Goal: Task Accomplishment & Management: Manage account settings

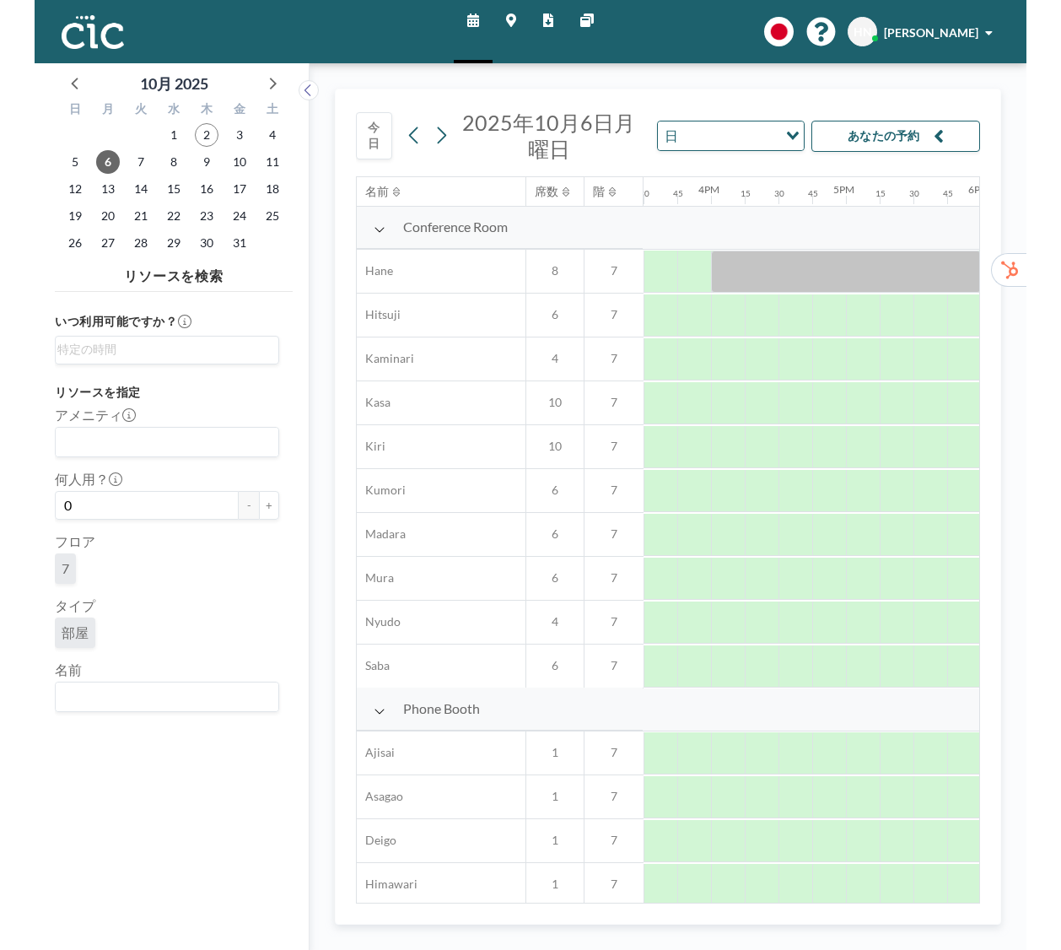
scroll to position [0, 2091]
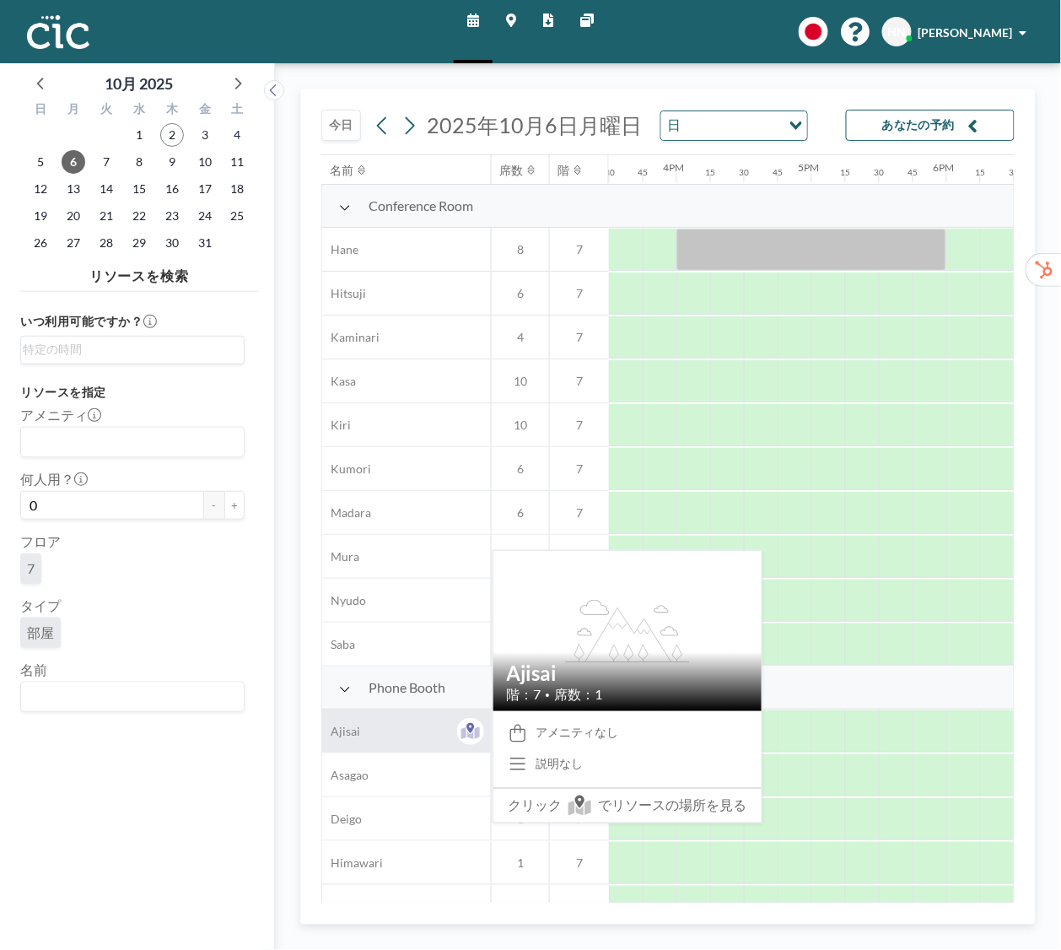
click at [353, 728] on span "Ajisai" at bounding box center [341, 731] width 38 height 15
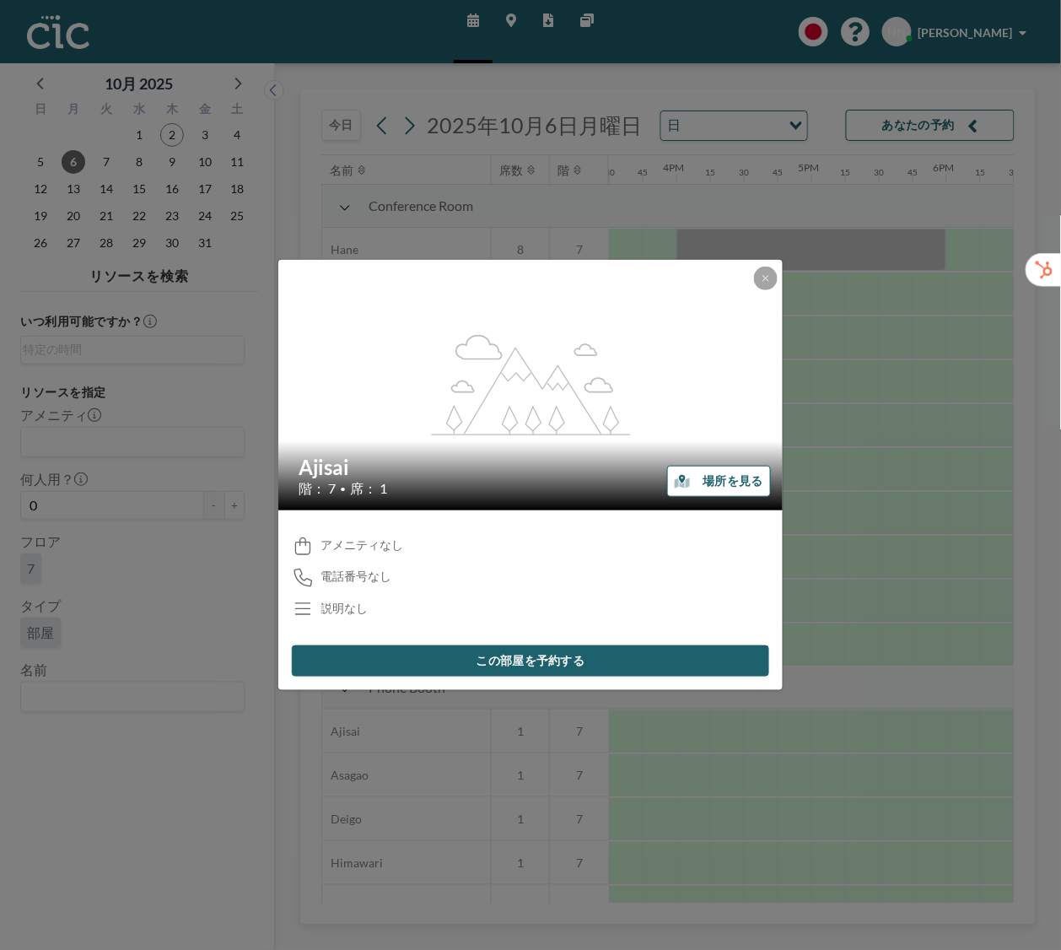
click at [696, 486] on button "場所を見る" at bounding box center [719, 481] width 104 height 31
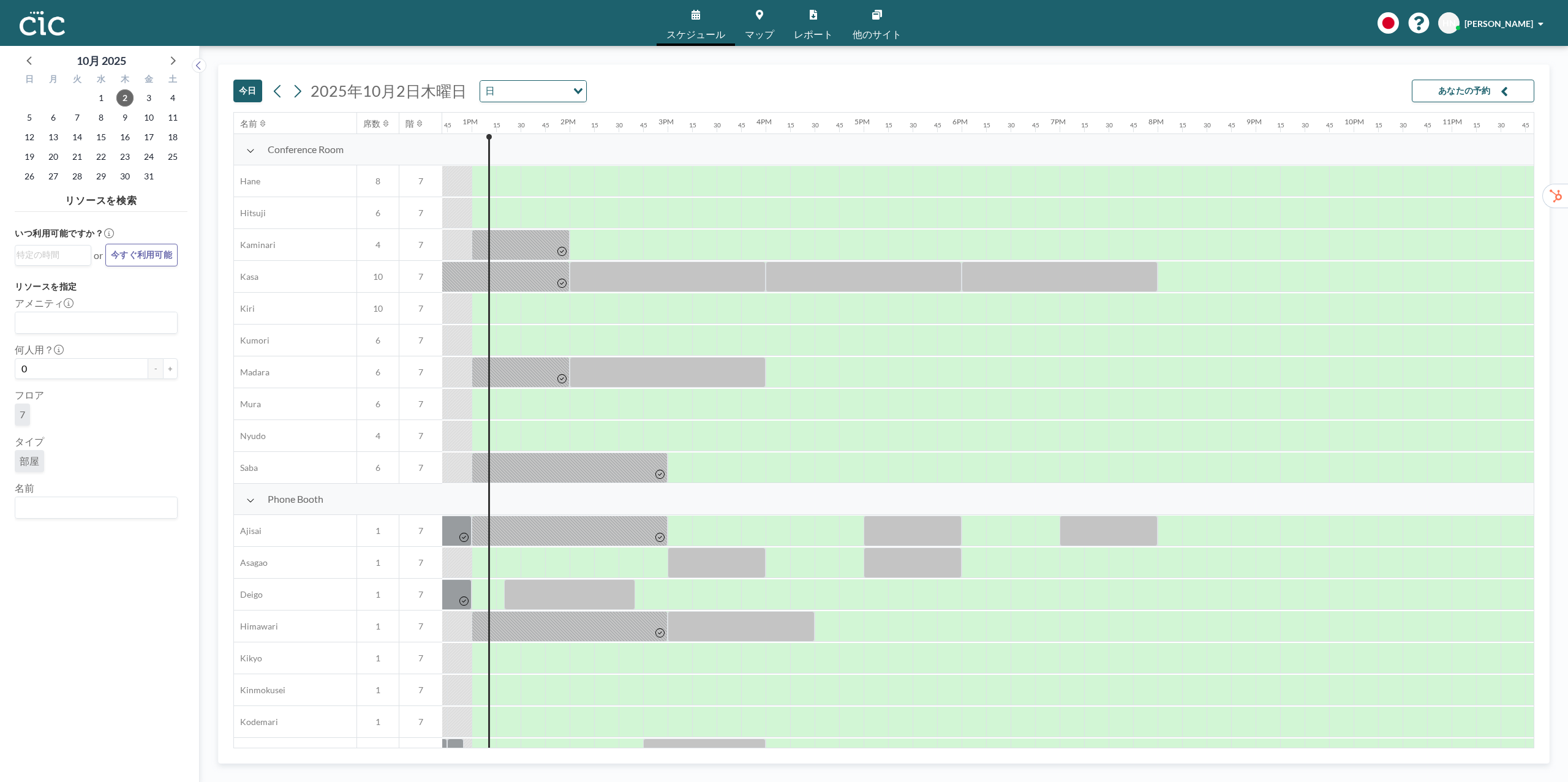
scroll to position [0, 1249]
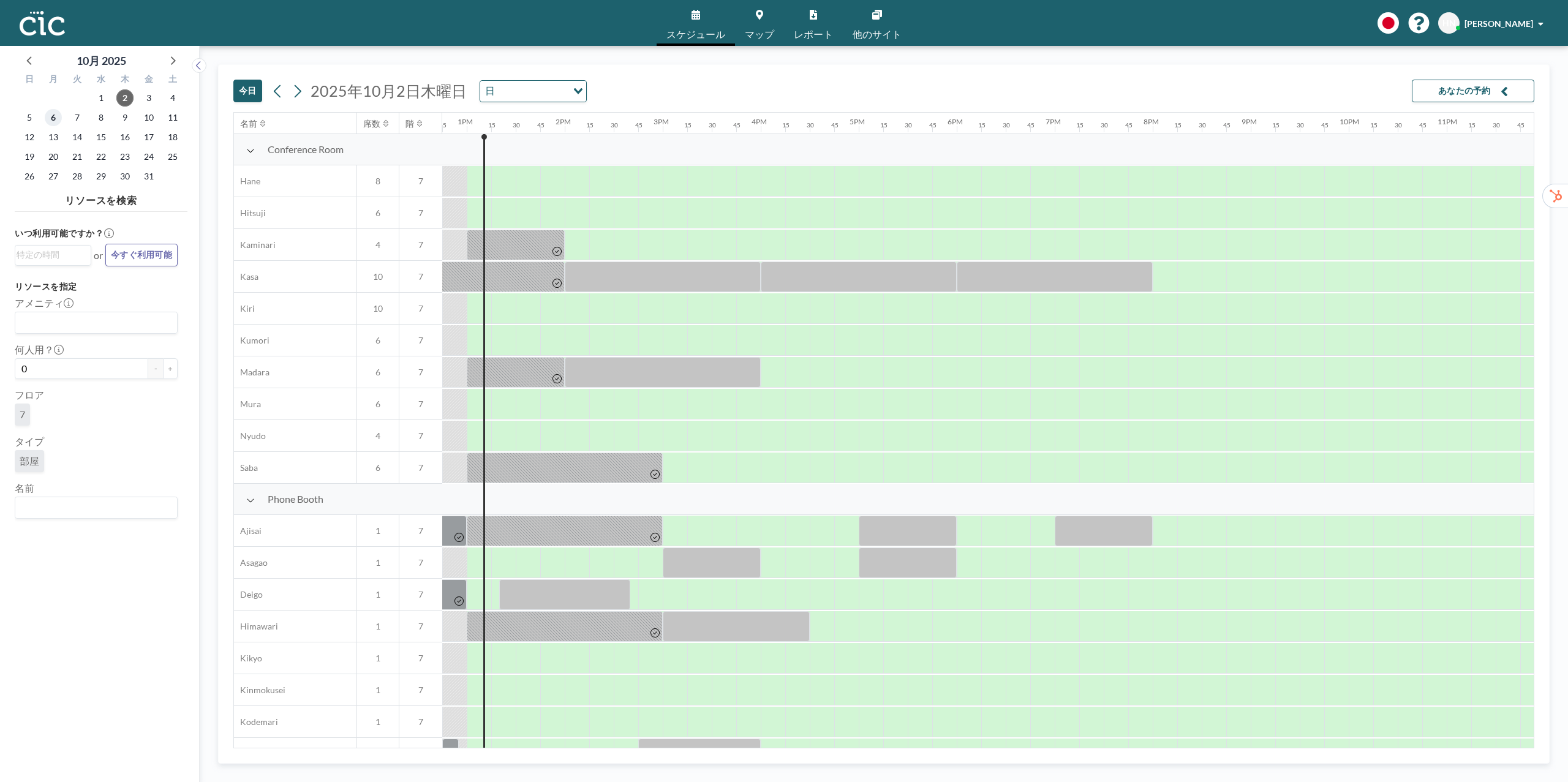
click at [53, 118] on span "6" at bounding box center [54, 118] width 17 height 17
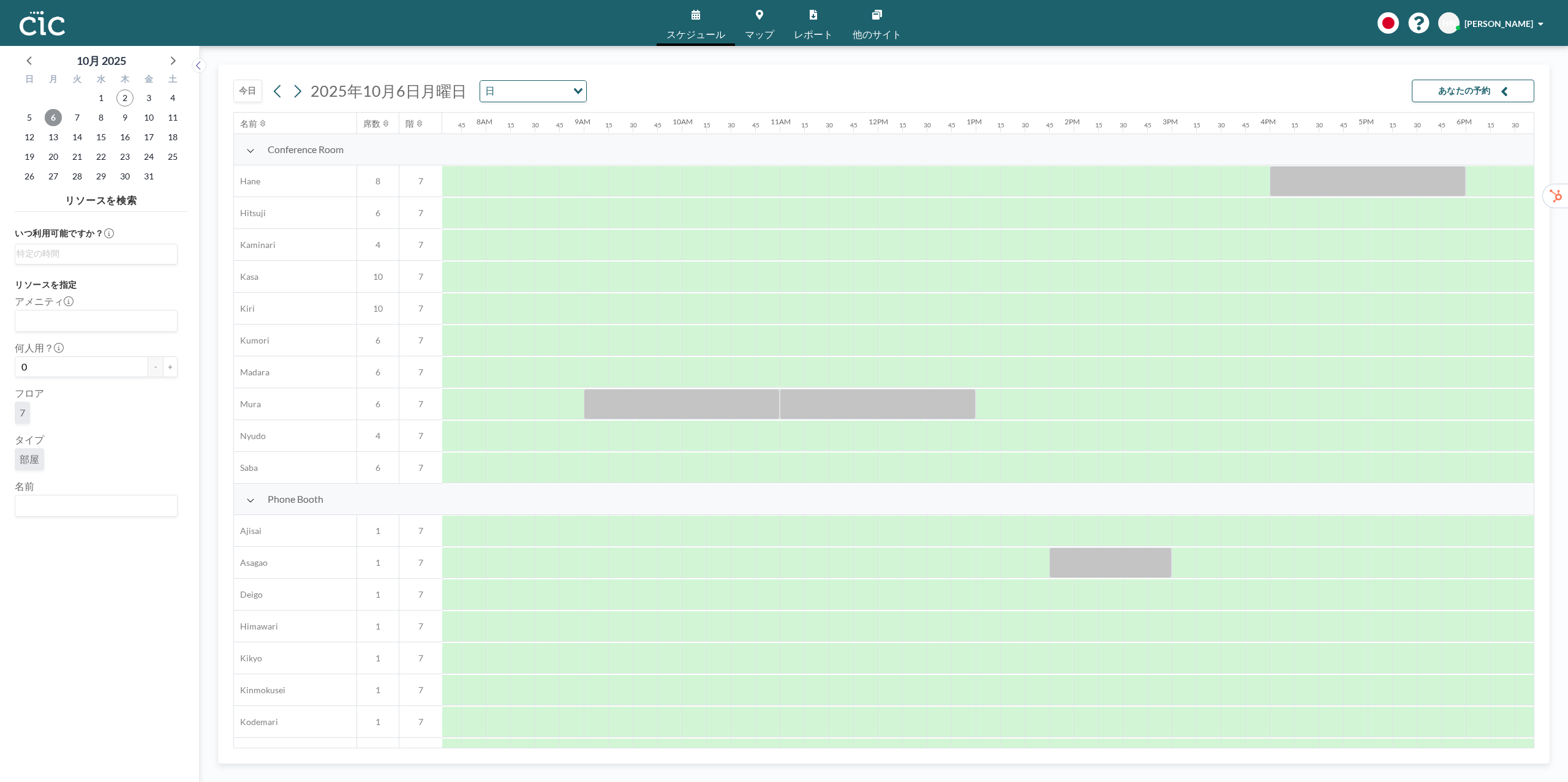
scroll to position [0, 760]
click at [135, 502] on input "Search for option" at bounding box center [94, 506] width 154 height 16
type input "Kiri"
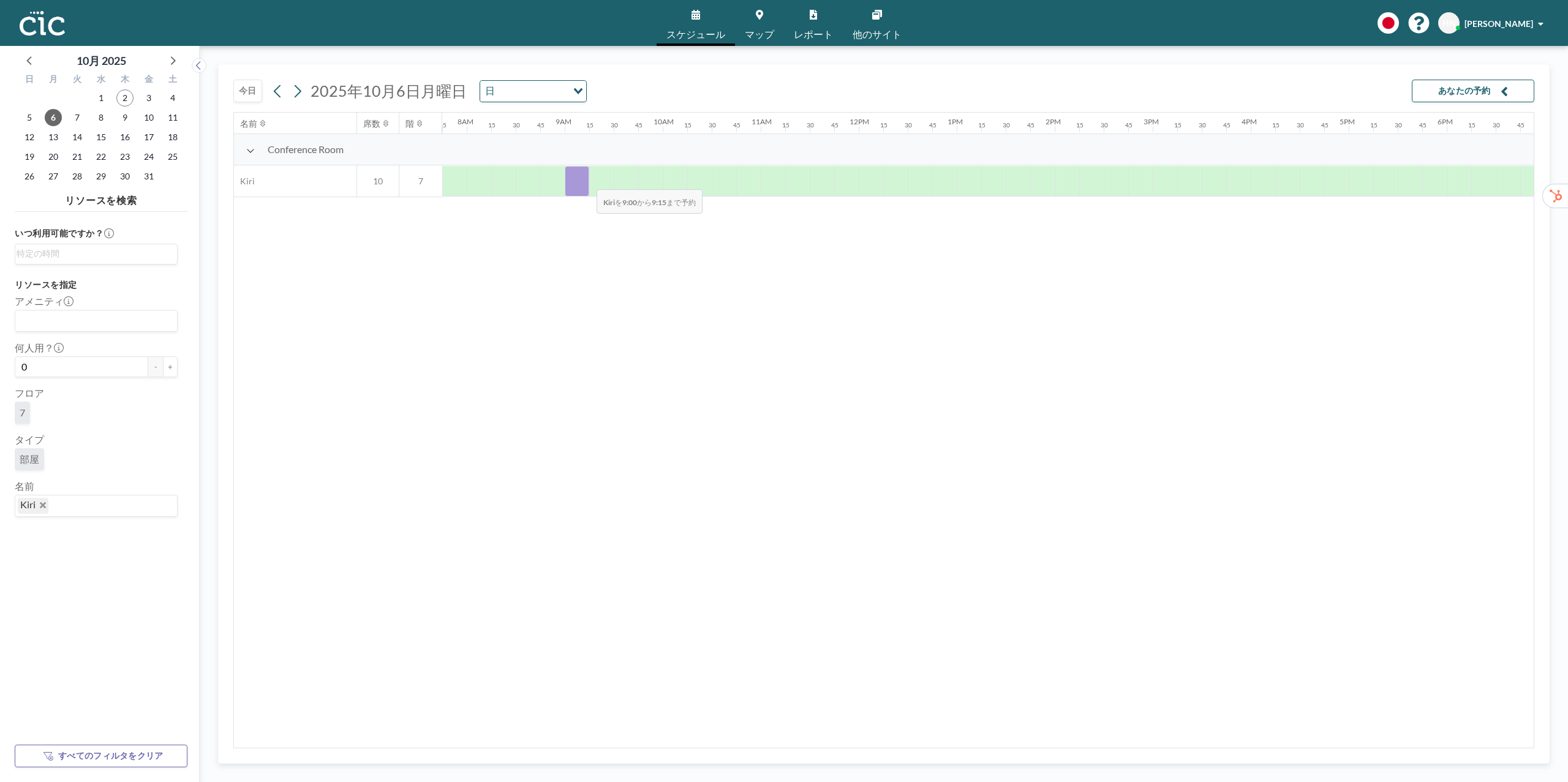
click at [587, 182] on div at bounding box center [577, 182] width 25 height 30
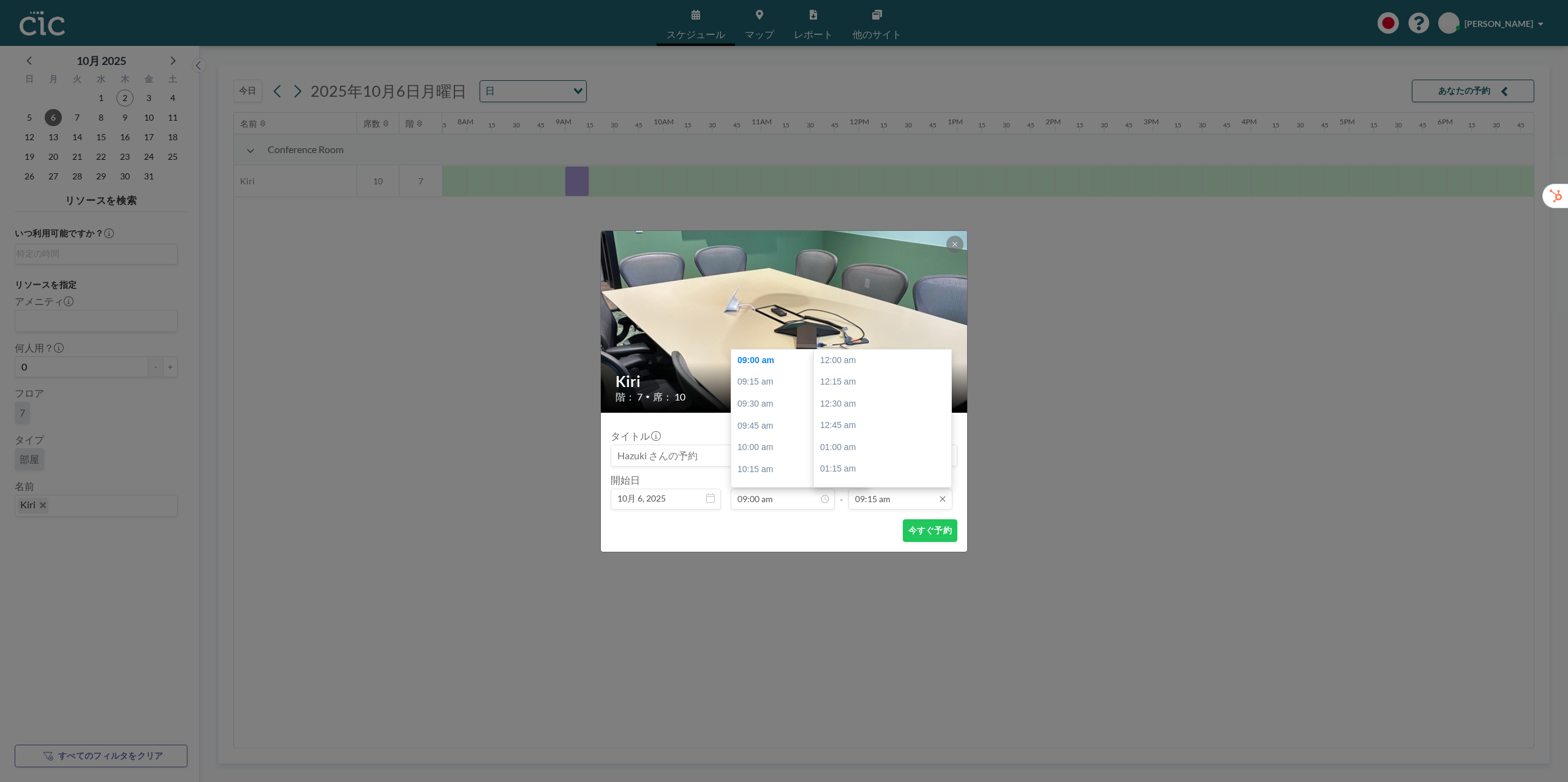
scroll to position [807, 0]
click at [808, 562] on div "Kiri 階： 7 • 席： 10 タイトル 開始日 10月 6, 2025 開始 09:00 am 12:00 am 12:15 am 12:30 am 1…" at bounding box center [784, 391] width 1568 height 782
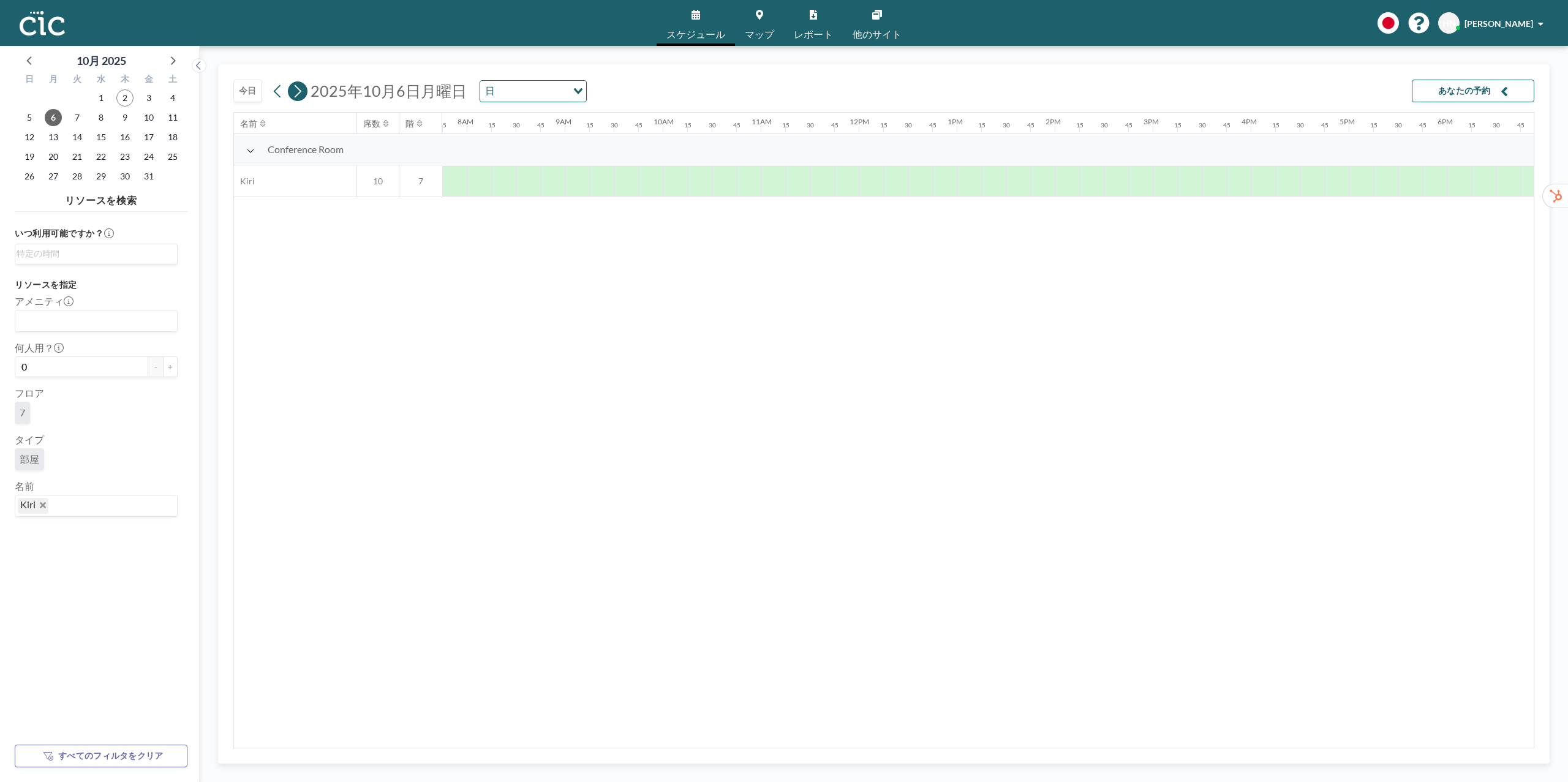
click at [302, 92] on icon at bounding box center [297, 91] width 12 height 18
click at [302, 93] on icon at bounding box center [297, 91] width 12 height 18
click at [275, 92] on icon at bounding box center [277, 91] width 7 height 13
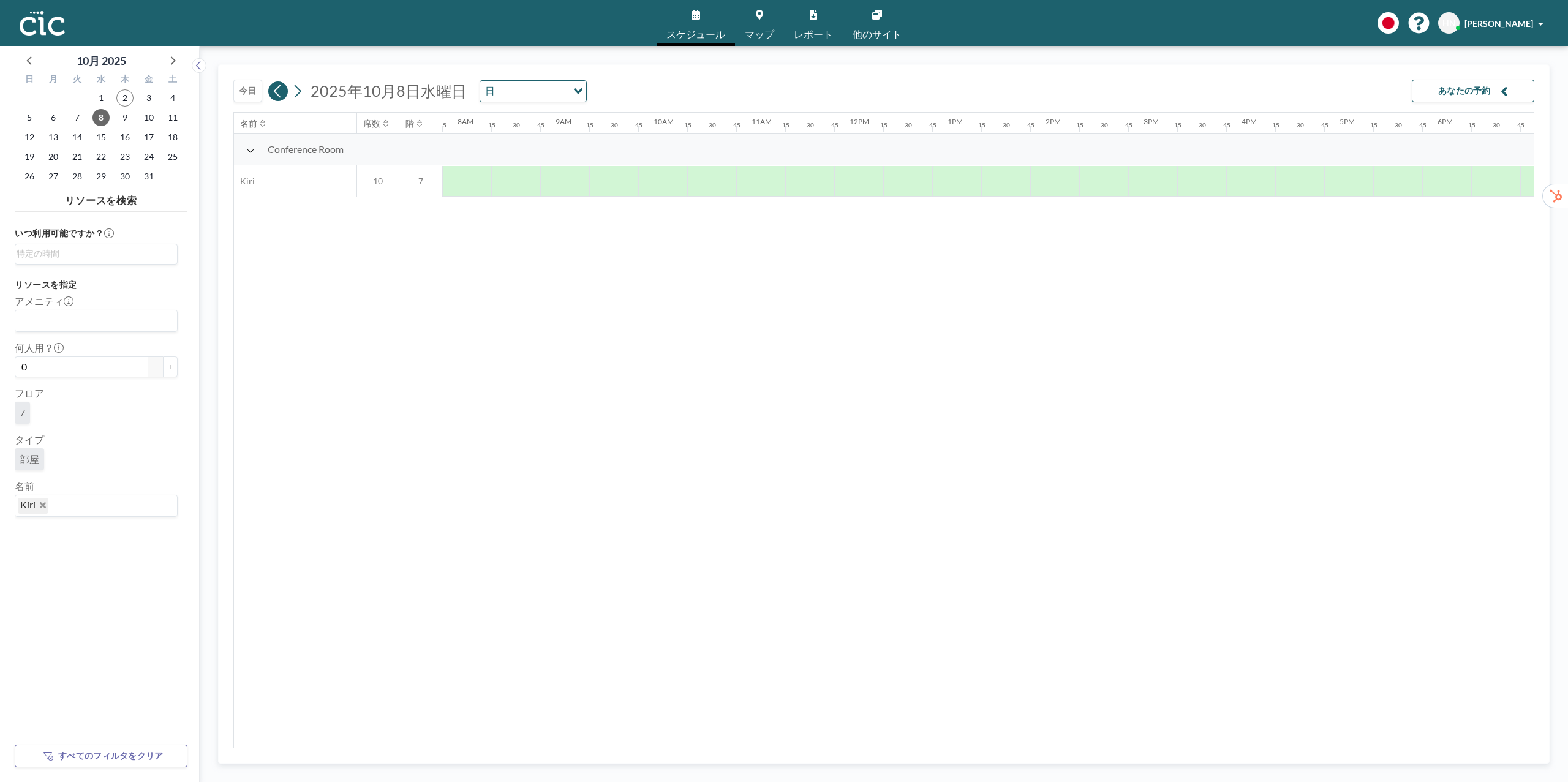
click at [278, 96] on icon at bounding box center [277, 91] width 7 height 13
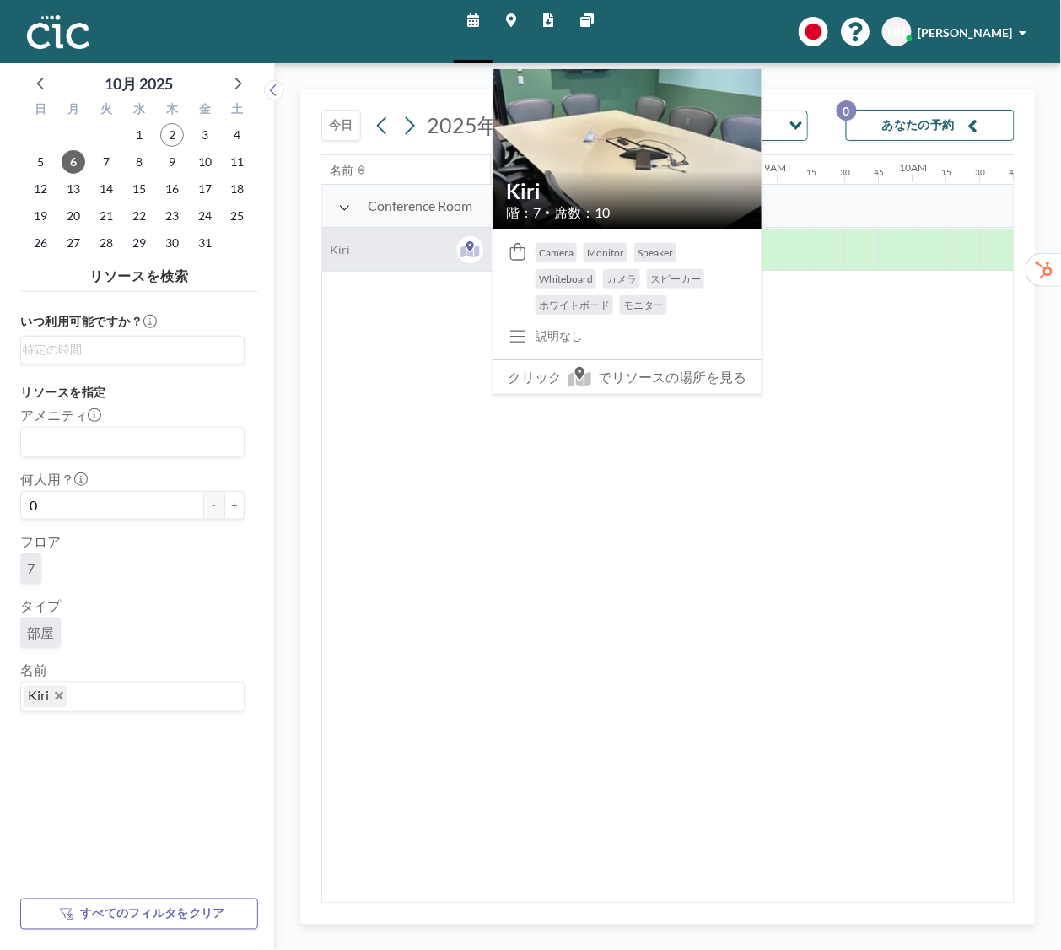
click at [337, 246] on span "Kiri" at bounding box center [336, 249] width 29 height 15
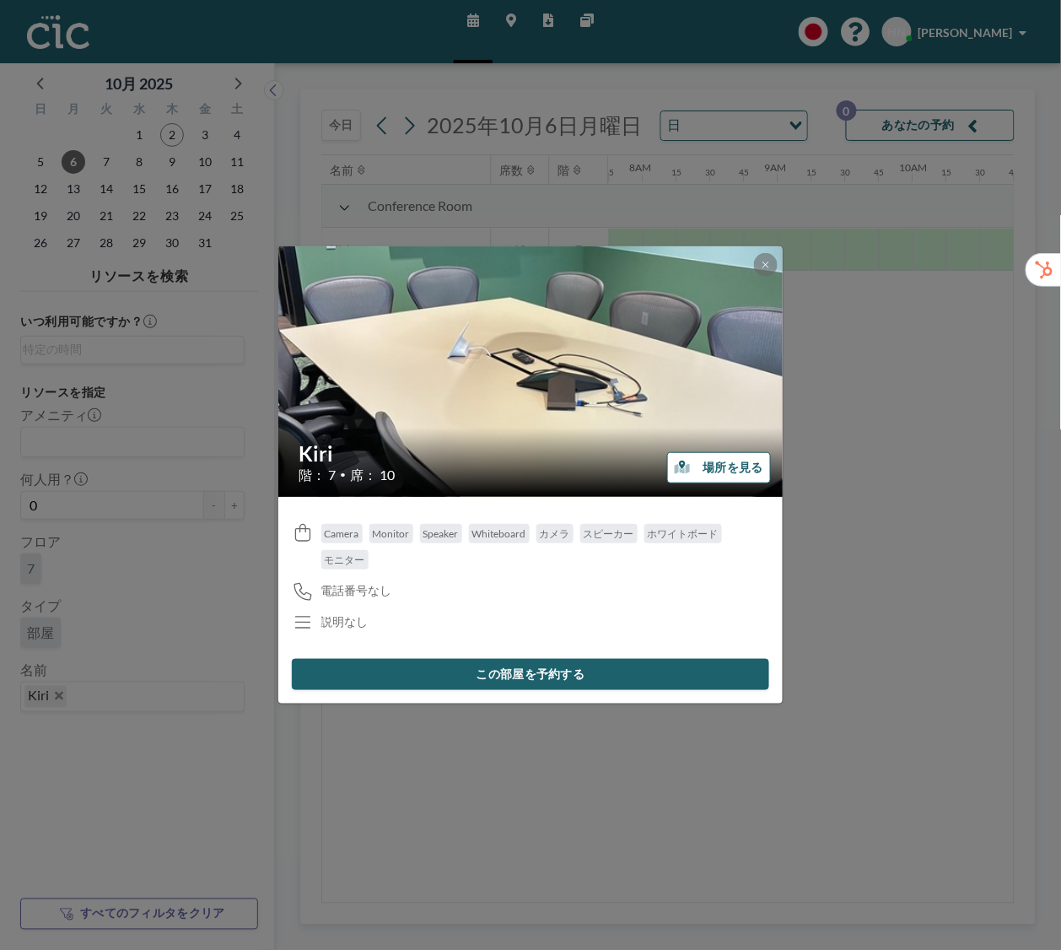
click at [741, 466] on button "場所を見る" at bounding box center [719, 467] width 104 height 31
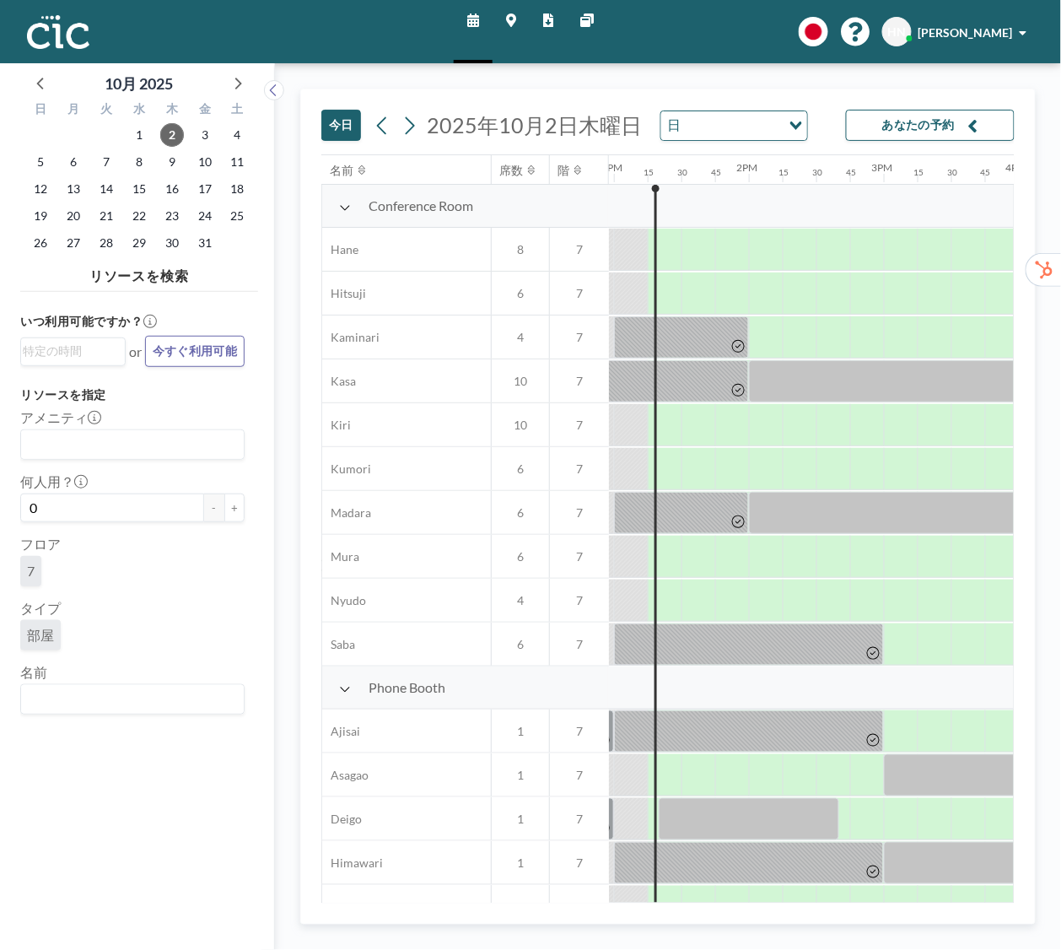
scroll to position [0, 1754]
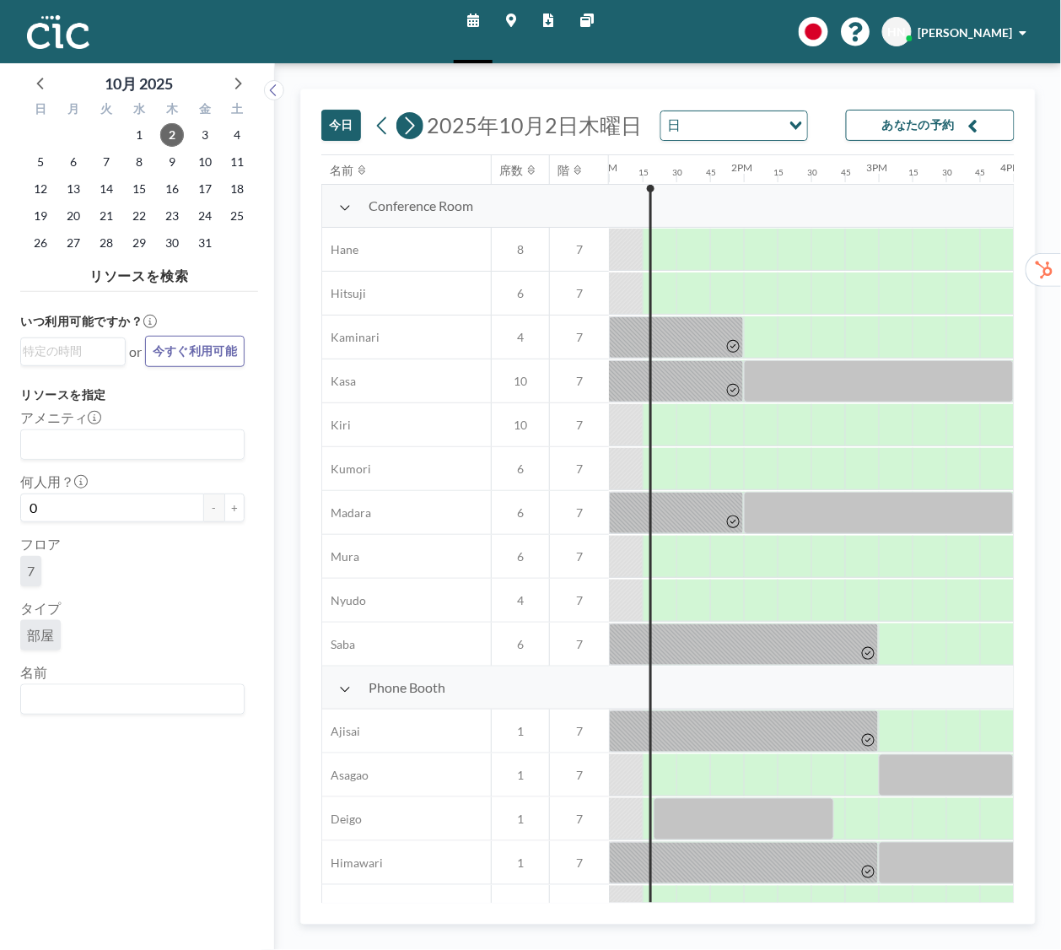
click at [414, 127] on icon at bounding box center [410, 125] width 9 height 18
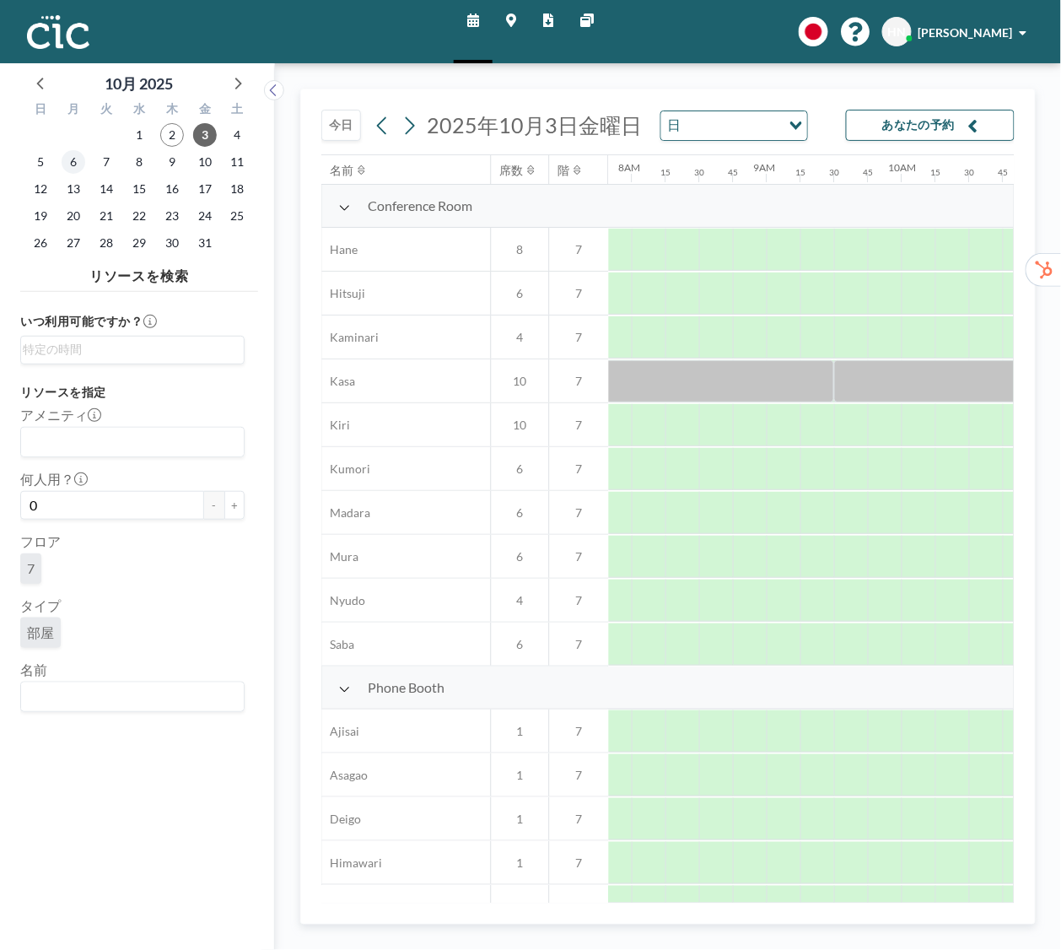
scroll to position [0, 1079]
click at [73, 164] on span "6" at bounding box center [74, 162] width 24 height 24
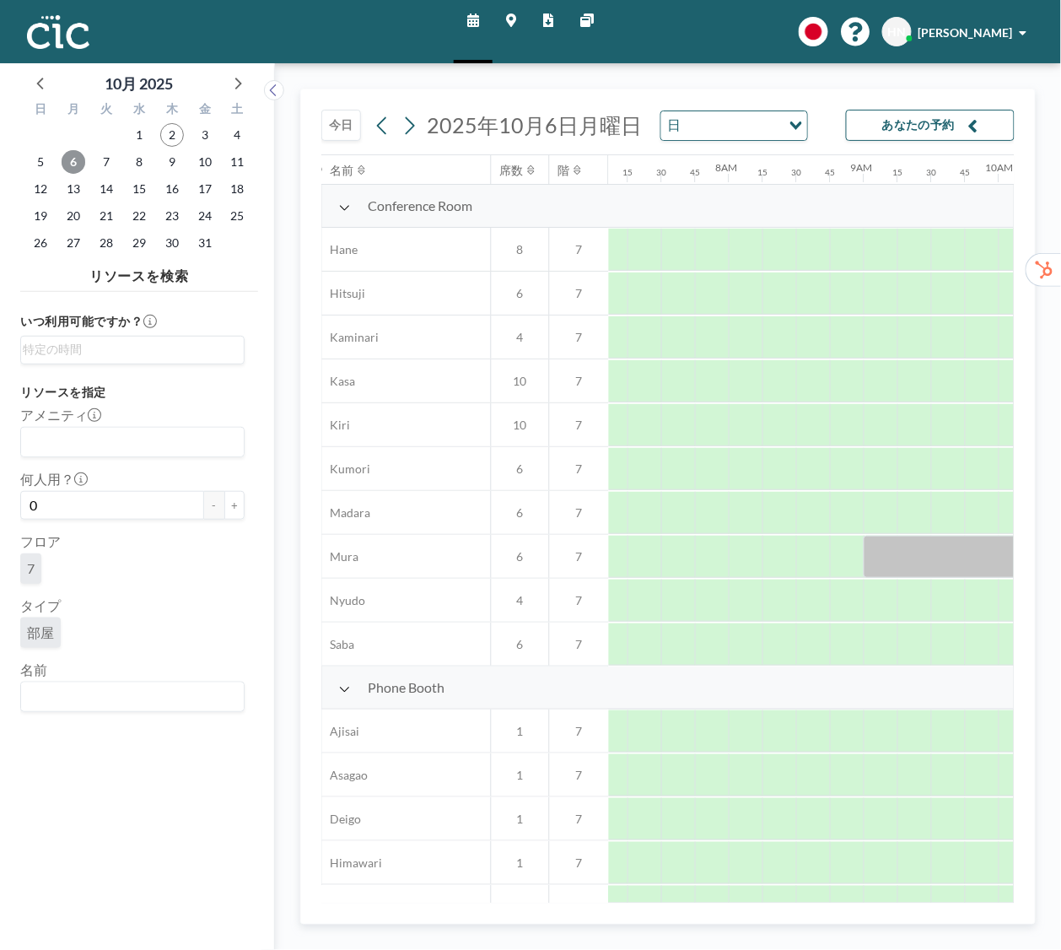
scroll to position [0, 1046]
click at [826, 94] on div "今日 2025年10月6日月曜日 日 Loading... あなたの予約" at bounding box center [667, 121] width 693 height 65
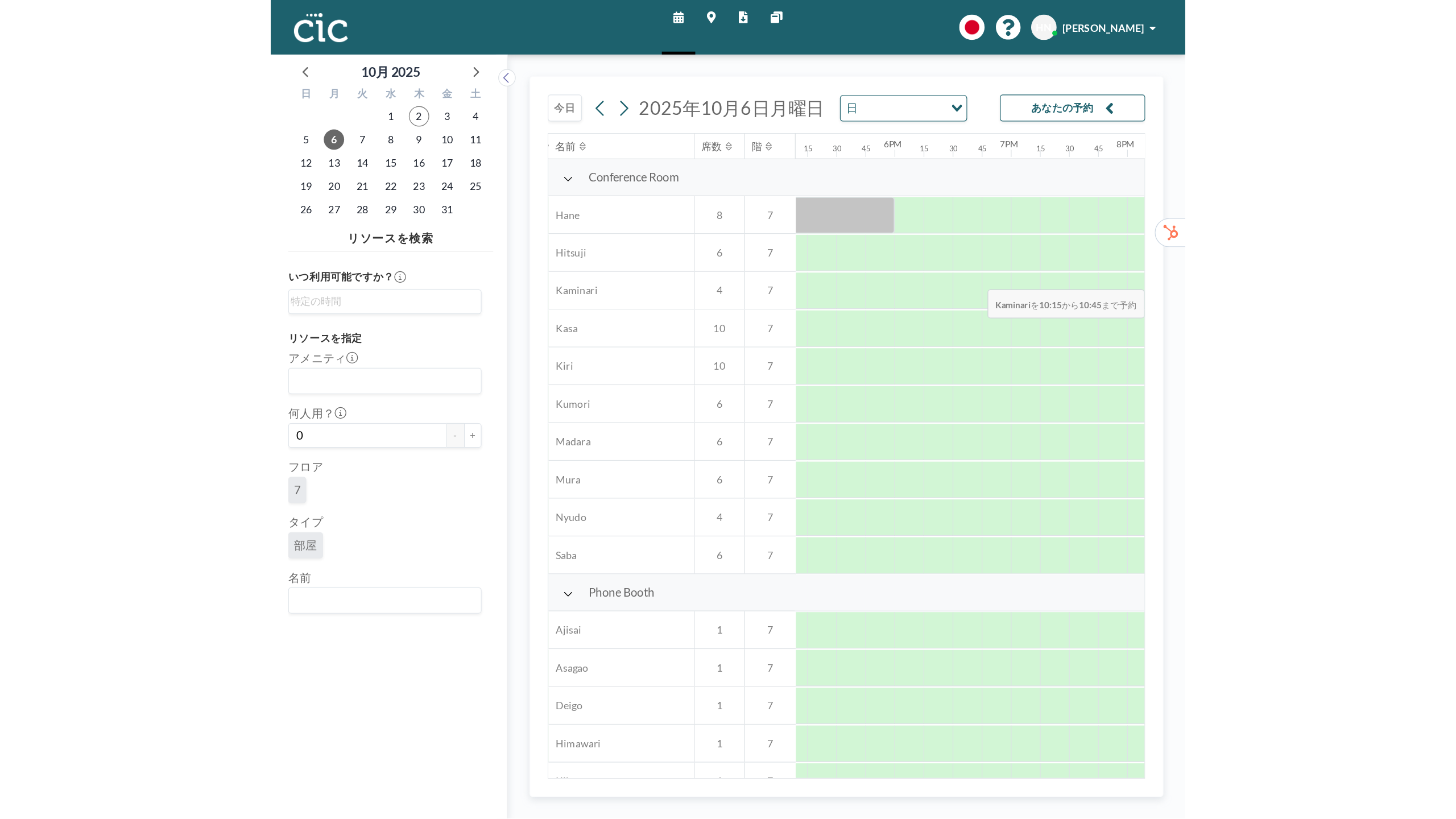
scroll to position [0, 1912]
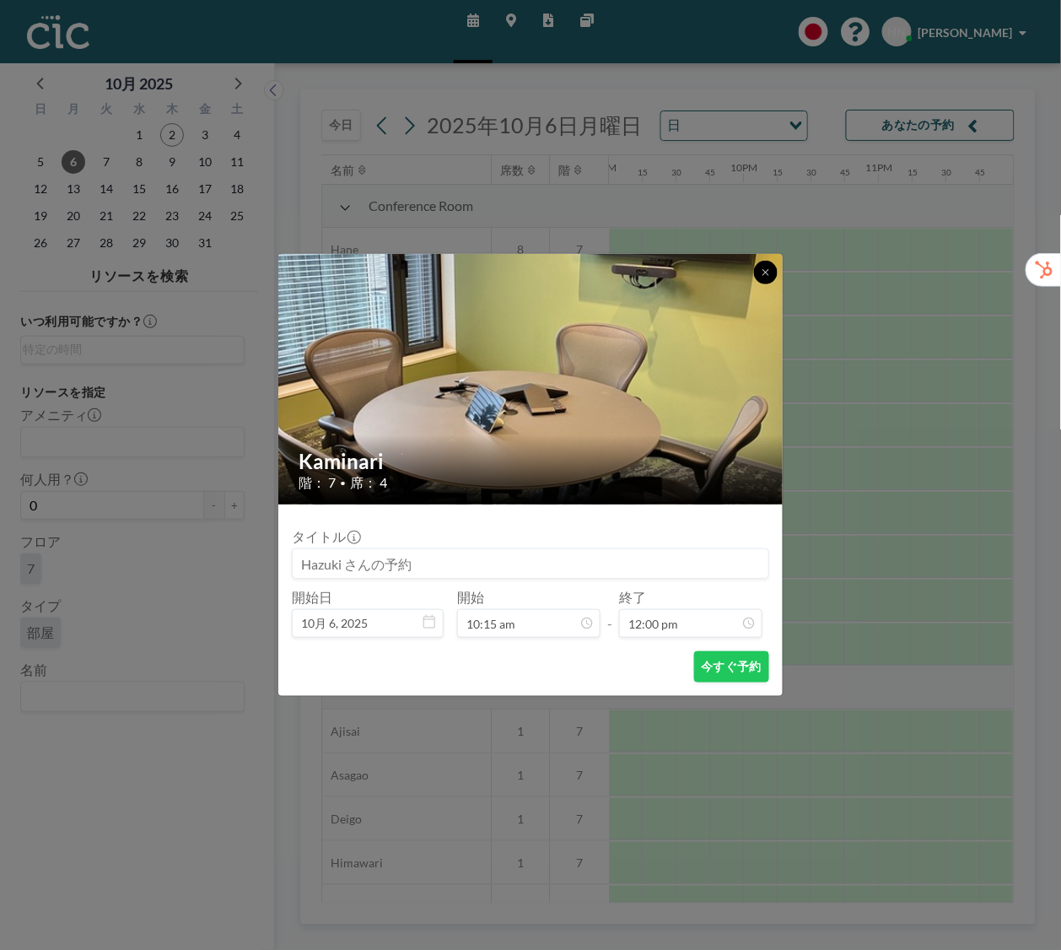
click at [772, 273] on button at bounding box center [766, 273] width 24 height 24
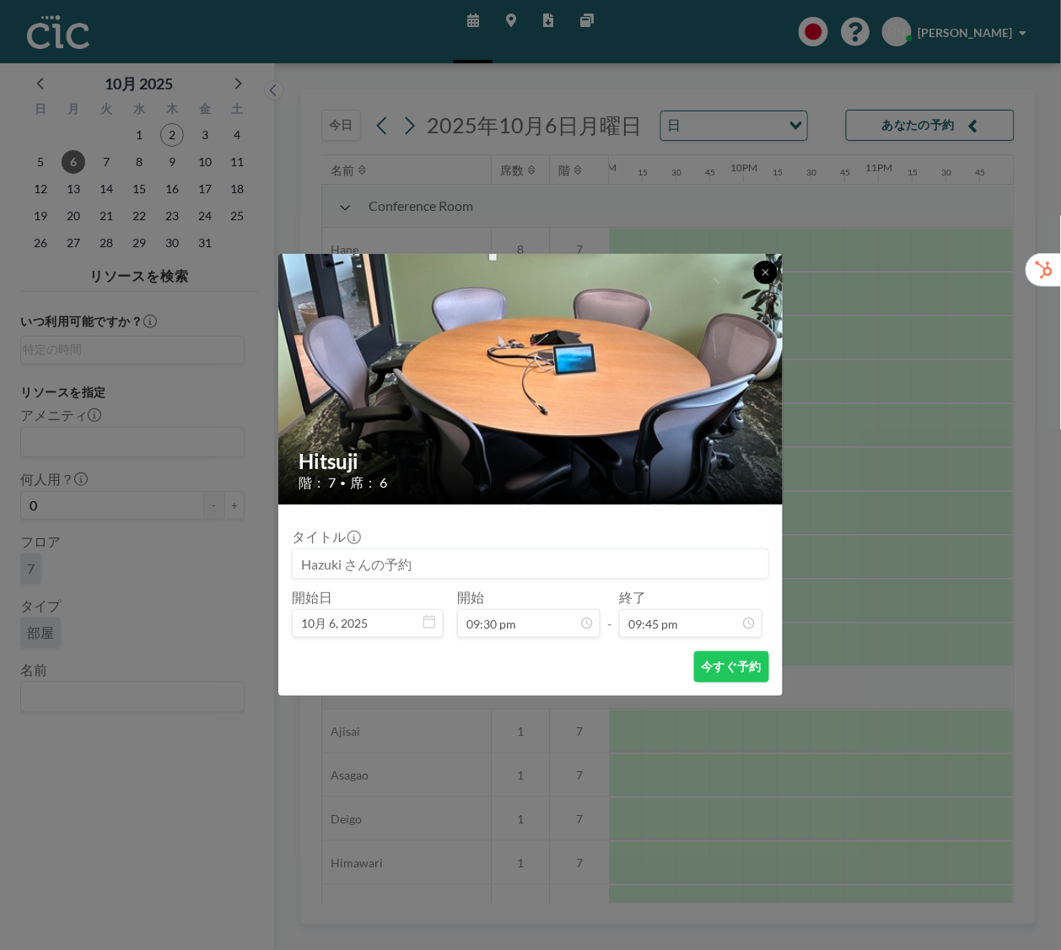
click at [770, 272] on icon at bounding box center [766, 272] width 10 height 10
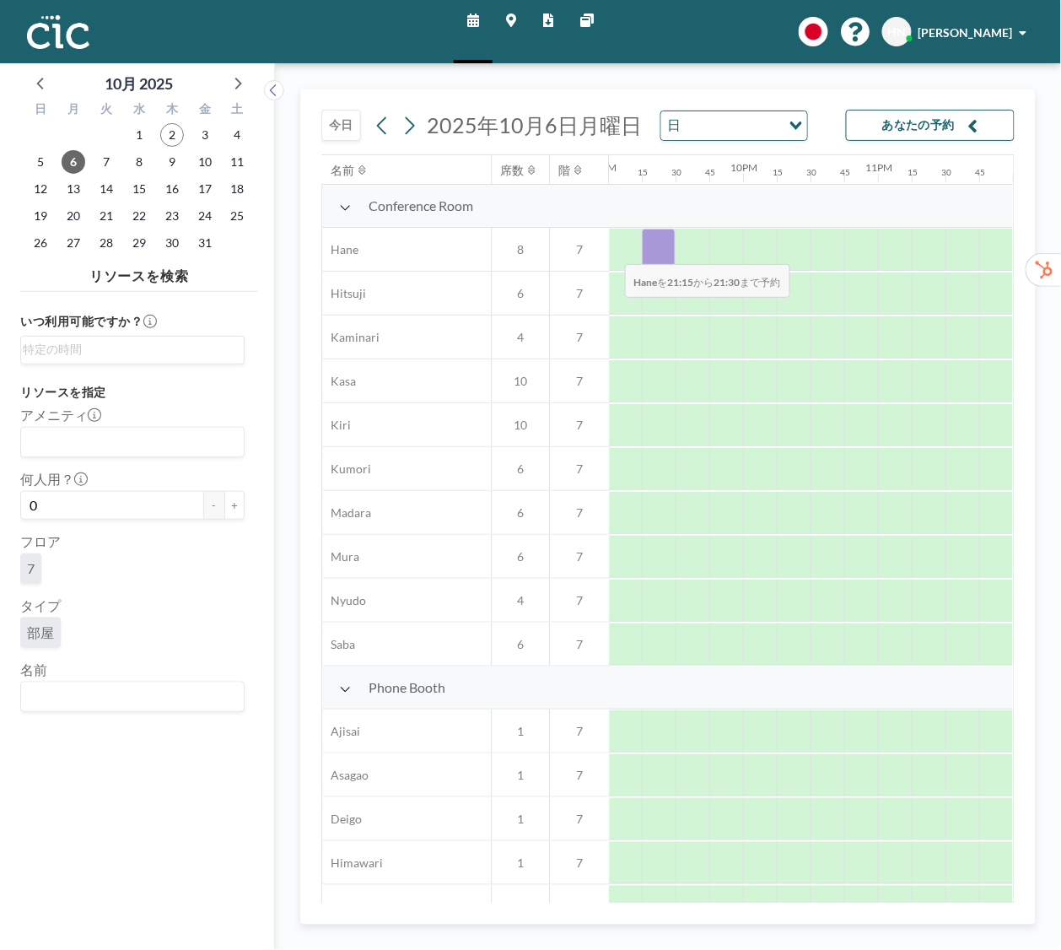
drag, startPoint x: 661, startPoint y: 257, endPoint x: 611, endPoint y: 253, distance: 49.9
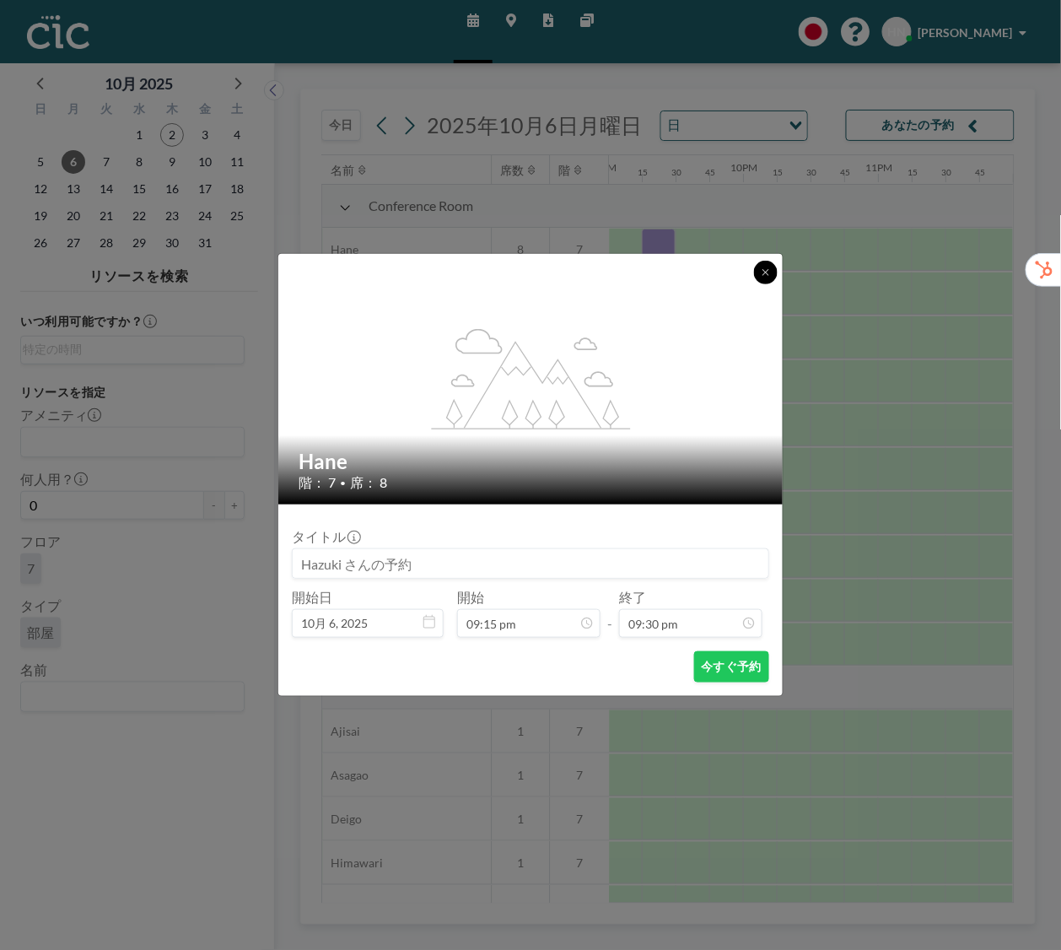
click at [769, 275] on icon at bounding box center [766, 272] width 10 height 10
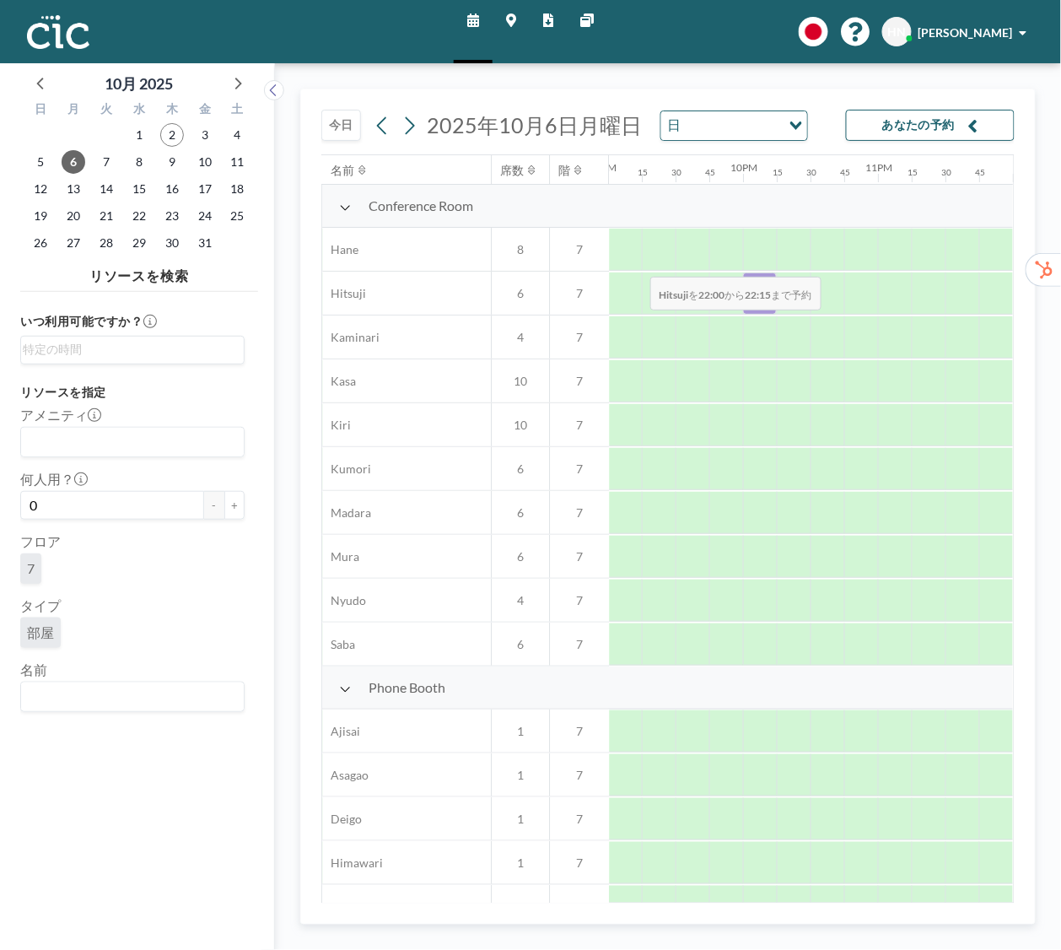
drag, startPoint x: 756, startPoint y: 274, endPoint x: 637, endPoint y: 266, distance: 120.1
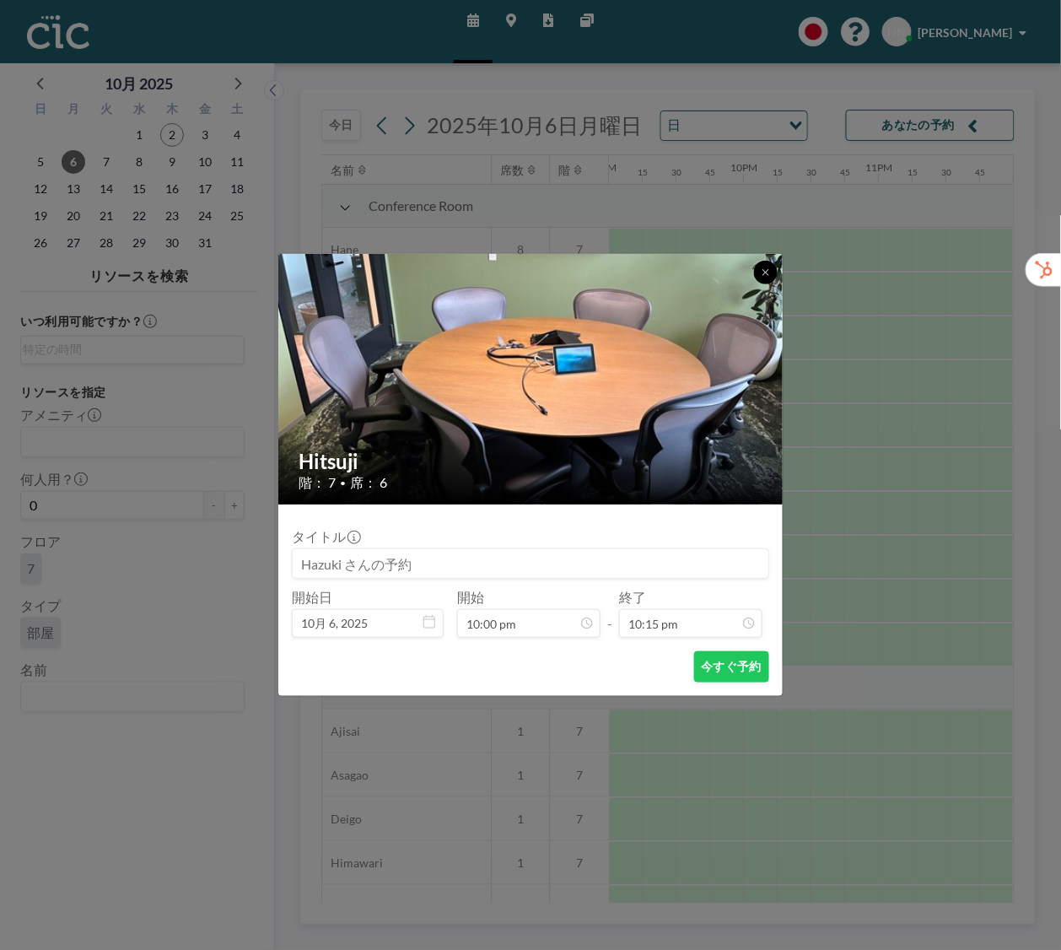
click at [767, 276] on icon at bounding box center [766, 272] width 10 height 10
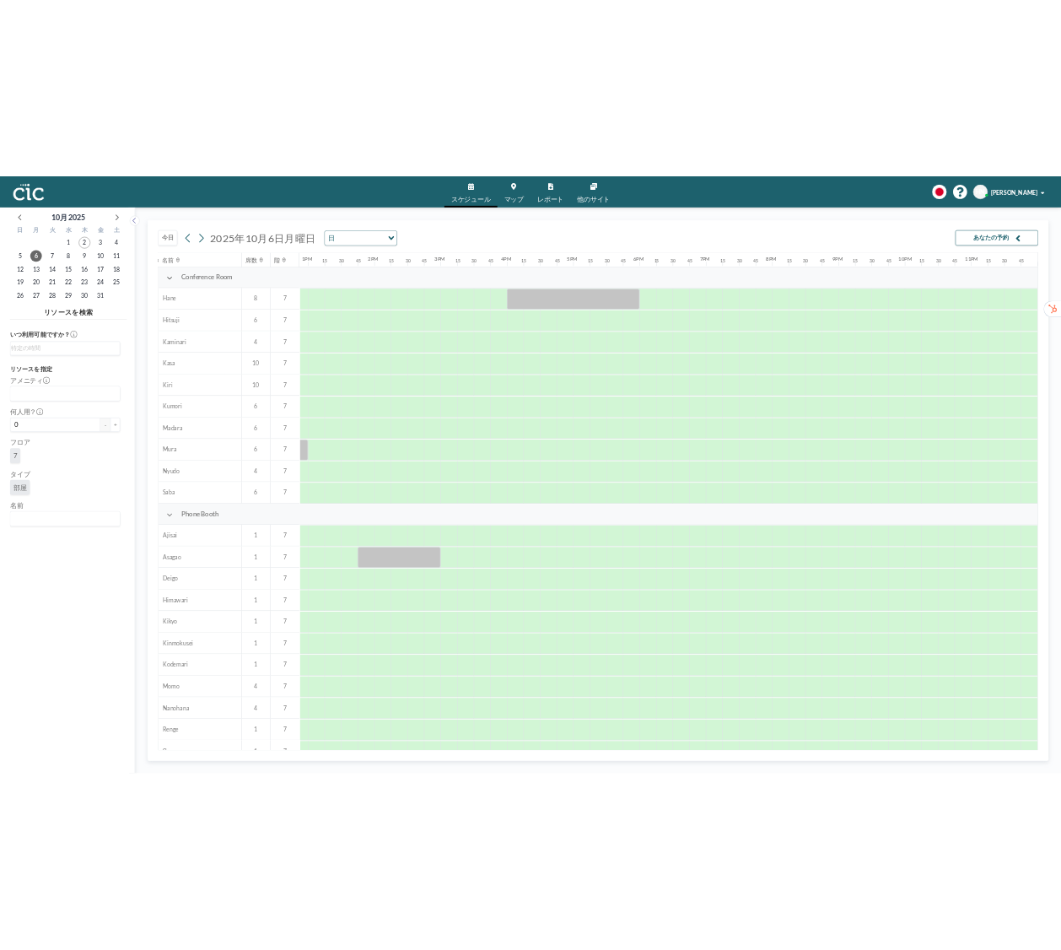
scroll to position [0, 1738]
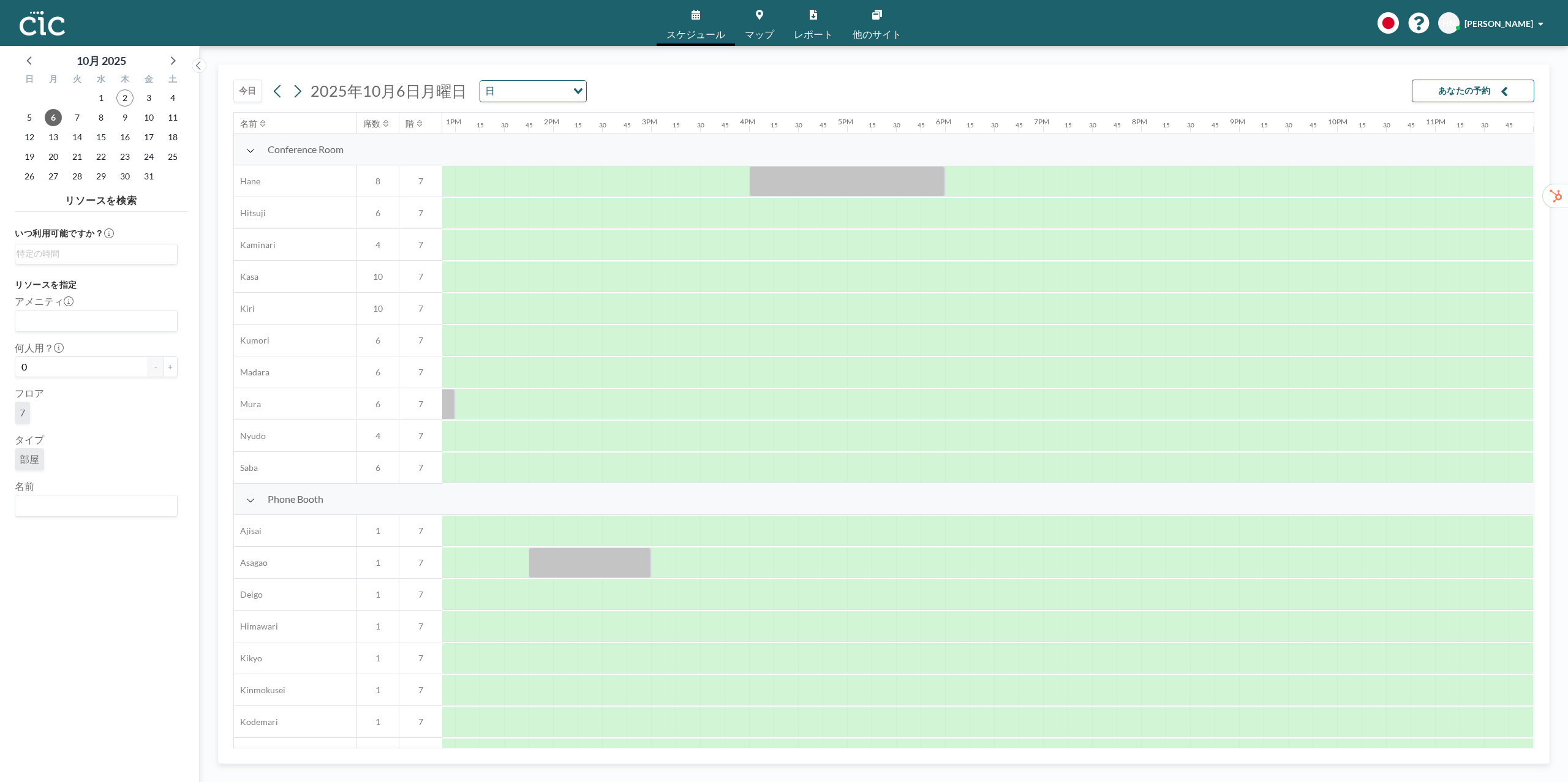
click at [756, 68] on div "今日 2025年10月6日月曜日 日 Loading... あなたの予約" at bounding box center [883, 88] width 1301 height 47
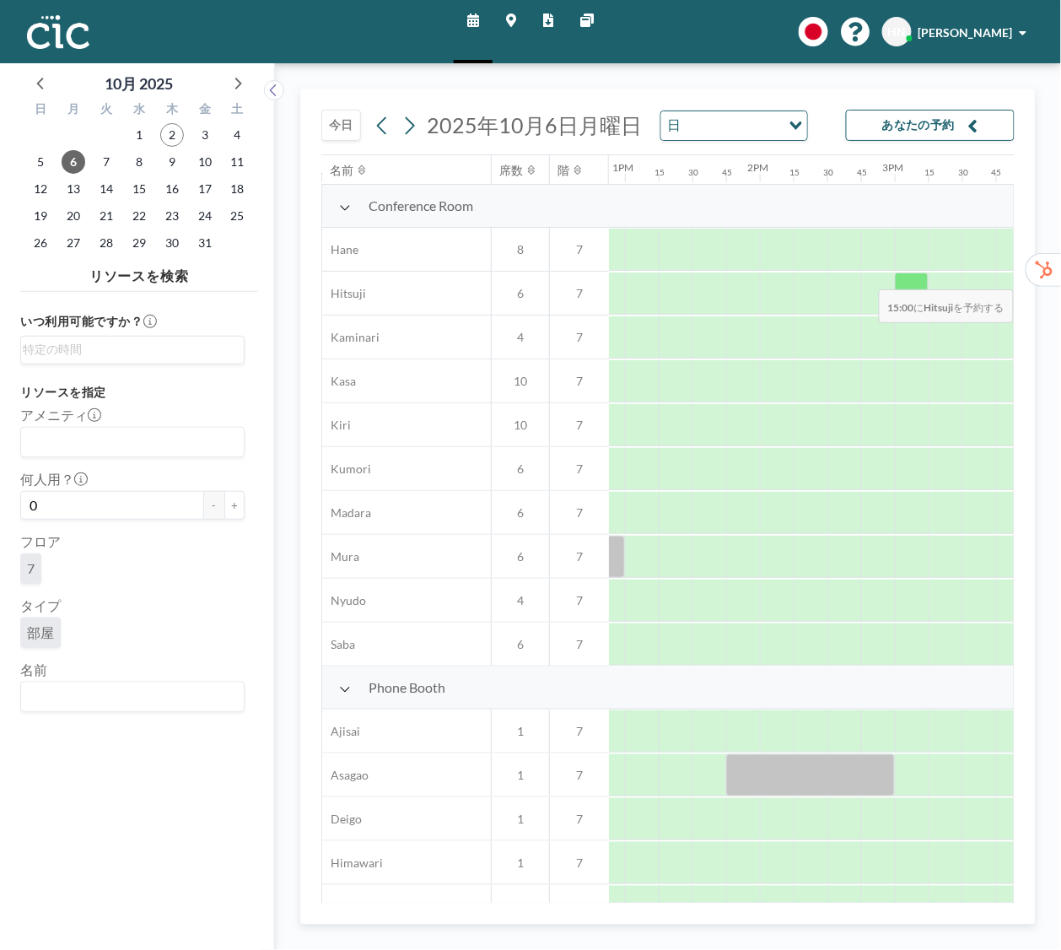
click at [920, 278] on div at bounding box center [912, 293] width 34 height 42
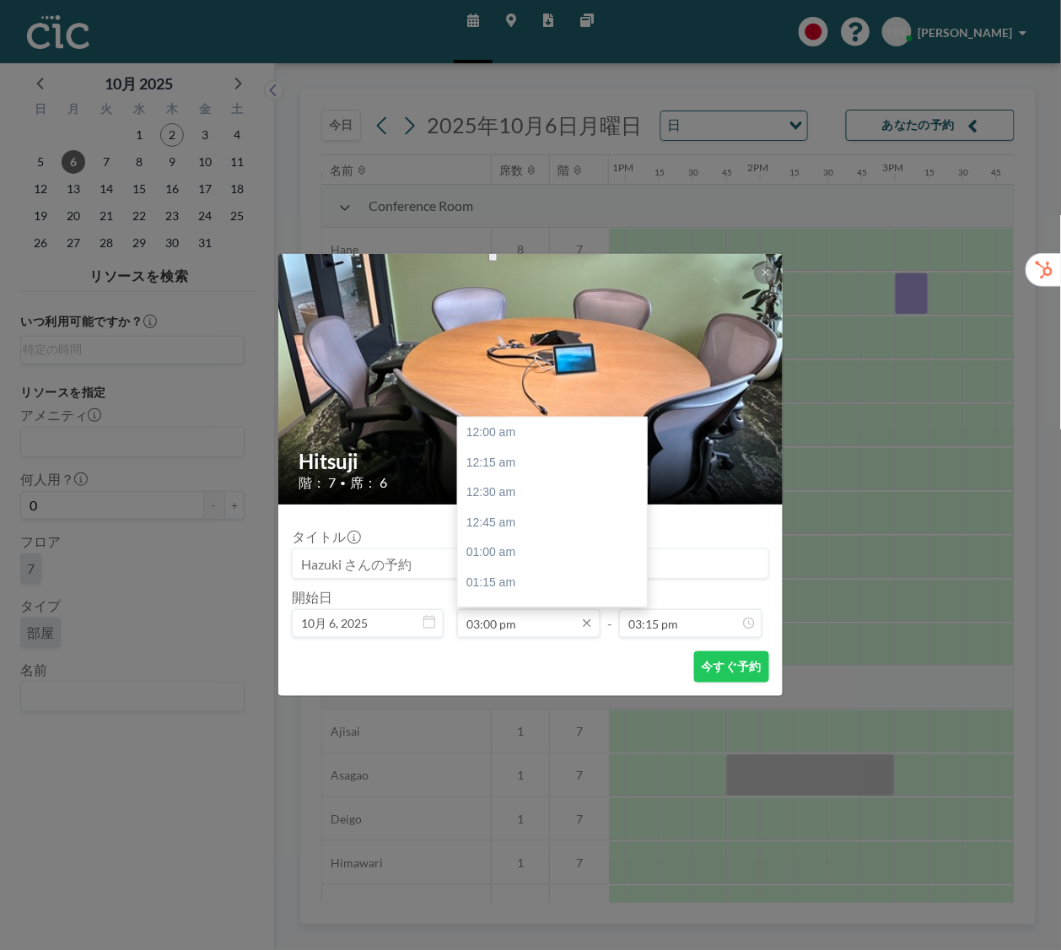
scroll to position [1800, 0]
click at [540, 624] on input "03:00 pm" at bounding box center [528, 623] width 143 height 29
click at [503, 588] on div "04:15 pm" at bounding box center [552, 584] width 189 height 30
type input "04:15 pm"
type input "04:30 pm"
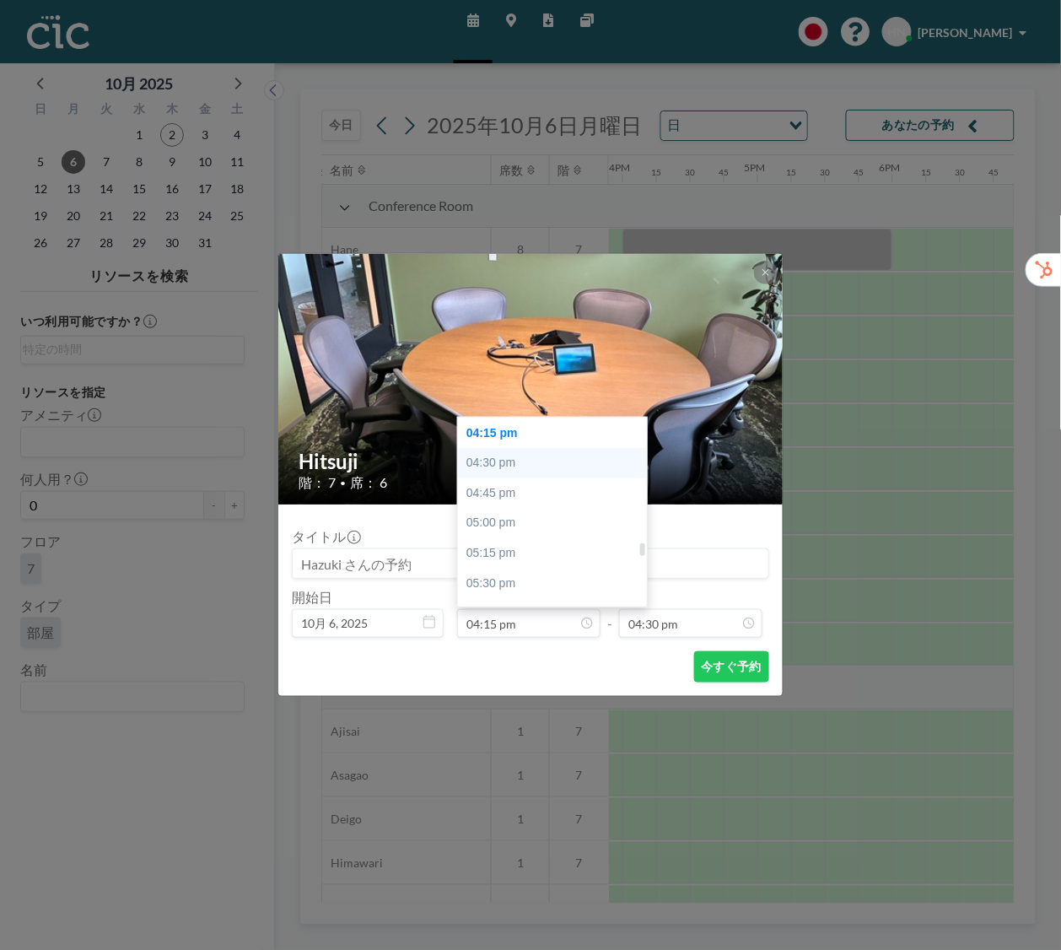
scroll to position [0, 2159]
click at [556, 470] on div "04:30 pm" at bounding box center [552, 463] width 189 height 30
type input "04:30 pm"
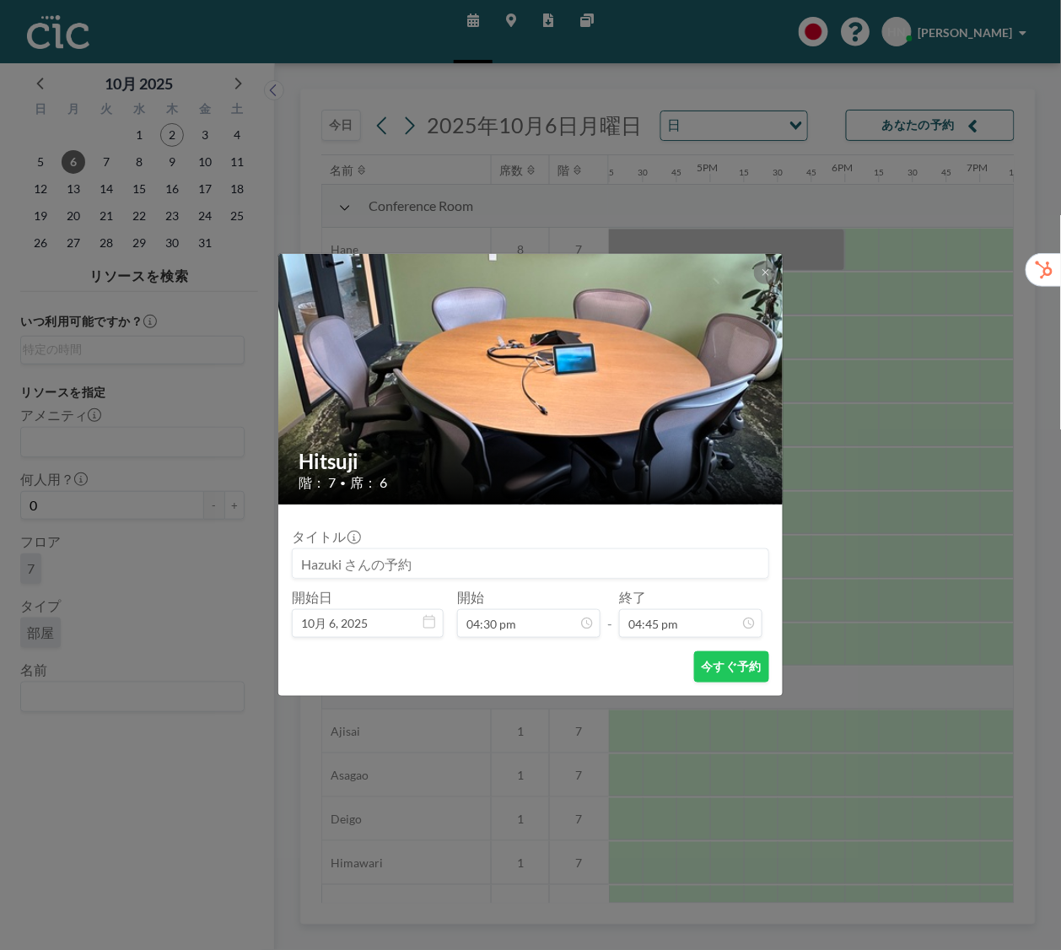
scroll to position [2011, 0]
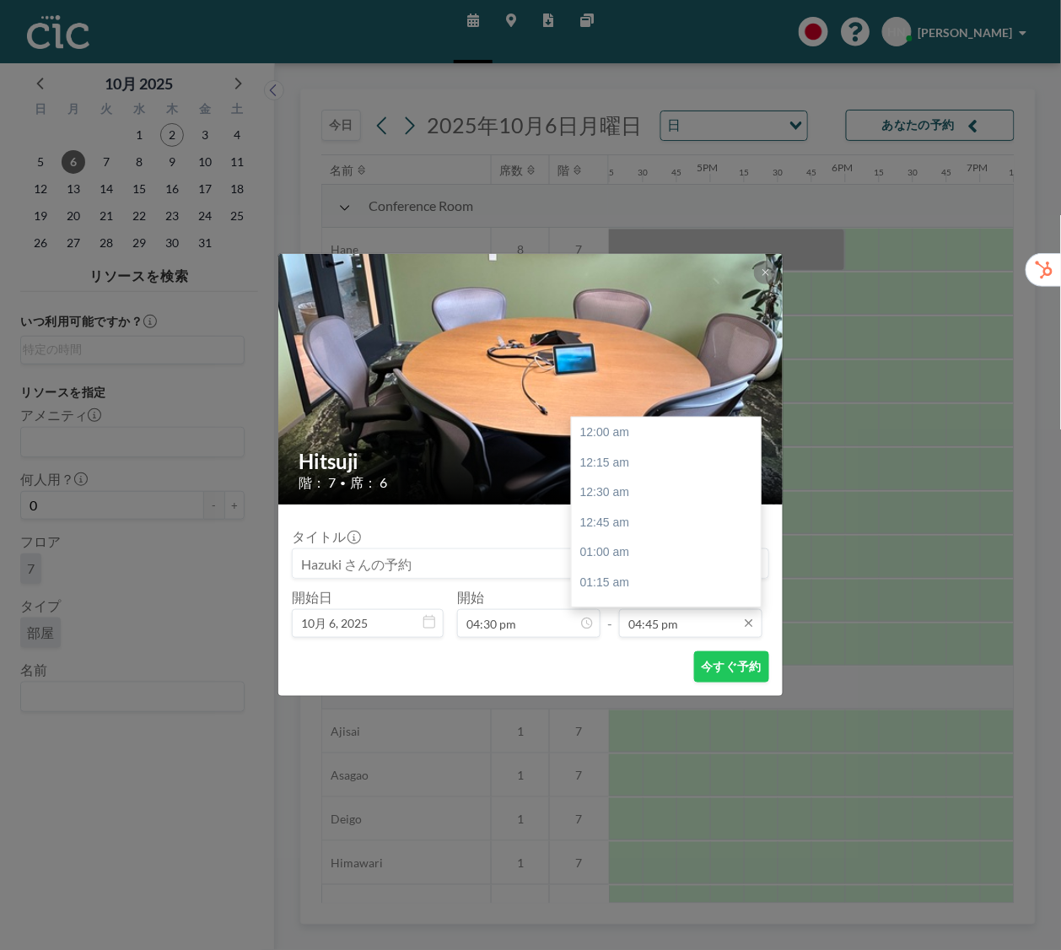
click at [673, 628] on input "04:45 pm" at bounding box center [690, 623] width 143 height 29
click at [699, 586] on div "06:00 pm" at bounding box center [666, 583] width 189 height 30
click at [645, 487] on div "06:30 pm" at bounding box center [666, 493] width 189 height 30
type input "06:30 pm"
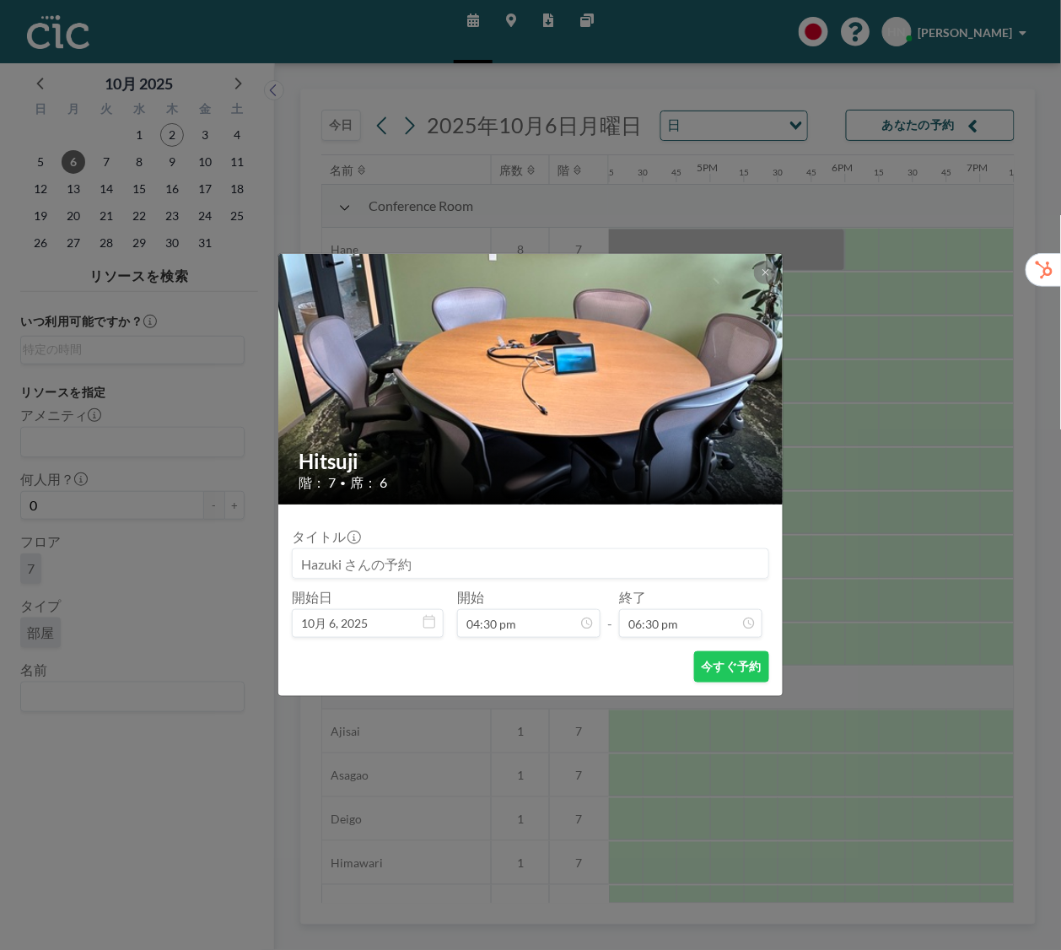
click at [477, 573] on input at bounding box center [531, 563] width 476 height 29
click at [331, 557] on input at bounding box center [531, 563] width 476 height 29
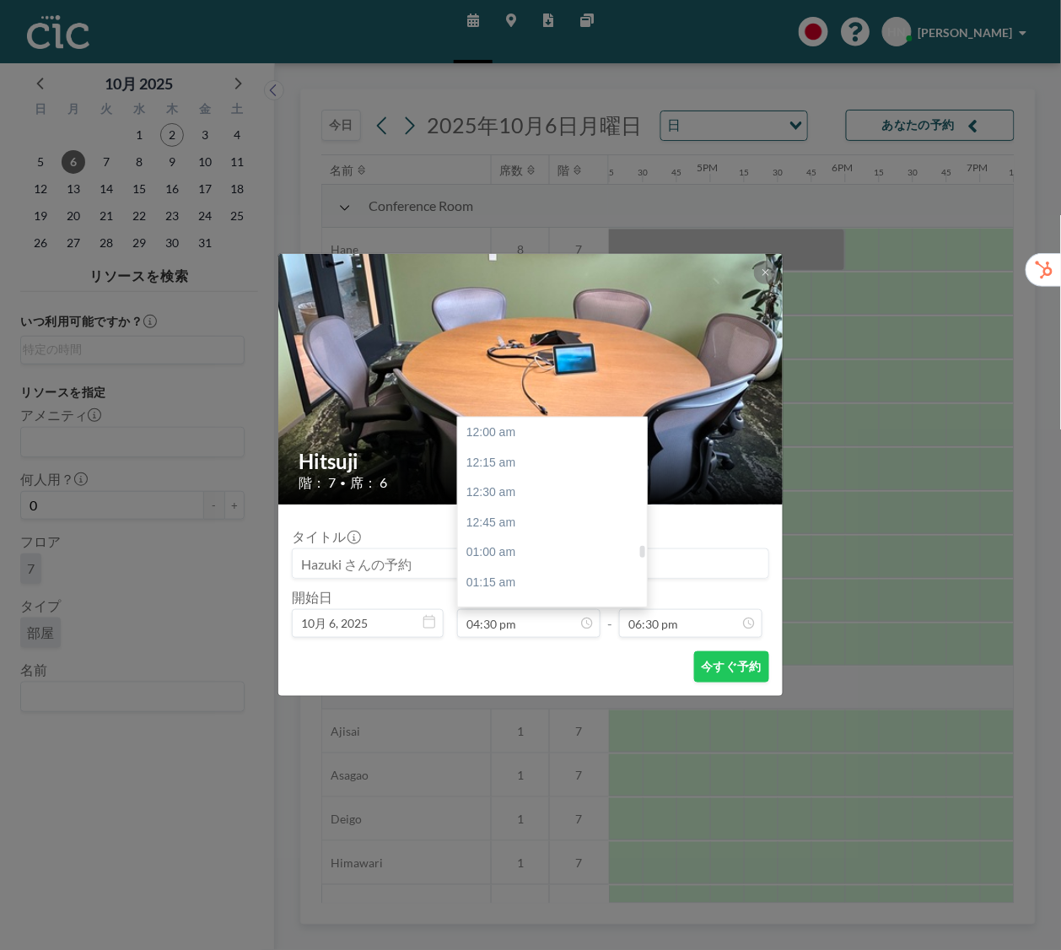
scroll to position [1981, 0]
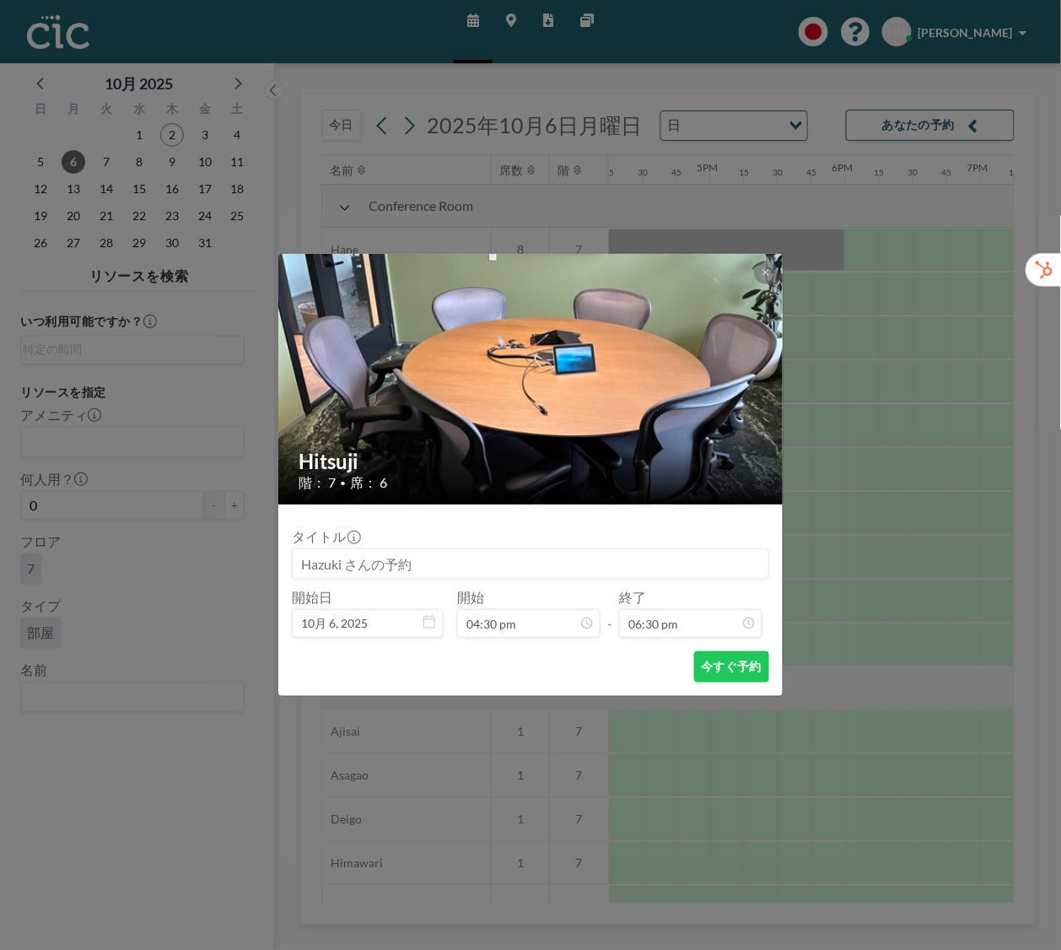
click at [345, 556] on input at bounding box center [531, 563] width 476 height 29
click at [441, 556] on input at bounding box center [531, 563] width 476 height 29
click at [391, 564] on input at bounding box center [531, 563] width 476 height 29
click at [293, 546] on div "タイトル" at bounding box center [530, 553] width 477 height 51
click at [331, 557] on input at bounding box center [531, 563] width 476 height 29
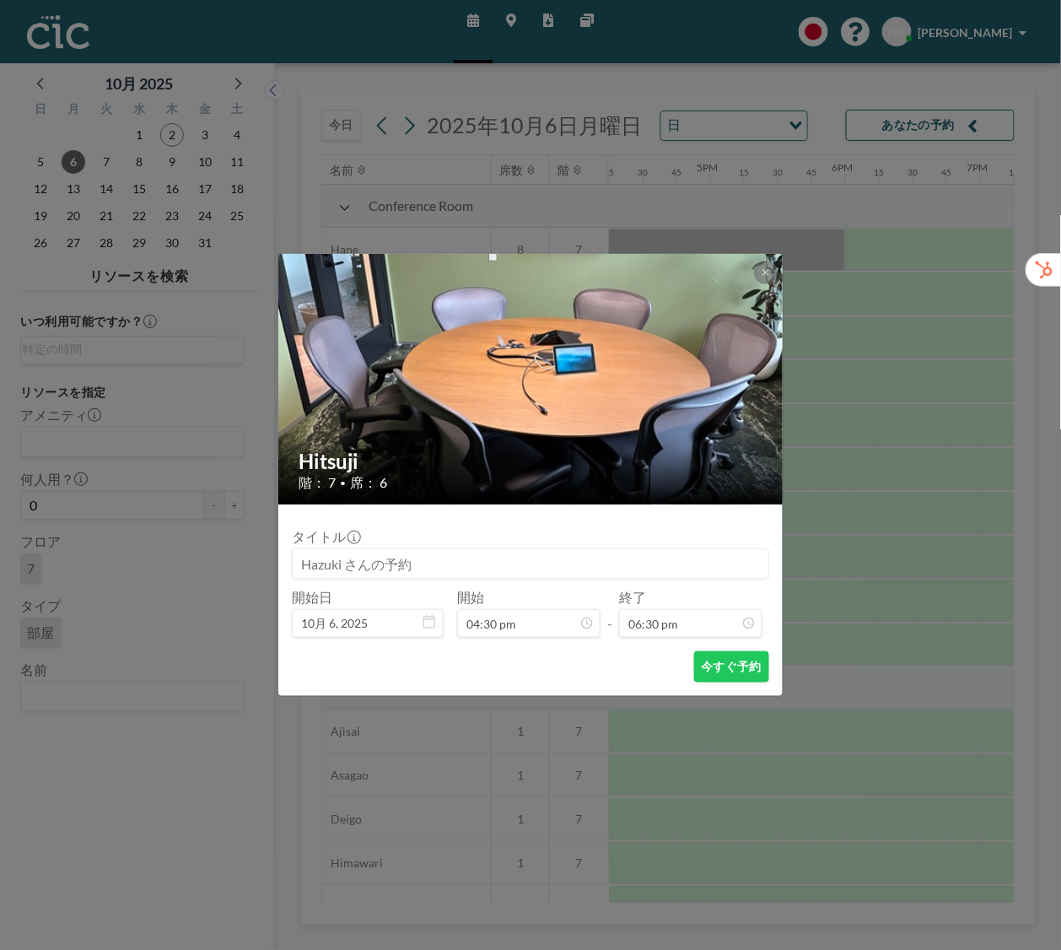
click at [444, 549] on input at bounding box center [531, 563] width 476 height 29
drag, startPoint x: 426, startPoint y: 573, endPoint x: 349, endPoint y: 568, distance: 76.9
click at [349, 568] on input at bounding box center [531, 563] width 476 height 29
click at [746, 672] on button "今すぐ予約" at bounding box center [731, 666] width 75 height 31
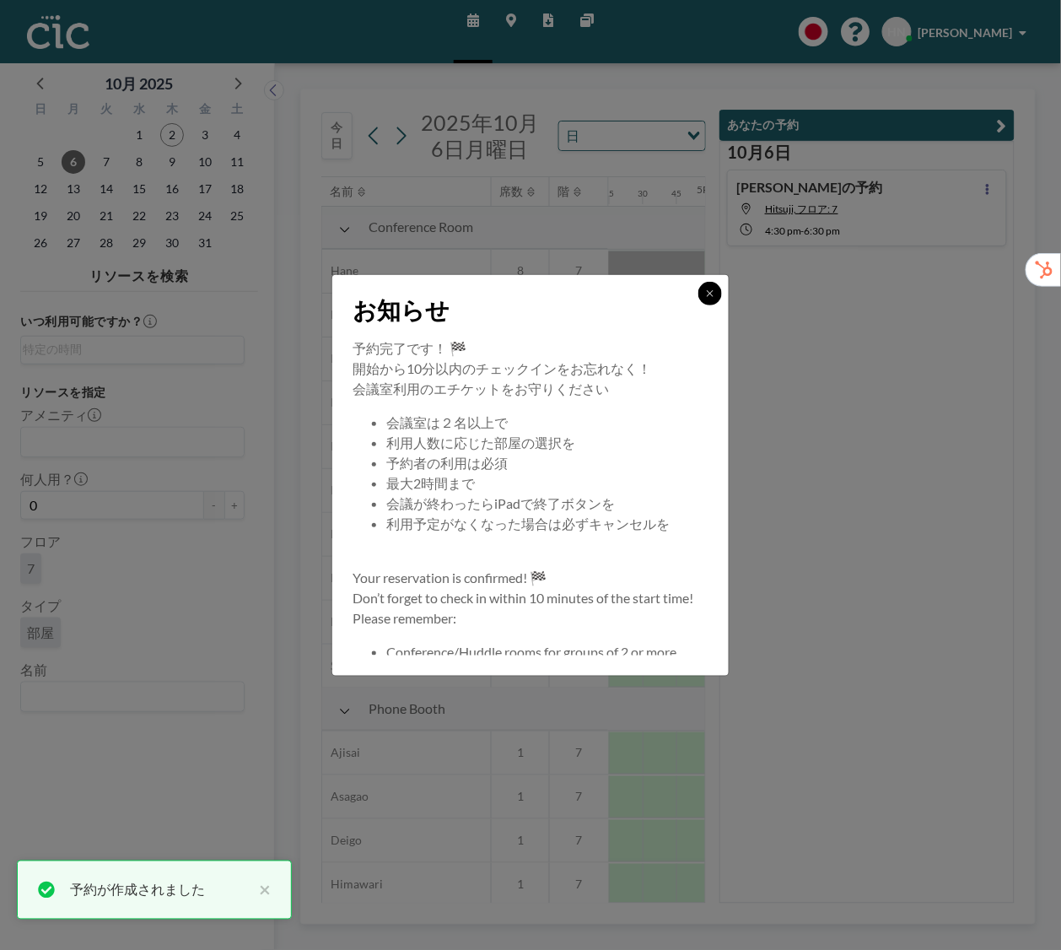
click at [705, 284] on button at bounding box center [710, 294] width 24 height 24
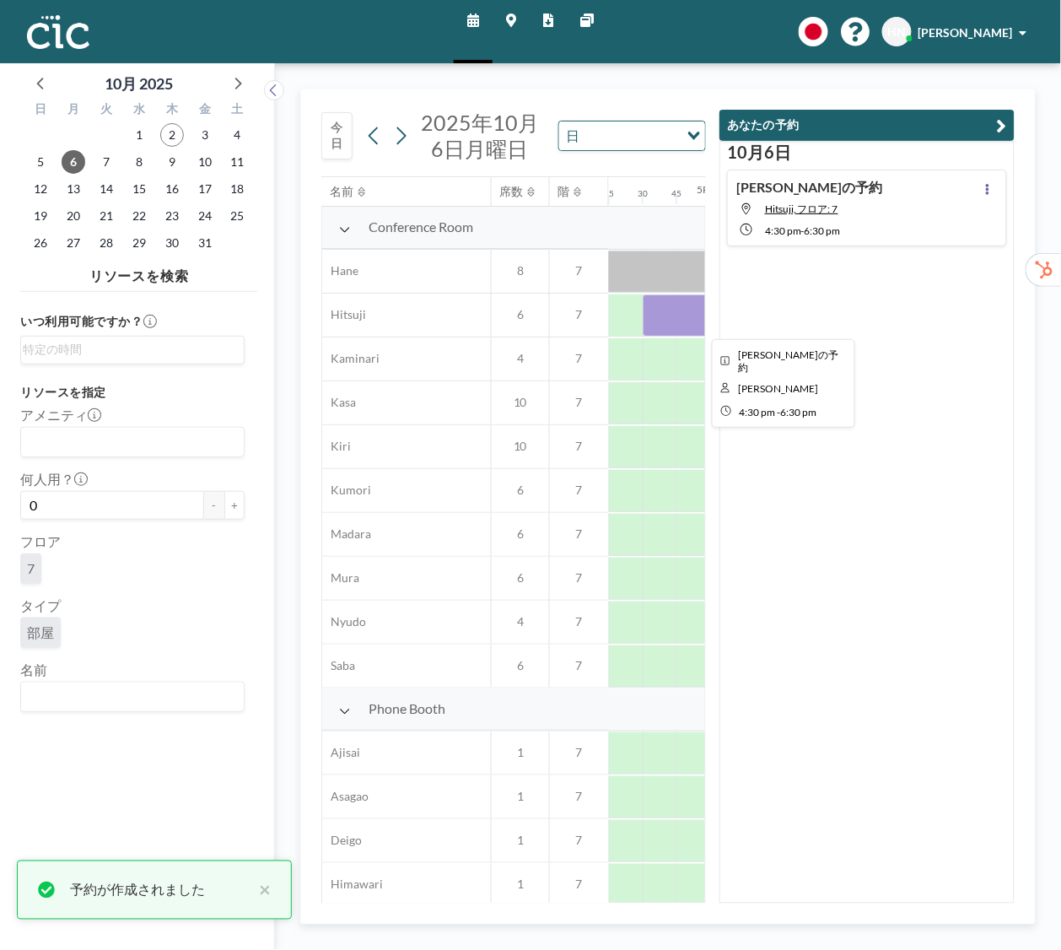
click at [681, 326] on div at bounding box center [778, 315] width 270 height 42
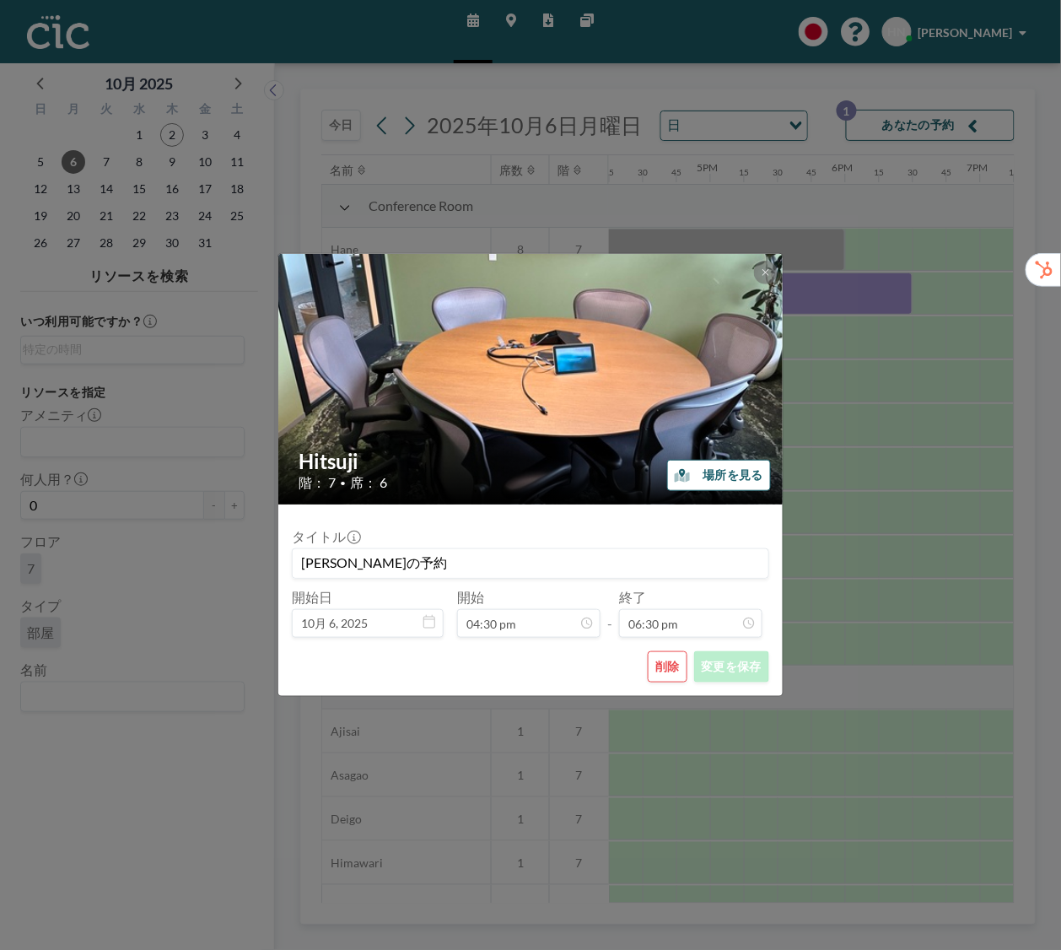
click at [466, 585] on div "タイトル Hazuki さんの予約 開始日 10月 6, 2025 開始 04:30 pm - 終了 06:30 pm" at bounding box center [530, 578] width 477 height 120
click at [622, 543] on div "タイトル Hazuki さんの予約" at bounding box center [530, 553] width 477 height 51
click at [624, 558] on input "[PERSON_NAME]の予約" at bounding box center [531, 563] width 476 height 29
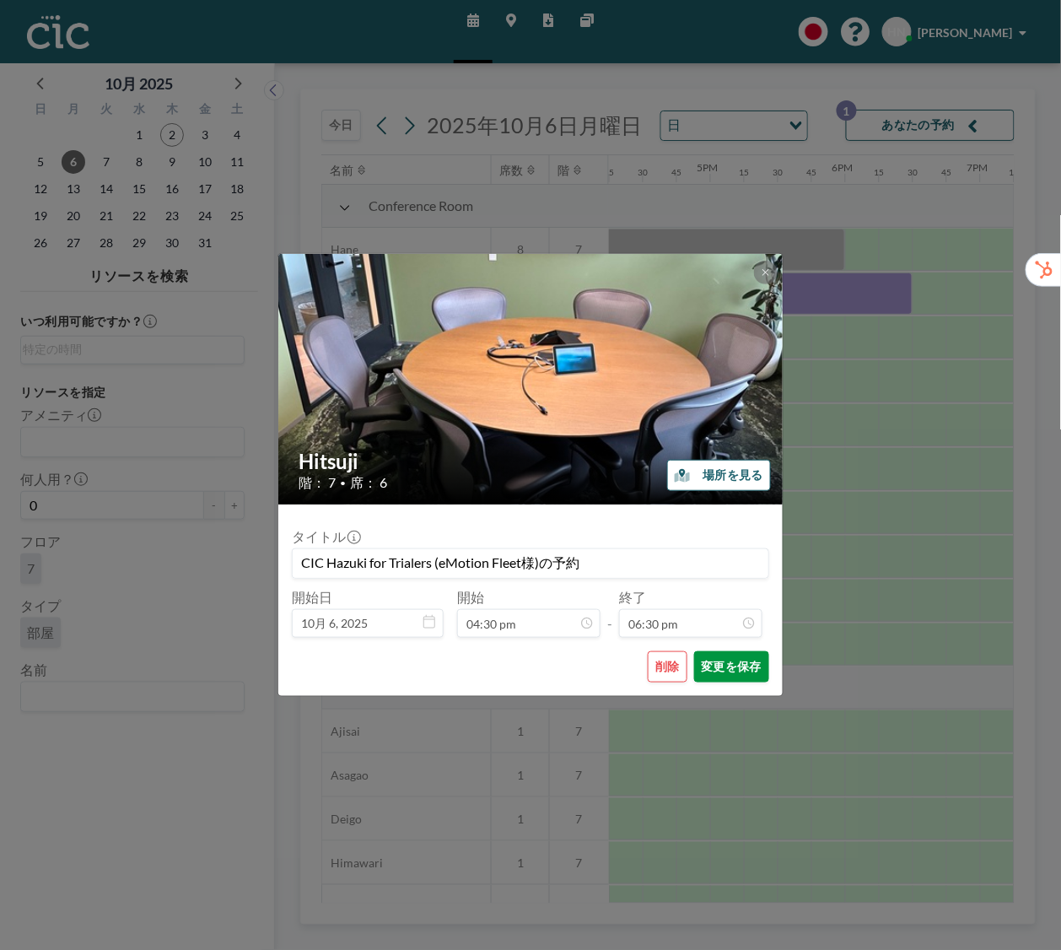
type input "CIC Hazuki for Trialers (eMotion Fleet様)の予約"
click at [713, 666] on button "変更を保存" at bounding box center [731, 666] width 75 height 31
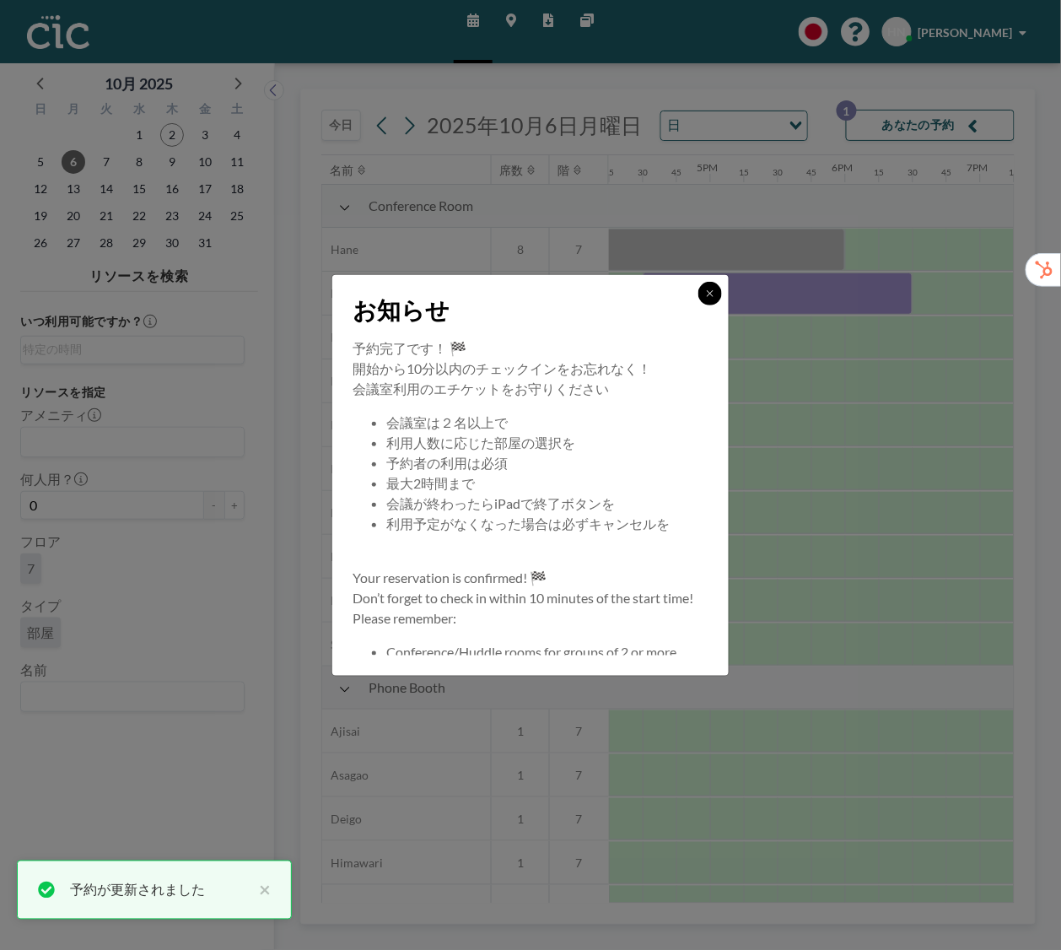
click at [710, 292] on icon at bounding box center [710, 293] width 10 height 10
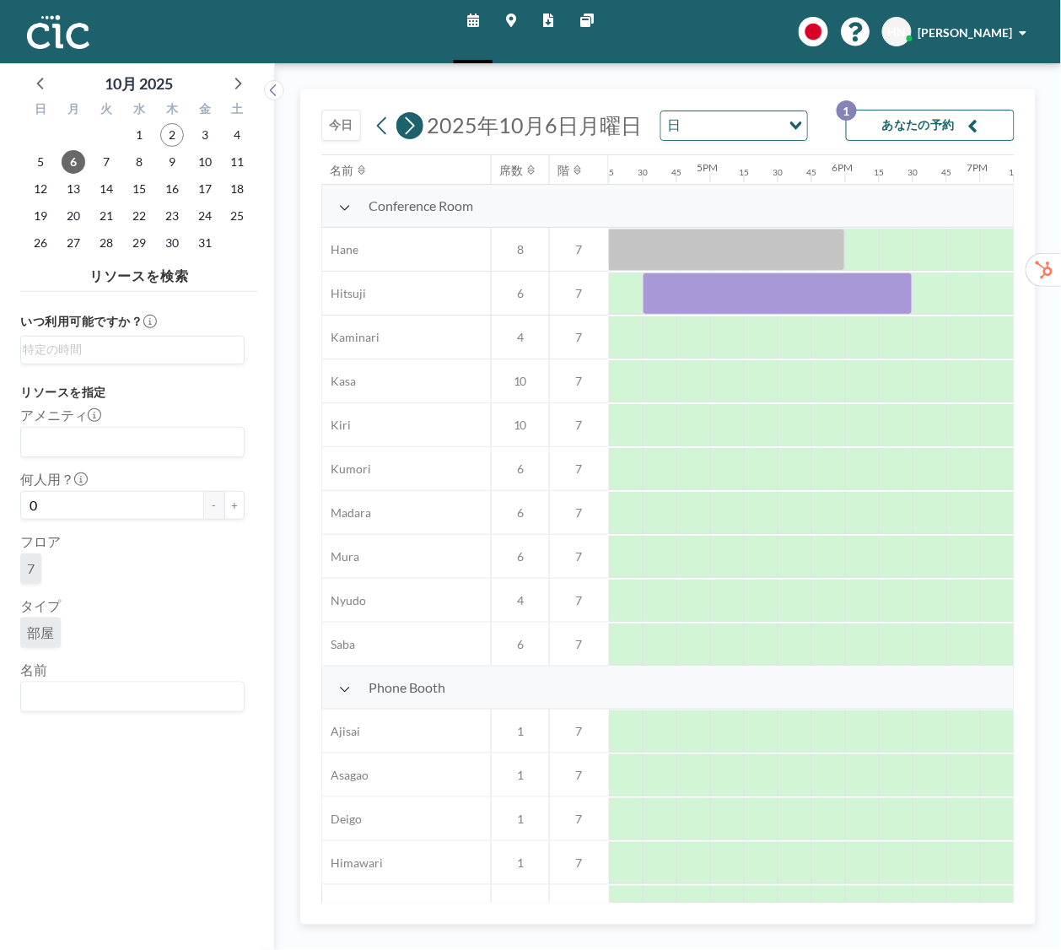
click at [413, 135] on icon at bounding box center [409, 125] width 16 height 25
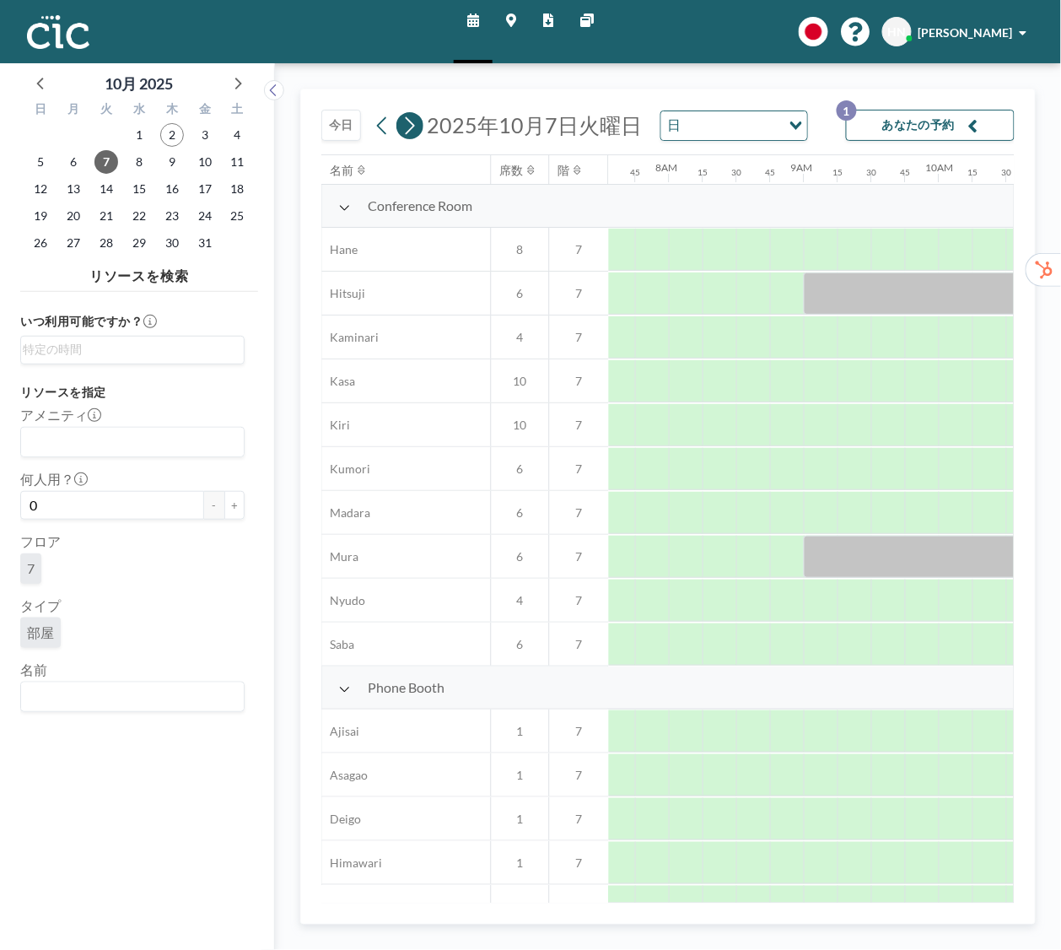
scroll to position [0, 1046]
click at [376, 137] on icon at bounding box center [382, 125] width 16 height 25
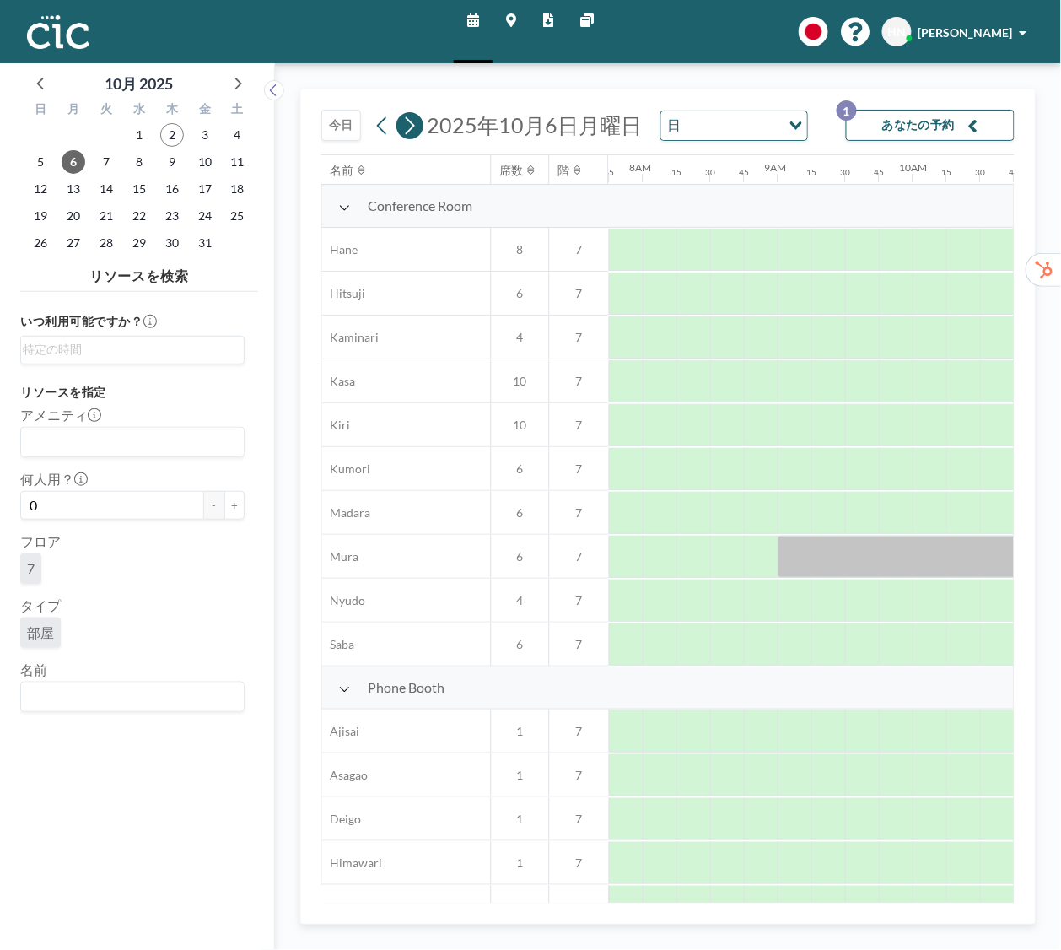
click at [410, 132] on icon at bounding box center [409, 125] width 16 height 25
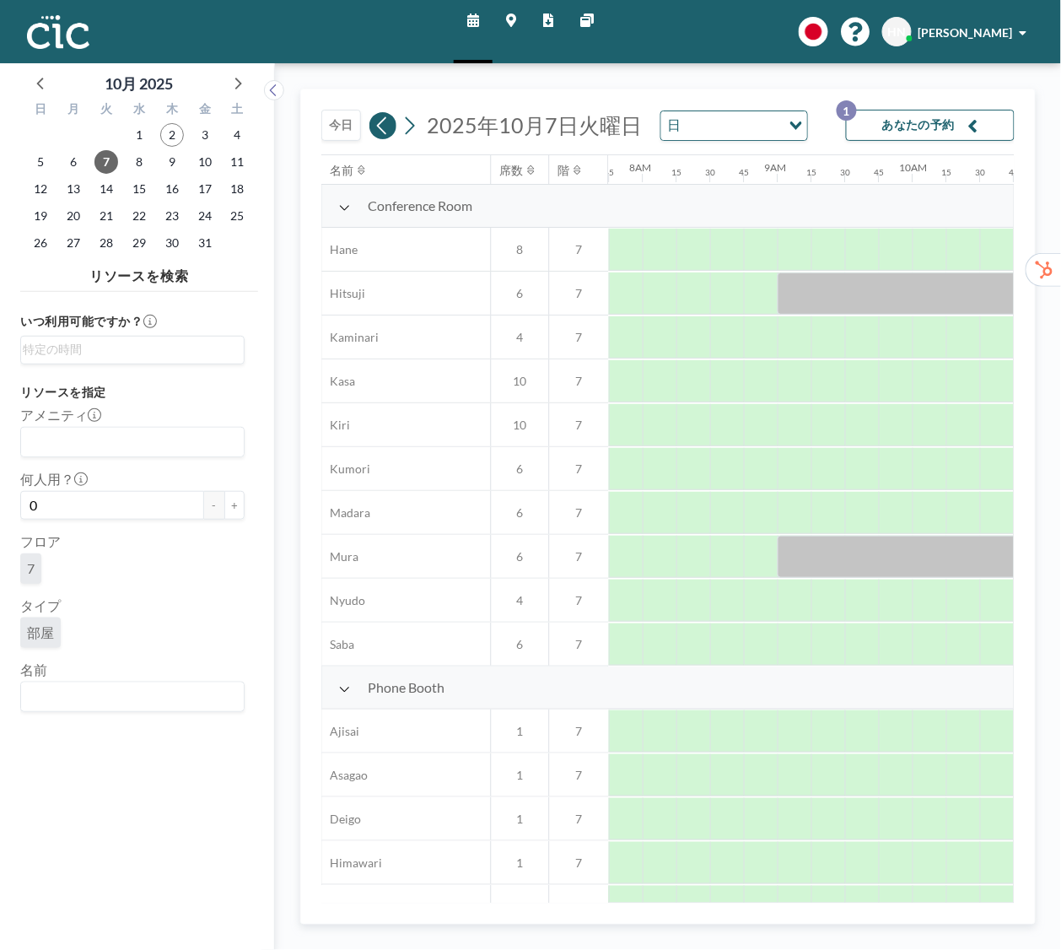
click at [380, 131] on icon at bounding box center [382, 125] width 16 height 25
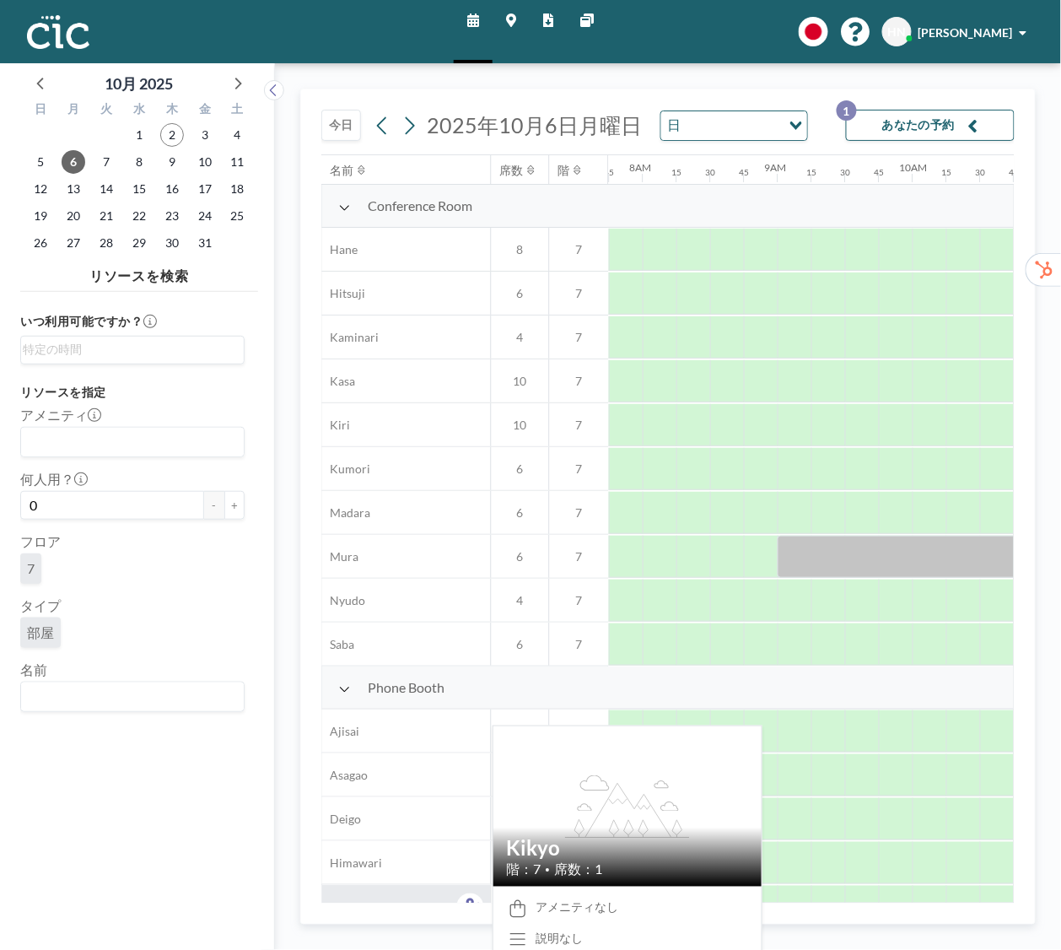
click at [454, 894] on div "Kikyo" at bounding box center [406, 906] width 169 height 43
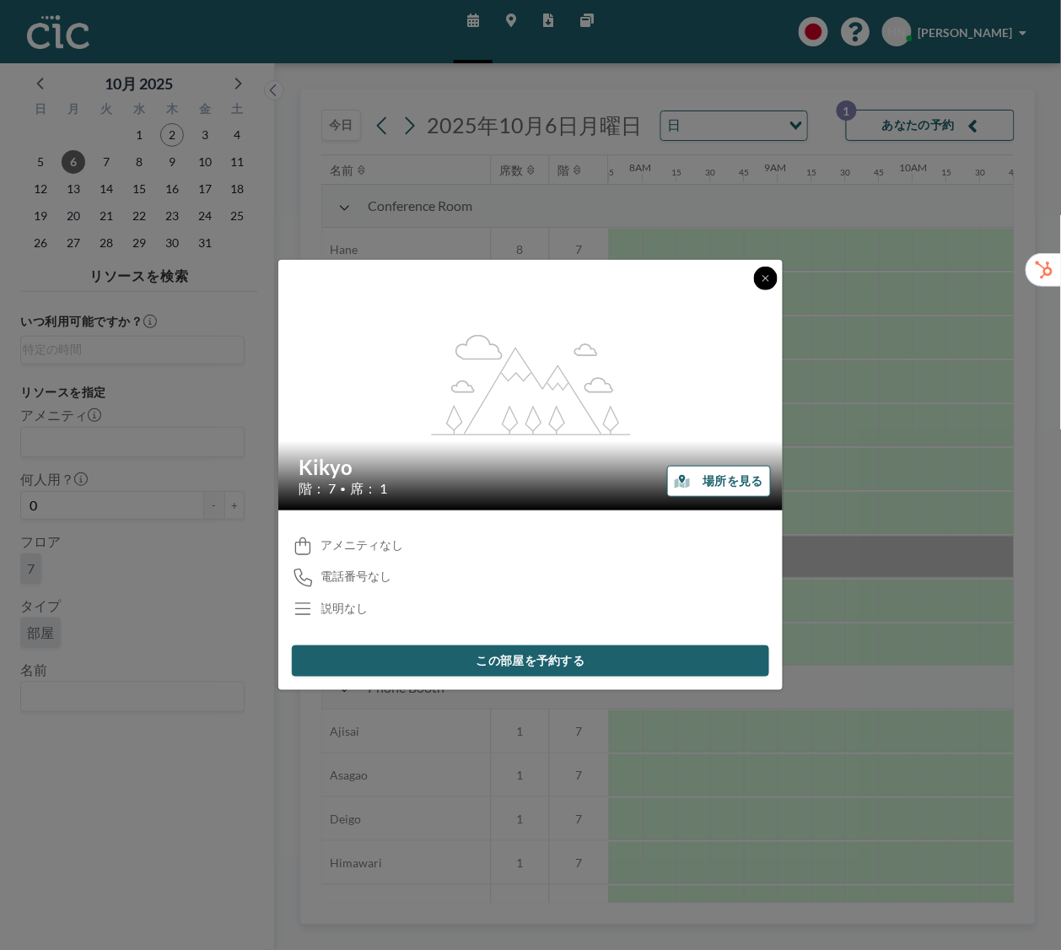
click at [770, 277] on icon at bounding box center [766, 278] width 10 height 10
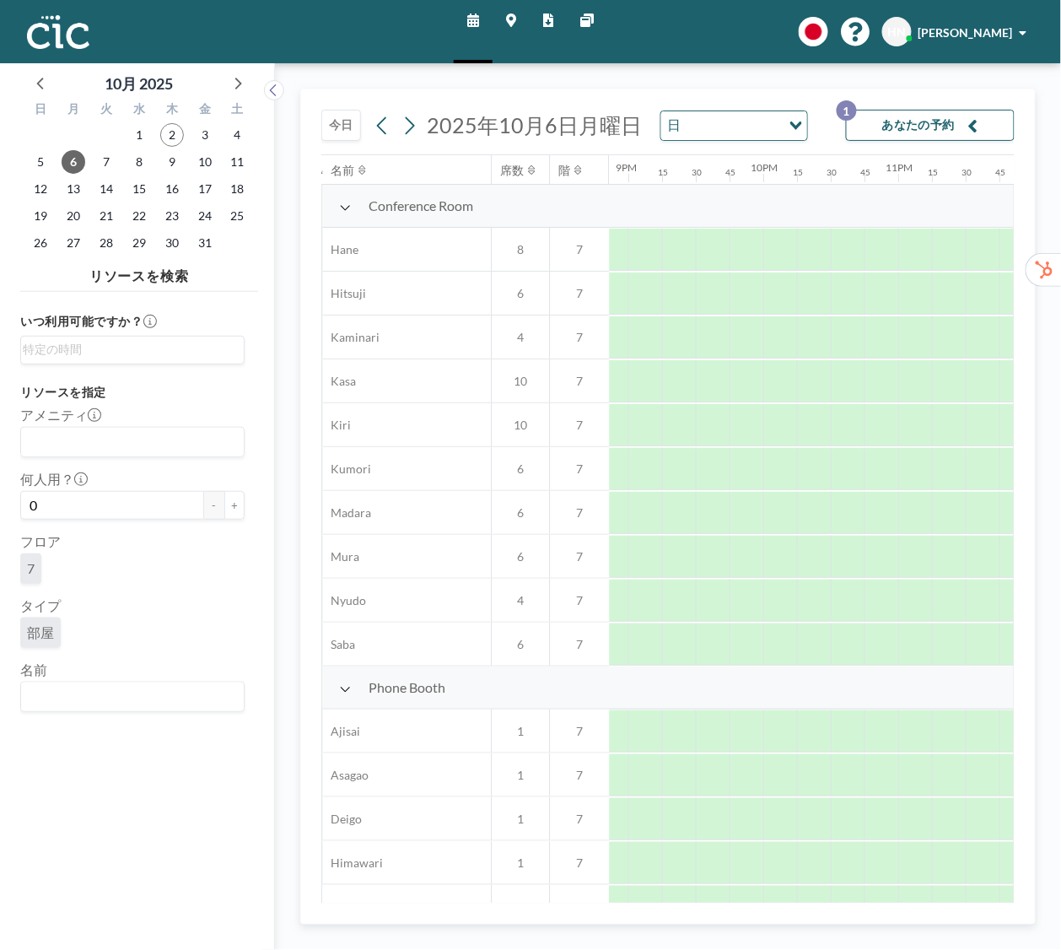
scroll to position [0, 2835]
drag, startPoint x: 647, startPoint y: 273, endPoint x: 581, endPoint y: 264, distance: 66.4
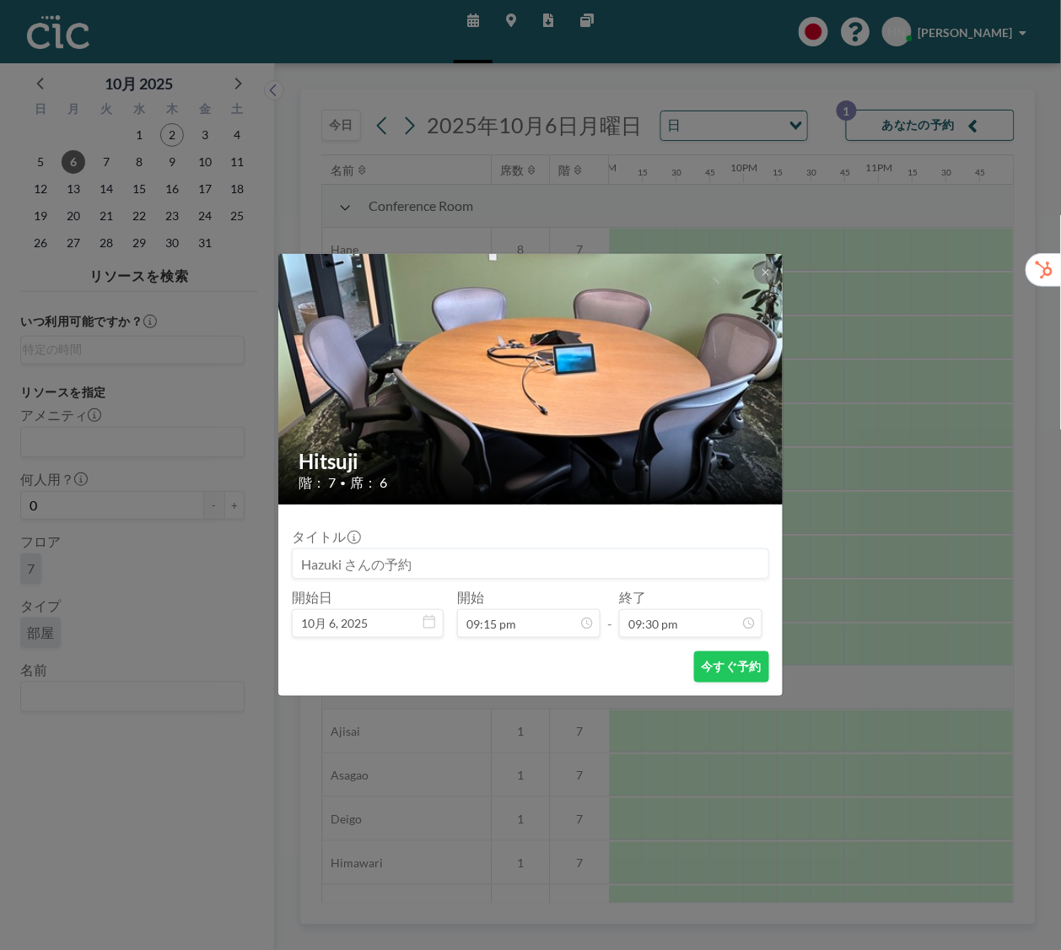
click at [808, 363] on div "Hitsuji 階： 7 • 席： 6 タイトル 開始日 10月 6, 2025 開始 09:15 pm - 終了 09:30 pm 今すぐ予約" at bounding box center [530, 475] width 1061 height 950
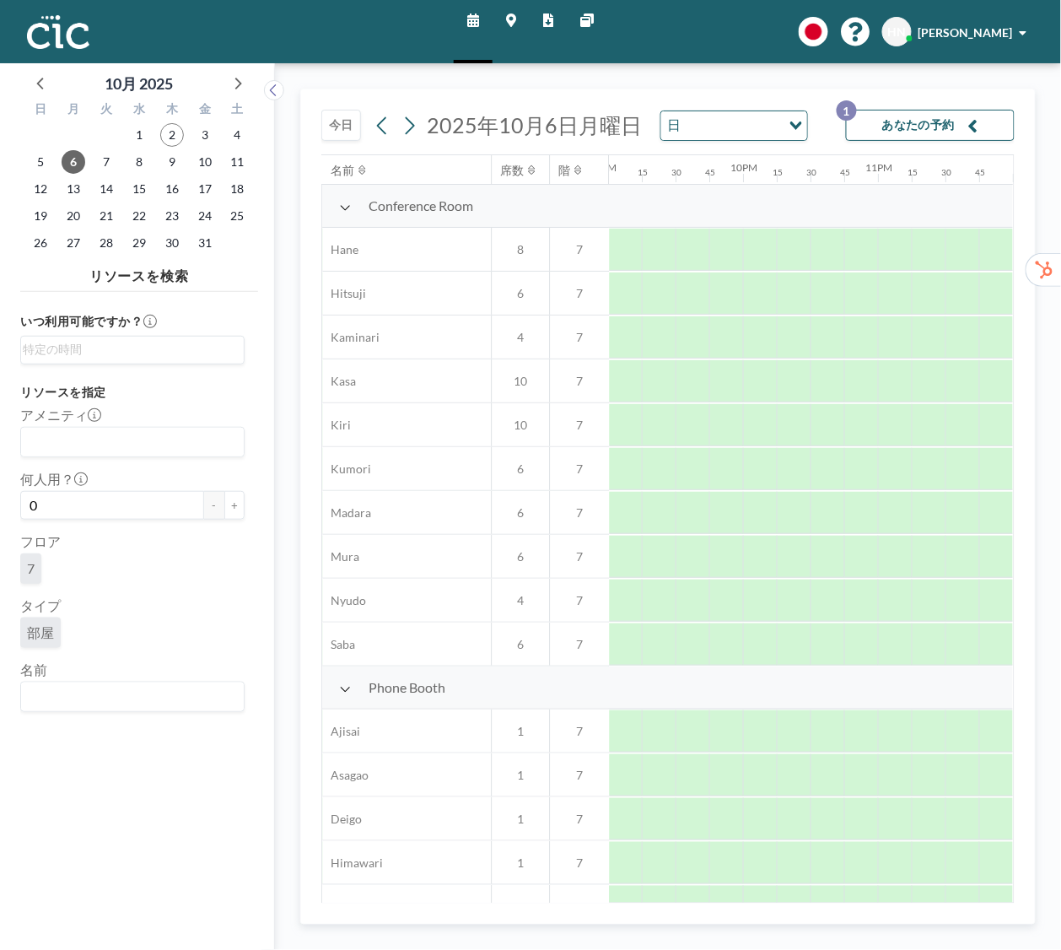
click at [966, 125] on button "あなたの予約 1" at bounding box center [930, 125] width 169 height 31
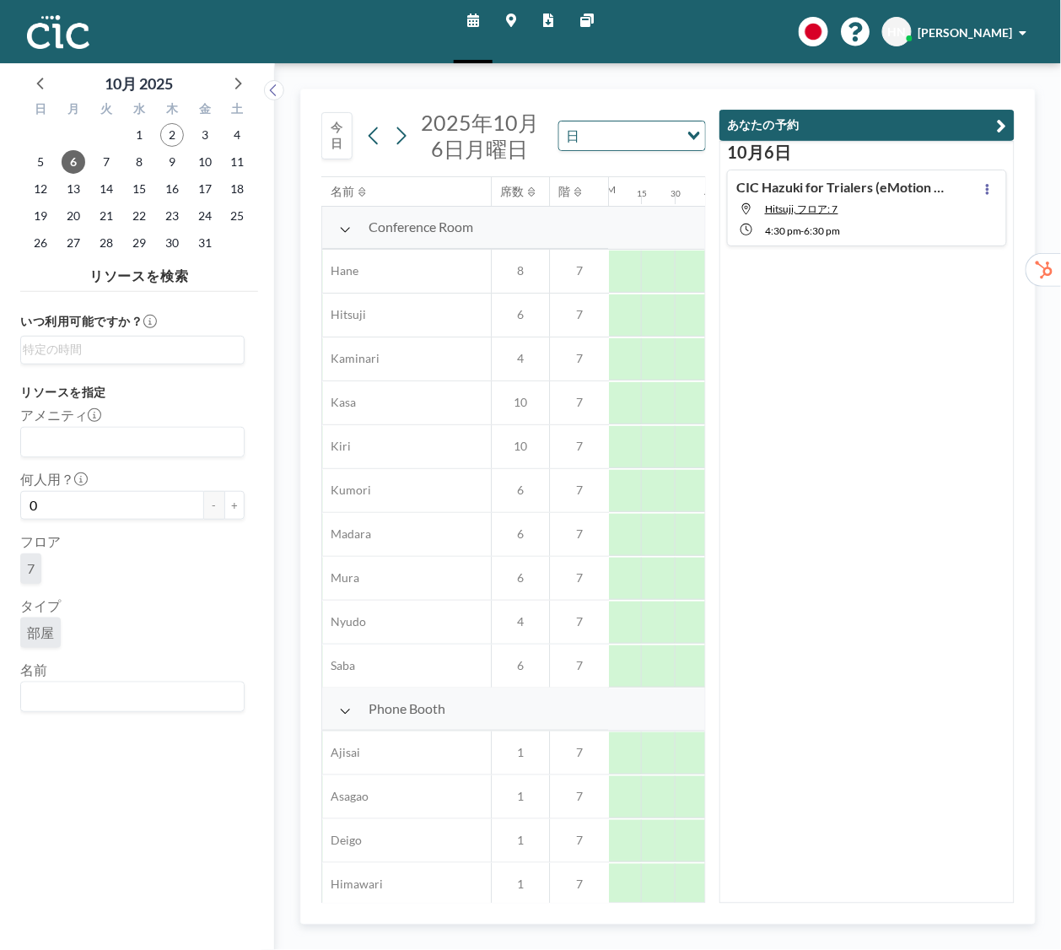
click at [977, 202] on div at bounding box center [987, 208] width 20 height 58
click at [997, 188] on button at bounding box center [987, 189] width 20 height 20
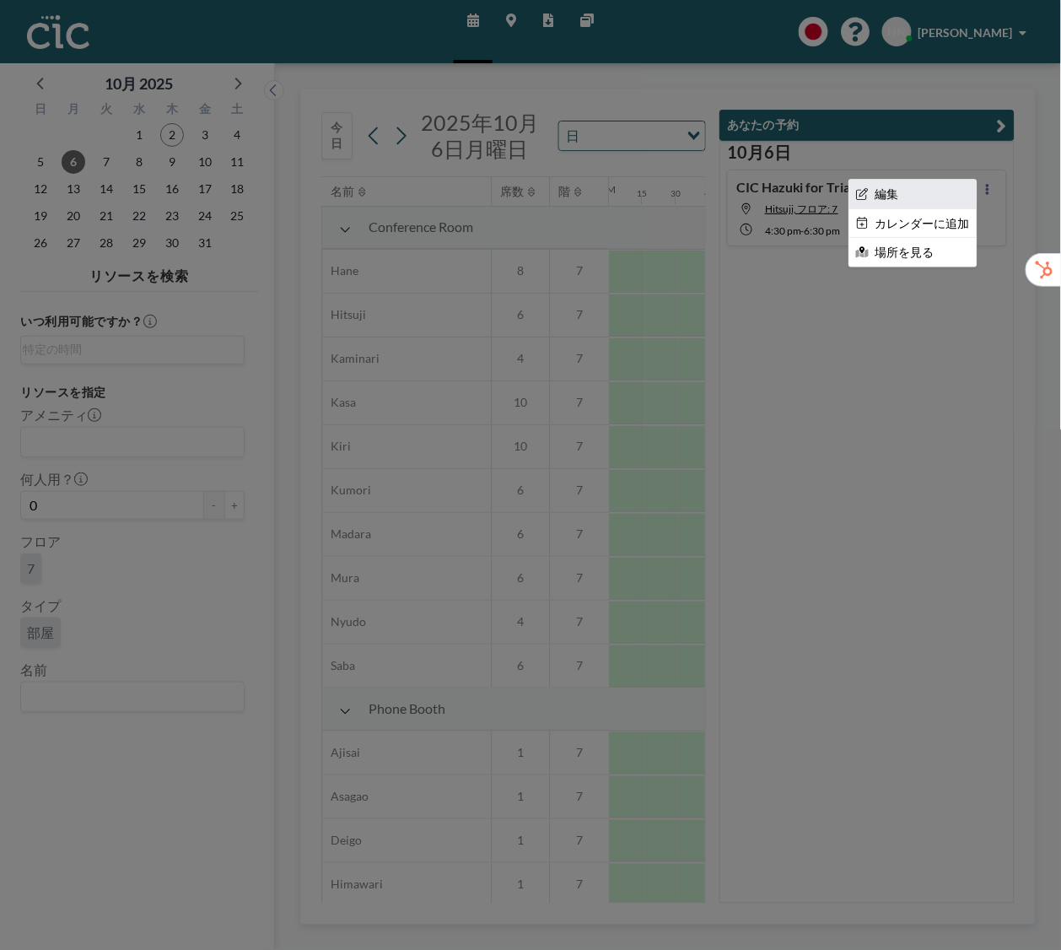
click at [955, 197] on li "編集" at bounding box center [912, 194] width 127 height 29
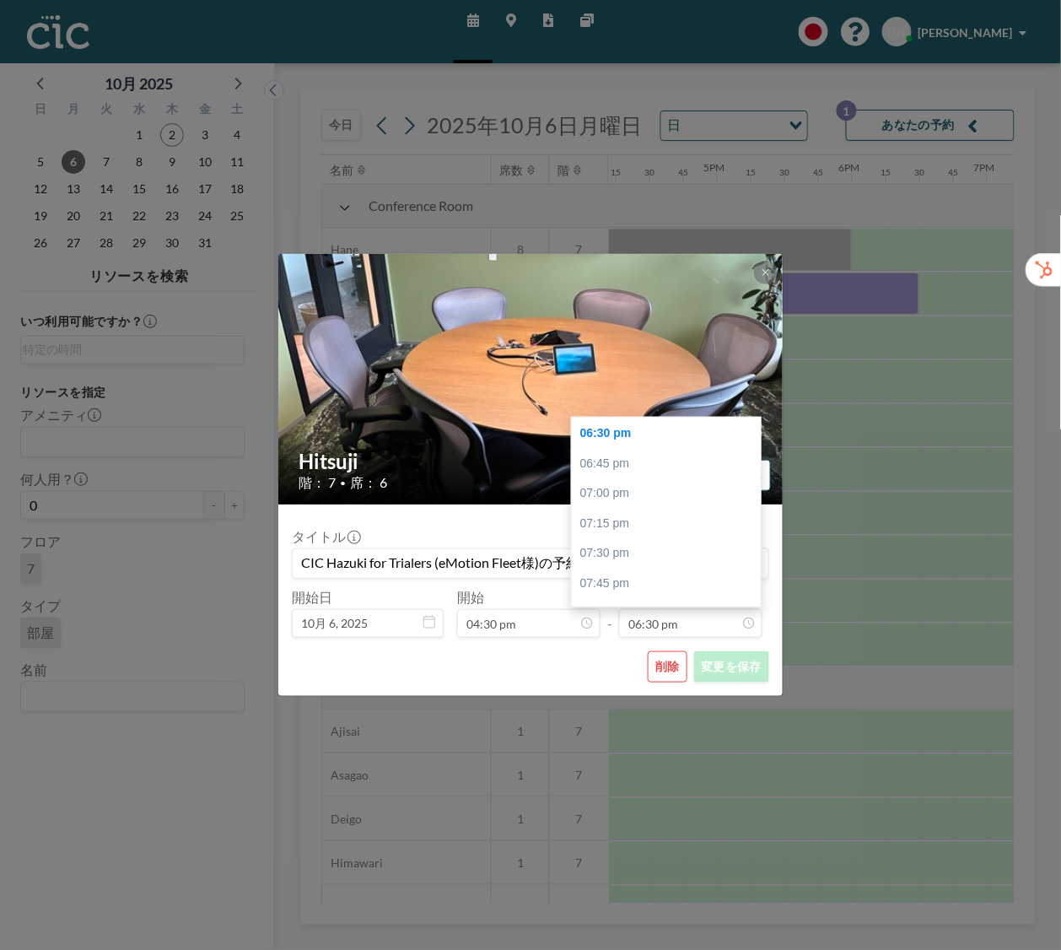
scroll to position [0, 2193]
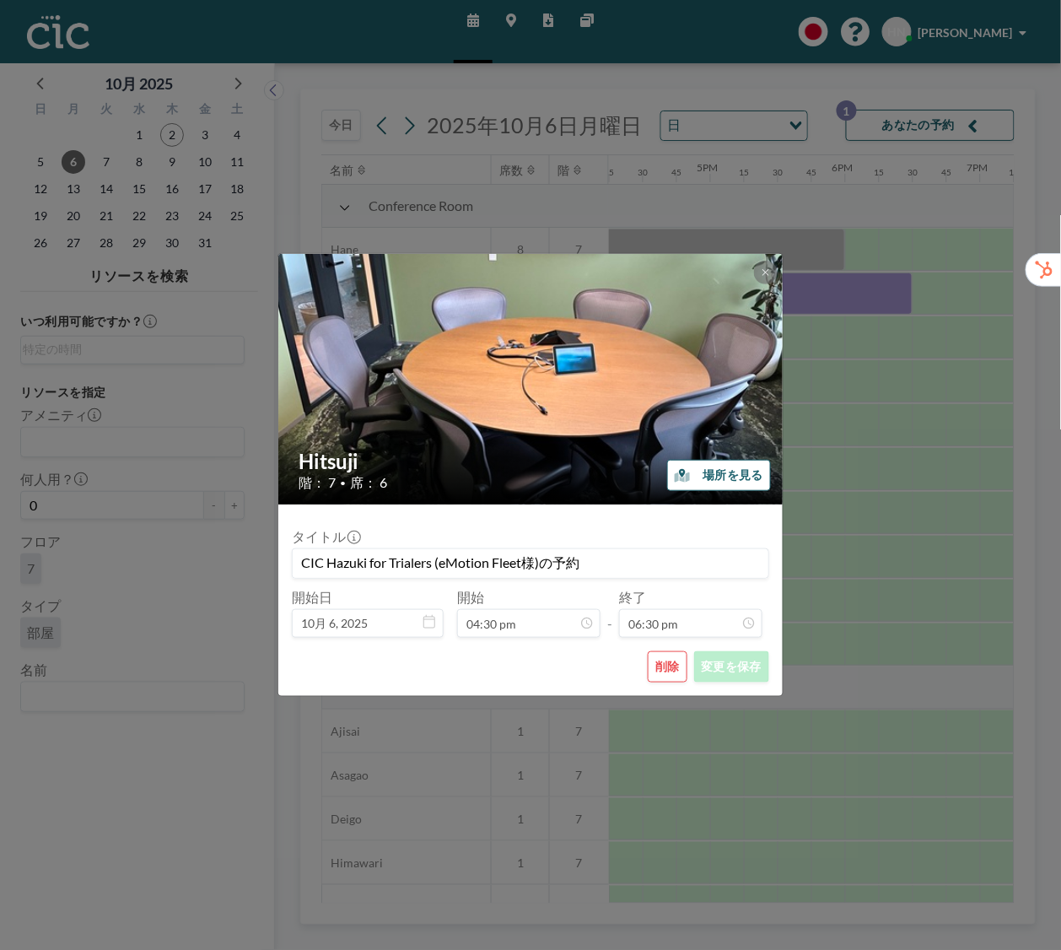
click at [675, 675] on button "削除" at bounding box center [668, 666] width 40 height 31
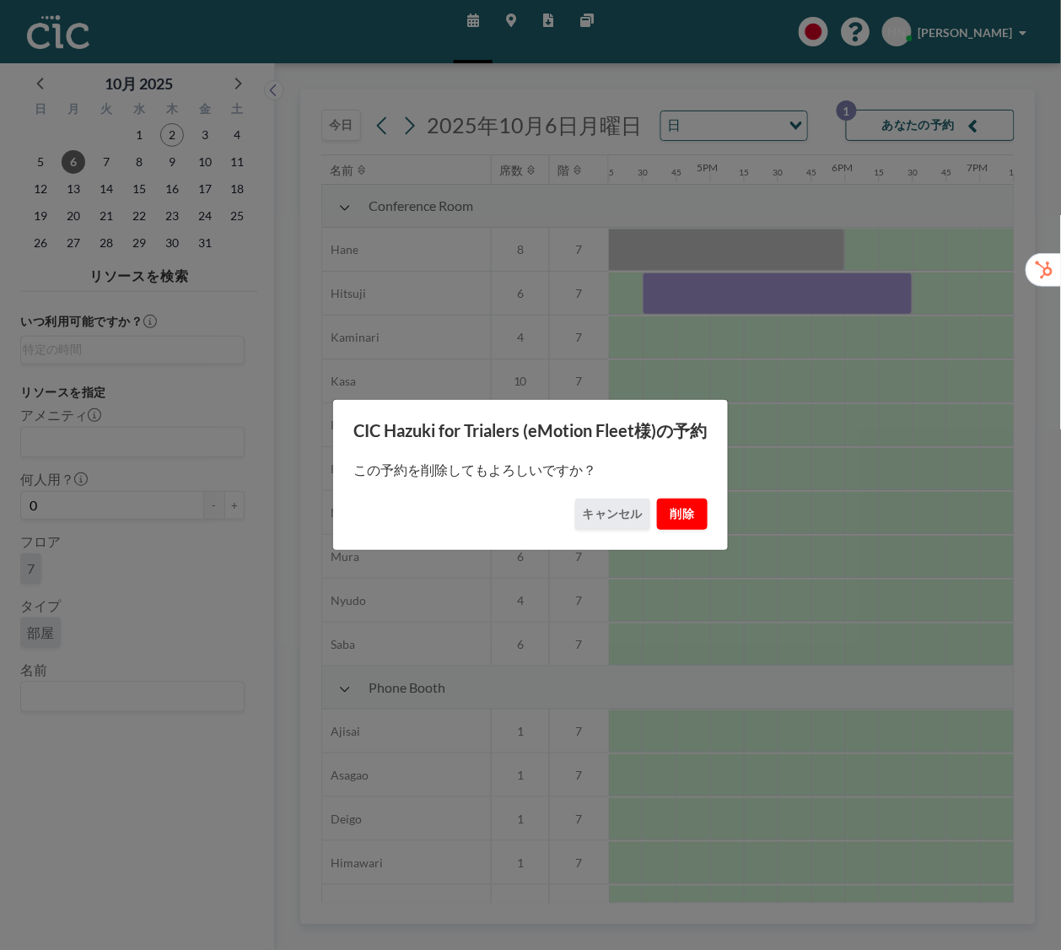
click at [681, 530] on button "削除" at bounding box center [682, 513] width 51 height 31
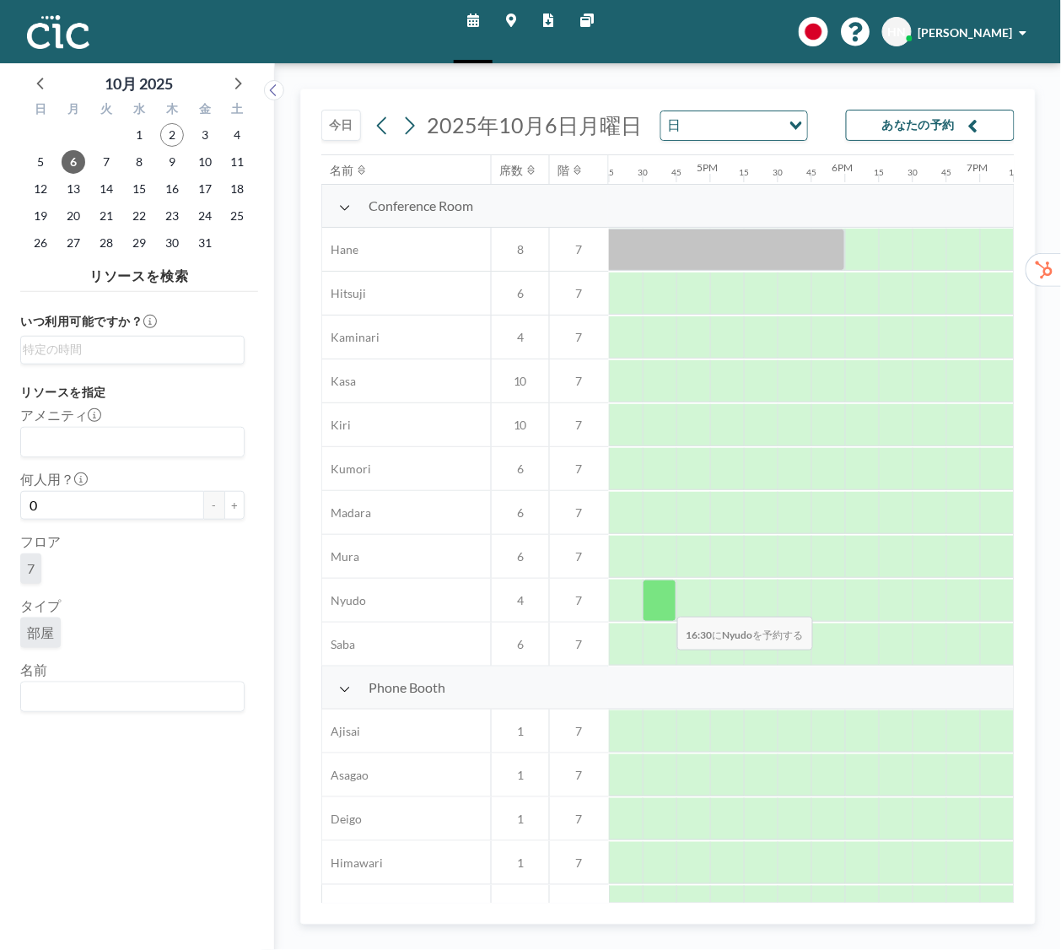
click at [664, 606] on div at bounding box center [660, 600] width 34 height 42
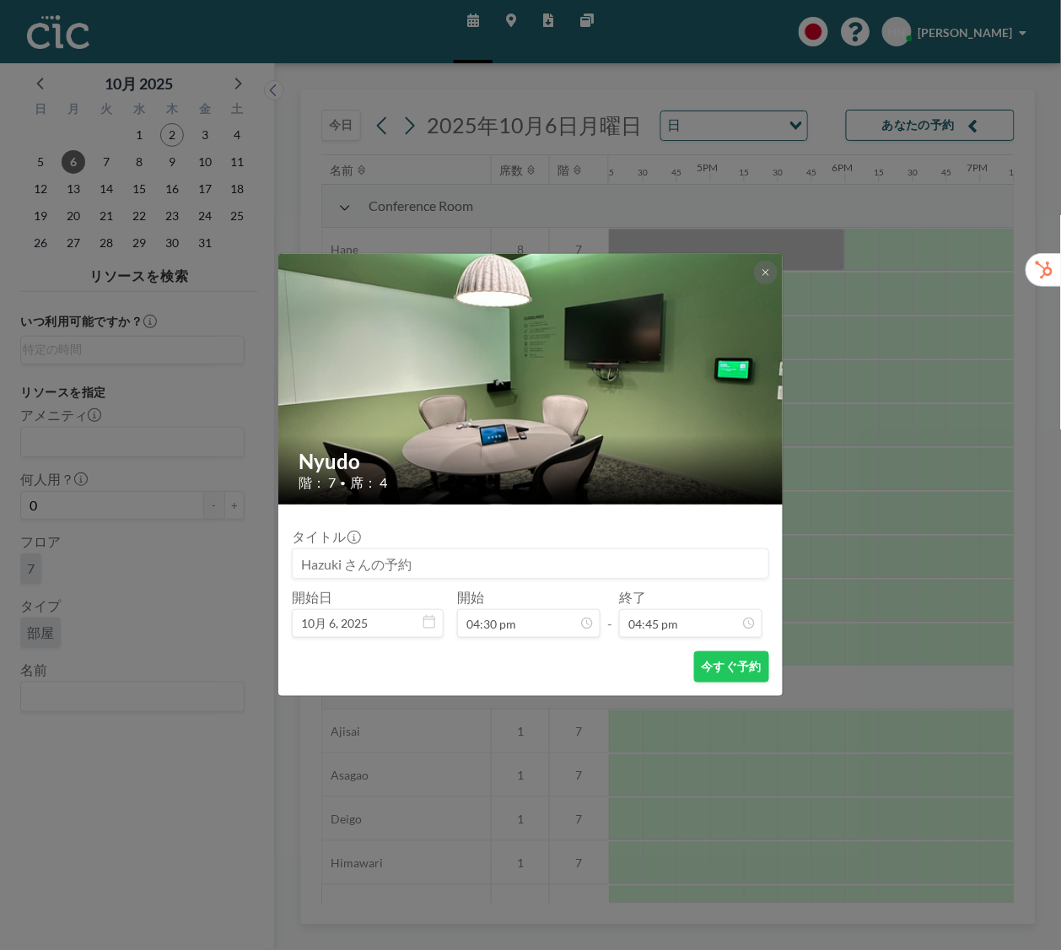
click at [351, 568] on input at bounding box center [531, 563] width 476 height 29
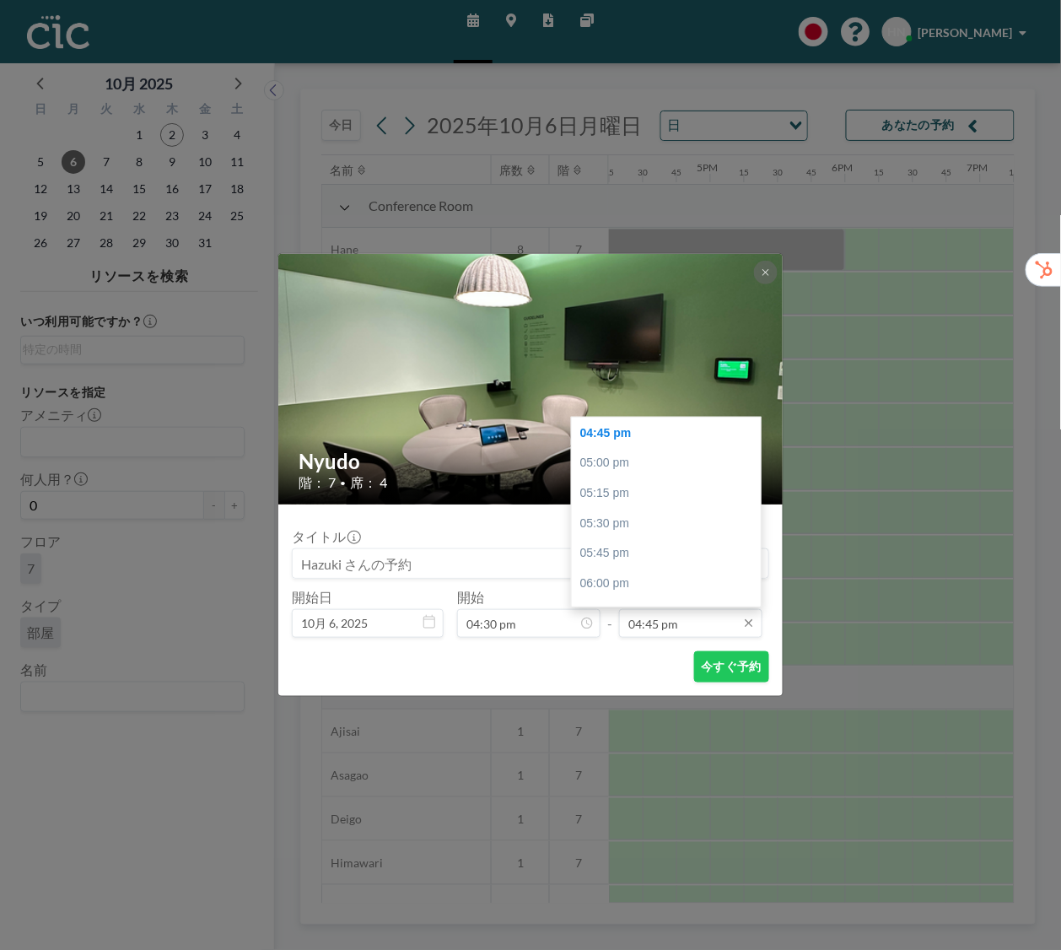
click at [674, 618] on input "04:45 pm" at bounding box center [690, 623] width 143 height 29
click at [678, 615] on input "04:45 pm" at bounding box center [690, 623] width 143 height 29
click at [665, 576] on div "06:00 pm" at bounding box center [666, 583] width 189 height 30
click at [678, 487] on div "06:30 pm" at bounding box center [666, 493] width 189 height 30
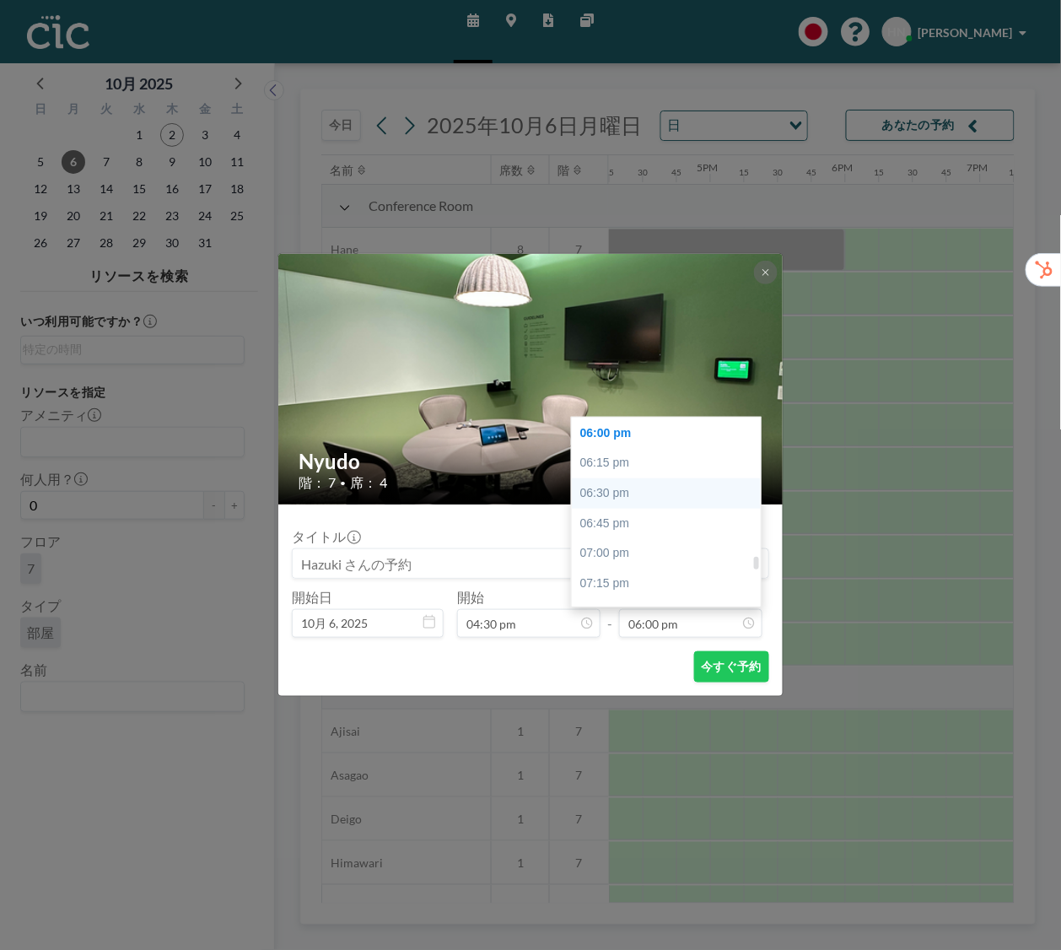
type input "06:30 pm"
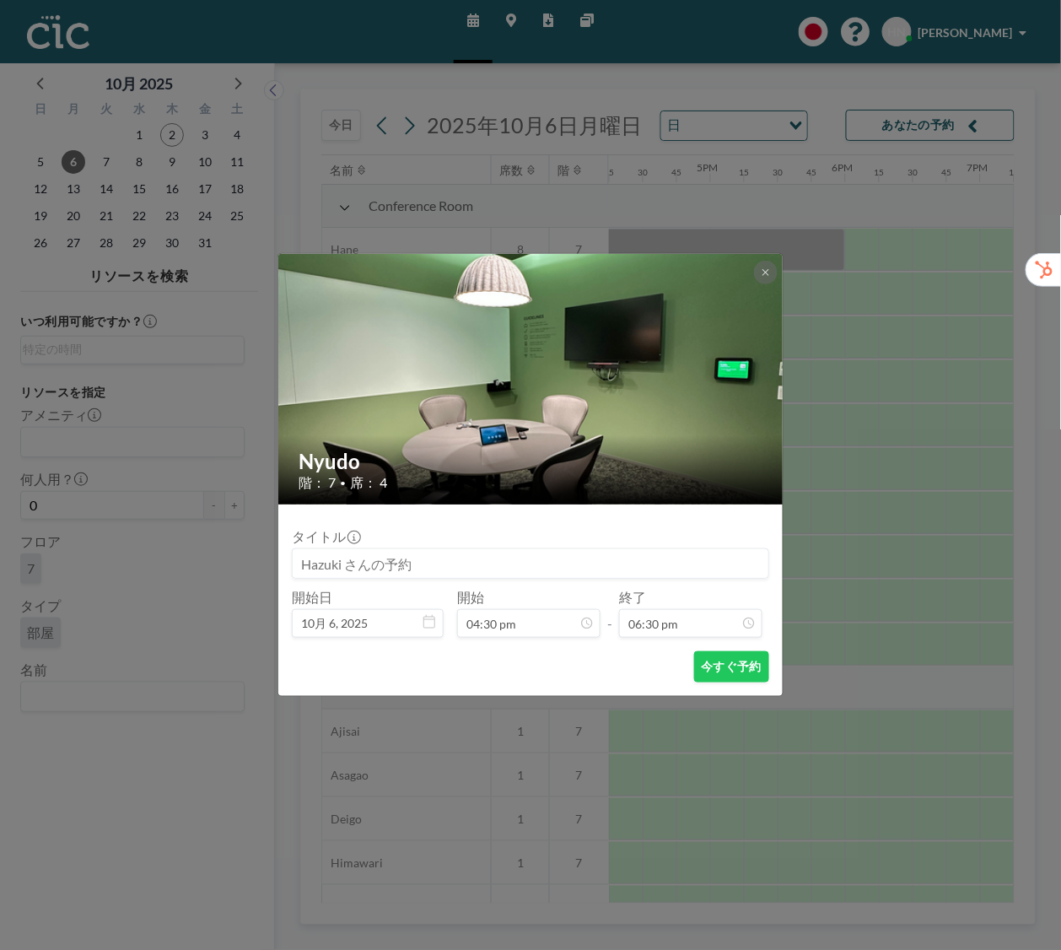
click at [381, 568] on input at bounding box center [531, 563] width 476 height 29
click at [730, 660] on button "今すぐ予約" at bounding box center [731, 666] width 75 height 31
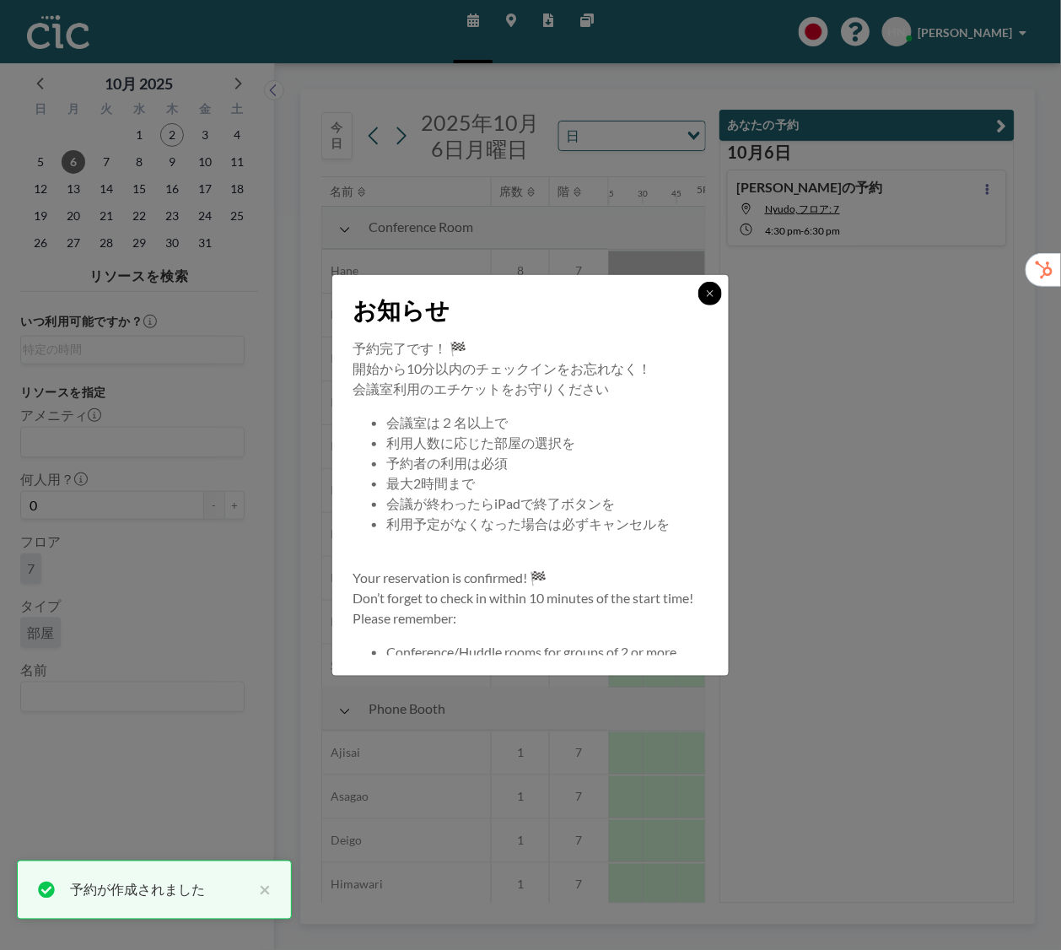
click at [708, 288] on icon at bounding box center [710, 293] width 10 height 10
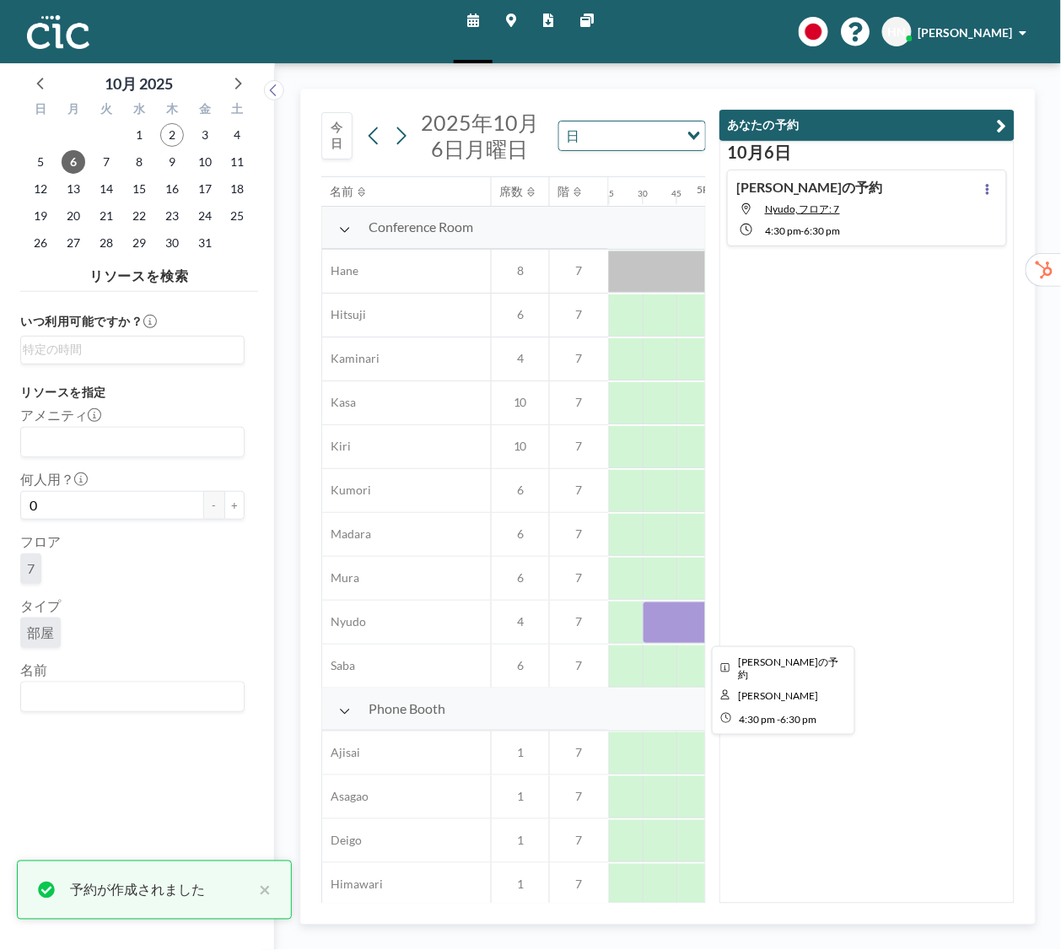
click at [691, 627] on div at bounding box center [778, 622] width 270 height 42
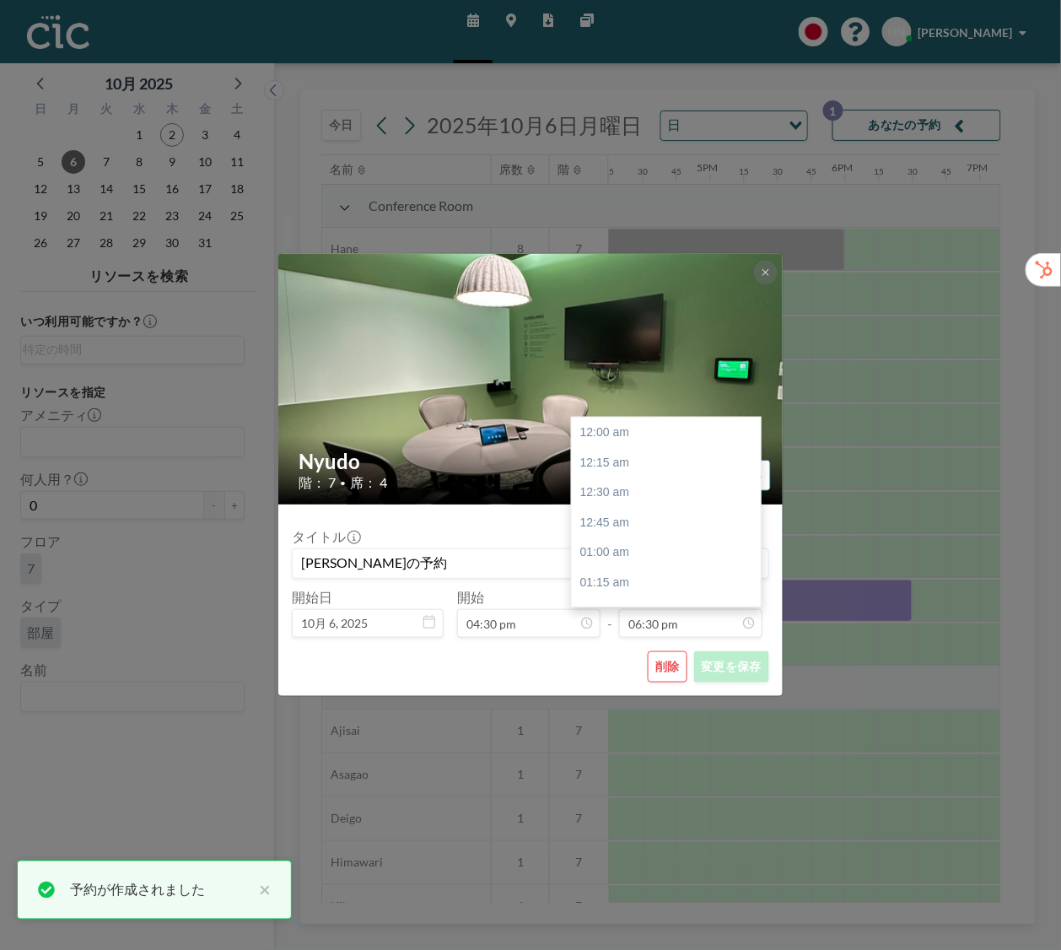
scroll to position [2221, 0]
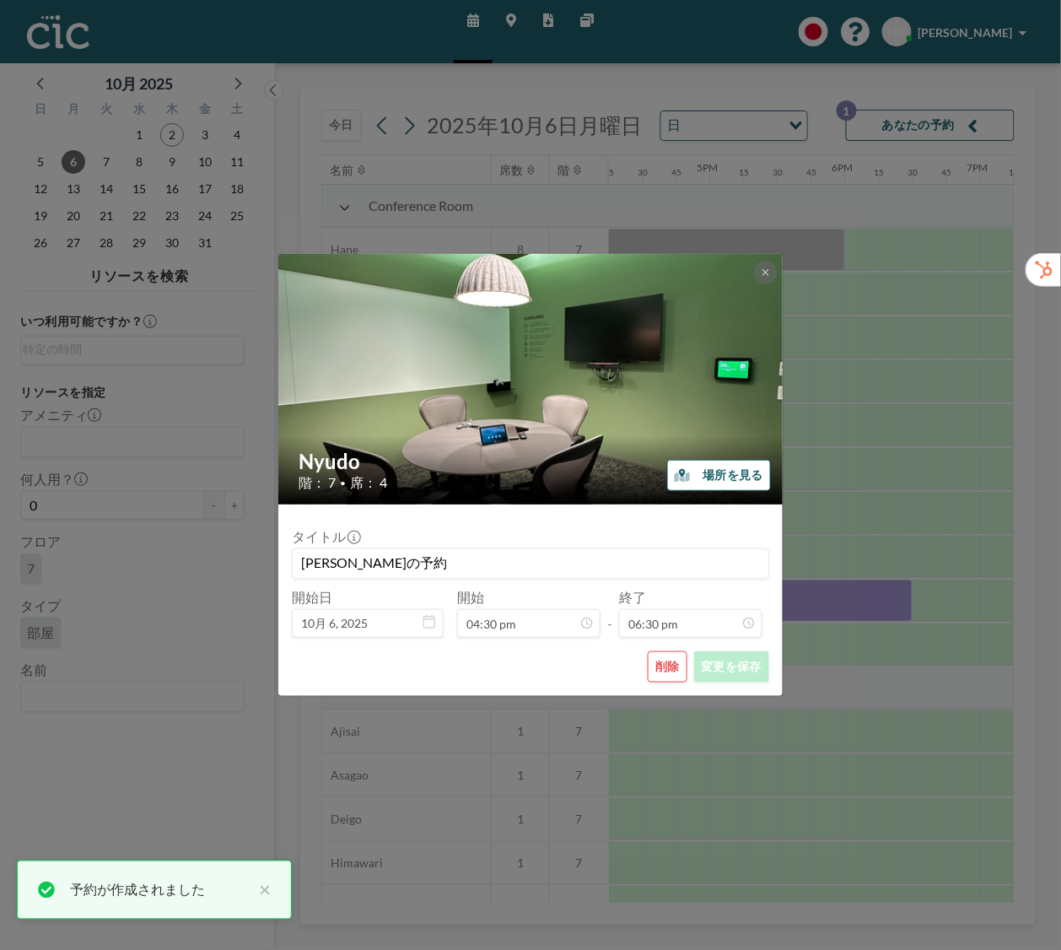
click at [493, 566] on input "[PERSON_NAME]の予約" at bounding box center [531, 563] width 476 height 29
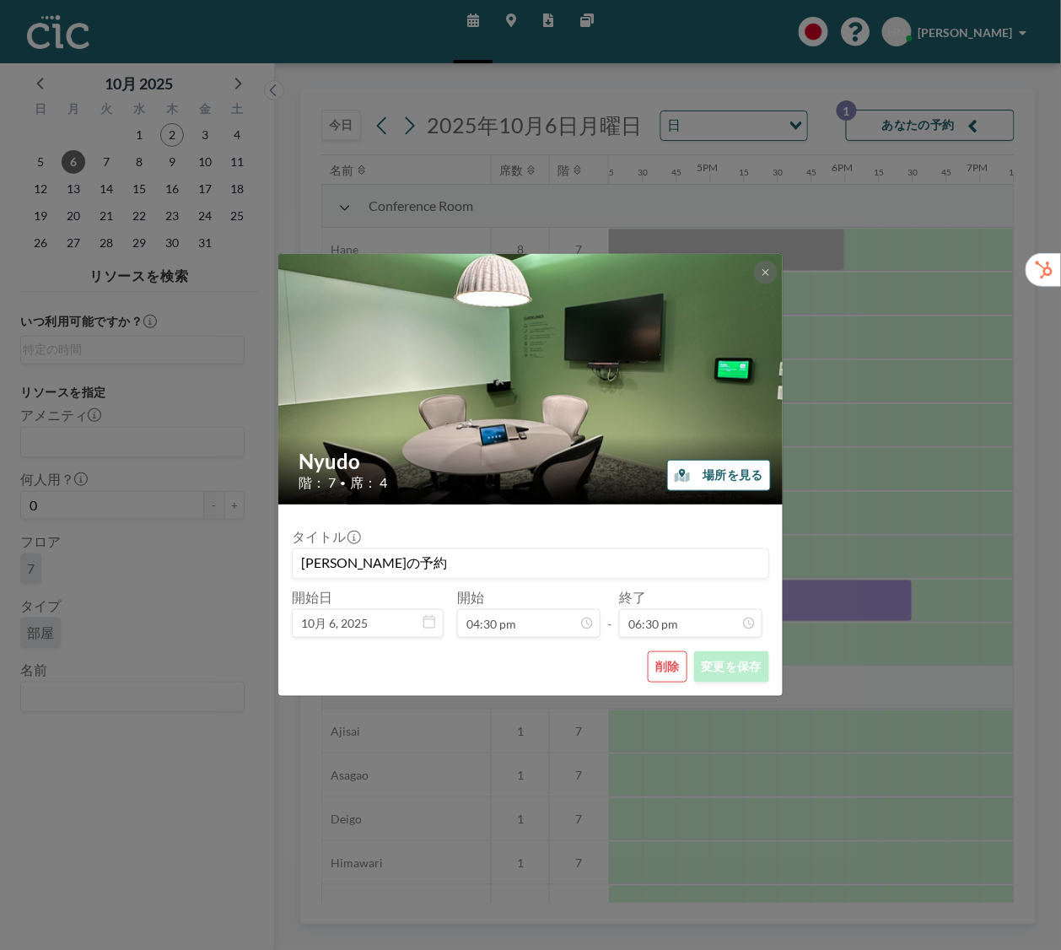
click at [366, 563] on input "[PERSON_NAME]の予約" at bounding box center [531, 563] width 476 height 29
type input "CIC Hazuki for Trialers (eMotionFleet様)の予約"
click at [719, 666] on button "変更を保存" at bounding box center [731, 666] width 75 height 31
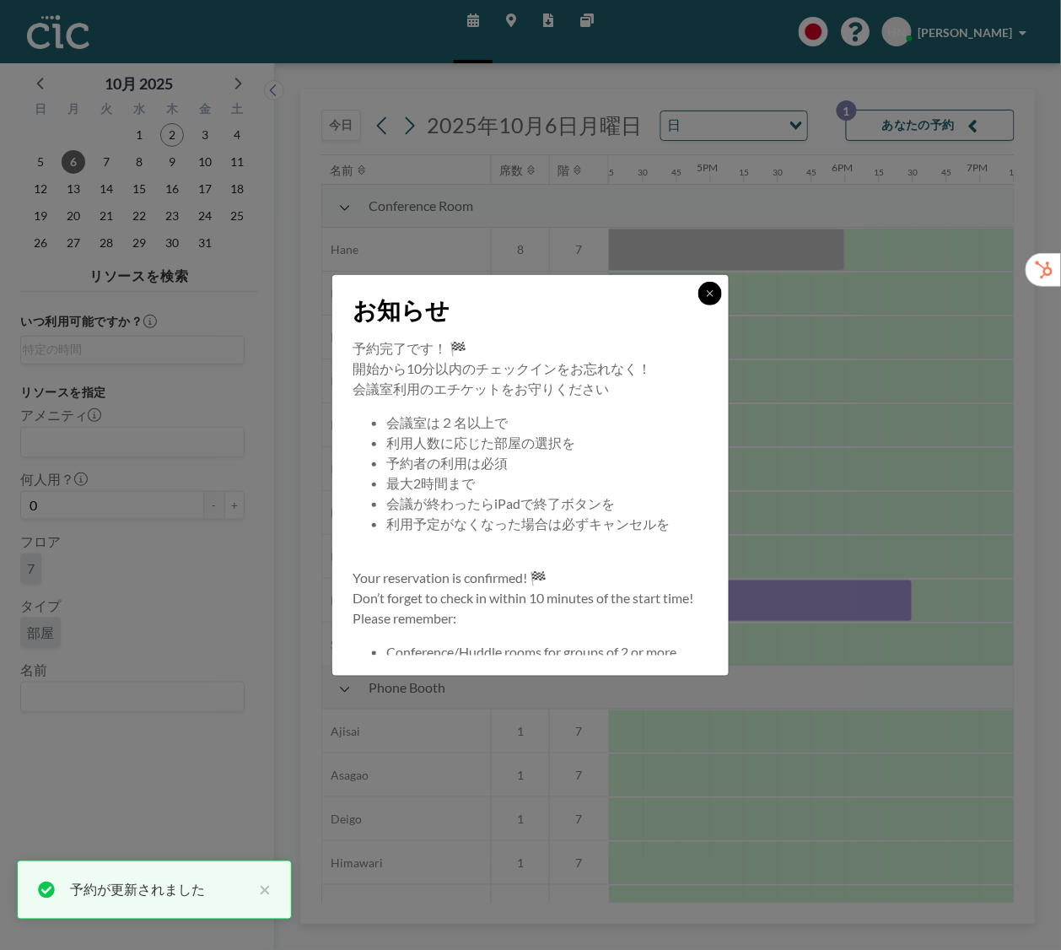
click at [701, 295] on button at bounding box center [710, 294] width 24 height 24
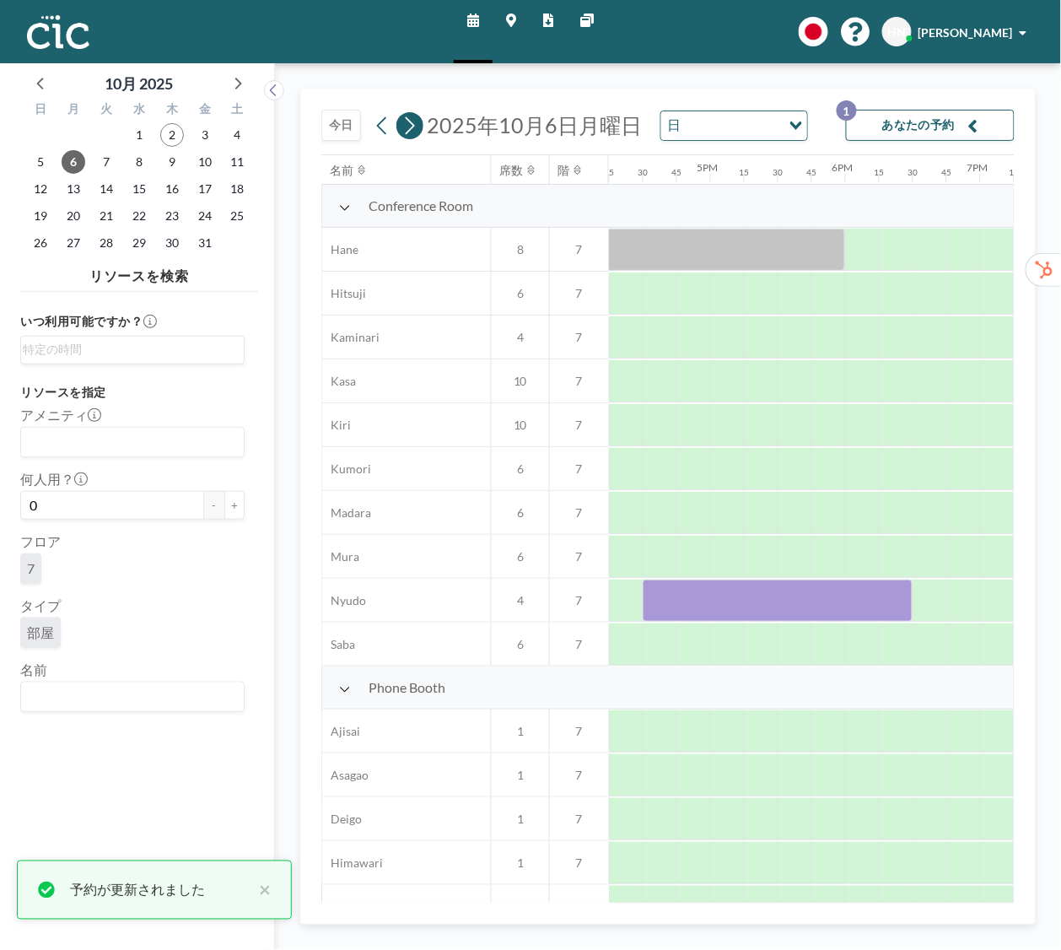
click at [406, 128] on icon at bounding box center [409, 125] width 16 height 25
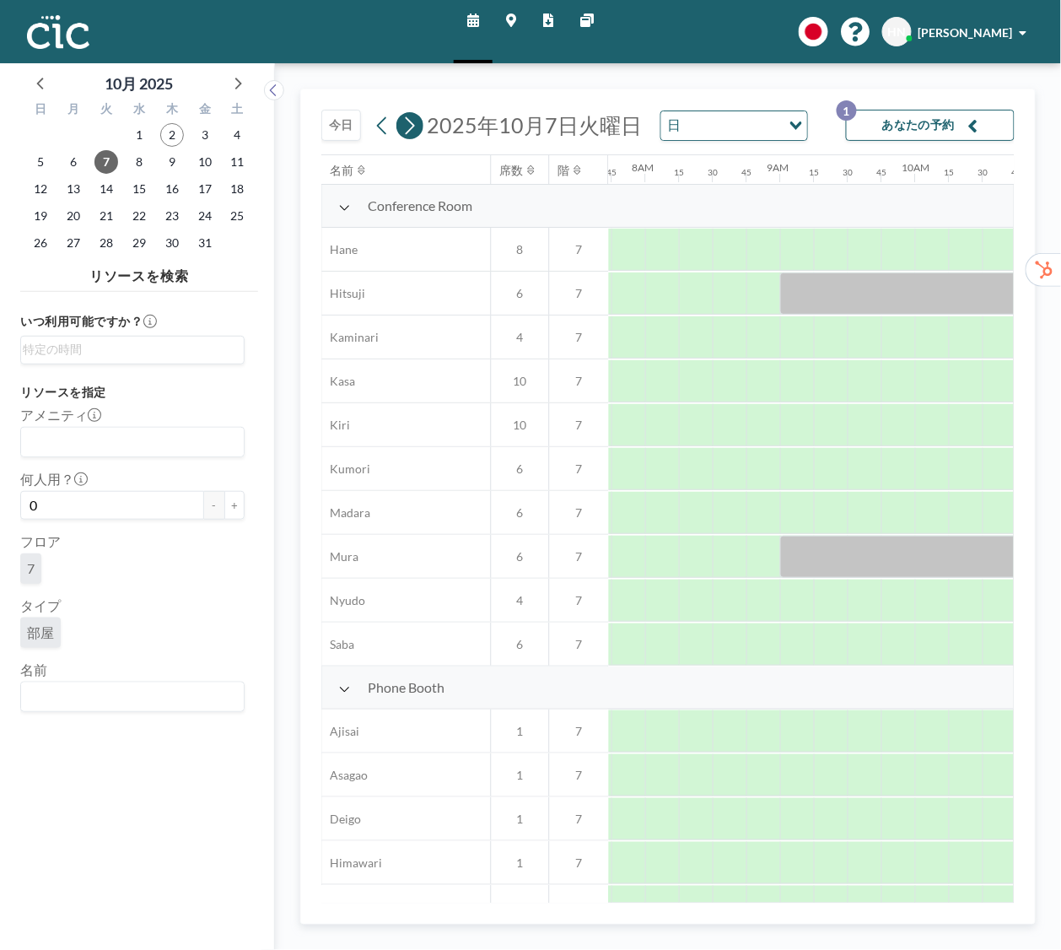
scroll to position [0, 1046]
click at [795, 471] on div at bounding box center [795, 469] width 34 height 42
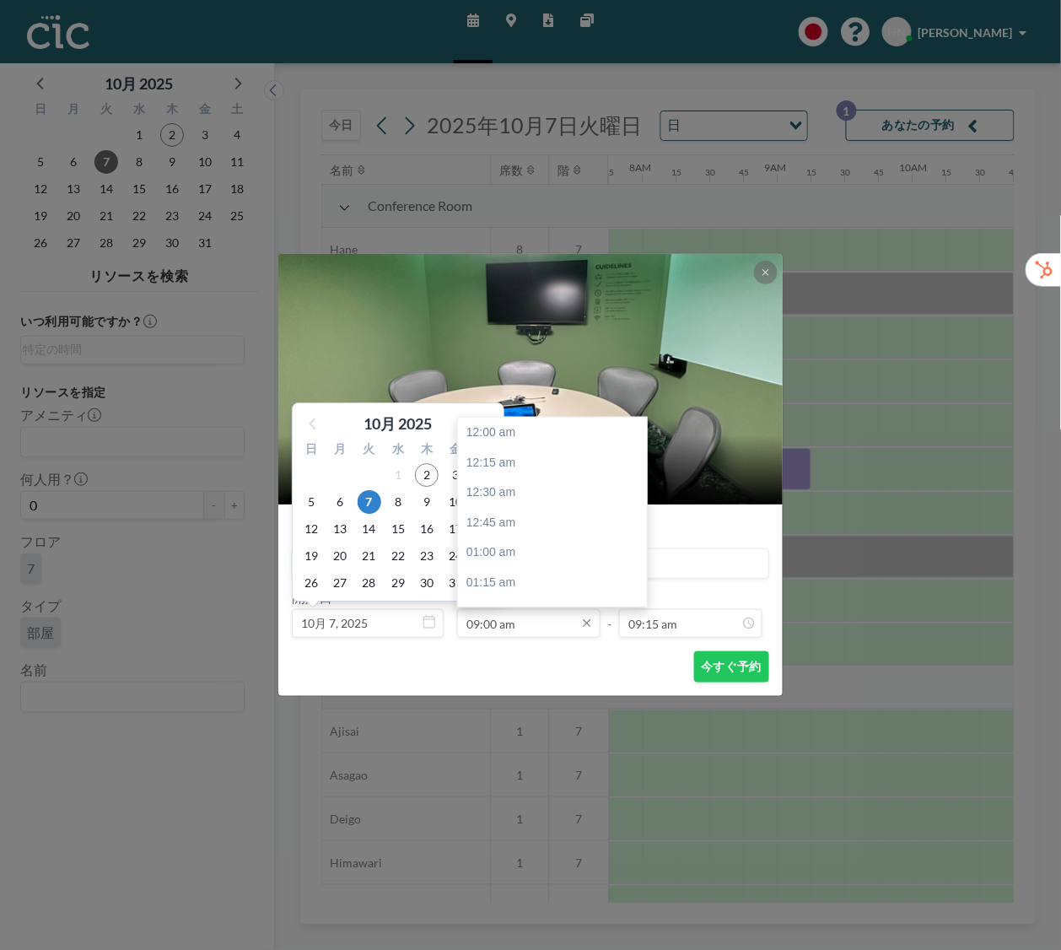
scroll to position [1080, 0]
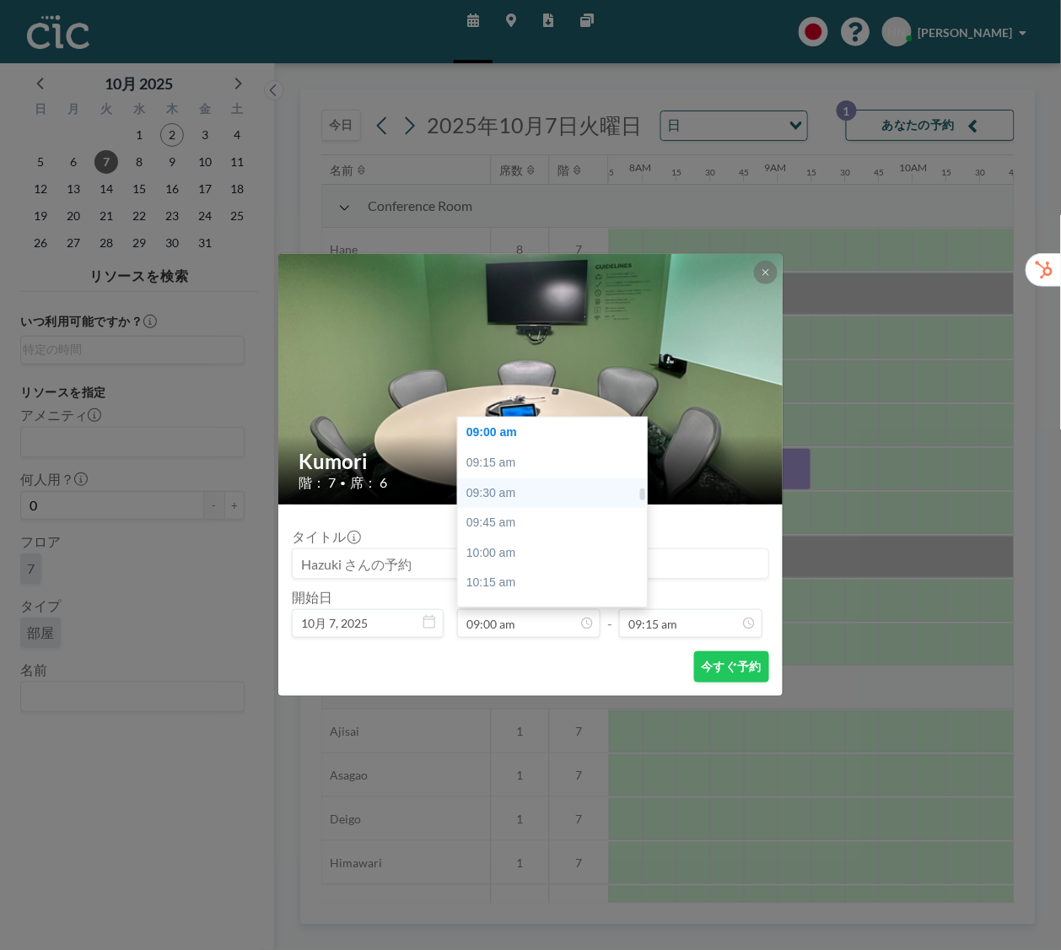
click at [516, 487] on div "09:30 am" at bounding box center [552, 493] width 189 height 30
type input "09:30 am"
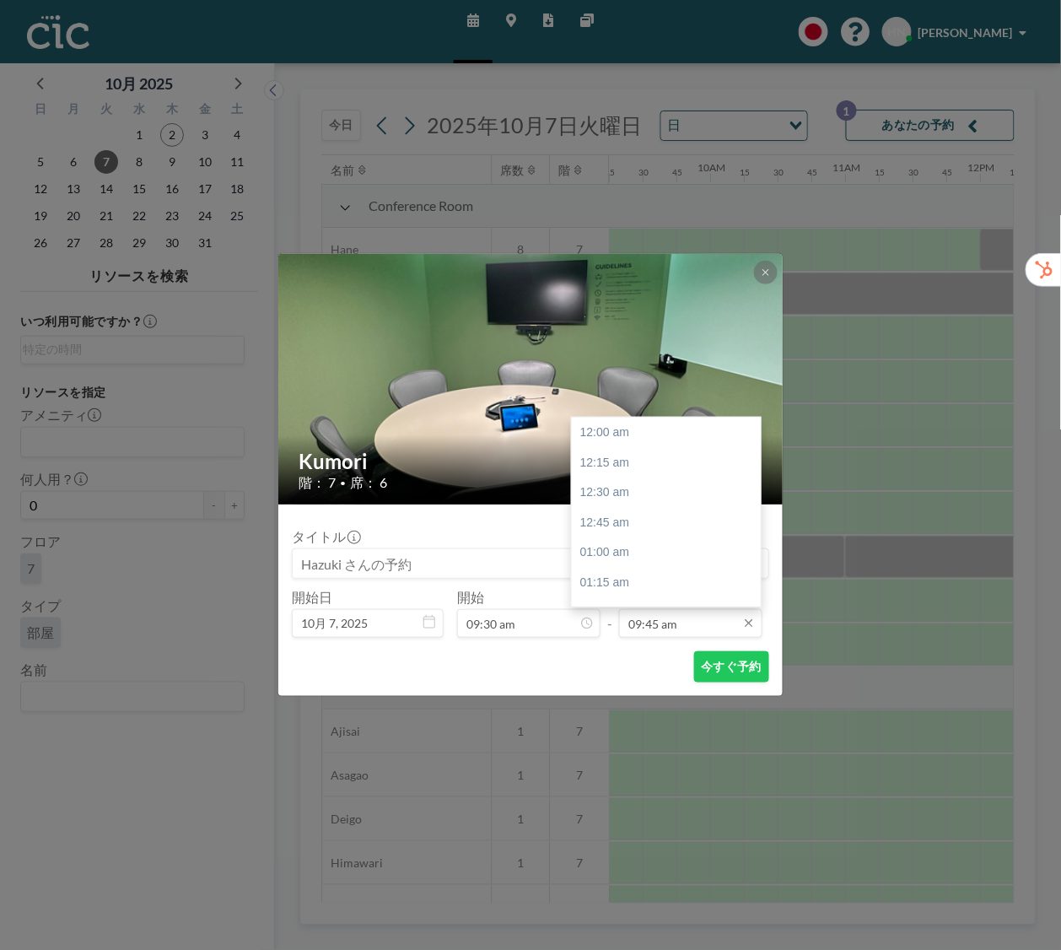
scroll to position [1171, 0]
click at [681, 579] on div "11:00 am" at bounding box center [666, 583] width 189 height 30
click at [703, 631] on input "11:00 am" at bounding box center [690, 623] width 143 height 29
click at [674, 498] on div "11:30 am" at bounding box center [666, 492] width 189 height 30
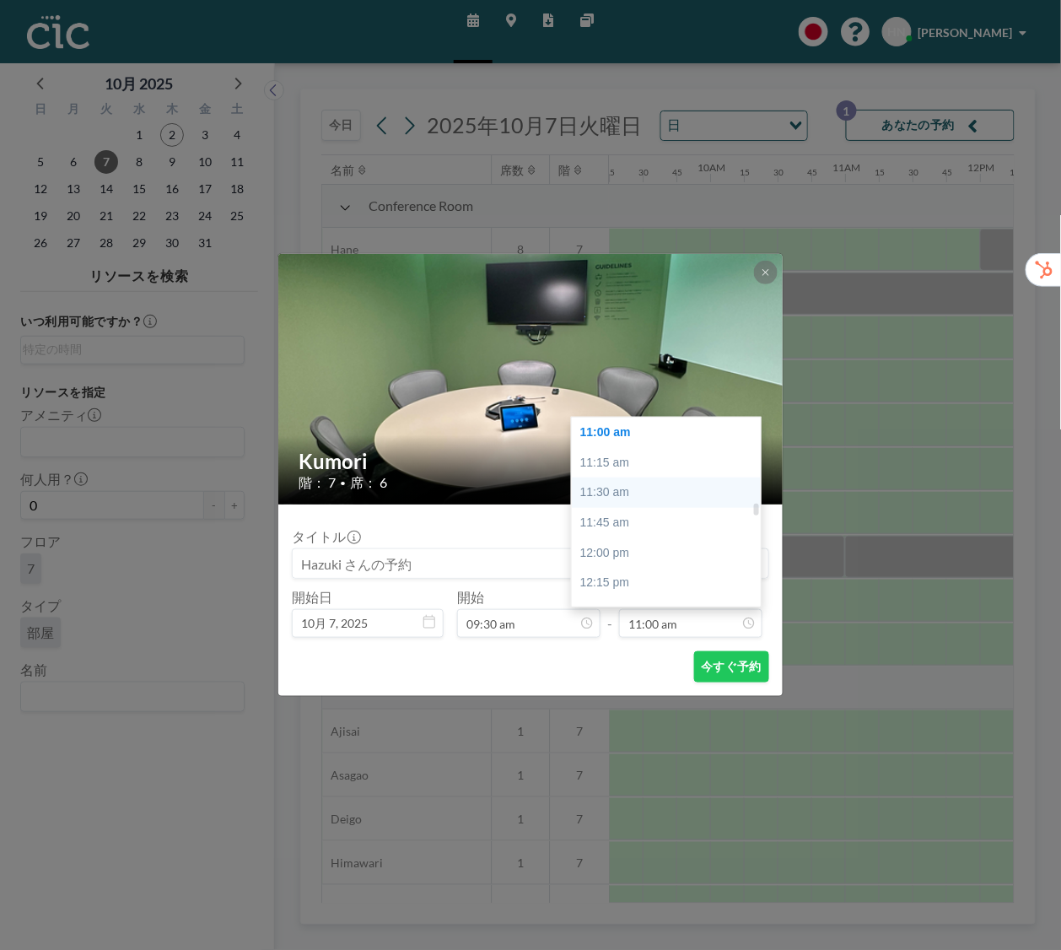
type input "11:30 am"
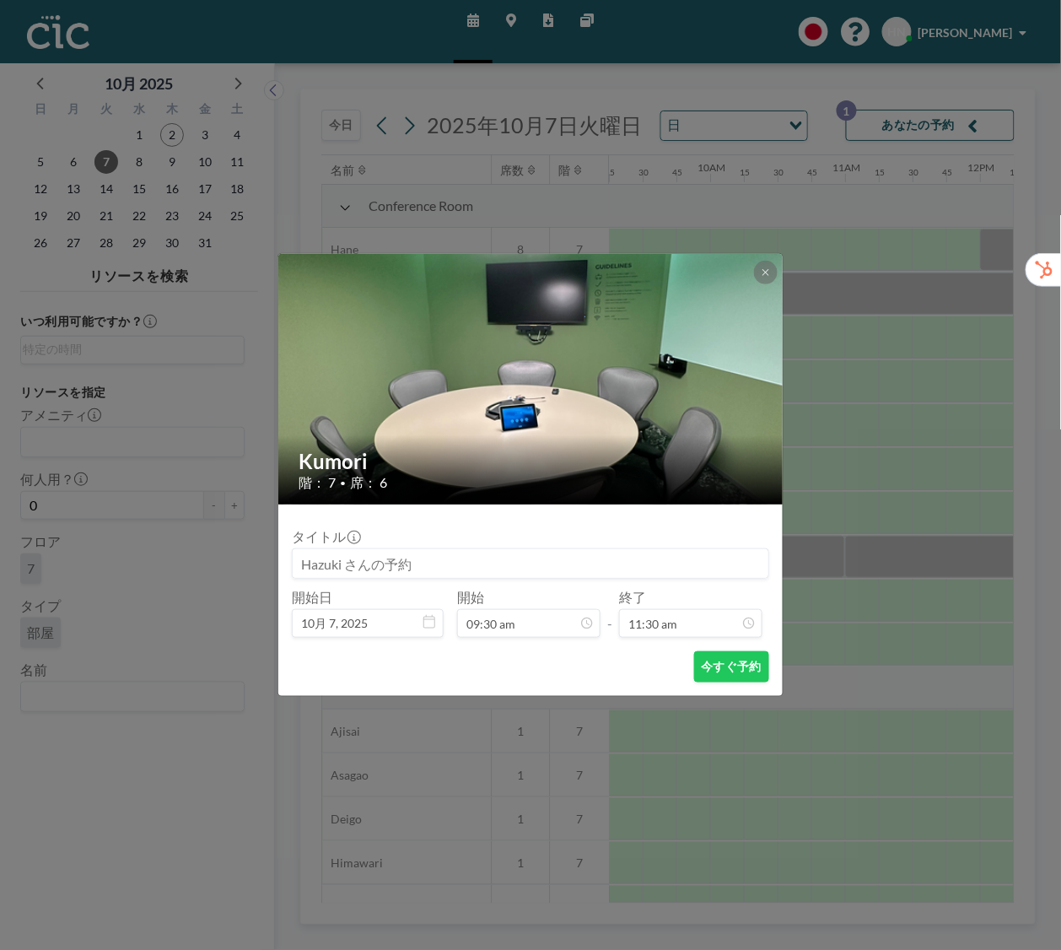
scroll to position [0, 0]
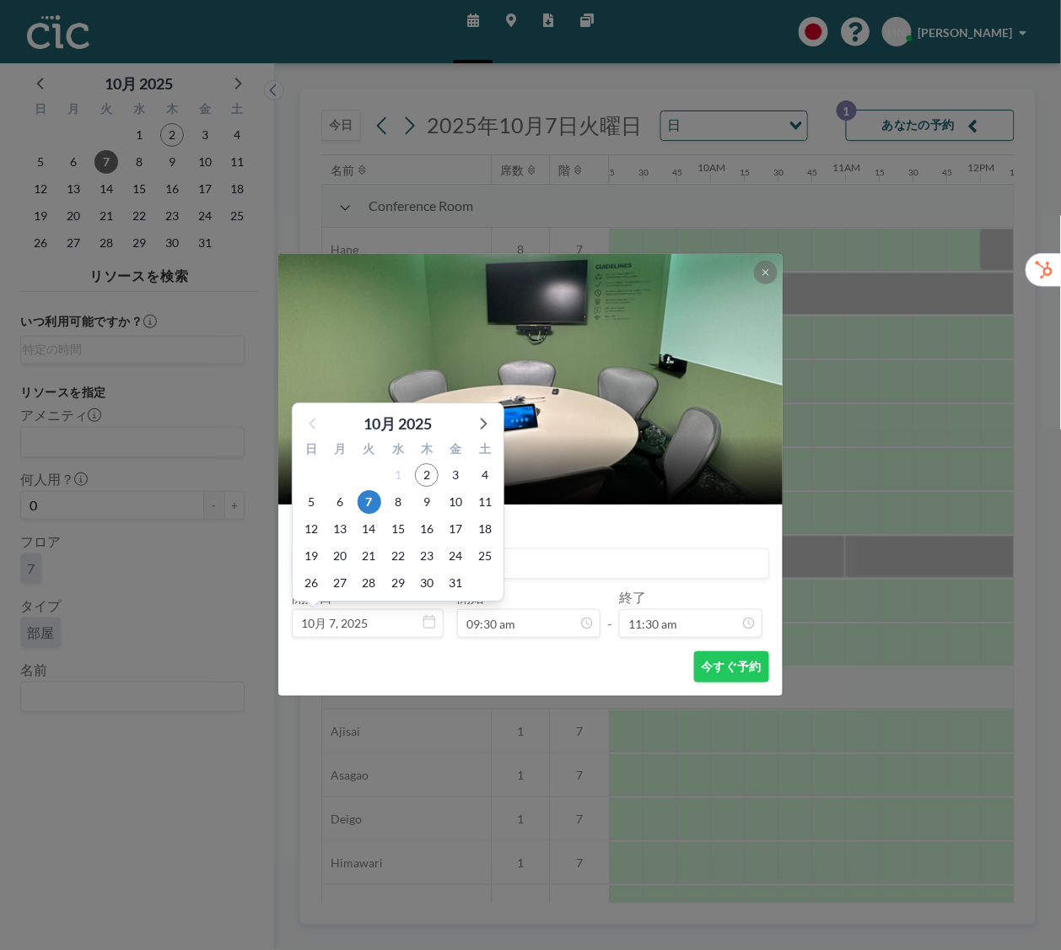
click at [411, 551] on div "22" at bounding box center [398, 555] width 29 height 27
click at [568, 553] on input at bounding box center [531, 563] width 476 height 29
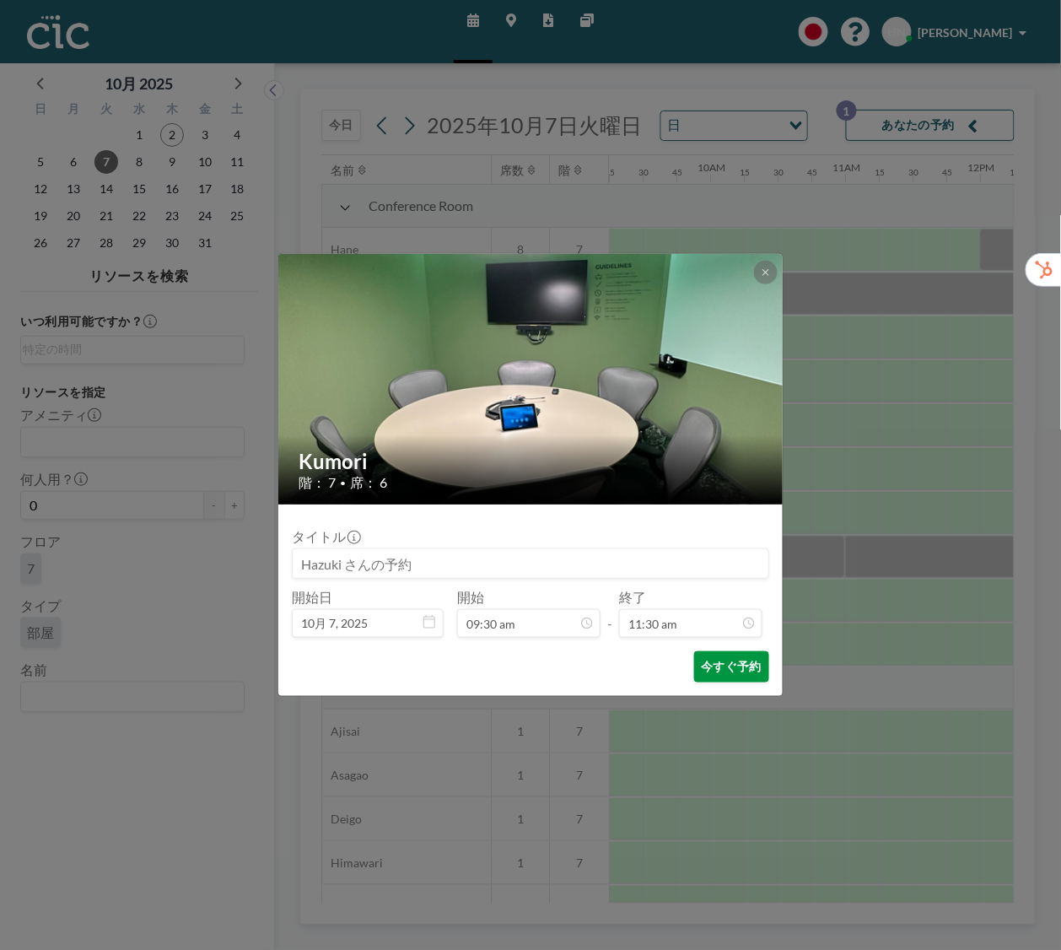
scroll to position [1381, 0]
click at [724, 675] on button "今すぐ予約" at bounding box center [731, 666] width 75 height 31
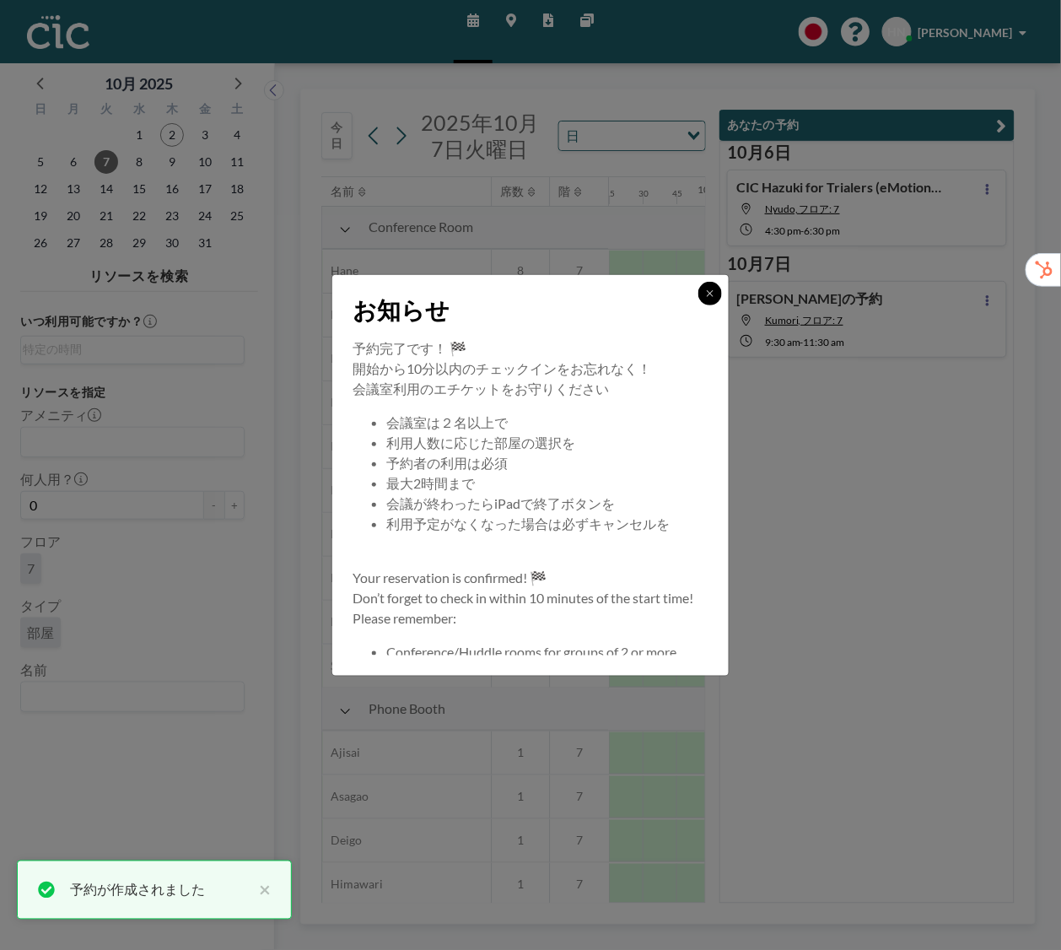
click at [712, 288] on icon at bounding box center [710, 293] width 10 height 10
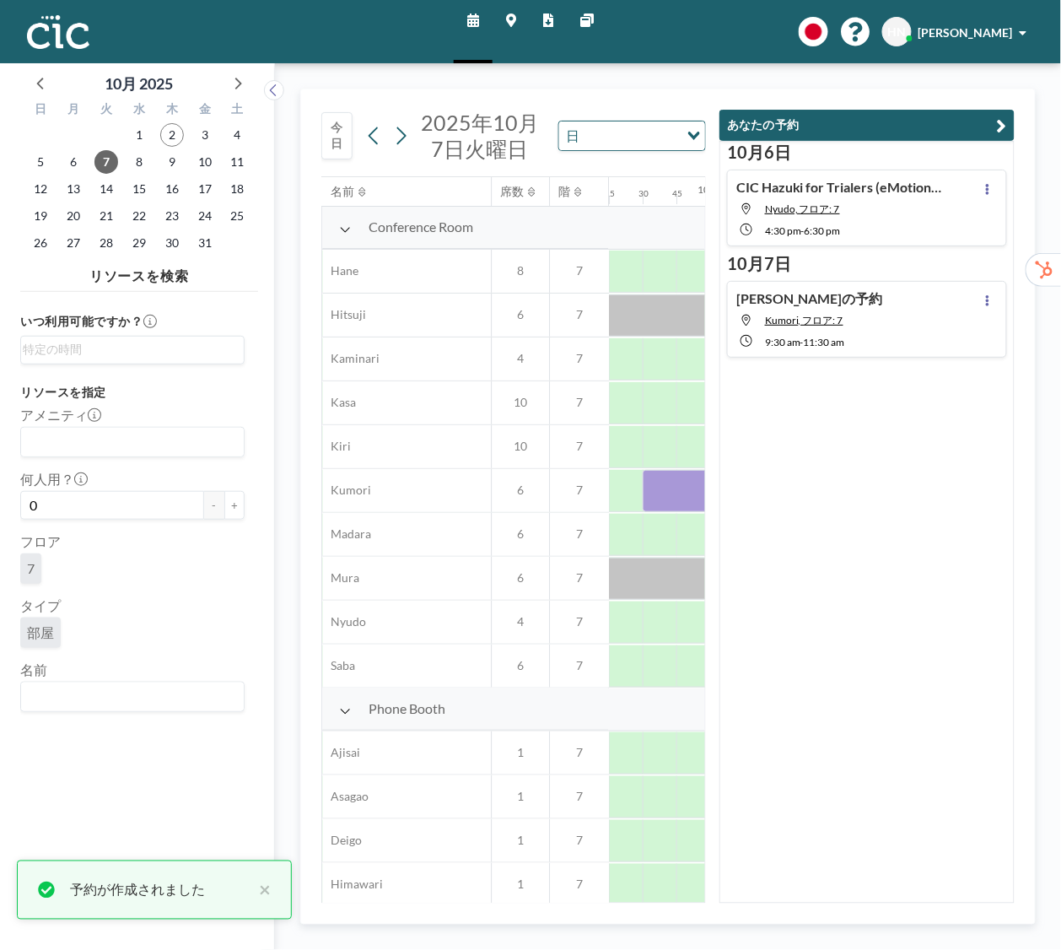
click at [1000, 294] on div "Hazuki さんの予約 Kumori, フロア: 7 9:30 AM - 11:30 AM" at bounding box center [867, 319] width 280 height 77
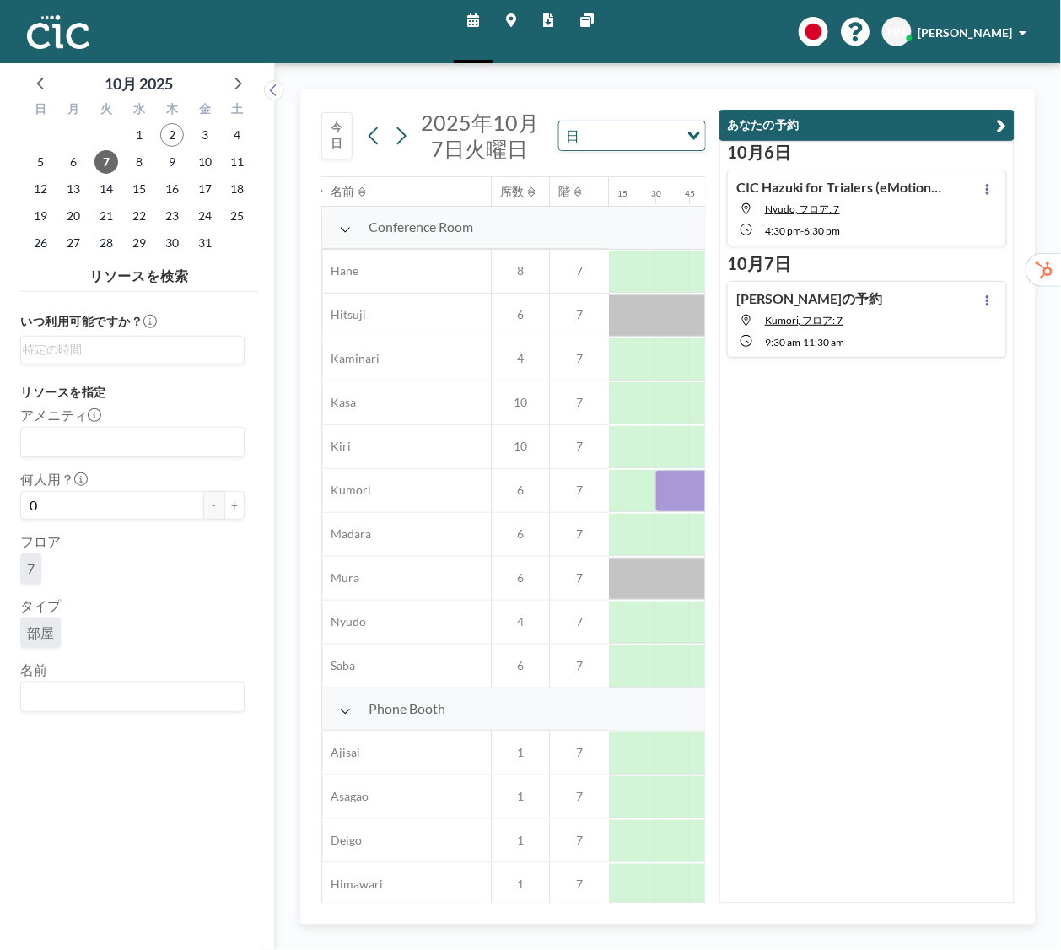
scroll to position [0, 1248]
click at [991, 303] on button at bounding box center [987, 300] width 20 height 20
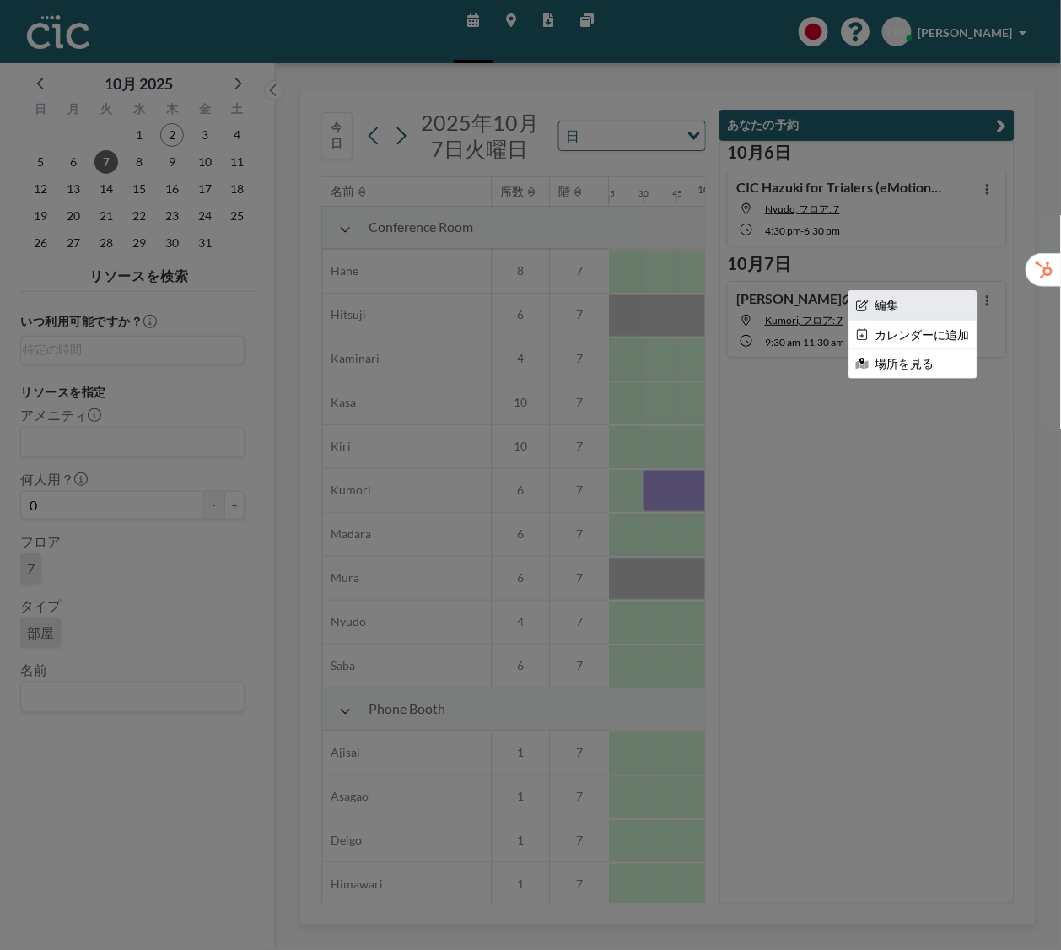
click at [931, 296] on li "編集" at bounding box center [912, 305] width 127 height 29
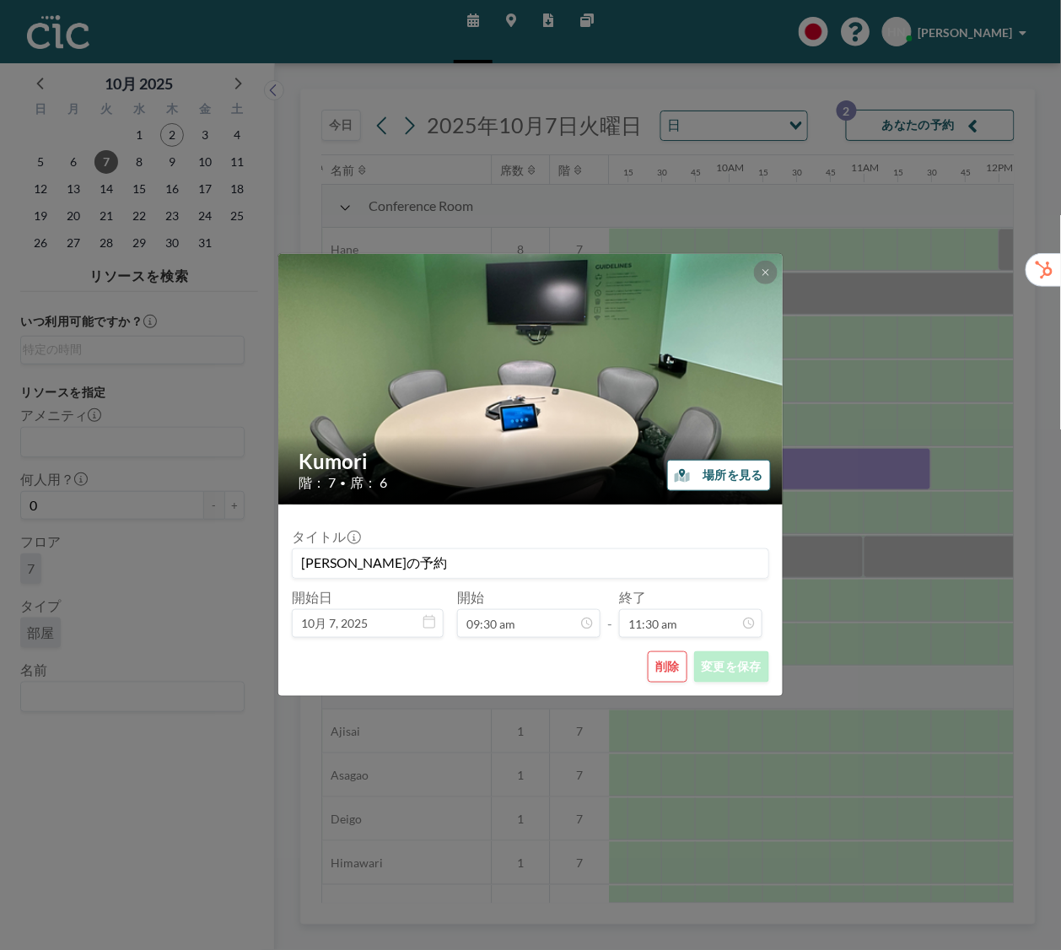
scroll to position [0, 1248]
click at [349, 563] on input "[PERSON_NAME]の予約" at bounding box center [531, 563] width 476 height 29
type input "CIC Hazuki for Trialers (eMotion Fleet様)の予約"
click at [751, 672] on button "変更を保存" at bounding box center [731, 666] width 75 height 31
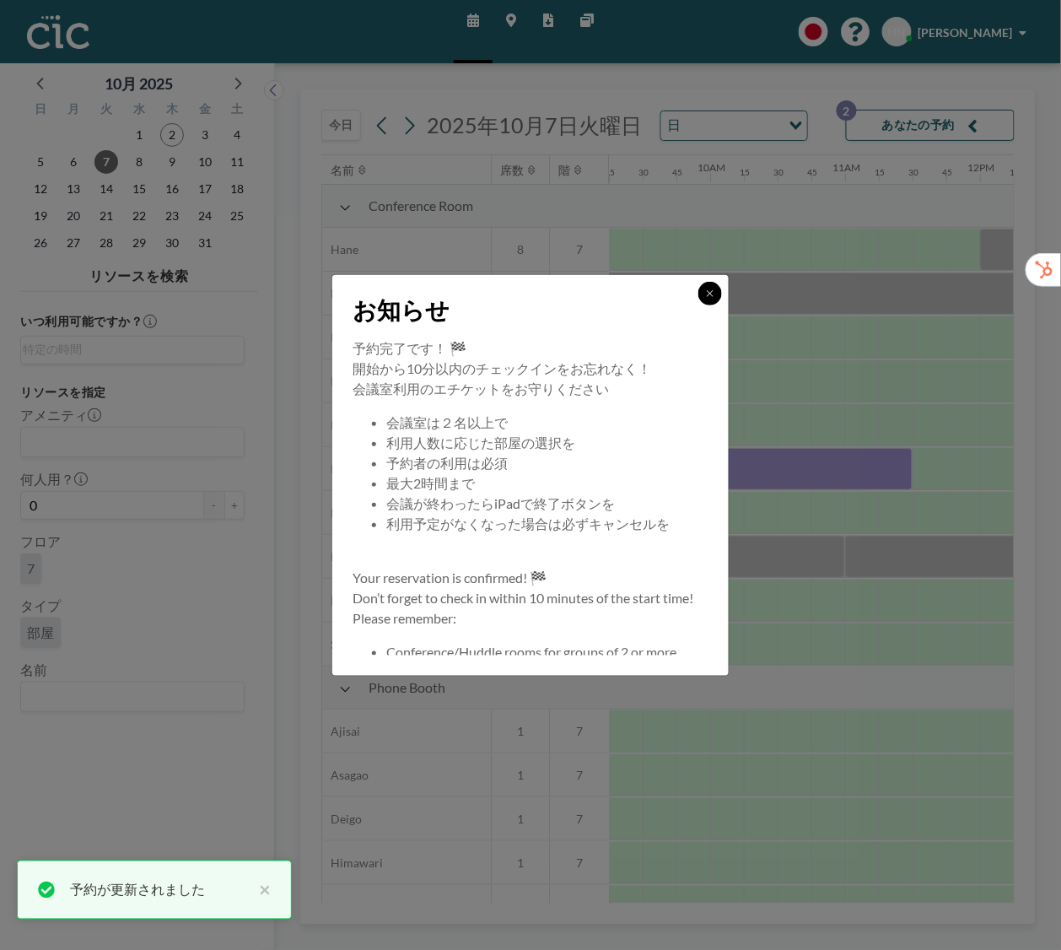
click at [709, 290] on icon at bounding box center [710, 293] width 10 height 10
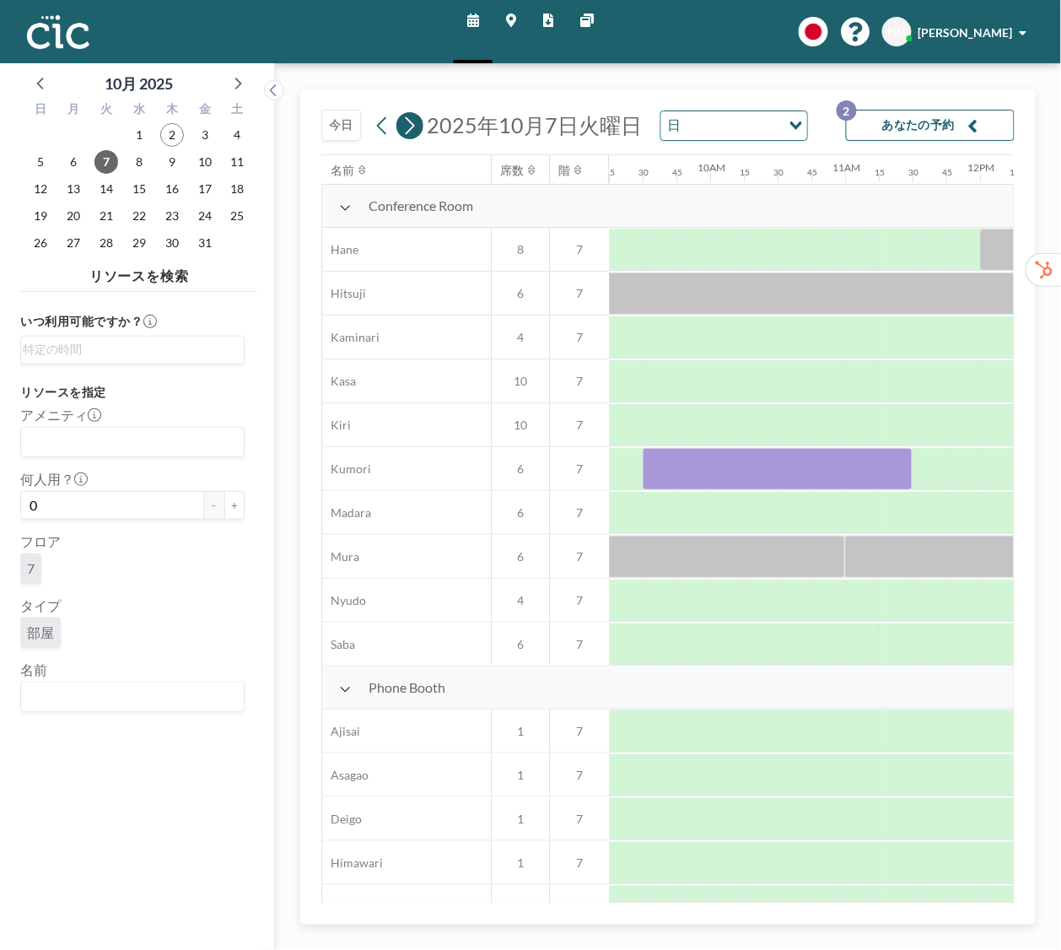
click at [404, 121] on icon at bounding box center [409, 125] width 16 height 25
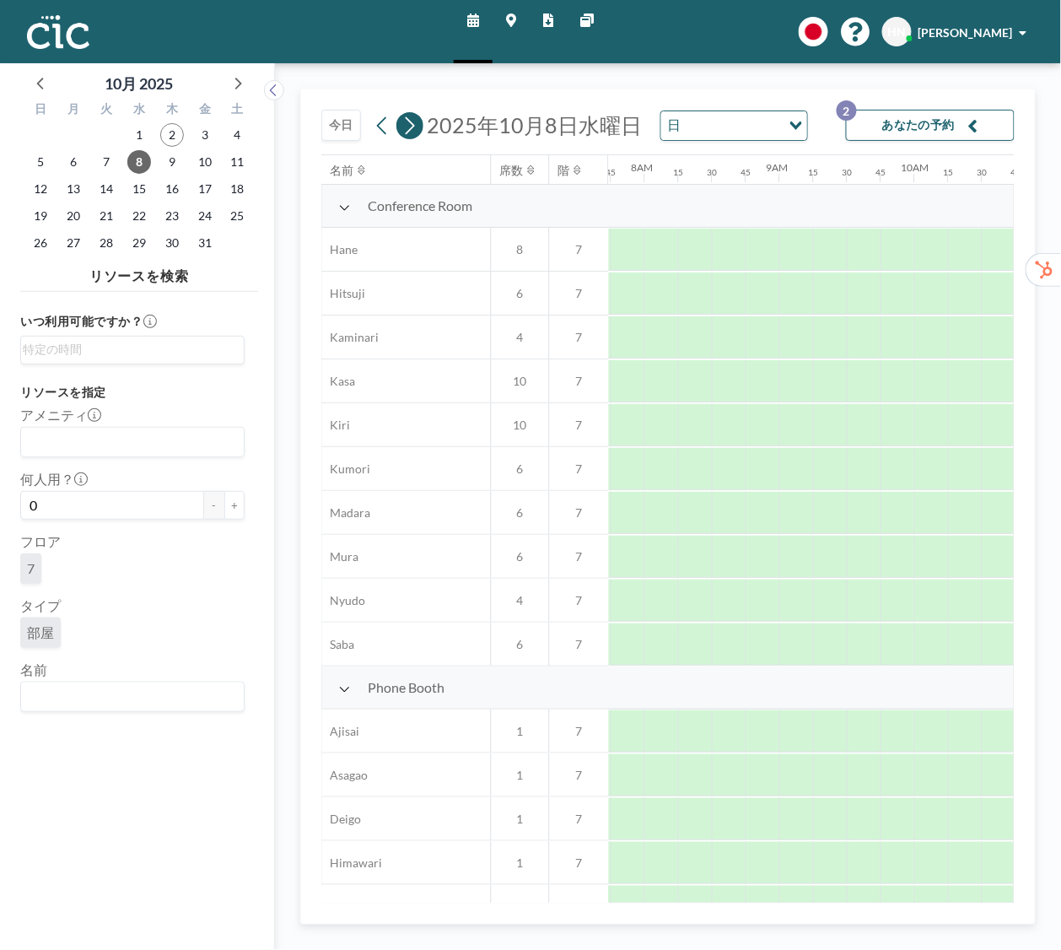
scroll to position [0, 1046]
click at [762, 87] on div "今日 2025年10月8日水曜日 日 Loading... あなたの予約 2 名前 席数 階 12AM 15 30 45 1AM 15 30 45 2AM 1…" at bounding box center [668, 506] width 786 height 886
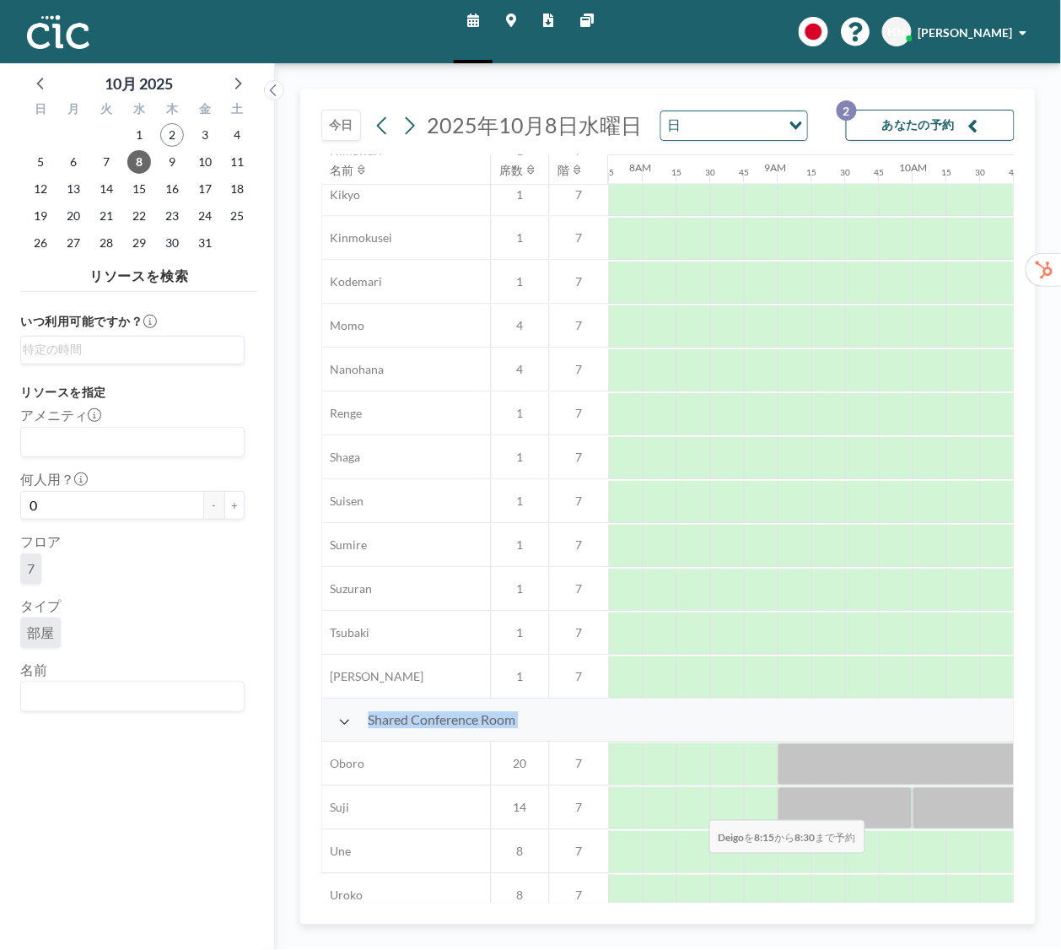
scroll to position [773, 1046]
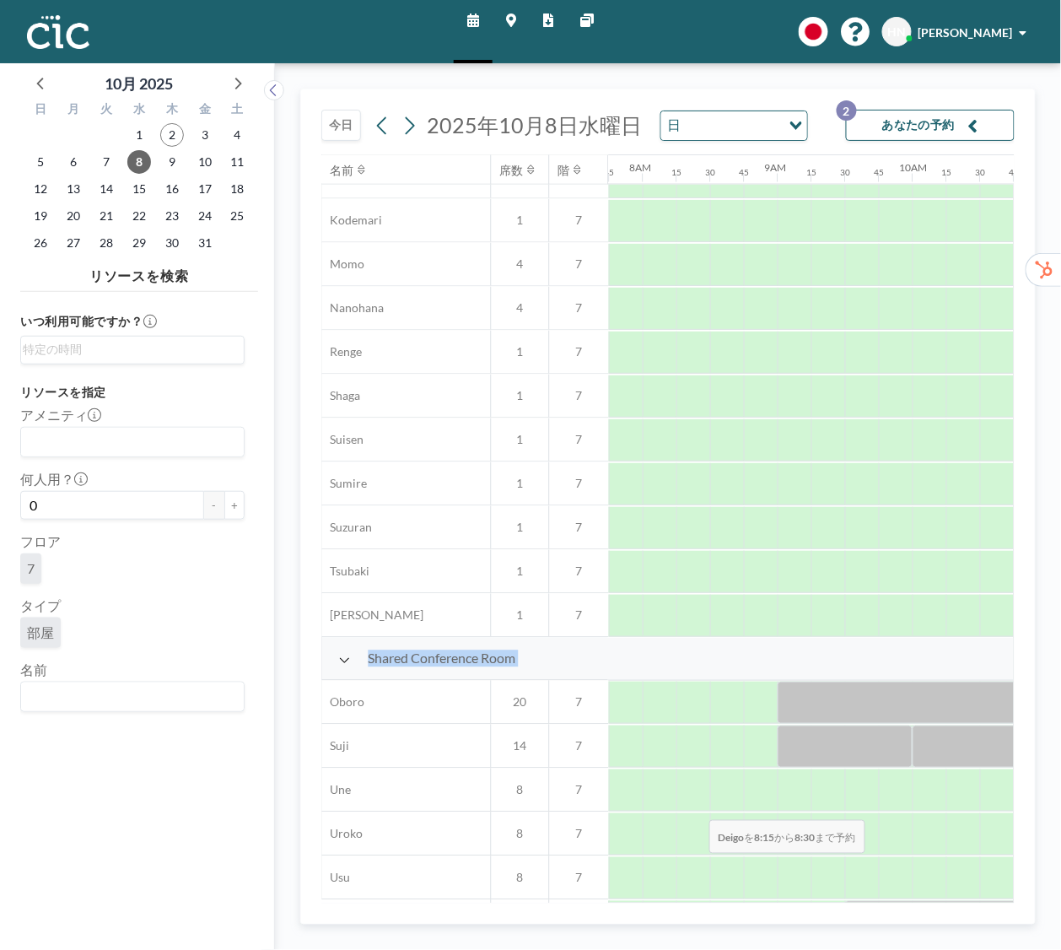
drag, startPoint x: 680, startPoint y: 804, endPoint x: 696, endPoint y: 705, distance: 100.0
click at [696, 705] on div "Conference Room Hane 8 7 Hitsuji 6 7 Kaminari 4 7 Kasa 10 7 Kiri 10 7 Kumori 6 …" at bounding box center [1038, 199] width 3525 height 1576
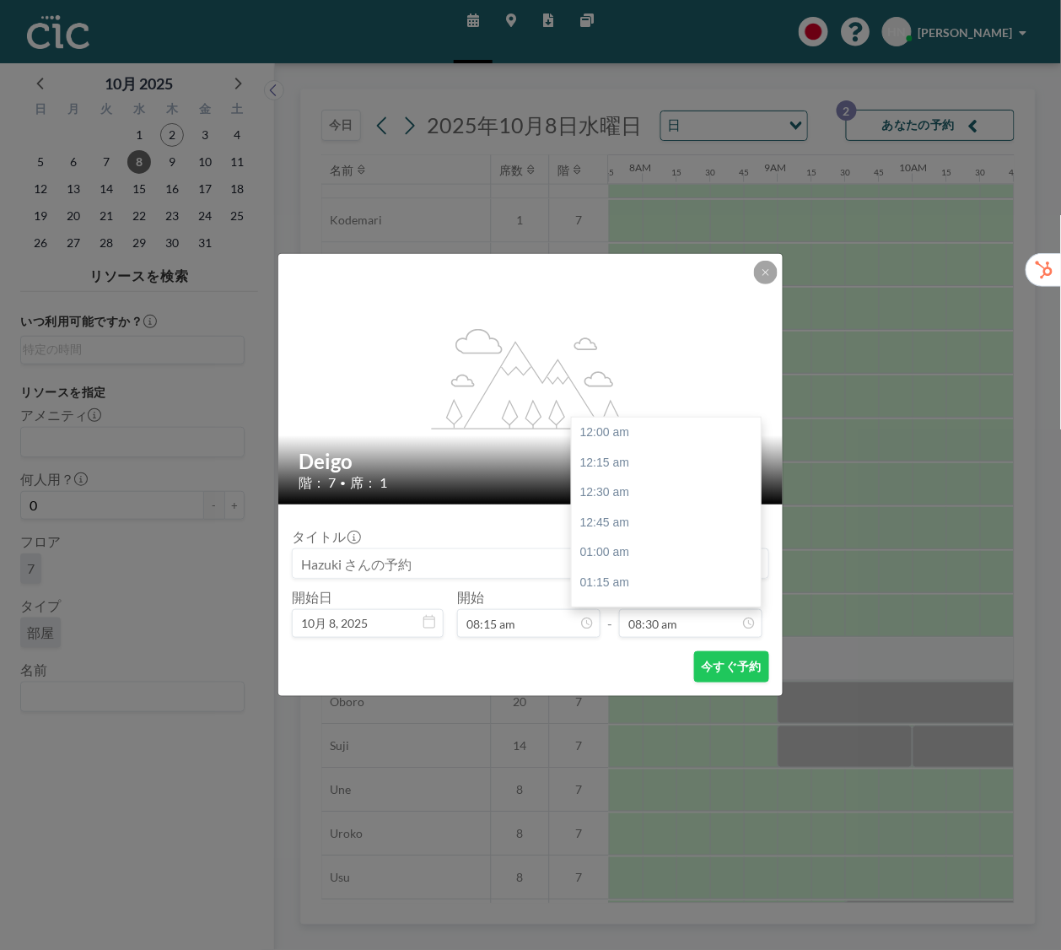
scroll to position [1020, 0]
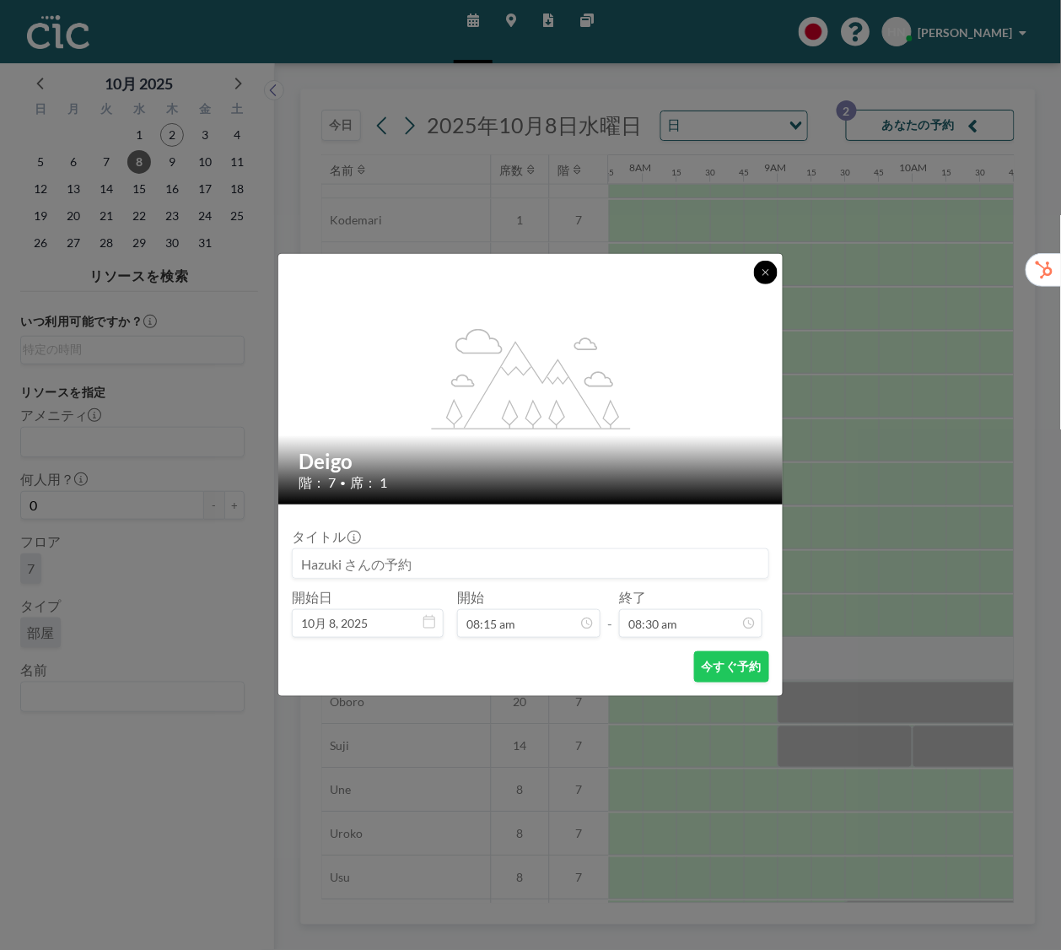
click at [770, 267] on icon at bounding box center [766, 272] width 10 height 10
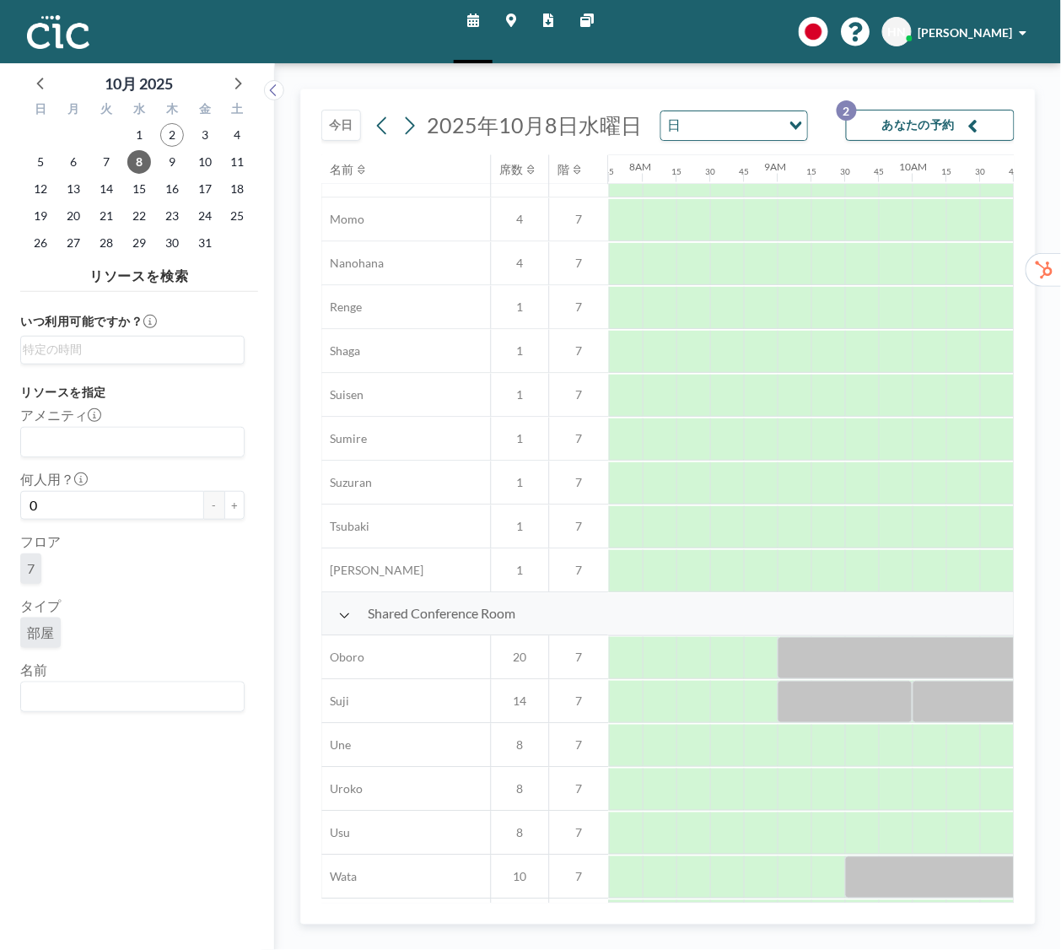
scroll to position [861, 1046]
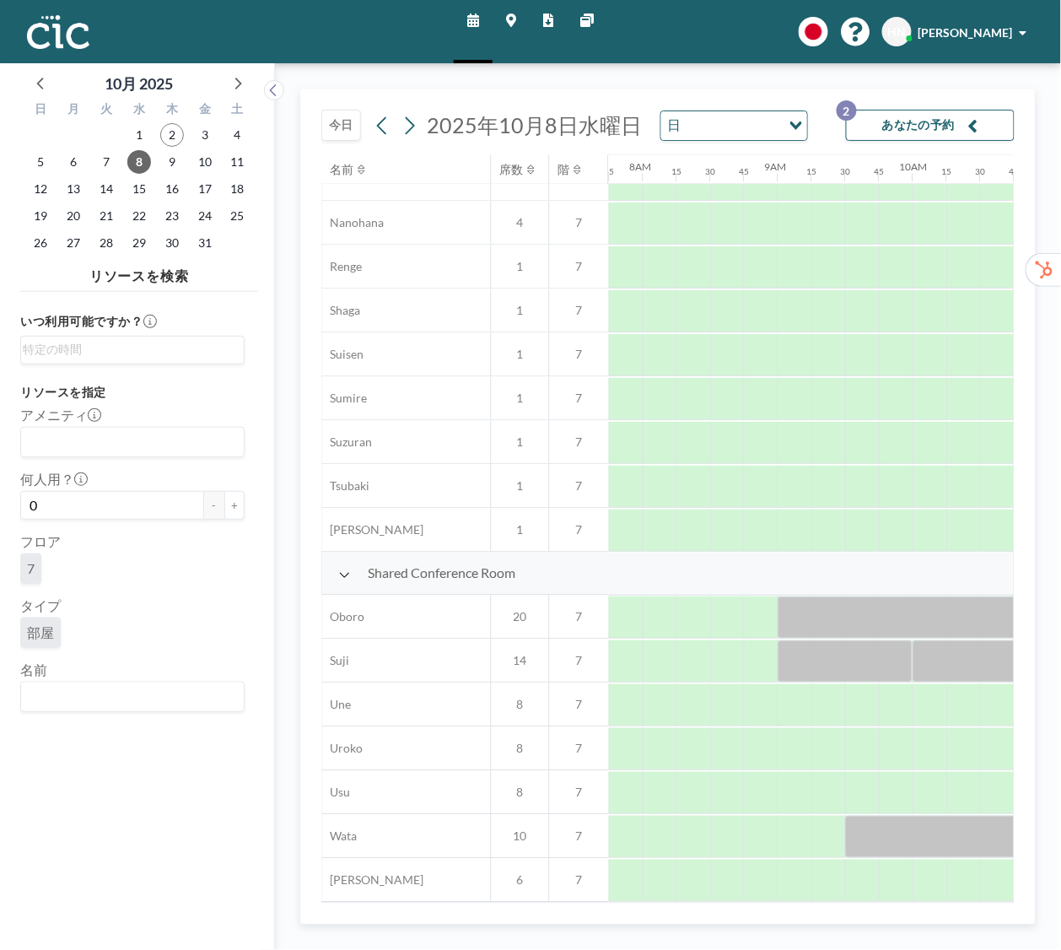
click at [686, 886] on div at bounding box center [693, 879] width 34 height 41
click at [692, 883] on div at bounding box center [693, 880] width 34 height 42
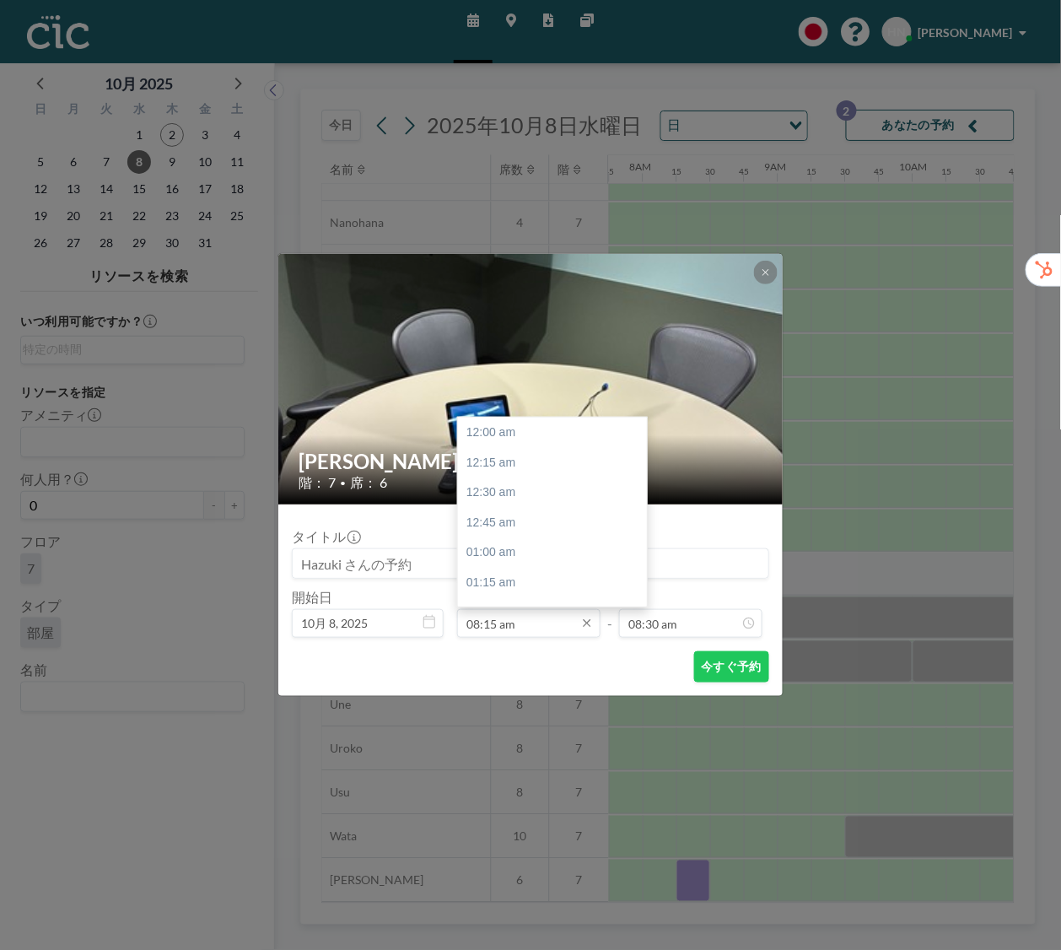
scroll to position [990, 0]
click at [538, 620] on input "08:15 am" at bounding box center [528, 623] width 143 height 29
click at [564, 621] on input "08:15 am" at bounding box center [528, 623] width 143 height 29
click at [533, 616] on input "08:15 am" at bounding box center [528, 623] width 143 height 29
drag, startPoint x: 579, startPoint y: 552, endPoint x: 573, endPoint y: 623, distance: 71.9
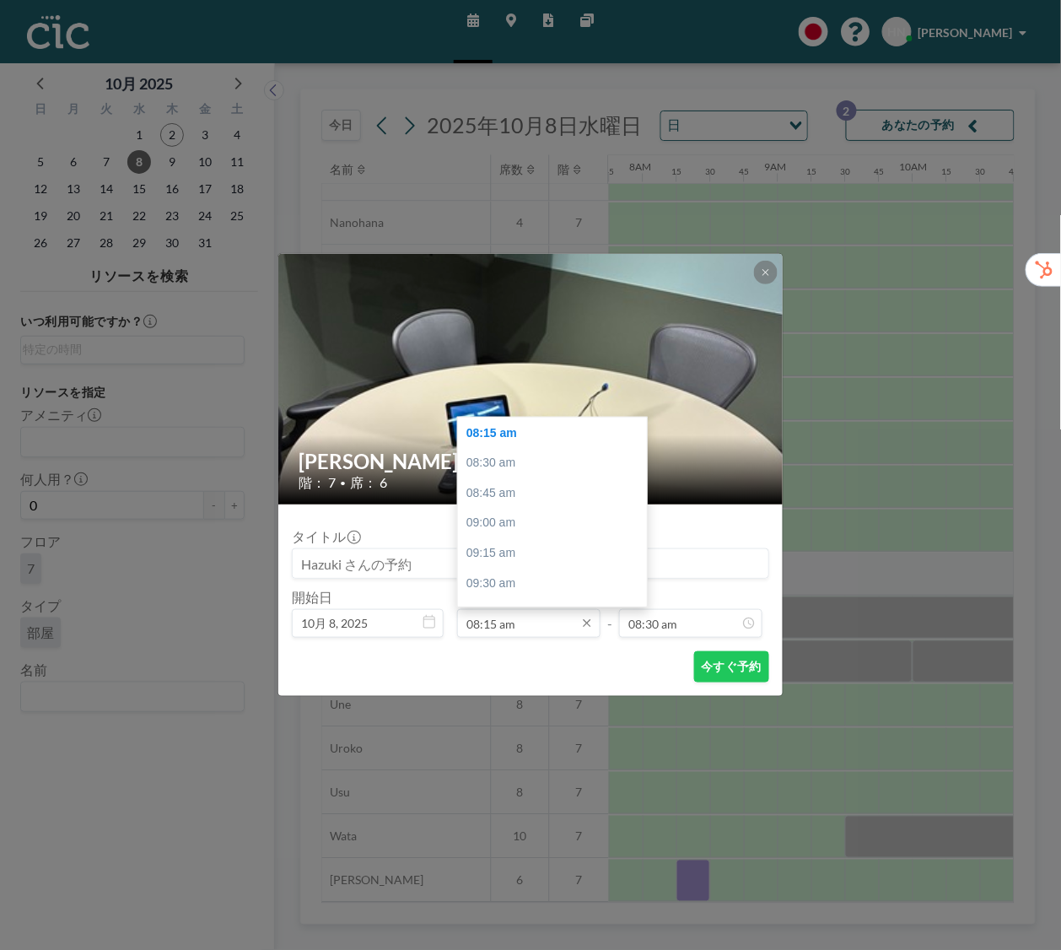
click at [573, 624] on div "08:15 am 12:00 am 12:15 am 12:30 am 12:45 am 01:00 am 01:15 am 01:30 am 01:45 a…" at bounding box center [528, 623] width 143 height 29
drag, startPoint x: 643, startPoint y: 482, endPoint x: 640, endPoint y: 550, distance: 67.5
click at [640, 550] on div at bounding box center [642, 553] width 5 height 12
click at [542, 455] on div "05:00 pm" at bounding box center [552, 459] width 189 height 30
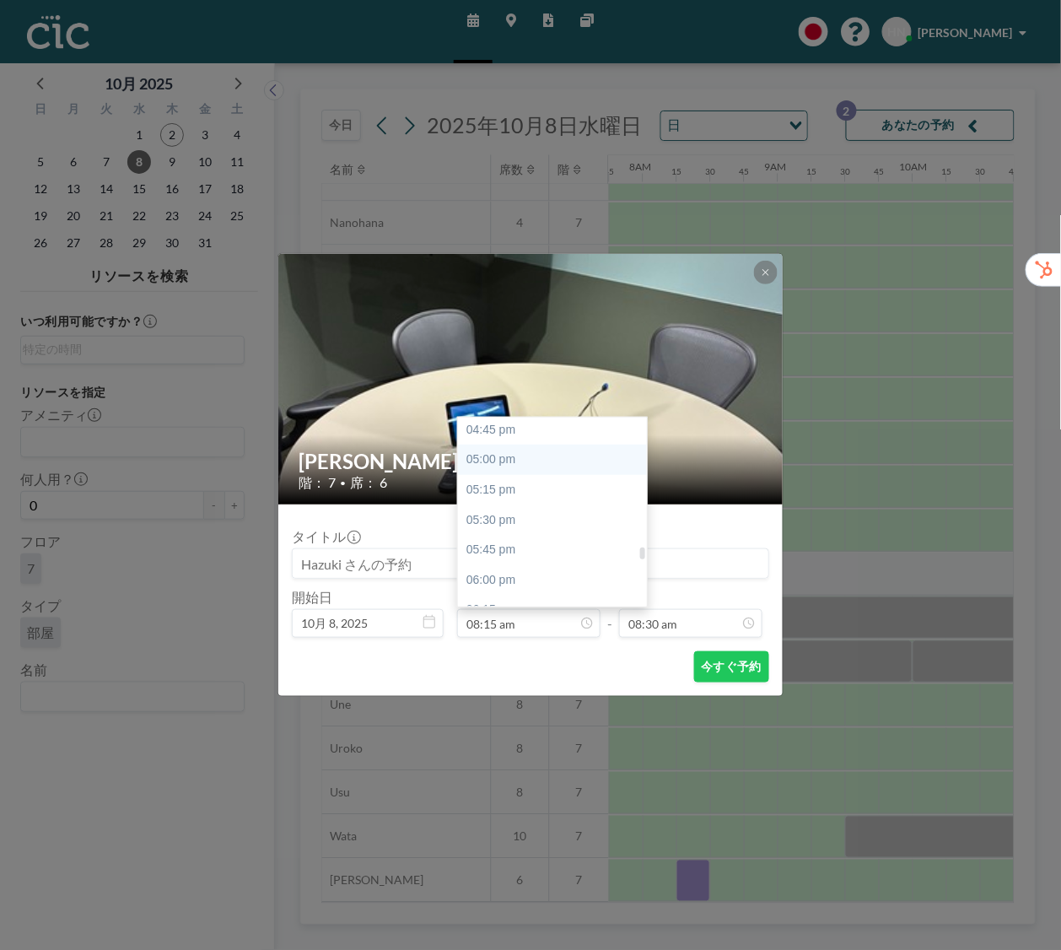
type input "05:00 pm"
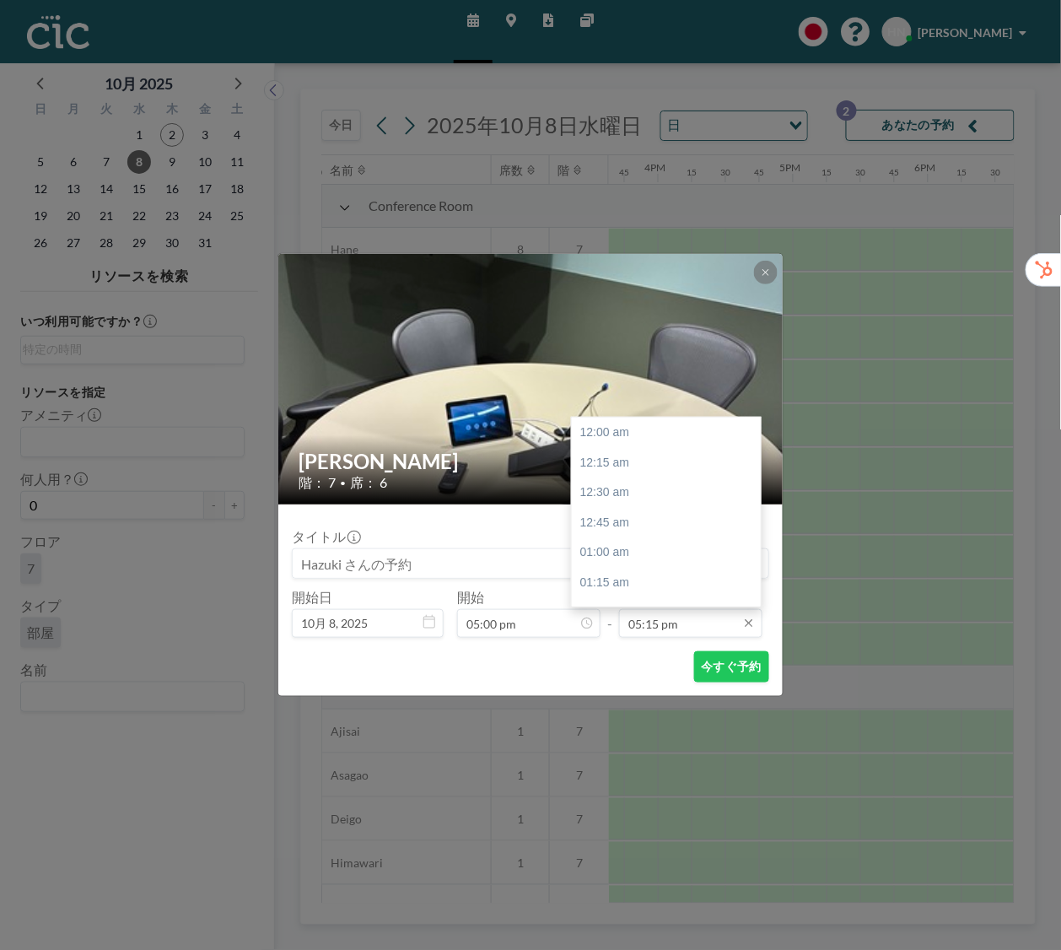
scroll to position [2070, 0]
click at [701, 628] on input "05:15 pm" at bounding box center [690, 623] width 143 height 29
drag, startPoint x: 755, startPoint y: 560, endPoint x: 758, endPoint y: 568, distance: 9.1
click at [758, 568] on div at bounding box center [756, 512] width 5 height 186
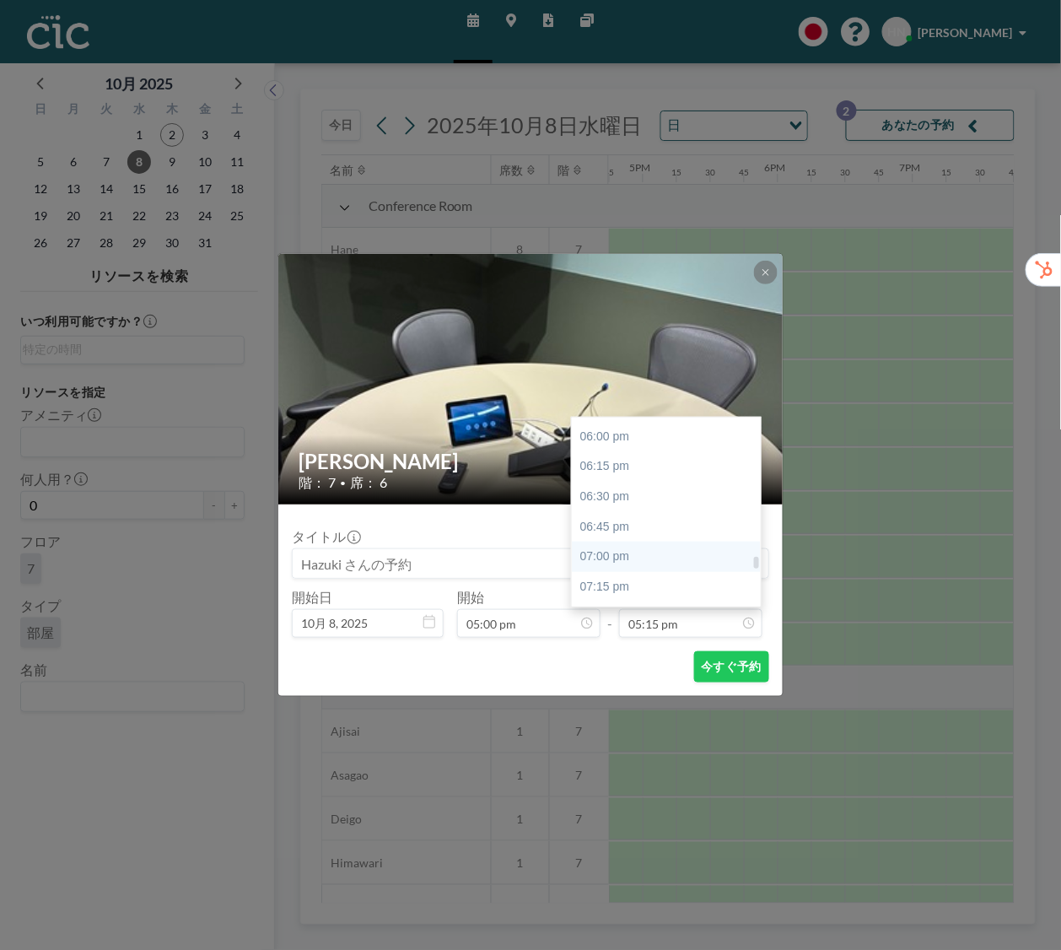
click at [689, 549] on div "07:00 pm" at bounding box center [666, 556] width 189 height 30
type input "07:00 pm"
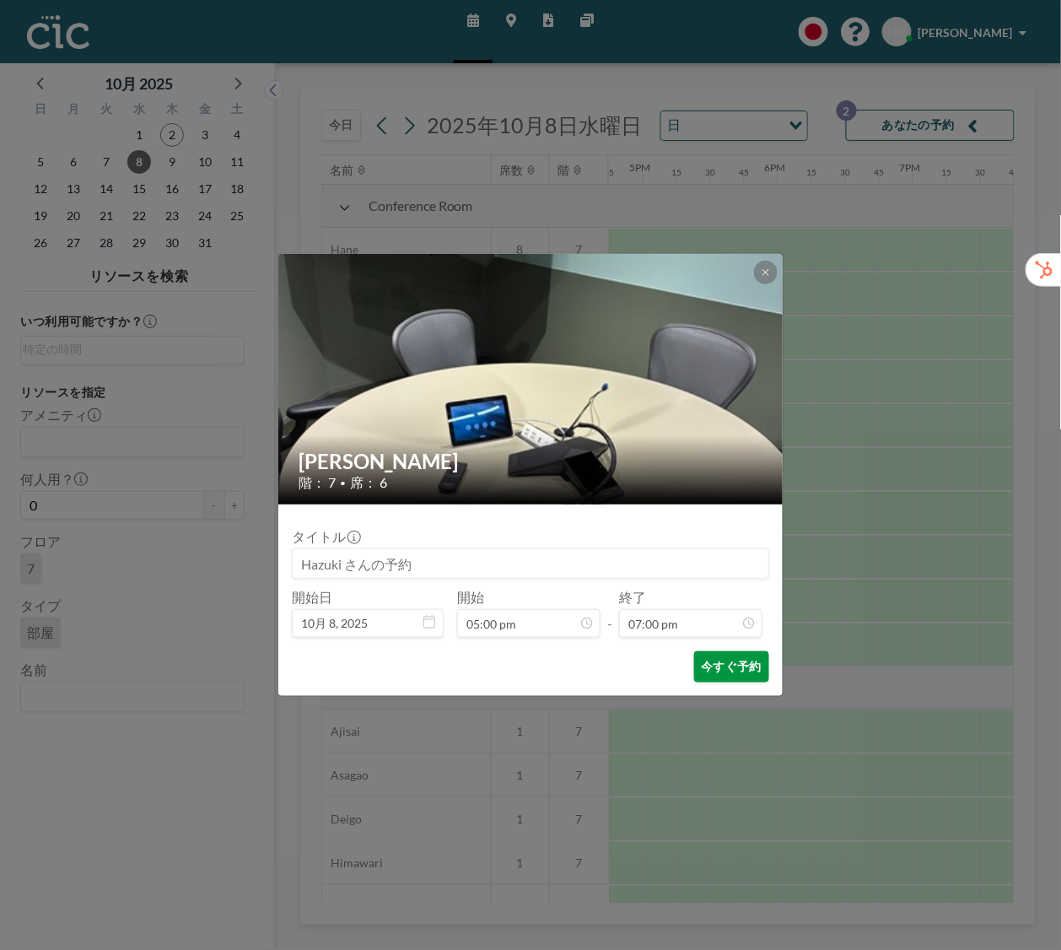
click at [735, 674] on button "今すぐ予約" at bounding box center [731, 666] width 75 height 31
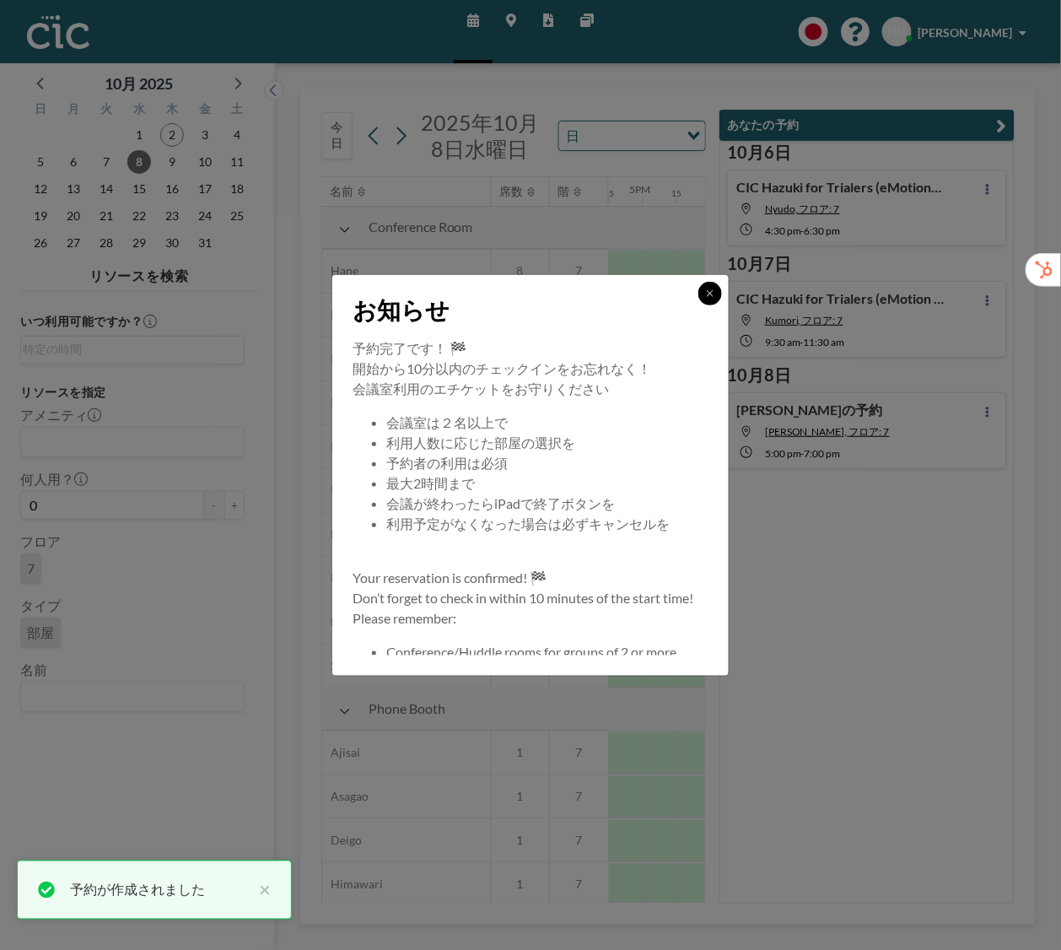
click at [716, 293] on button at bounding box center [710, 294] width 24 height 24
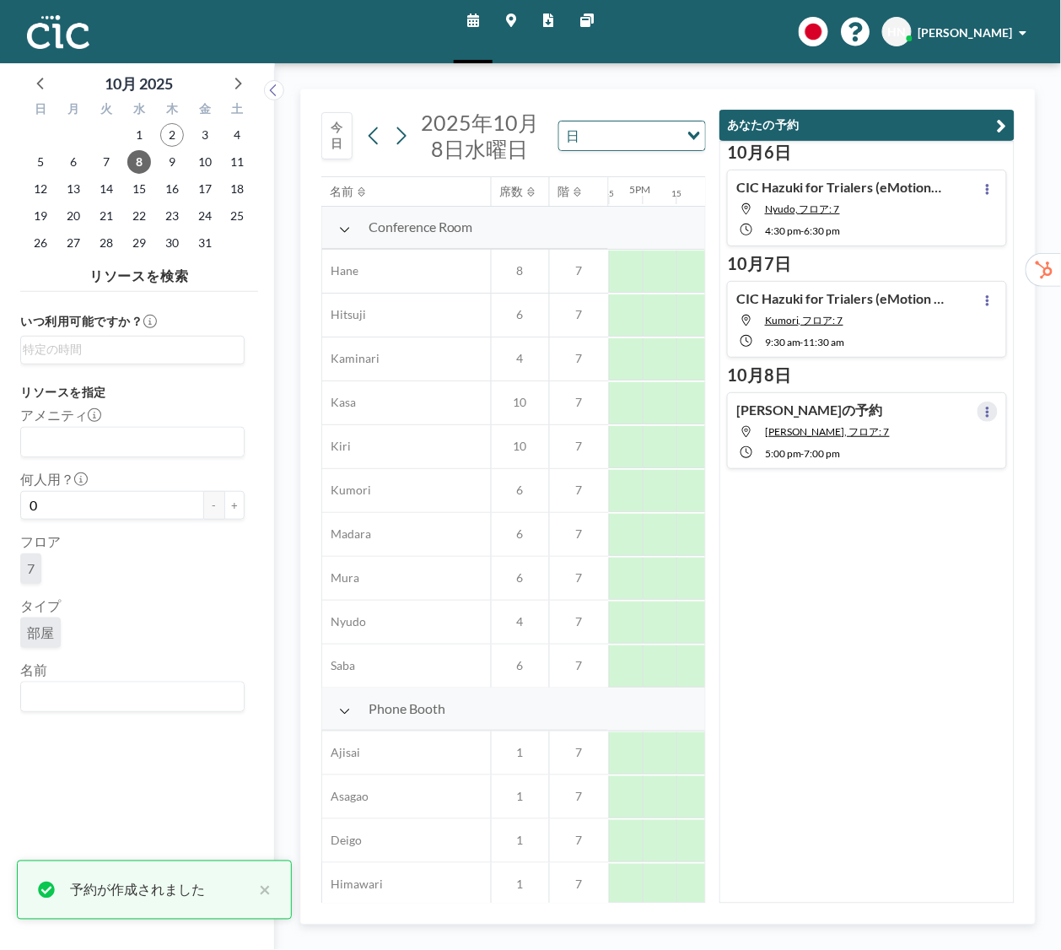
click at [986, 415] on icon at bounding box center [987, 411] width 3 height 11
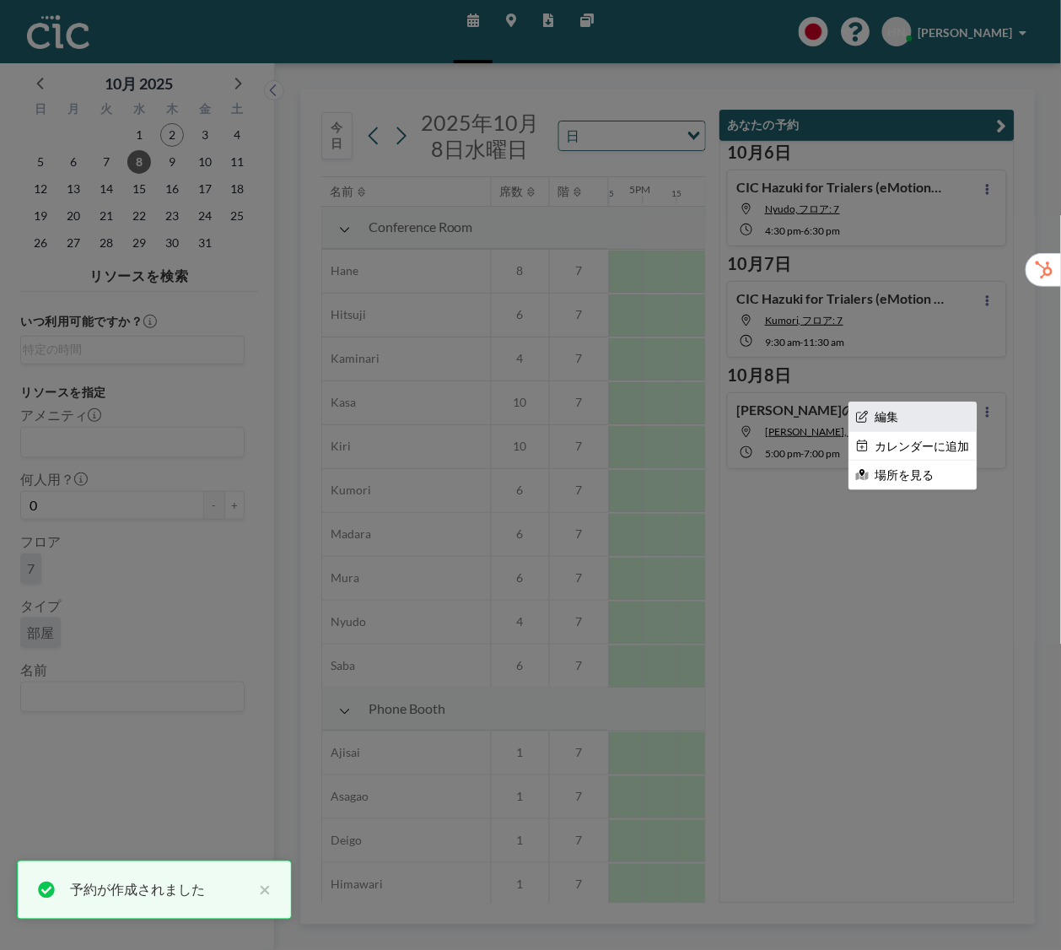
click at [961, 418] on li "編集" at bounding box center [912, 416] width 127 height 29
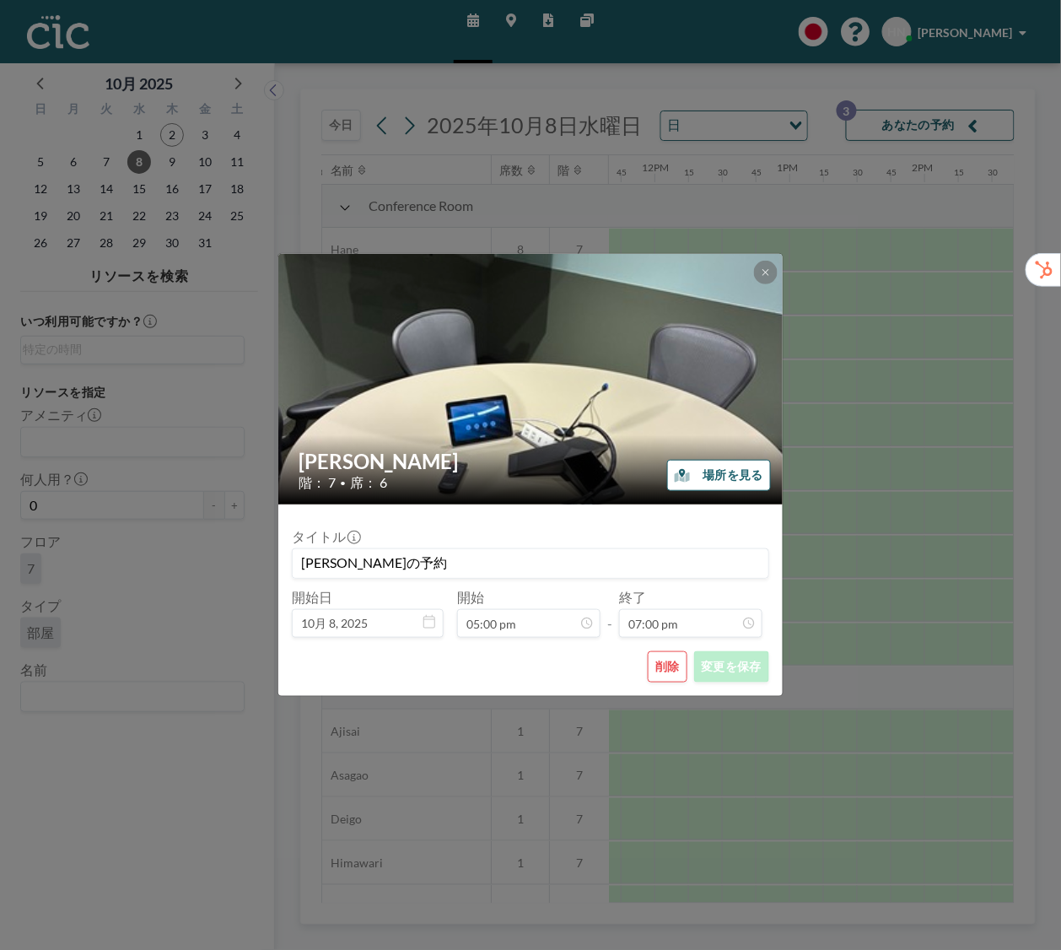
click at [371, 573] on input "[PERSON_NAME]の予約" at bounding box center [531, 563] width 476 height 29
type input "CIC Hazuki for Trialers (eMotion Fleet様) さんの予約"
click at [737, 676] on button "変更を保存" at bounding box center [731, 666] width 75 height 31
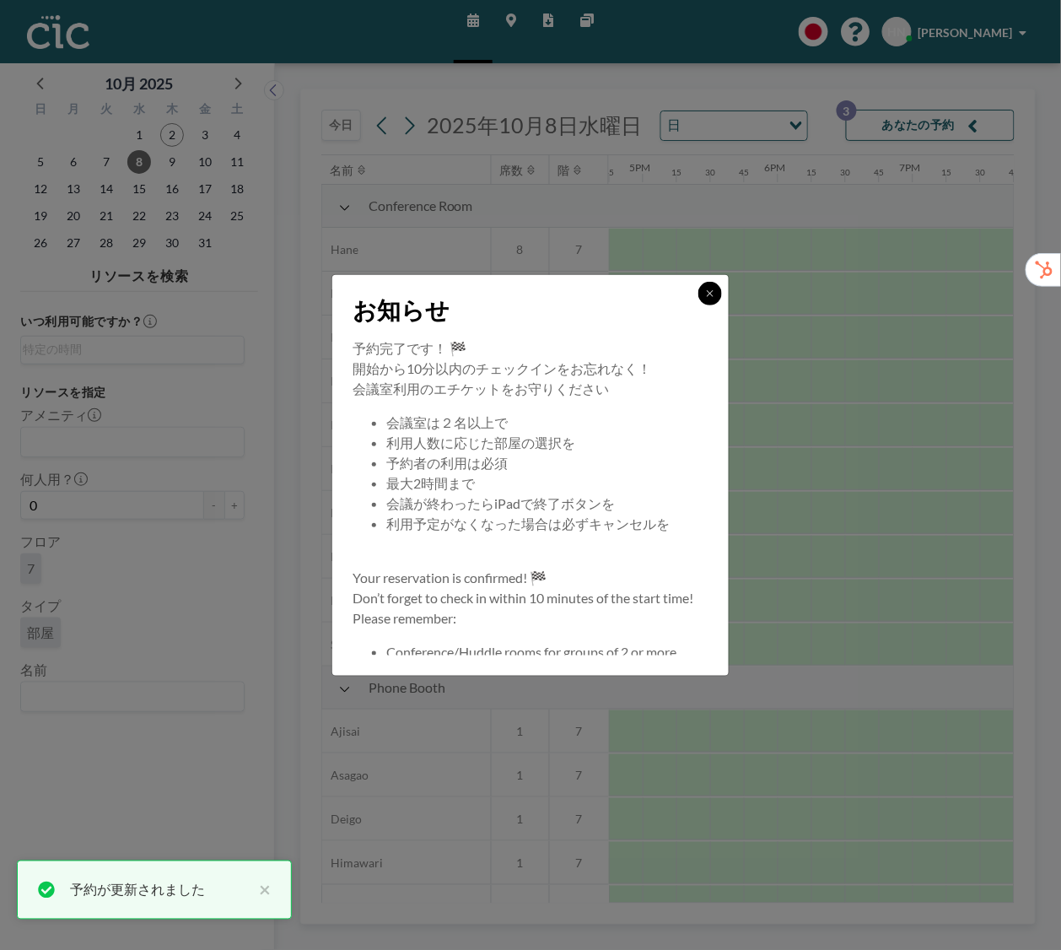
click at [713, 298] on button at bounding box center [710, 294] width 24 height 24
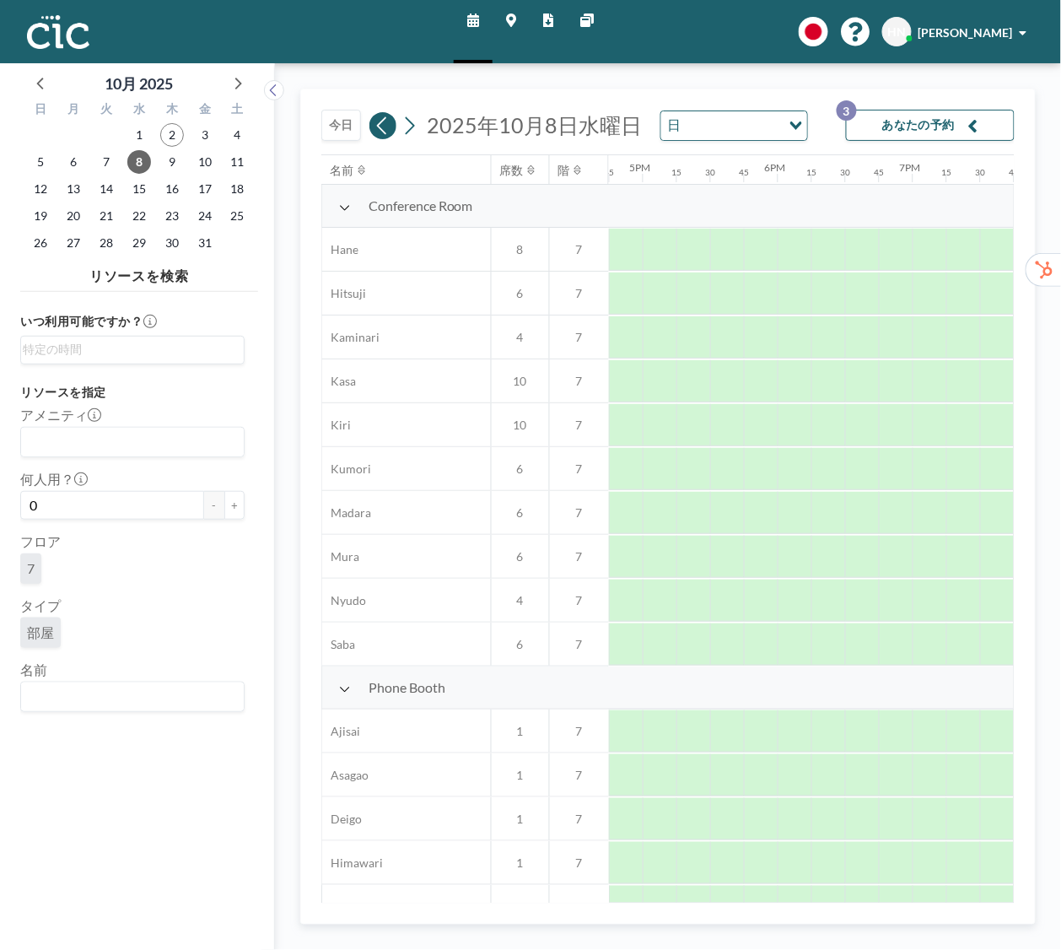
click at [384, 130] on icon at bounding box center [382, 125] width 16 height 25
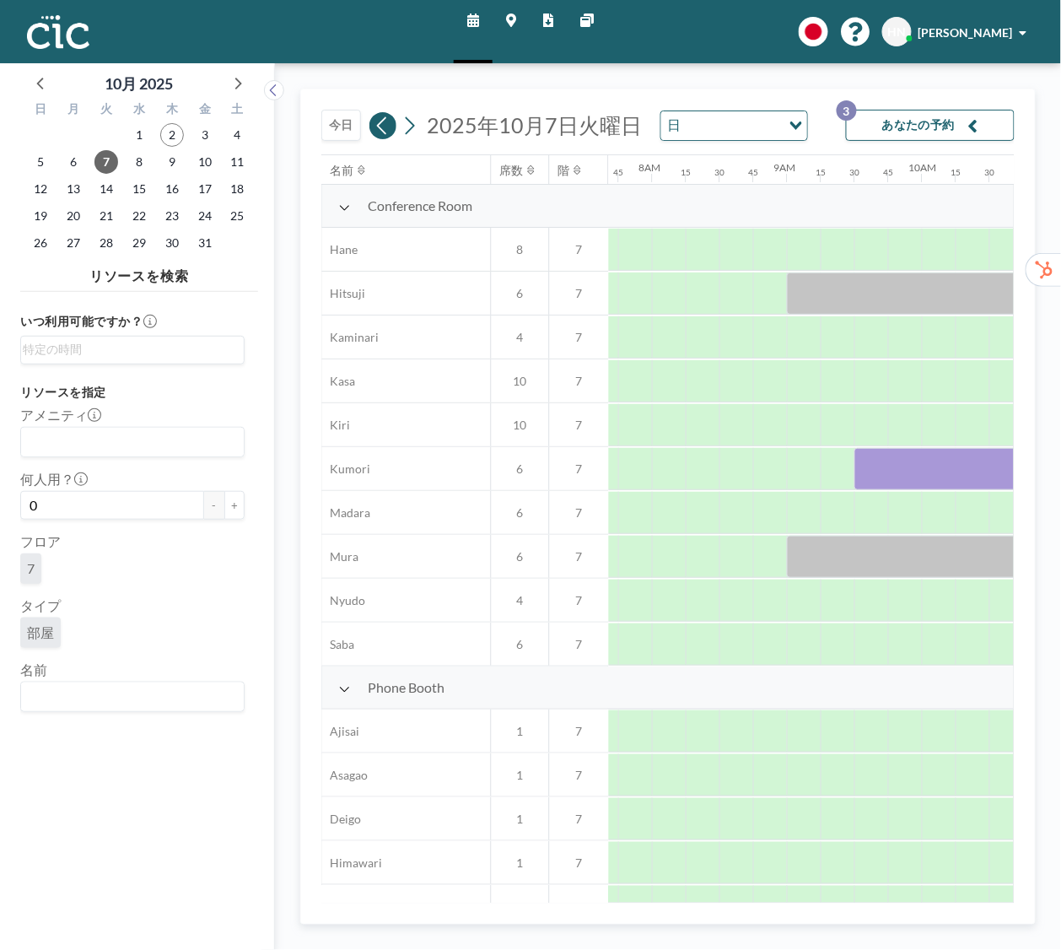
scroll to position [0, 1046]
click at [141, 704] on input "Search for option" at bounding box center [129, 697] width 212 height 22
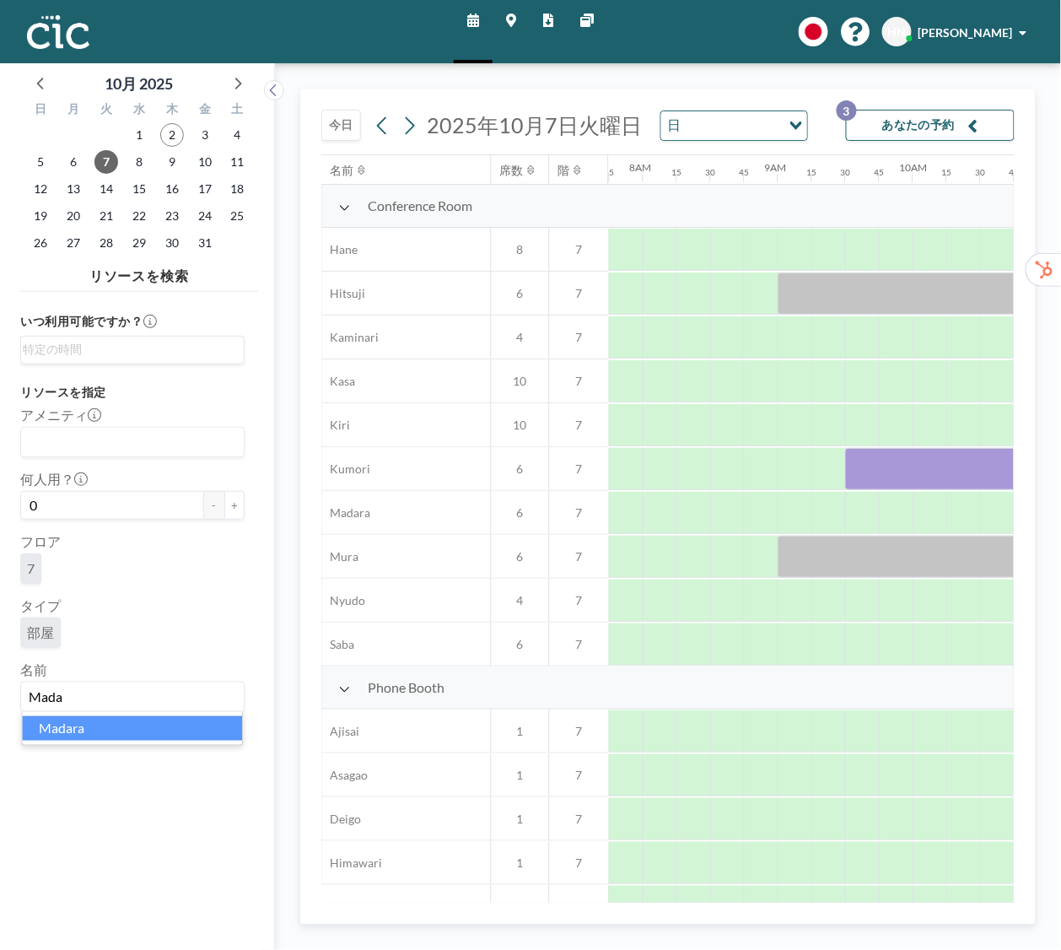
type input "Mada"
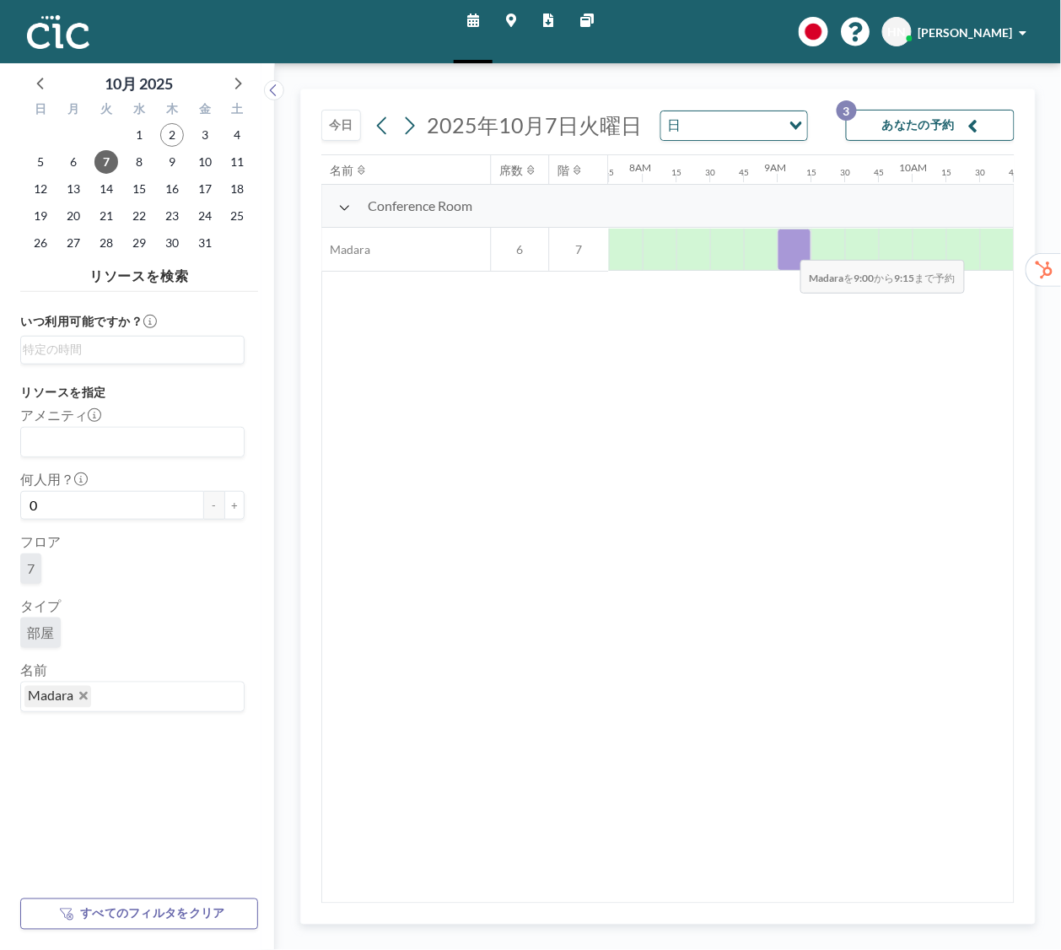
click at [787, 249] on div at bounding box center [795, 250] width 34 height 42
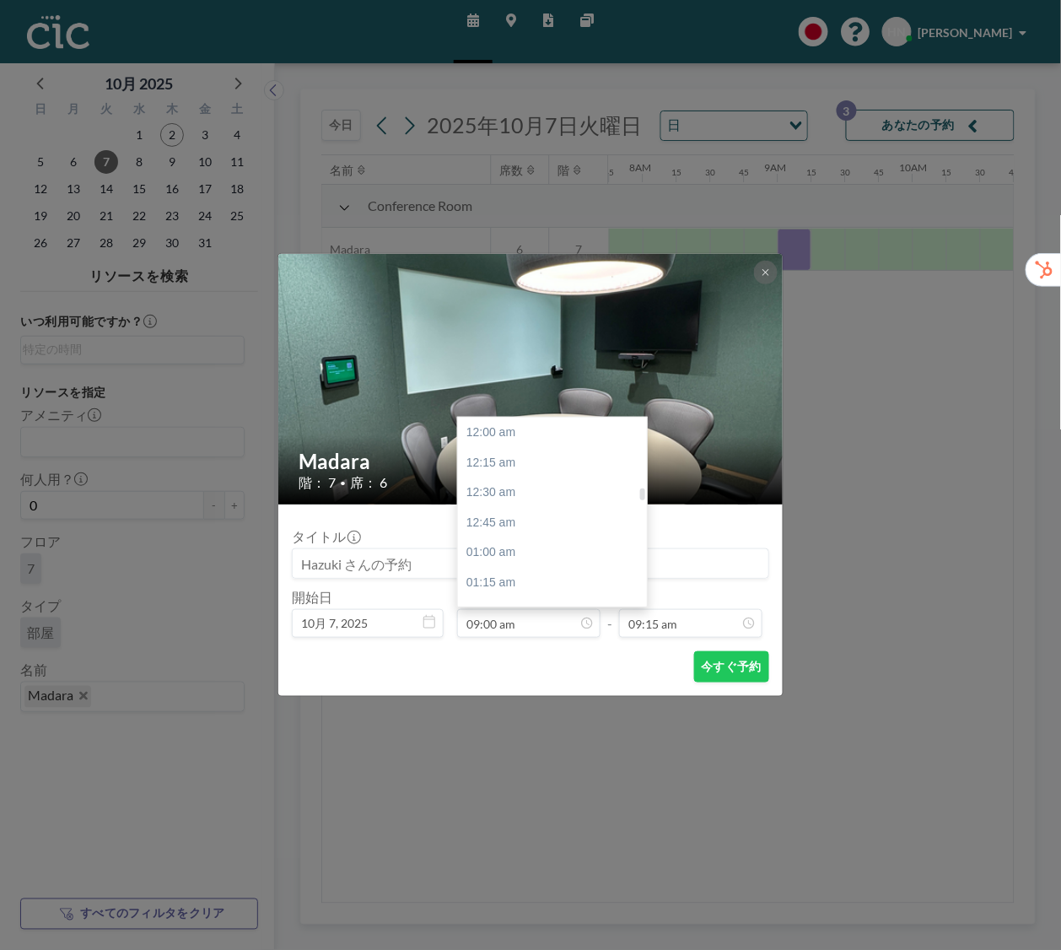
scroll to position [1080, 0]
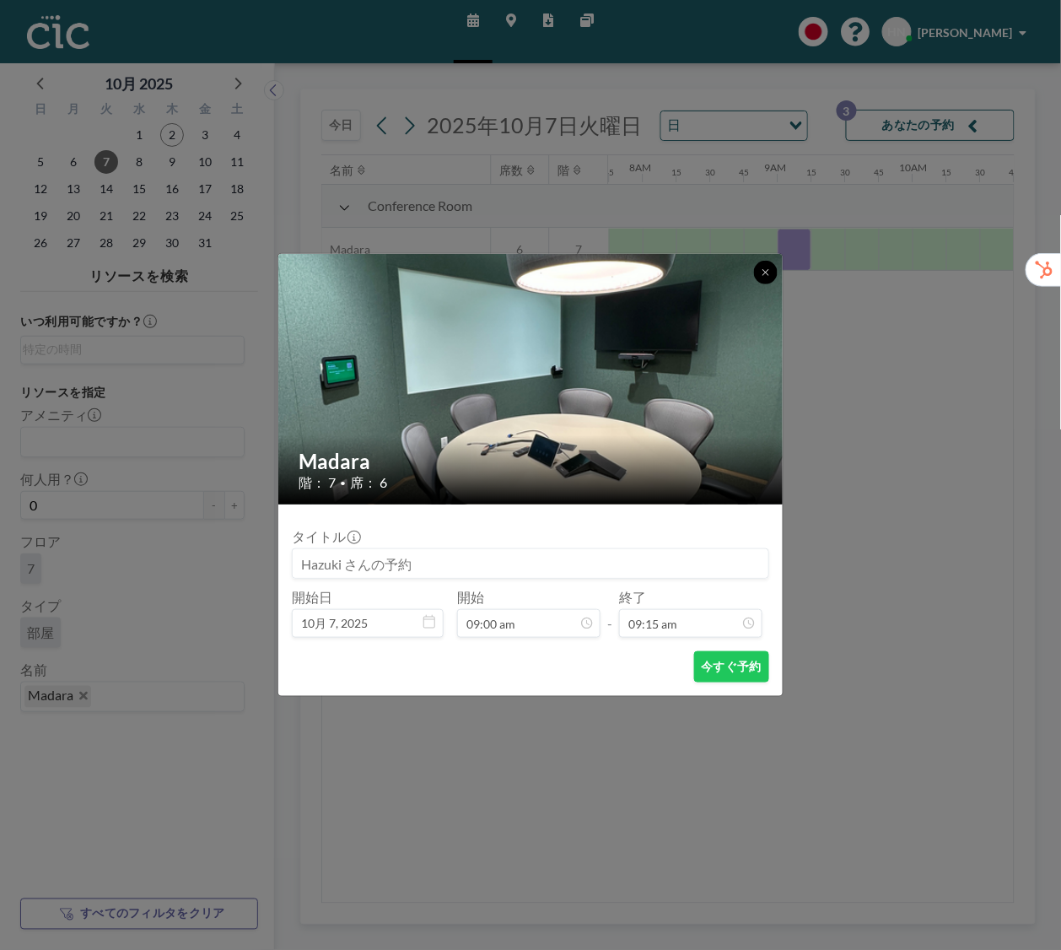
click at [767, 275] on icon at bounding box center [766, 272] width 10 height 10
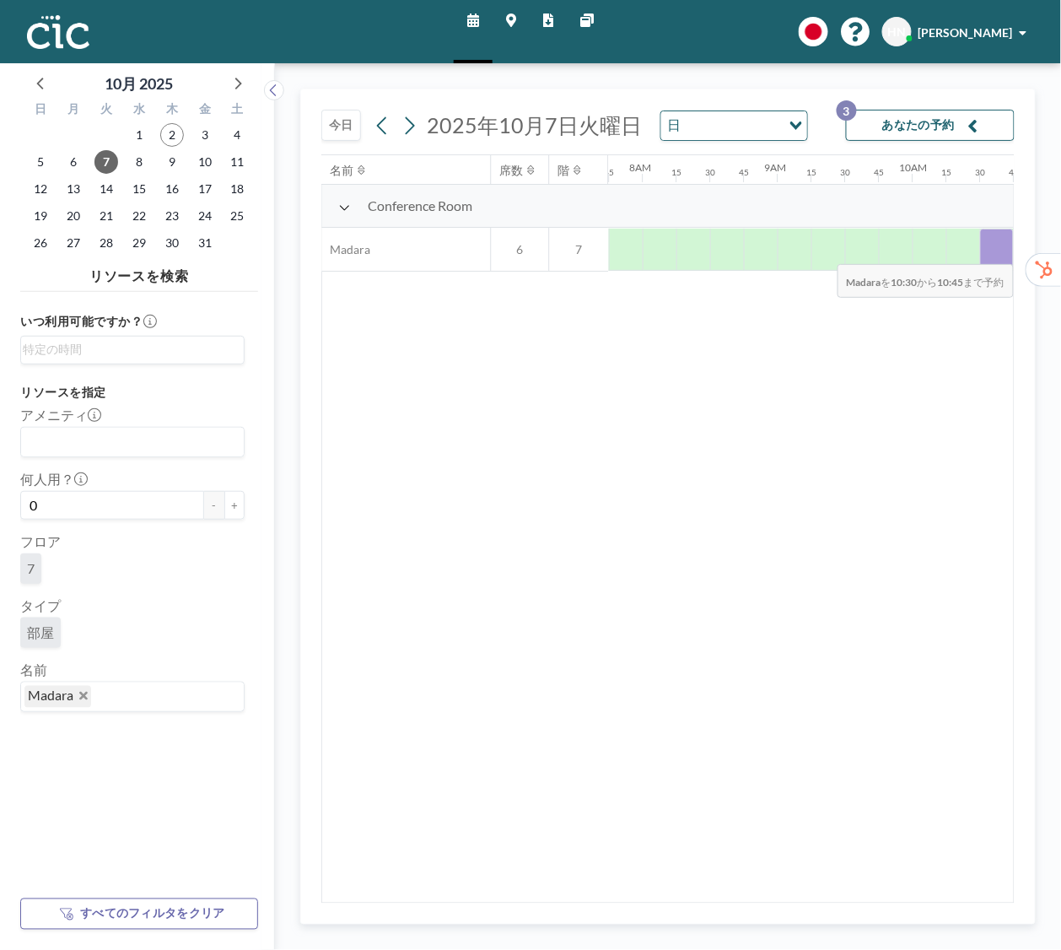
drag, startPoint x: 981, startPoint y: 256, endPoint x: 1021, endPoint y: 253, distance: 40.6
click at [1021, 253] on div "今日 2025年10月7日火曜日 日 Loading... あなたの予約 3 名前 席数 階 12AM 15 30 45 1AM 15 30 45 2AM 1…" at bounding box center [667, 507] width 735 height 836
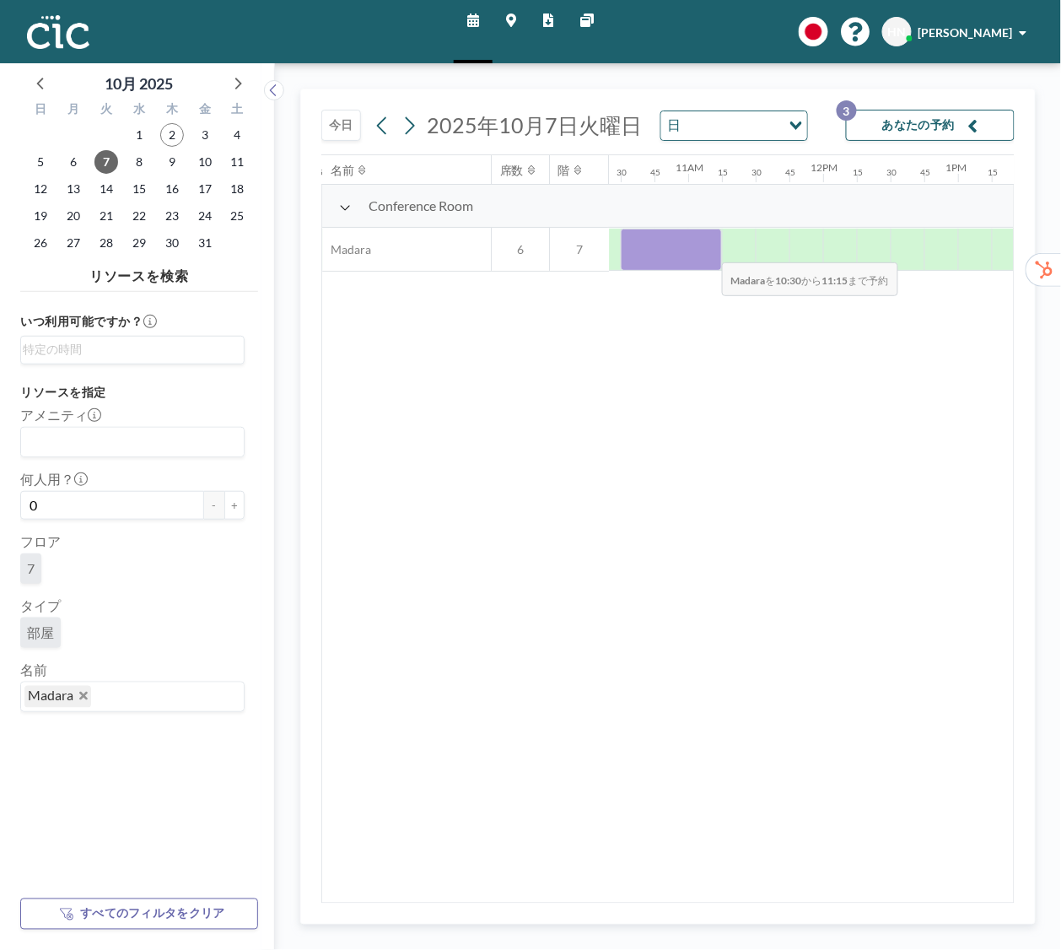
click at [708, 251] on div at bounding box center [671, 250] width 101 height 42
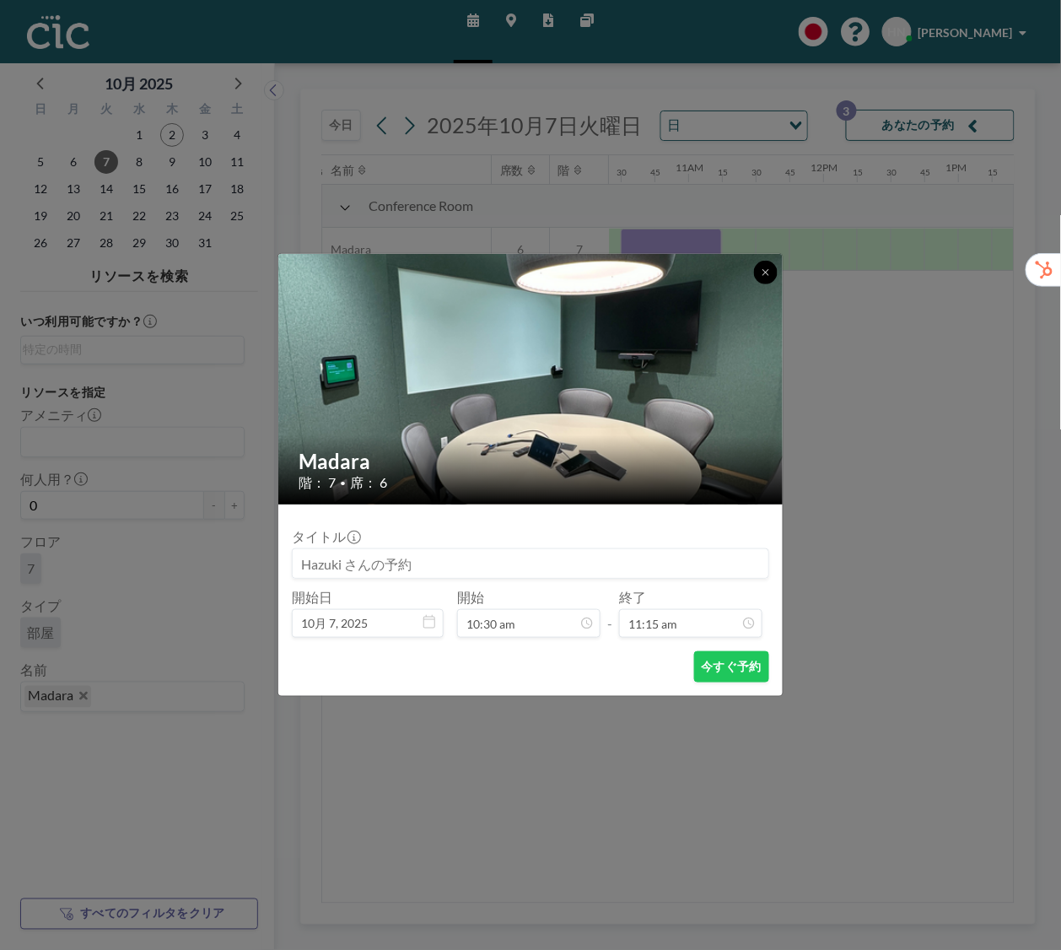
click at [764, 278] on button at bounding box center [766, 273] width 24 height 24
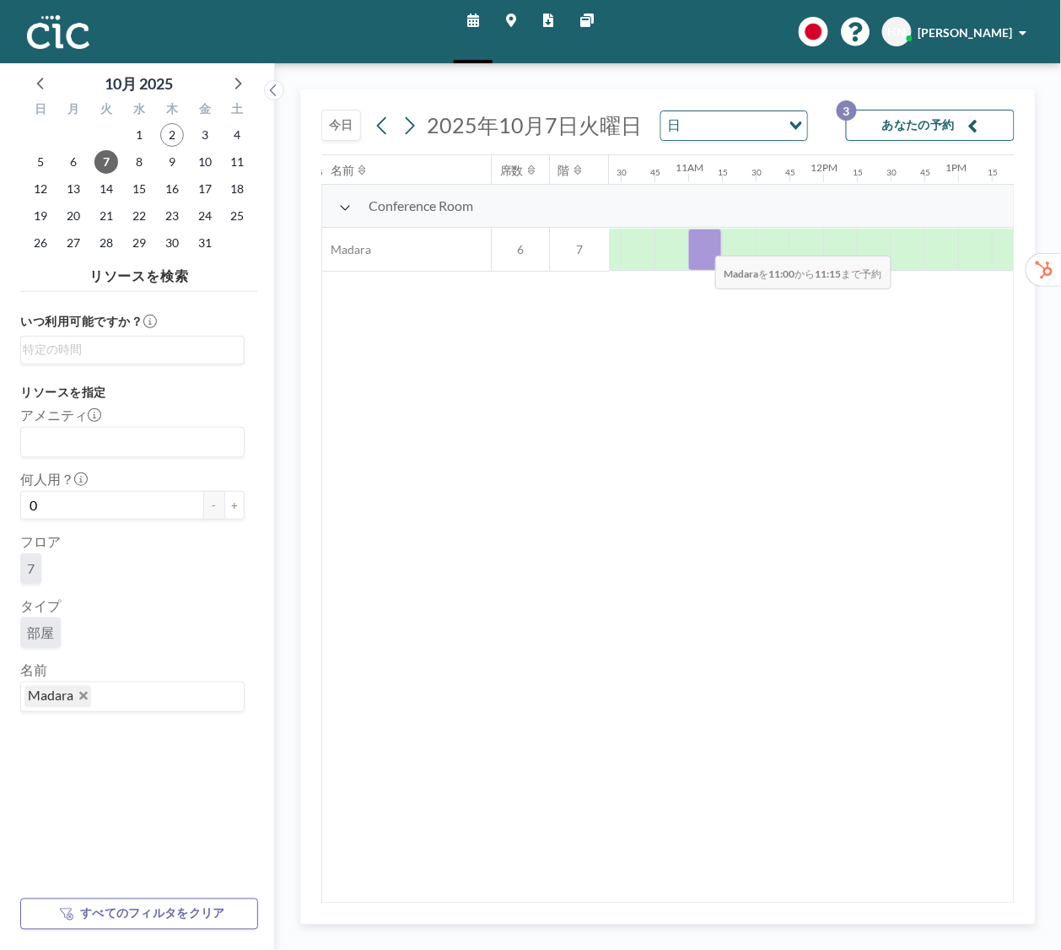
click at [702, 245] on div at bounding box center [705, 250] width 34 height 42
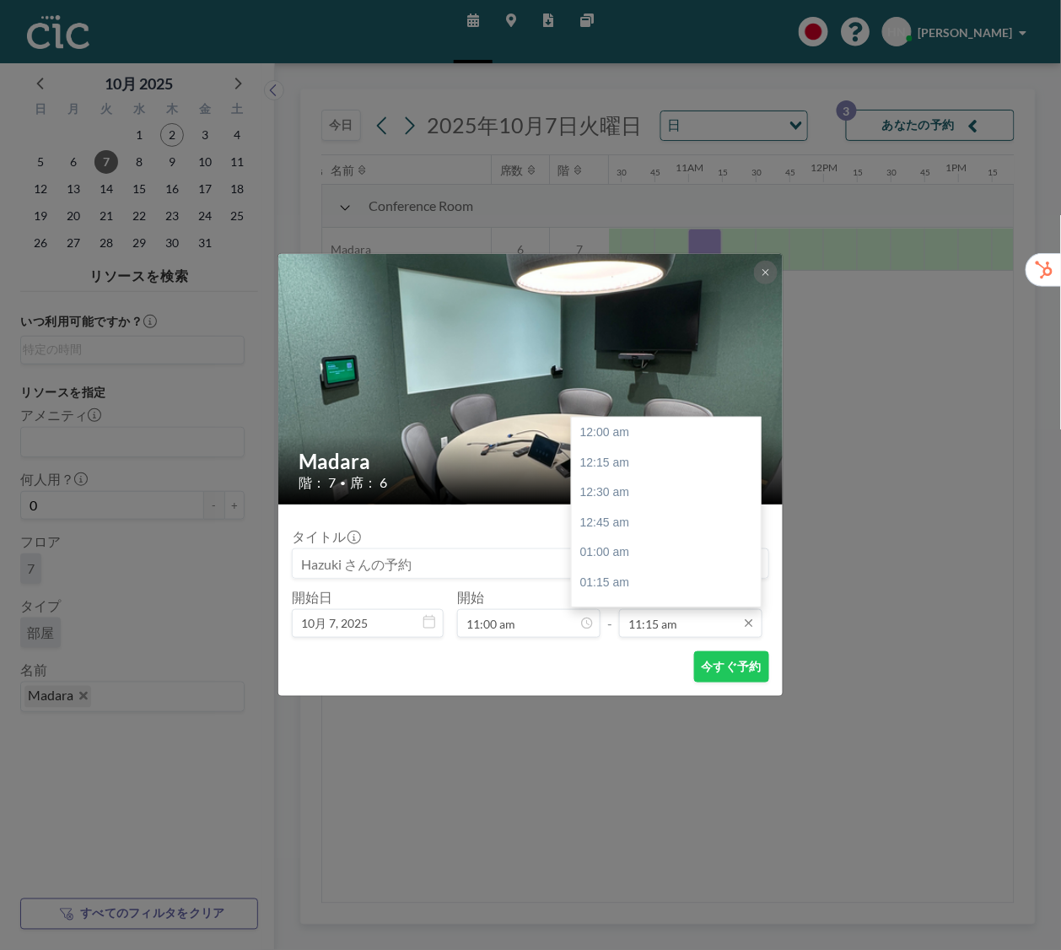
scroll to position [1350, 0]
click at [681, 529] on div "12:00 pm" at bounding box center [666, 524] width 189 height 30
type input "12:00 pm"
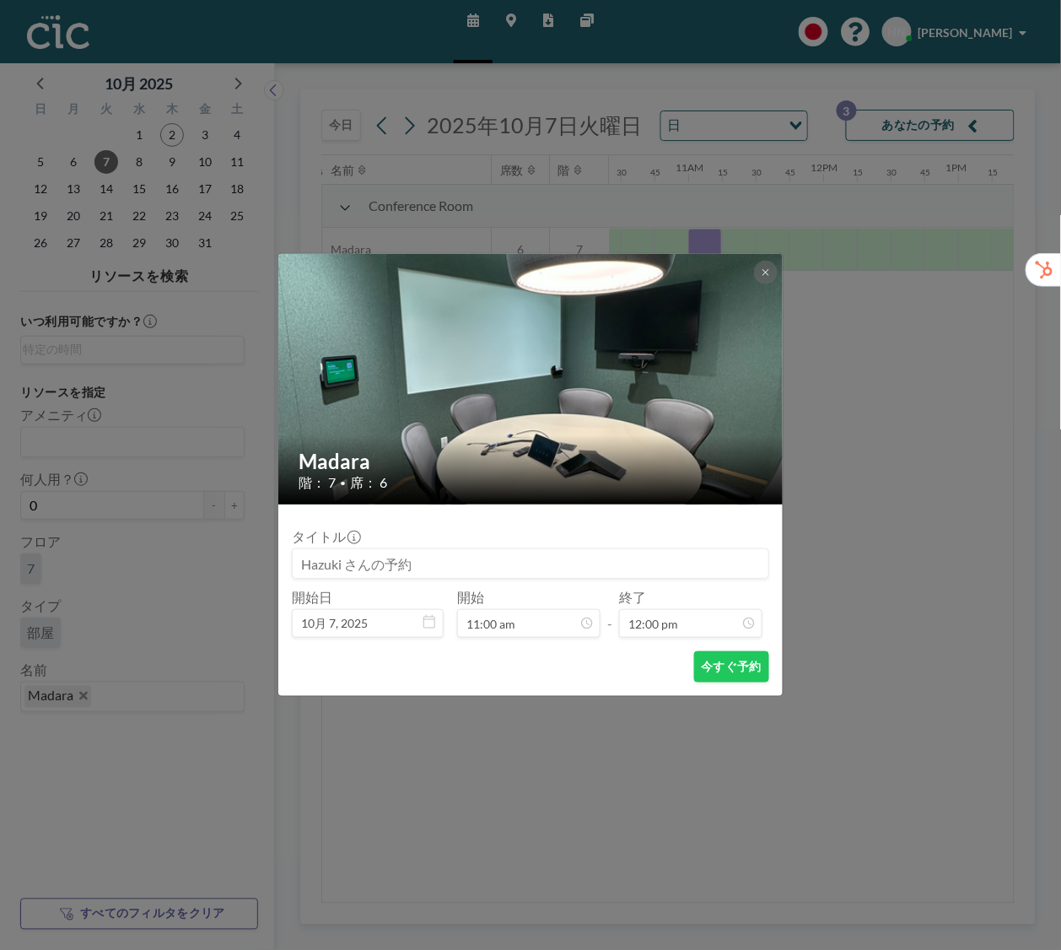
click at [400, 565] on input at bounding box center [531, 563] width 476 height 29
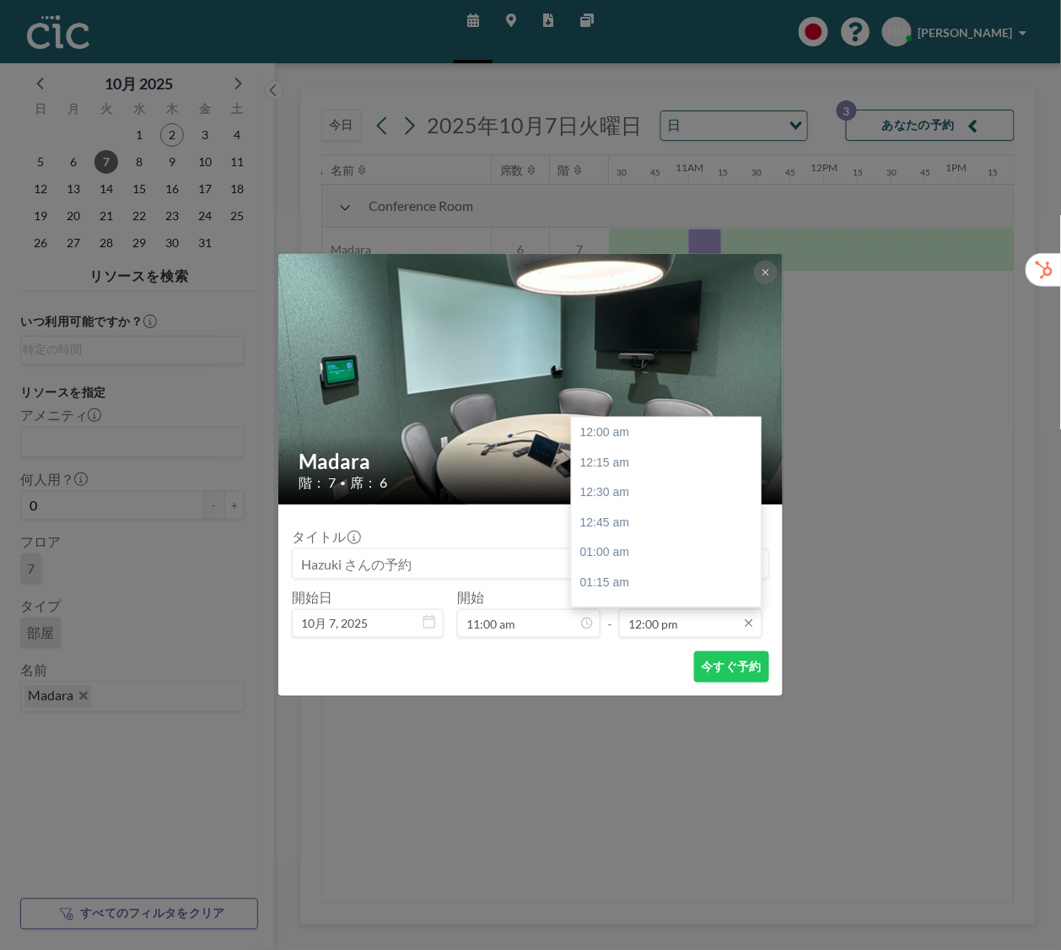
scroll to position [1440, 0]
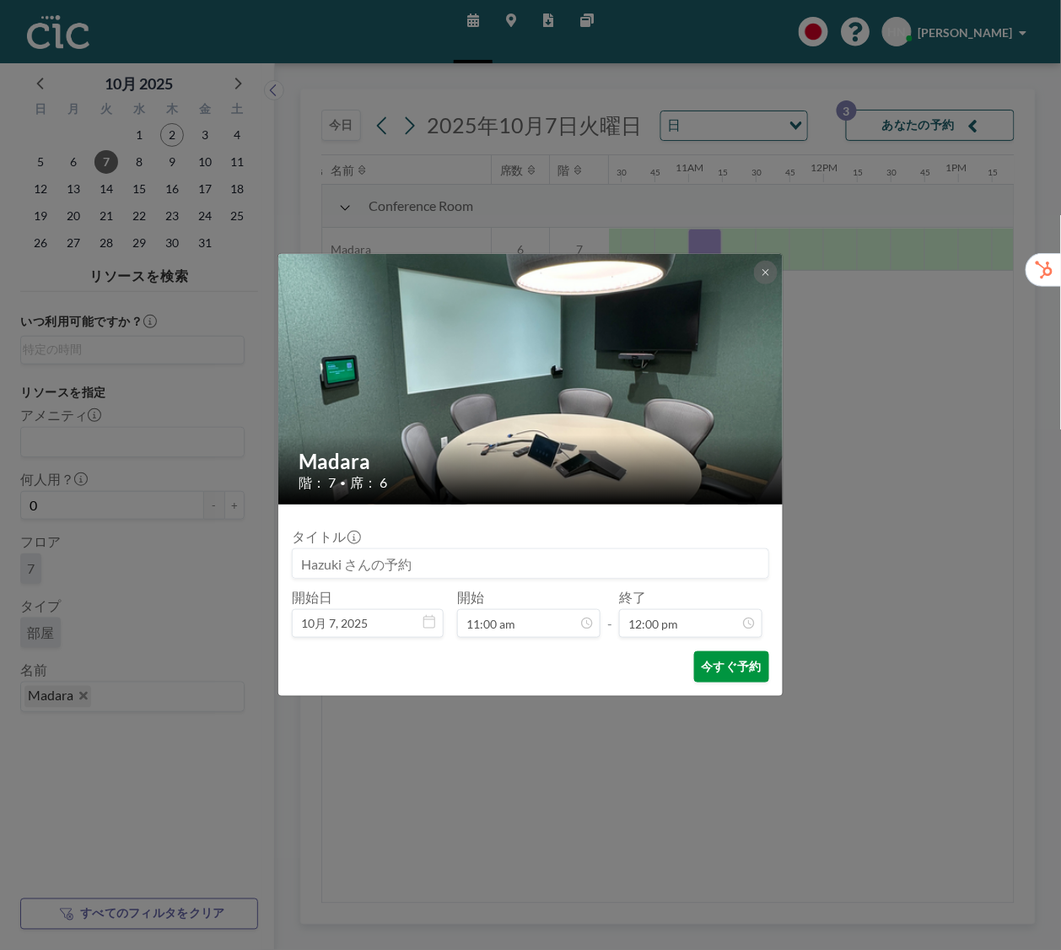
click at [738, 672] on button "今すぐ予約" at bounding box center [731, 666] width 75 height 31
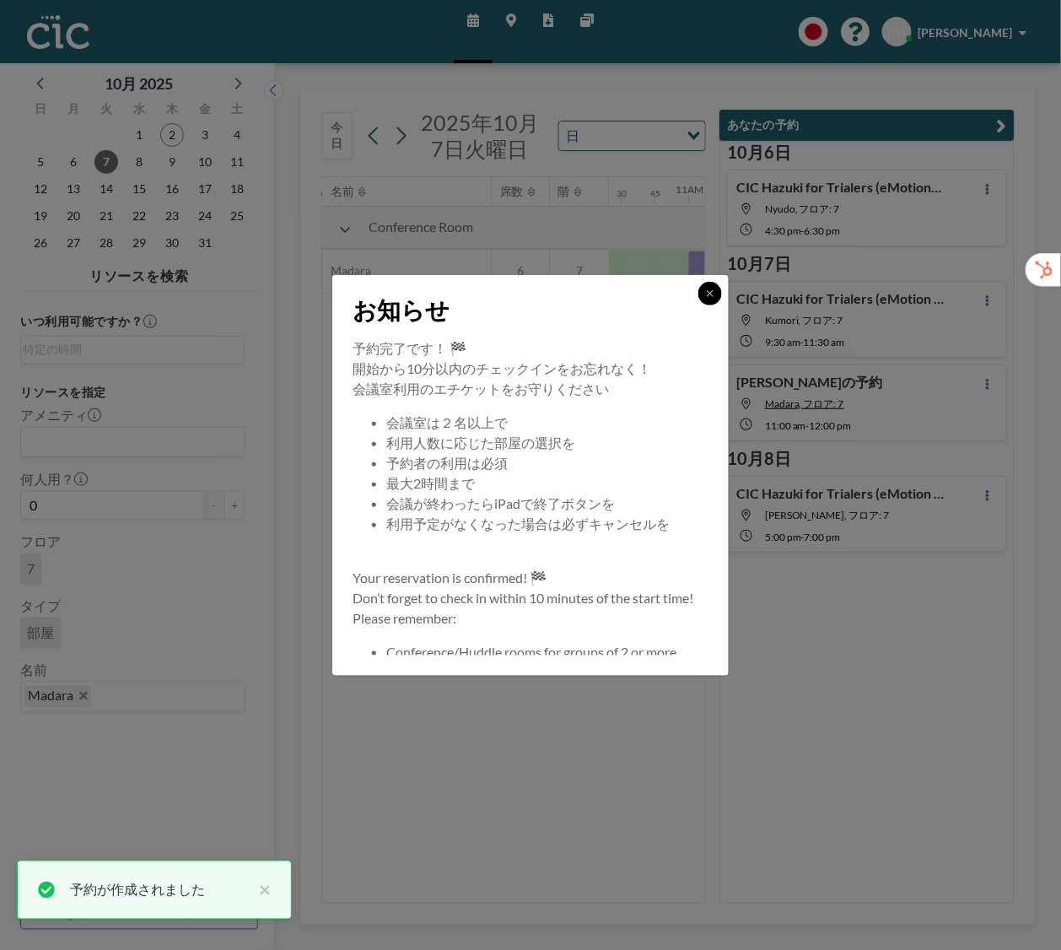
click at [705, 298] on icon at bounding box center [710, 293] width 10 height 10
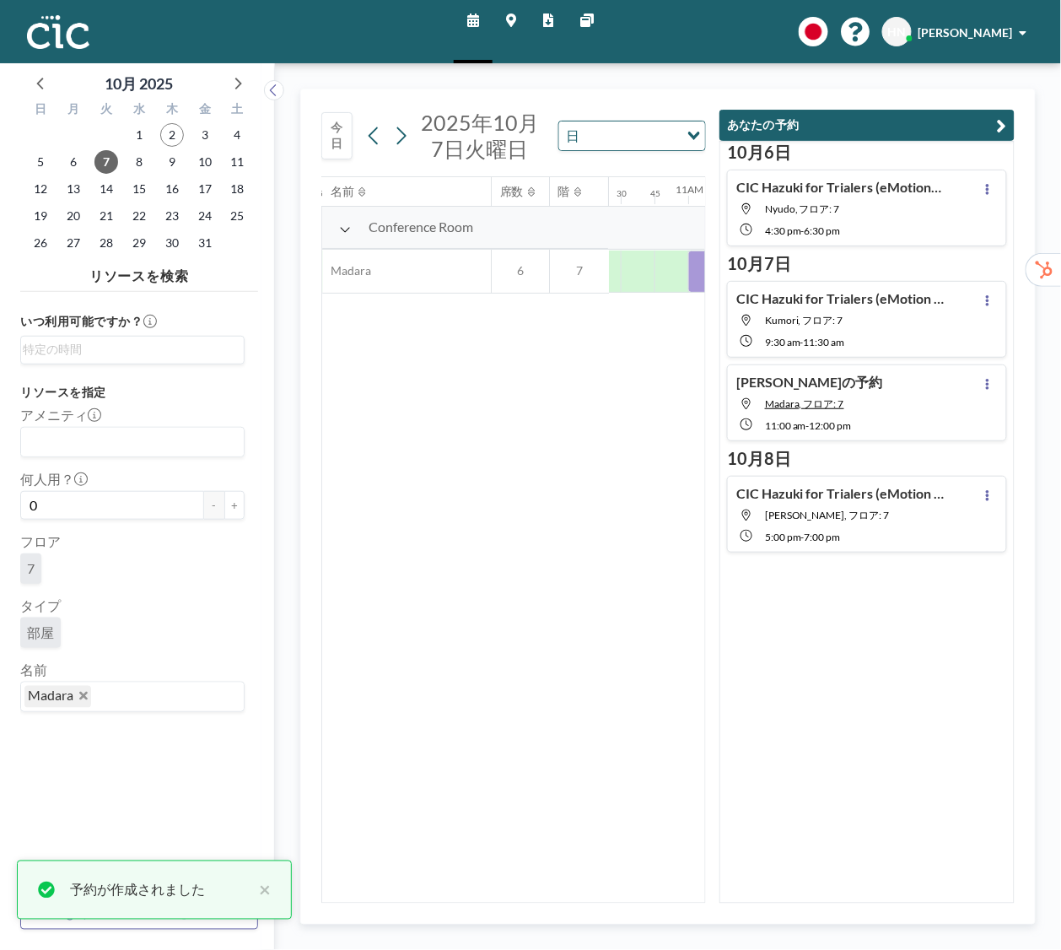
click at [916, 418] on div "Hazuki さんの予約 Madara, フロア: 7 11:00 AM - 12:00 PM" at bounding box center [867, 402] width 280 height 77
click at [988, 385] on icon at bounding box center [987, 384] width 3 height 11
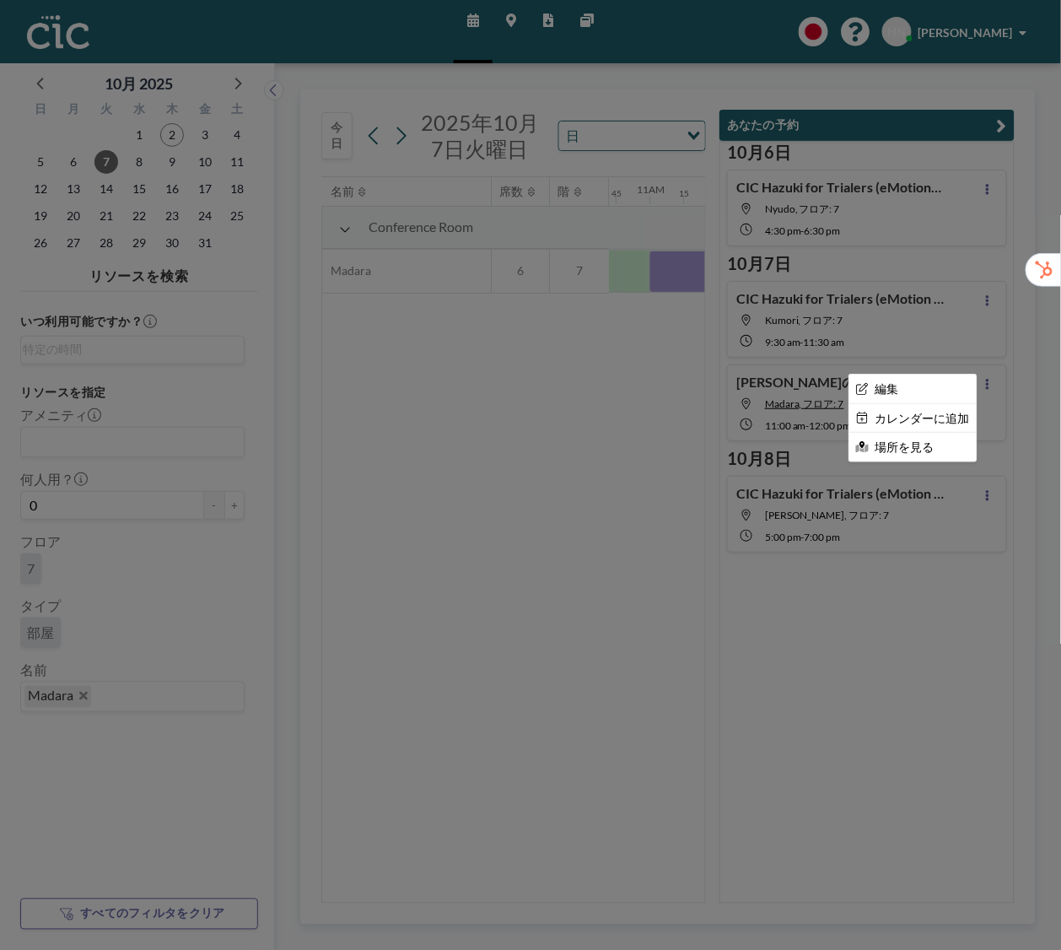
scroll to position [0, 1451]
click at [942, 385] on li "編集" at bounding box center [912, 388] width 127 height 29
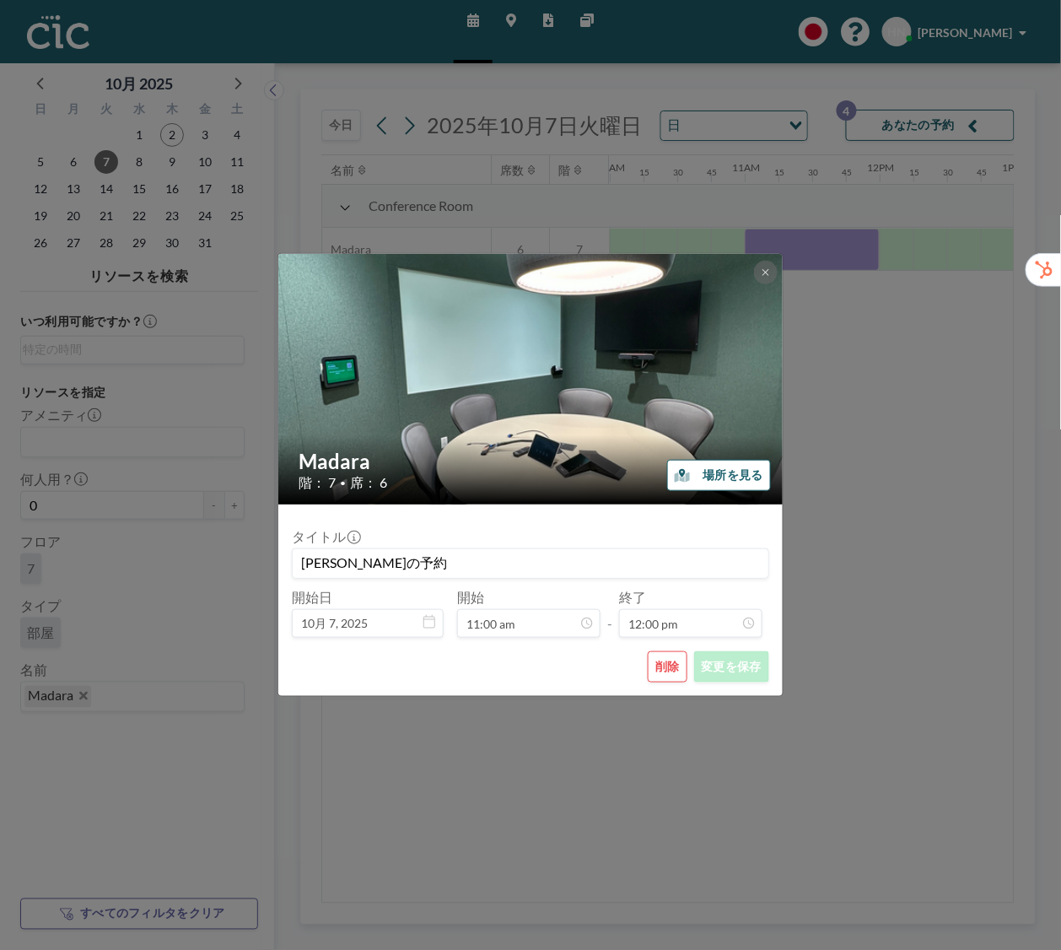
click at [433, 579] on div "タイトル Hazuki さんの予約 開始日 10月 7, 2025 開始 11:00 am - 終了 12:00 pm" at bounding box center [530, 578] width 477 height 120
click at [430, 565] on input "[PERSON_NAME]の予約" at bounding box center [531, 563] width 476 height 29
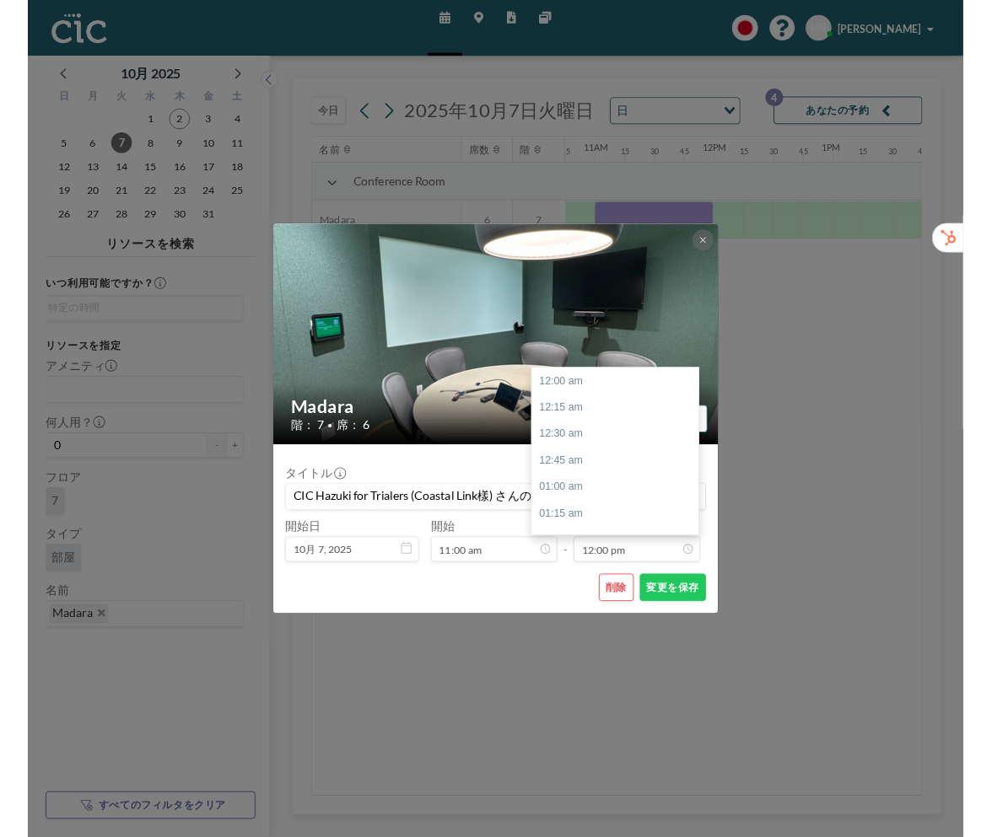
scroll to position [1440, 0]
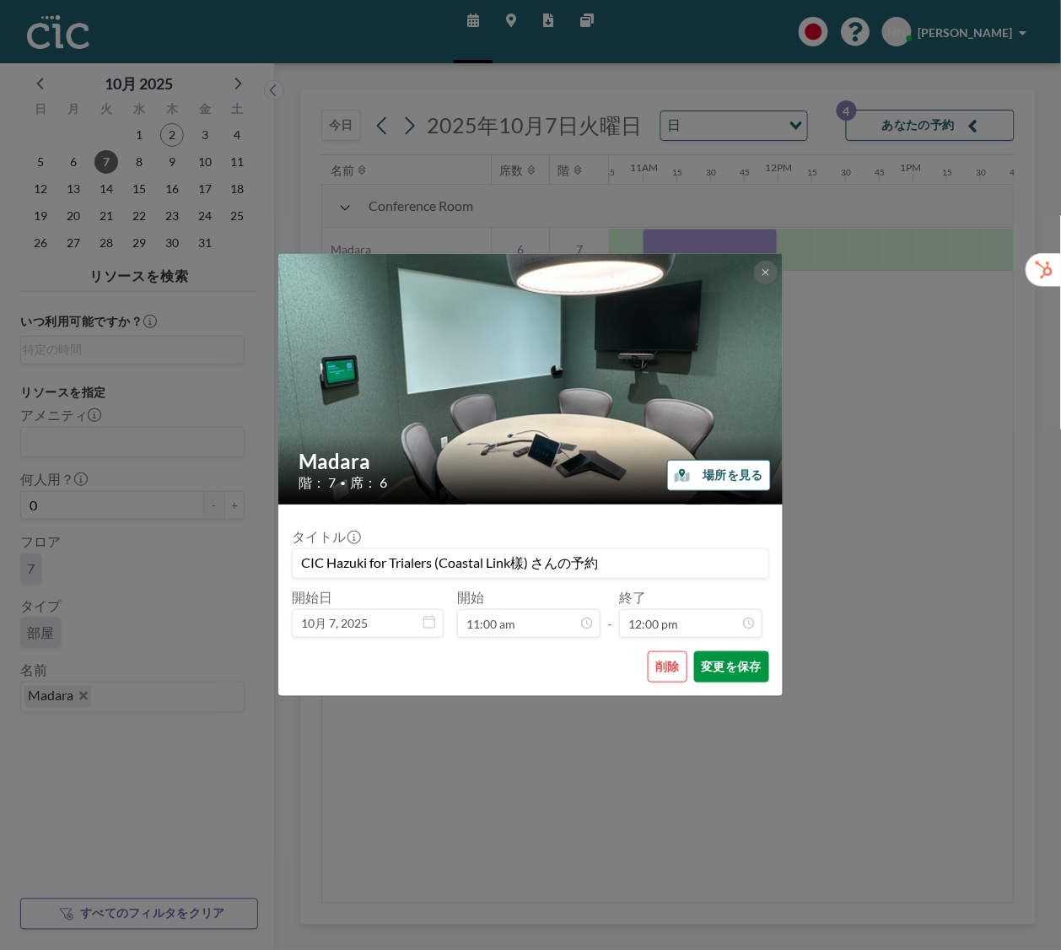
type input "CIC Hazuki for Trialers (Coastal Link樣) さんの予約"
click at [722, 672] on button "変更を保存" at bounding box center [731, 666] width 75 height 31
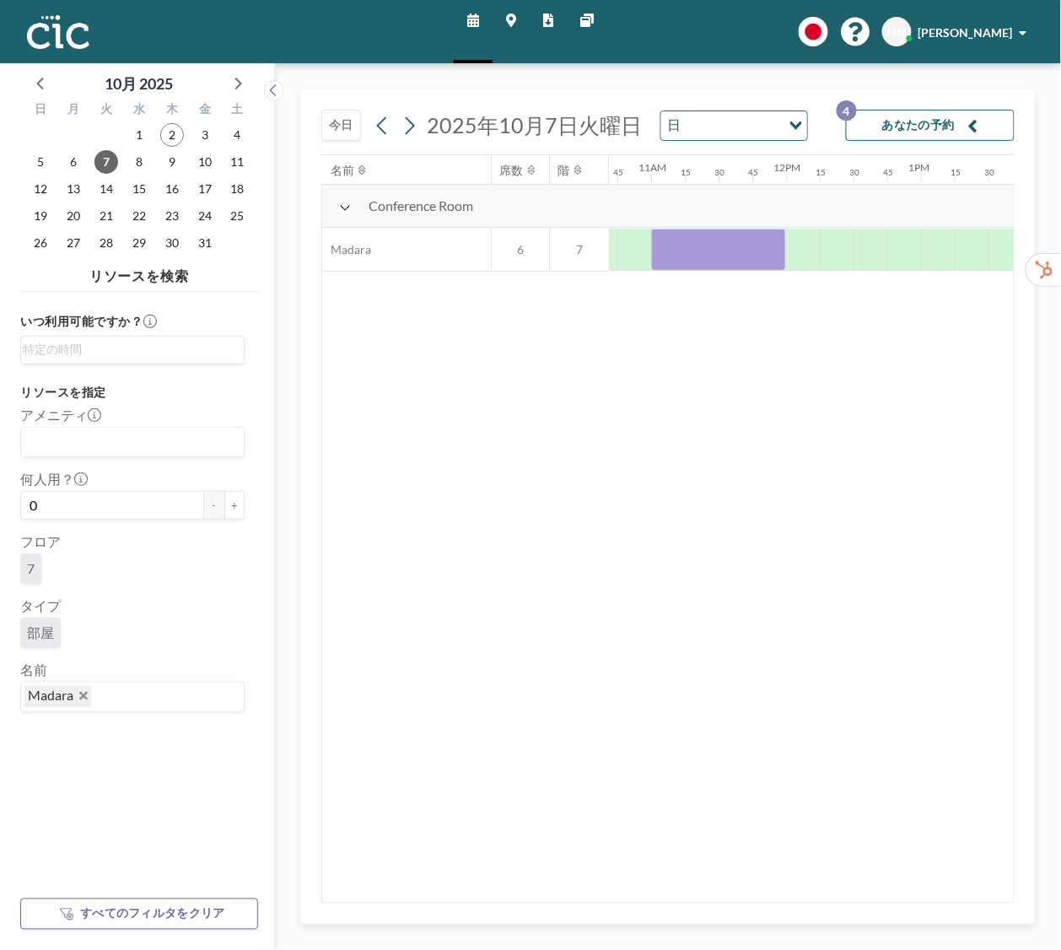
scroll to position [0, 1451]
click at [922, 121] on button "あなたの予約 4" at bounding box center [930, 125] width 169 height 31
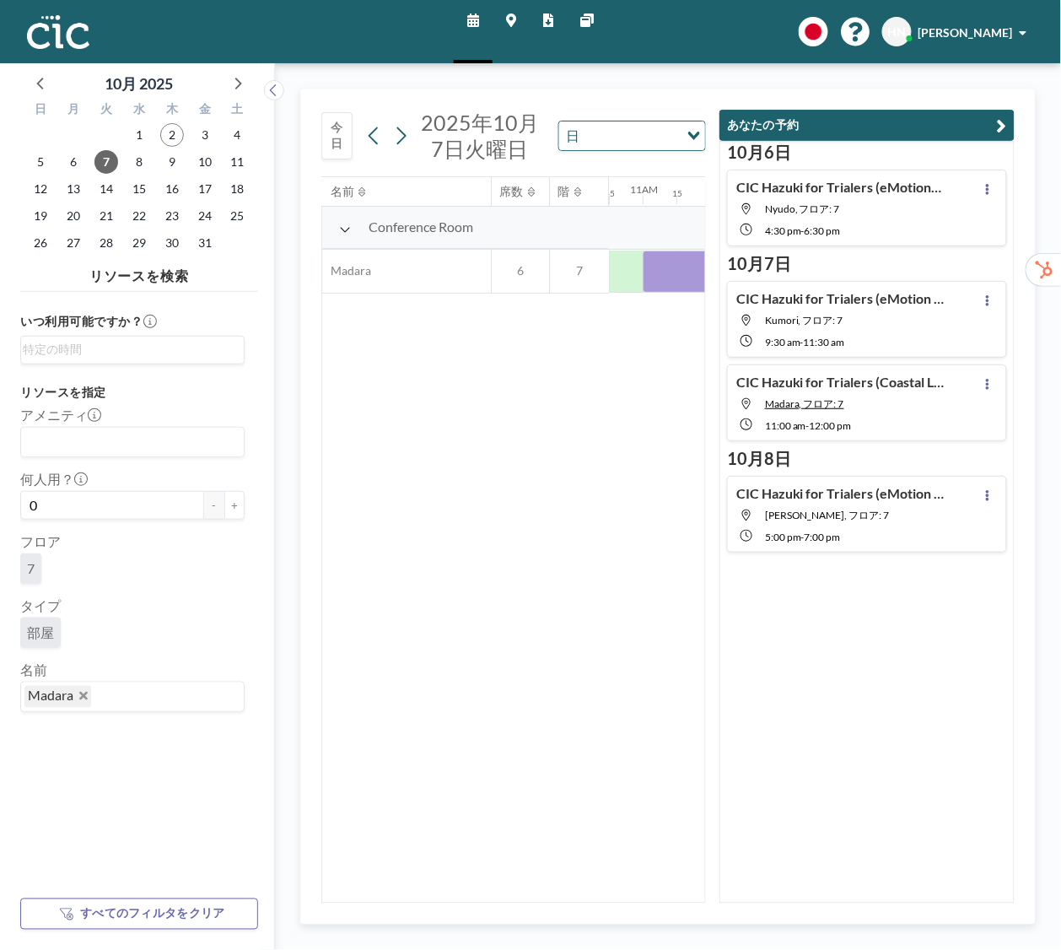
click at [896, 421] on div "11:00 AM - 12:00 PM" at bounding box center [856, 424] width 182 height 15
click at [988, 374] on div "CIC Hazuki for Trialers (Coastal Link樣) さんの予約 Madara, フロア: 7 11:00 AM - 12:00 PM" at bounding box center [867, 402] width 280 height 77
click at [987, 377] on button at bounding box center [987, 384] width 20 height 20
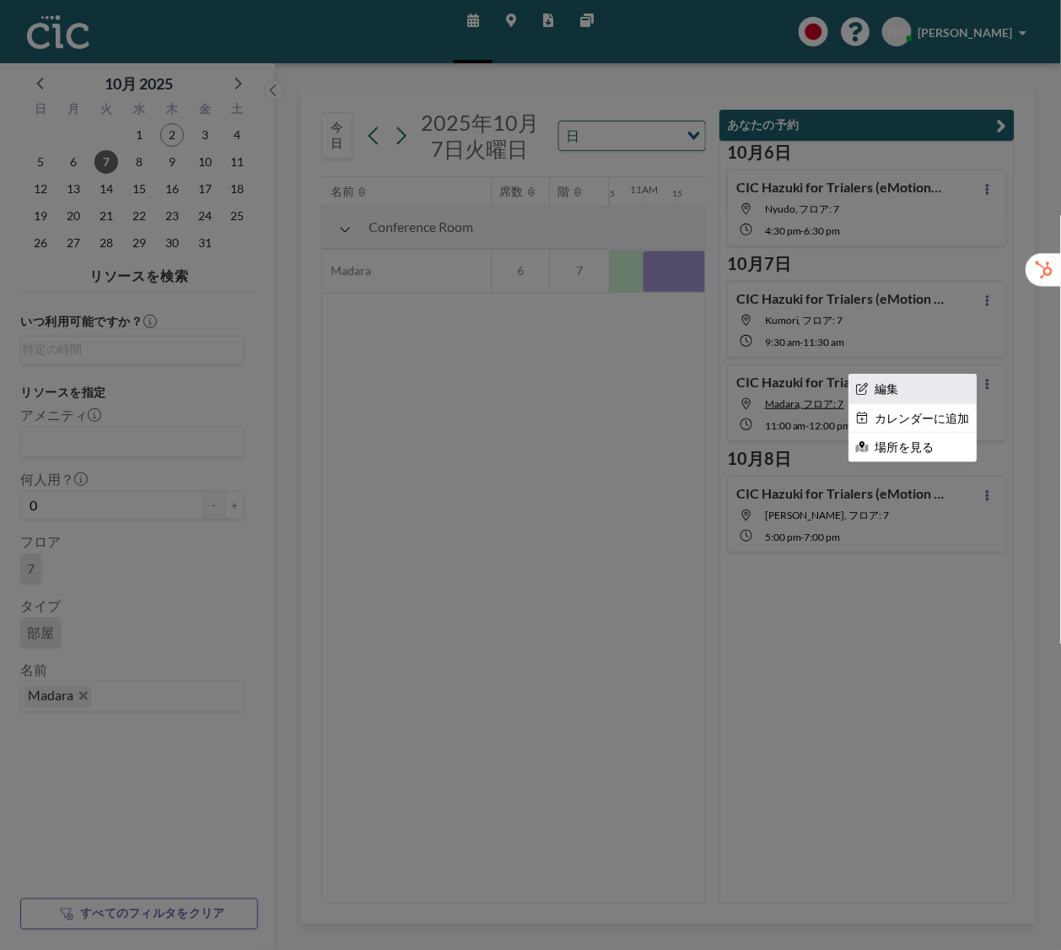
click at [939, 385] on li "編集" at bounding box center [912, 388] width 127 height 29
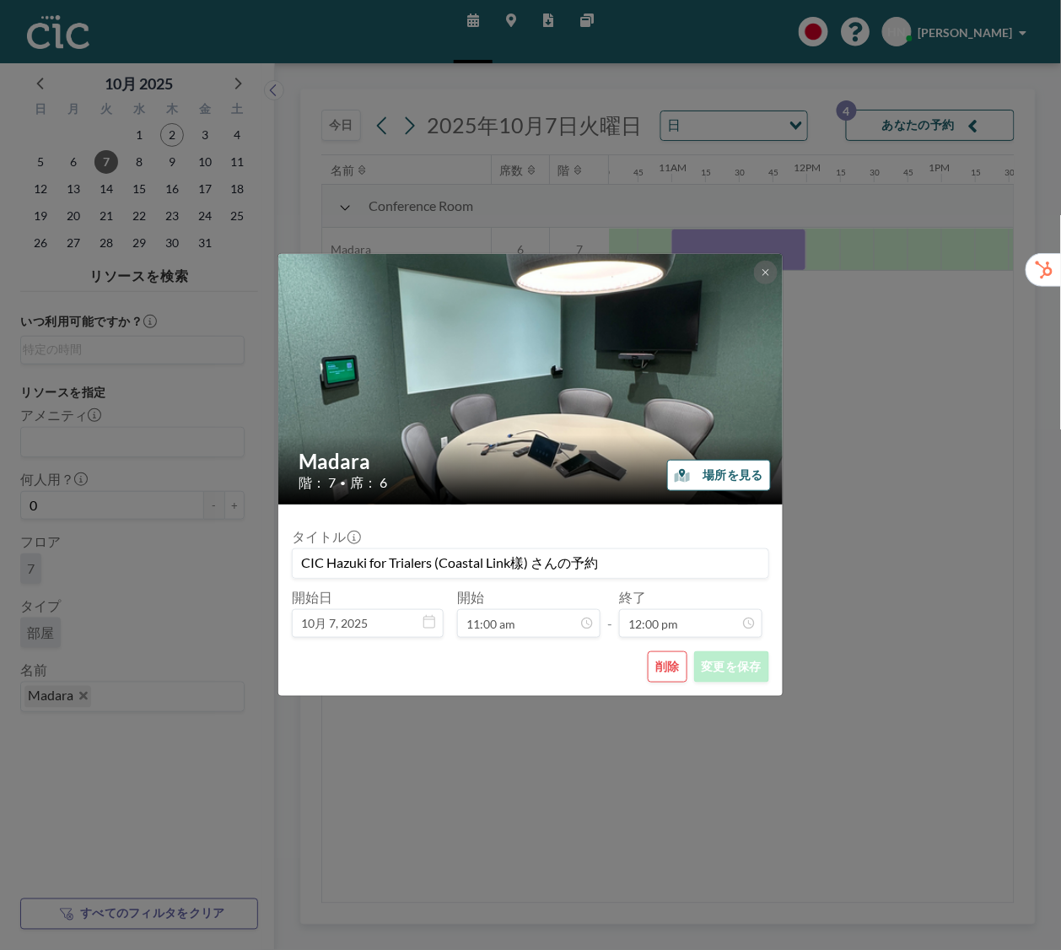
scroll to position [0, 1451]
click at [930, 638] on div "Madara 階： 7 • 席： 6 場所を見る タイトル CIC Hazuki for Trialers (Coastal Link樣) さんの予約 開始日…" at bounding box center [530, 475] width 1061 height 950
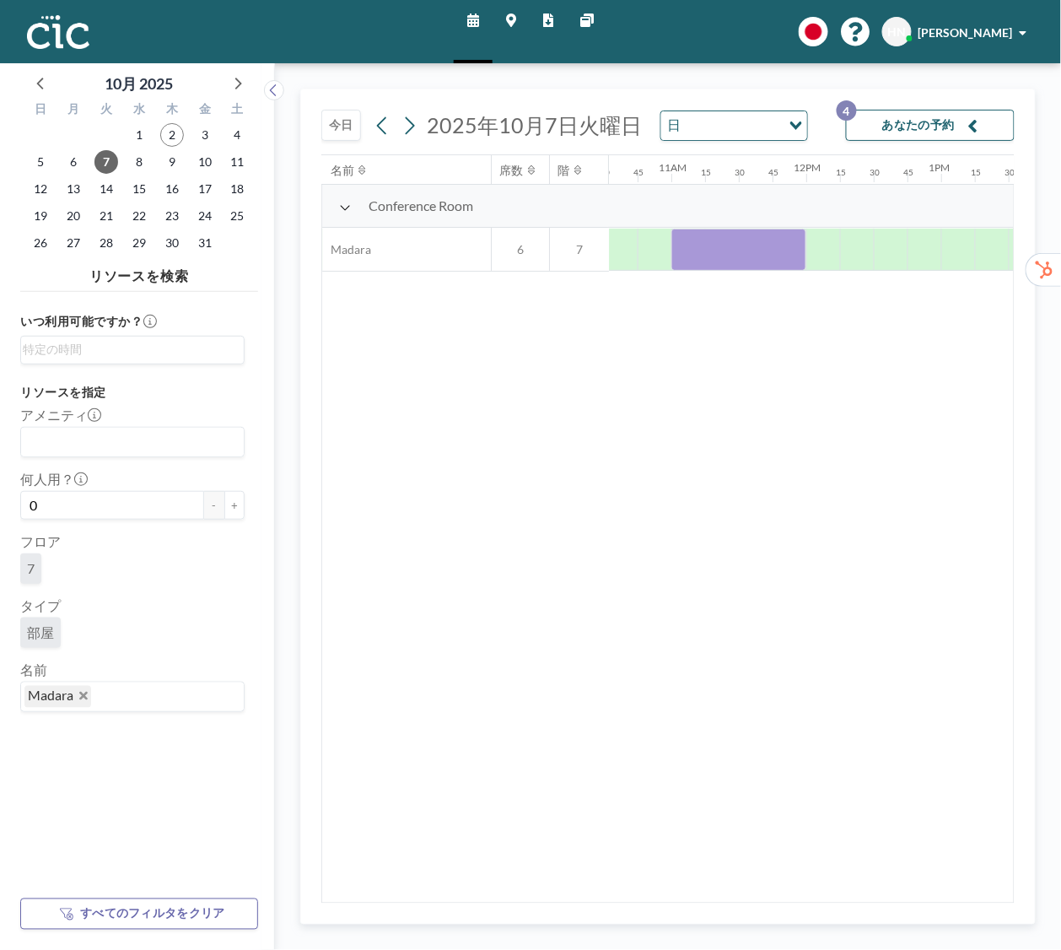
scroll to position [0, 1451]
click at [64, 160] on span "6" at bounding box center [74, 162] width 24 height 24
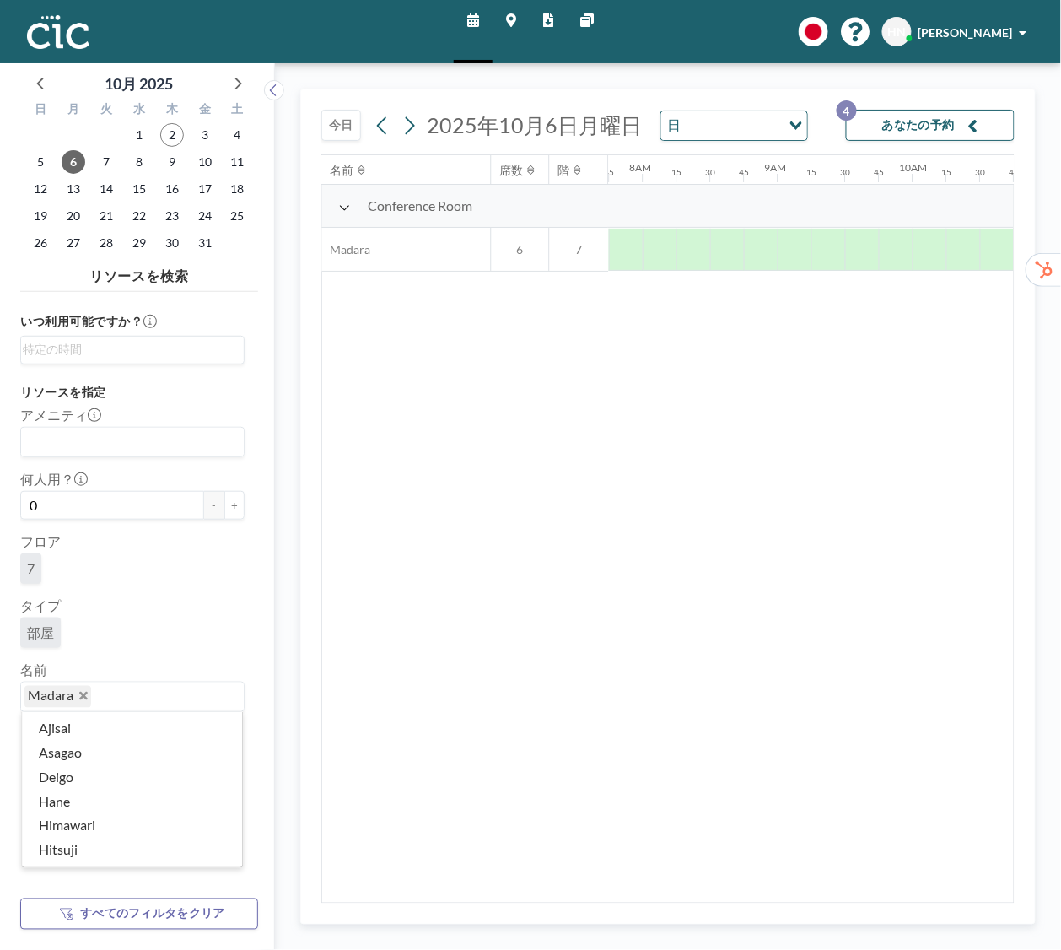
click at [192, 700] on input "Search for option" at bounding box center [164, 697] width 142 height 22
click at [88, 702] on span "Madara" at bounding box center [57, 697] width 67 height 22
click at [80, 693] on icon "Deselect Madara" at bounding box center [83, 696] width 8 height 8
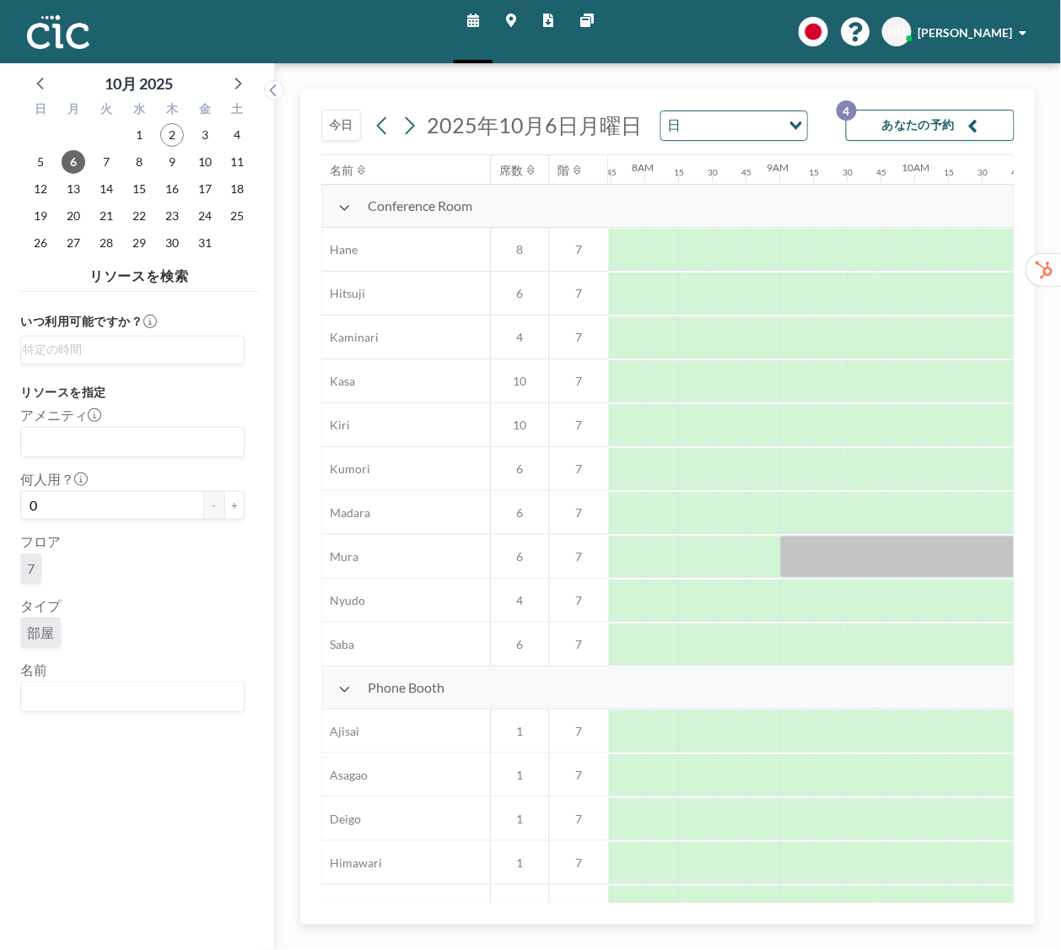
scroll to position [0, 1046]
click at [82, 706] on input "Search for option" at bounding box center [129, 697] width 212 height 22
click at [85, 729] on li "Wata" at bounding box center [132, 728] width 220 height 24
type input "Wata"
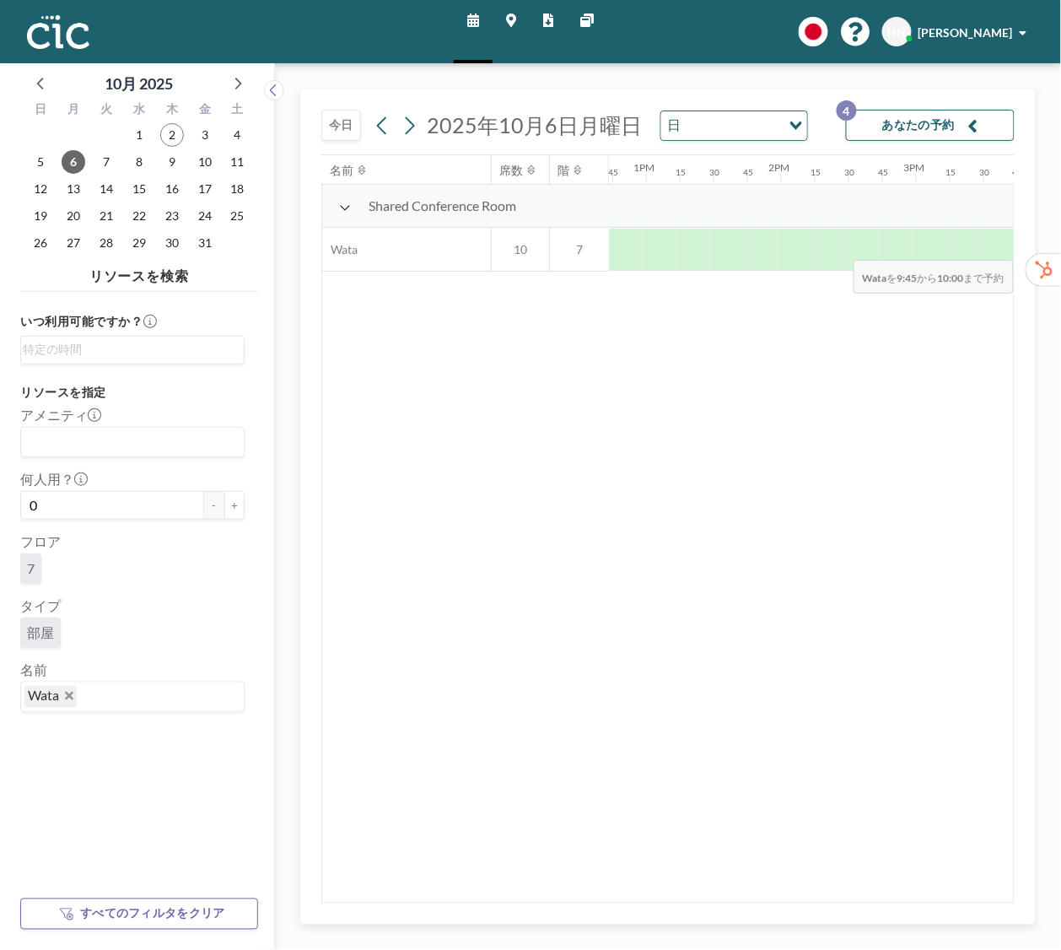
drag, startPoint x: 890, startPoint y: 261, endPoint x: 999, endPoint y: 247, distance: 110.5
click at [1018, 249] on div "今日 2025年10月6日月曜日 日 Loading... あなたの予約 4 名前 席数 階 12AM 15 30 45 1AM 15 30 45 2AM 1…" at bounding box center [667, 507] width 735 height 836
drag, startPoint x: 879, startPoint y: 234, endPoint x: 969, endPoint y: 238, distance: 90.3
click at [969, 238] on div at bounding box center [399, 250] width 3238 height 44
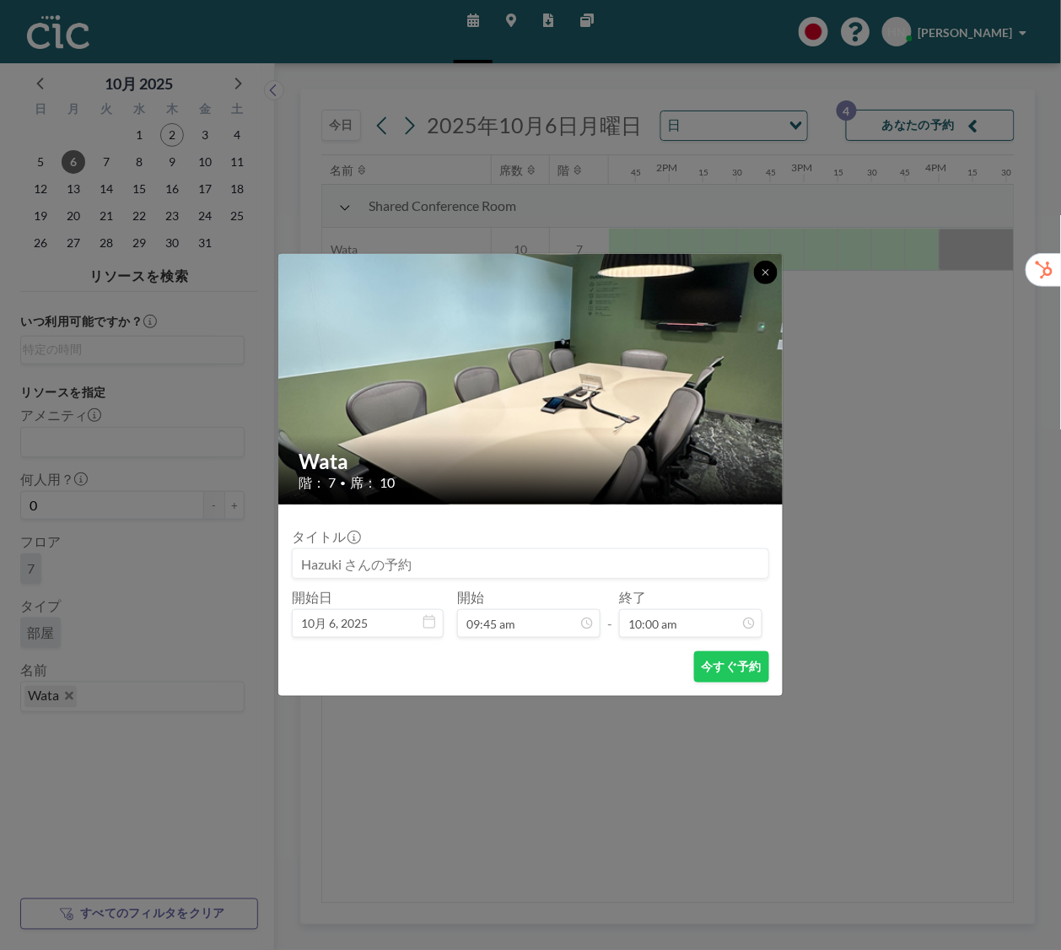
click at [767, 280] on button at bounding box center [766, 273] width 24 height 24
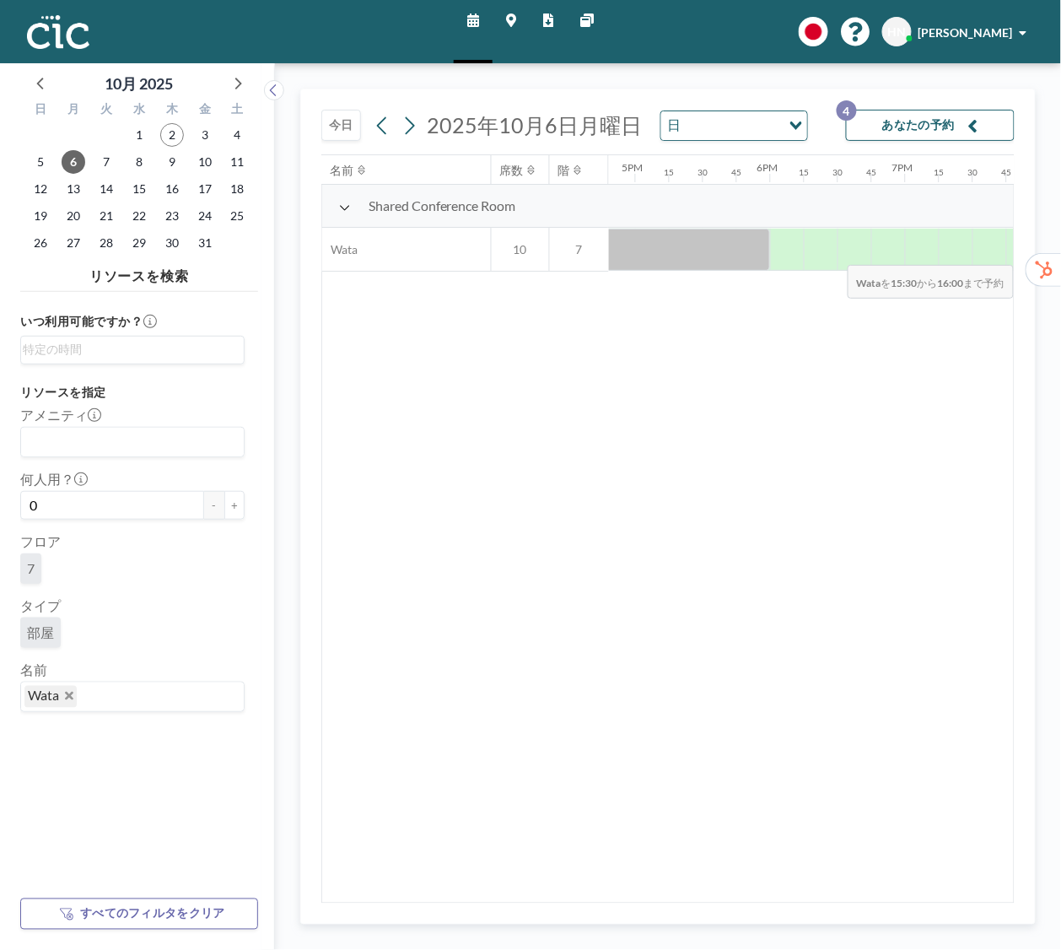
drag, startPoint x: 902, startPoint y: 255, endPoint x: 1014, endPoint y: 254, distance: 112.2
click at [1014, 254] on div "名前 席数 階 12AM 15 30 45 1AM 15 30 45 2AM 15 30 45 3AM 15 30 45 4AM 15 30 45 5AM 1…" at bounding box center [667, 528] width 693 height 749
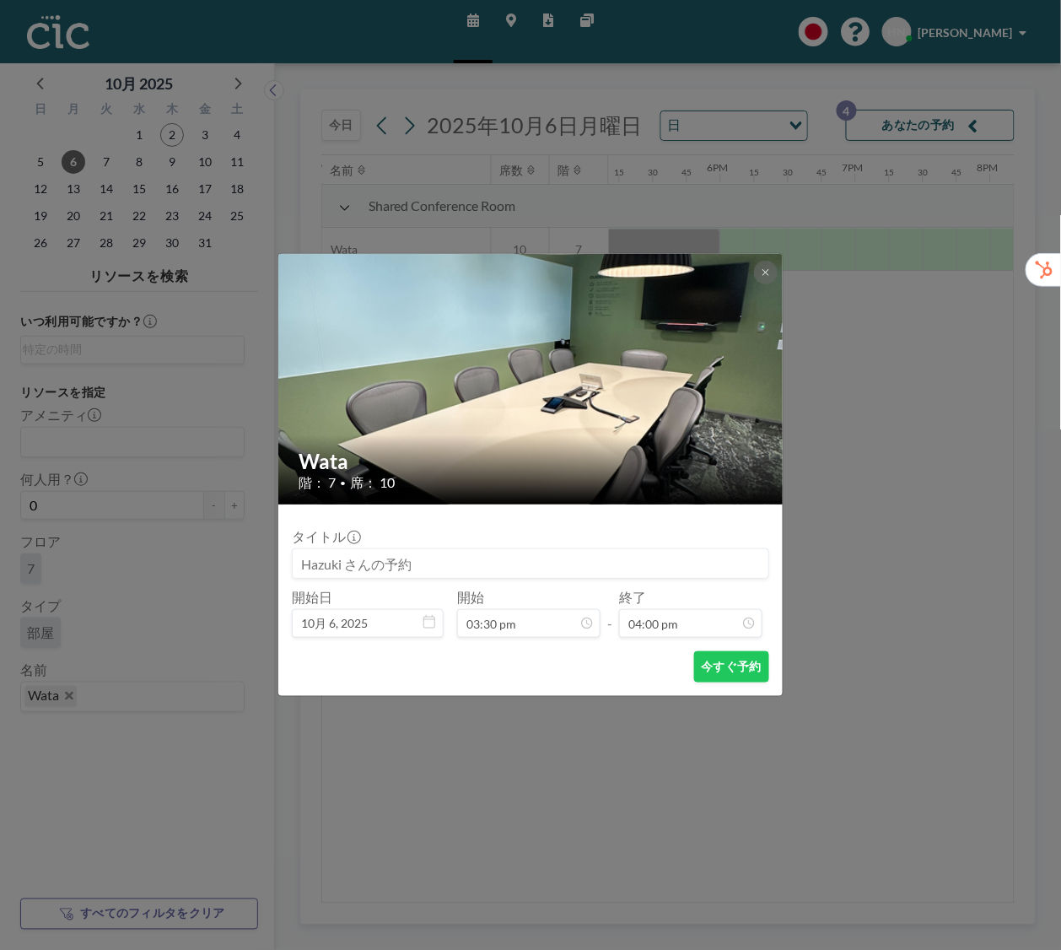
click at [853, 487] on div "Wata 階： 7 • 席： 10 タイトル 開始日 10月 6, 2025 開始 03:30 pm - 終了 04:00 pm 今すぐ予約" at bounding box center [530, 475] width 1061 height 950
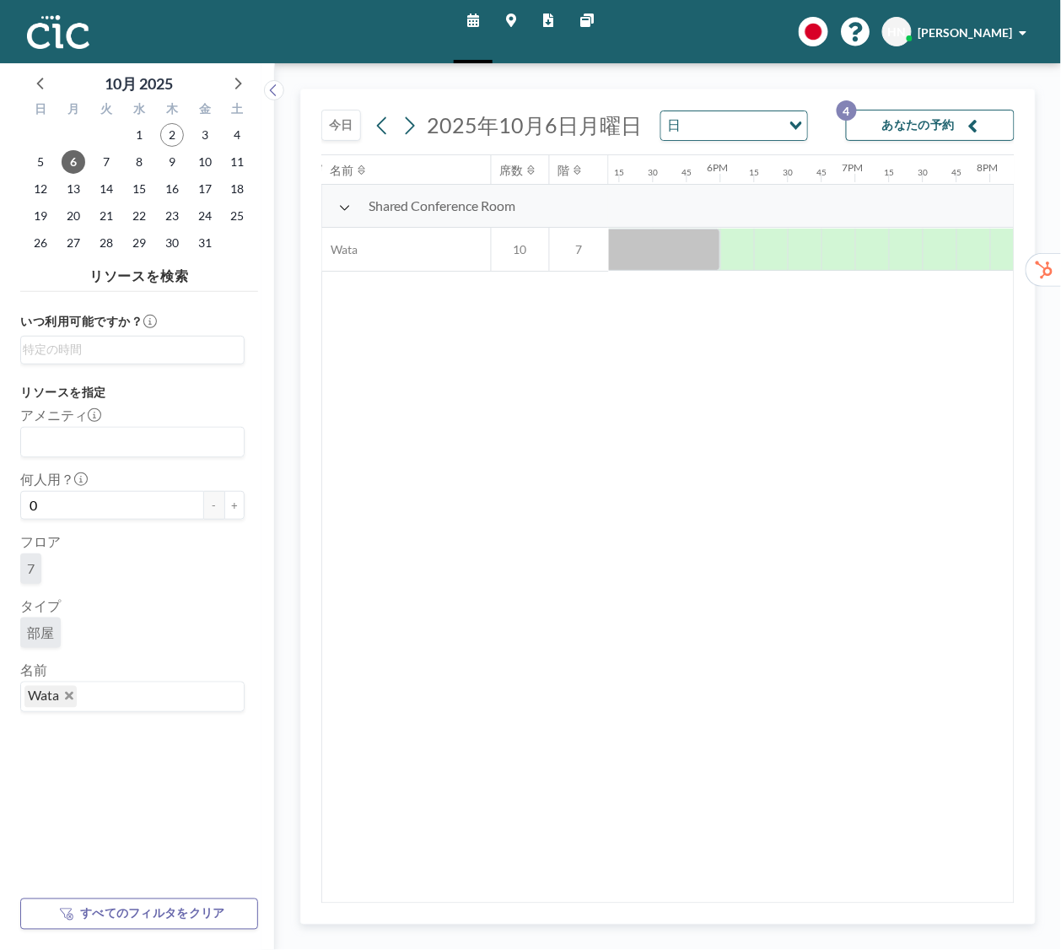
click at [73, 700] on icon "Deselect Wata" at bounding box center [69, 696] width 8 height 8
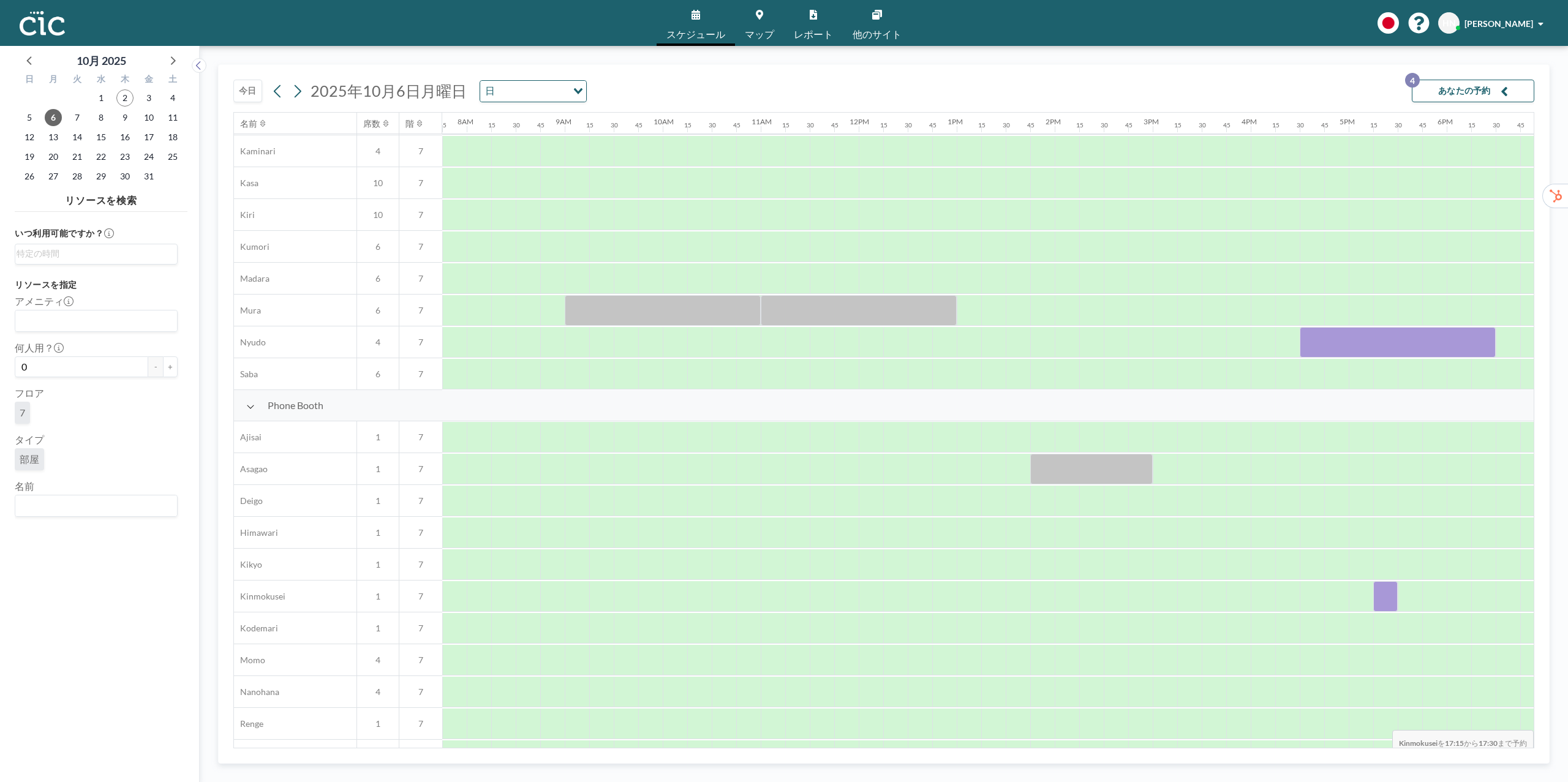
scroll to position [533, 760]
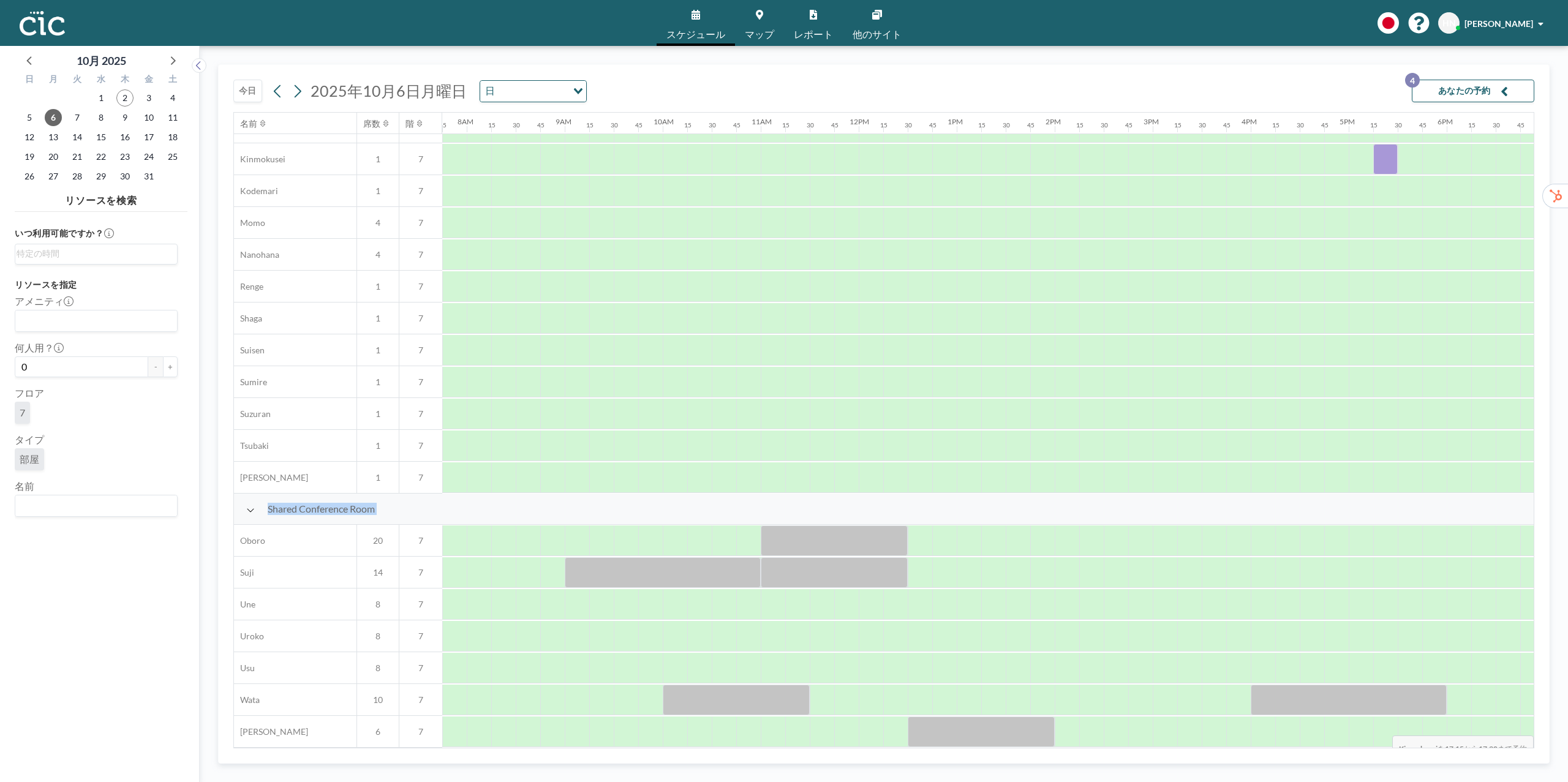
drag, startPoint x: 1389, startPoint y: 695, endPoint x: 1376, endPoint y: 725, distance: 32.7
click at [770, 689] on div "今日 2025年10月6日月曜日 日 Loading... あなたの予約 4 名前 席数 階 12AM 15 30 45 1AM 15 30 45 2AM 1…" at bounding box center [884, 414] width 1368 height 736
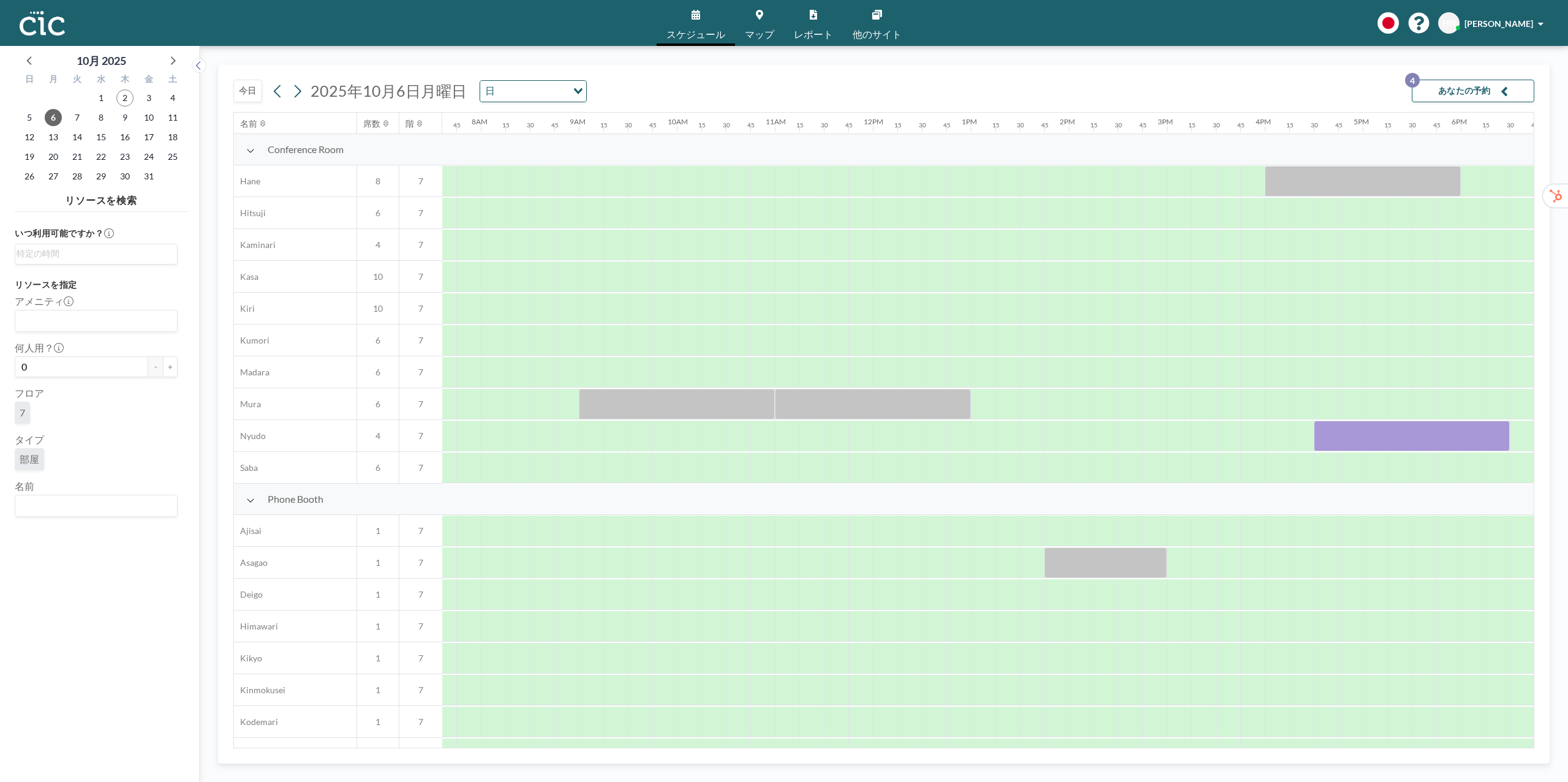
scroll to position [0, 760]
click at [213, 689] on div "今日 2025年10月6日月曜日 日 Loading... あなたの予約 4 名前 席数 階 12AM 15 30 45 1AM 15 30 45 2AM 1…" at bounding box center [884, 414] width 1368 height 736
click at [565, 686] on div at bounding box center [577, 689] width 25 height 30
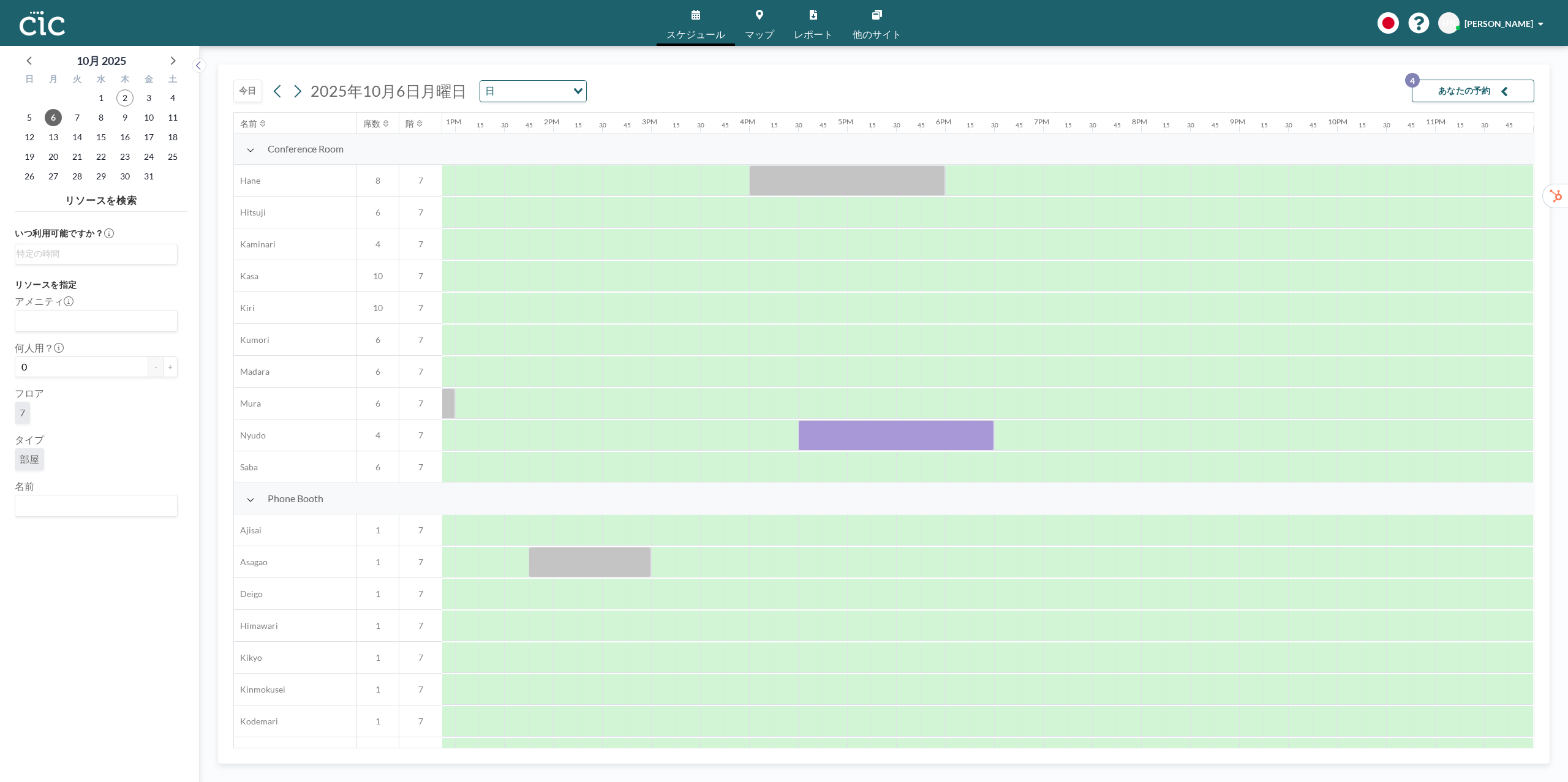
scroll to position [0, 1262]
click at [770, 304] on div at bounding box center [884, 308] width 25 height 30
click at [770, 308] on div at bounding box center [859, 308] width 25 height 30
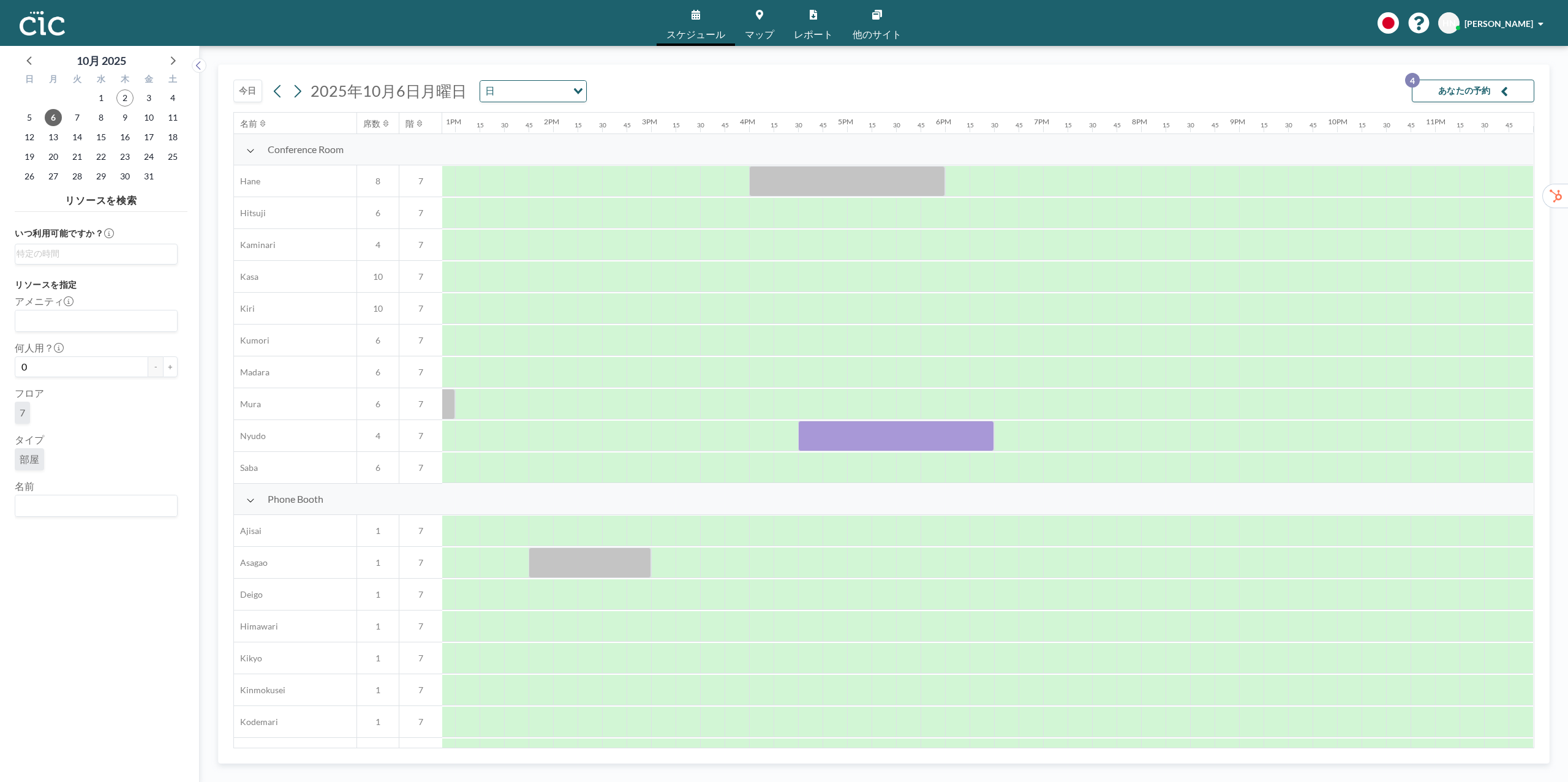
click at [770, 398] on div at bounding box center [859, 404] width 25 height 30
click at [675, 94] on div "今日 2025年10月6日月曜日 日 Loading... あなたの予約 4" at bounding box center [883, 88] width 1301 height 47
click at [126, 510] on input "Search for option" at bounding box center [94, 506] width 154 height 16
type input "Kiri"
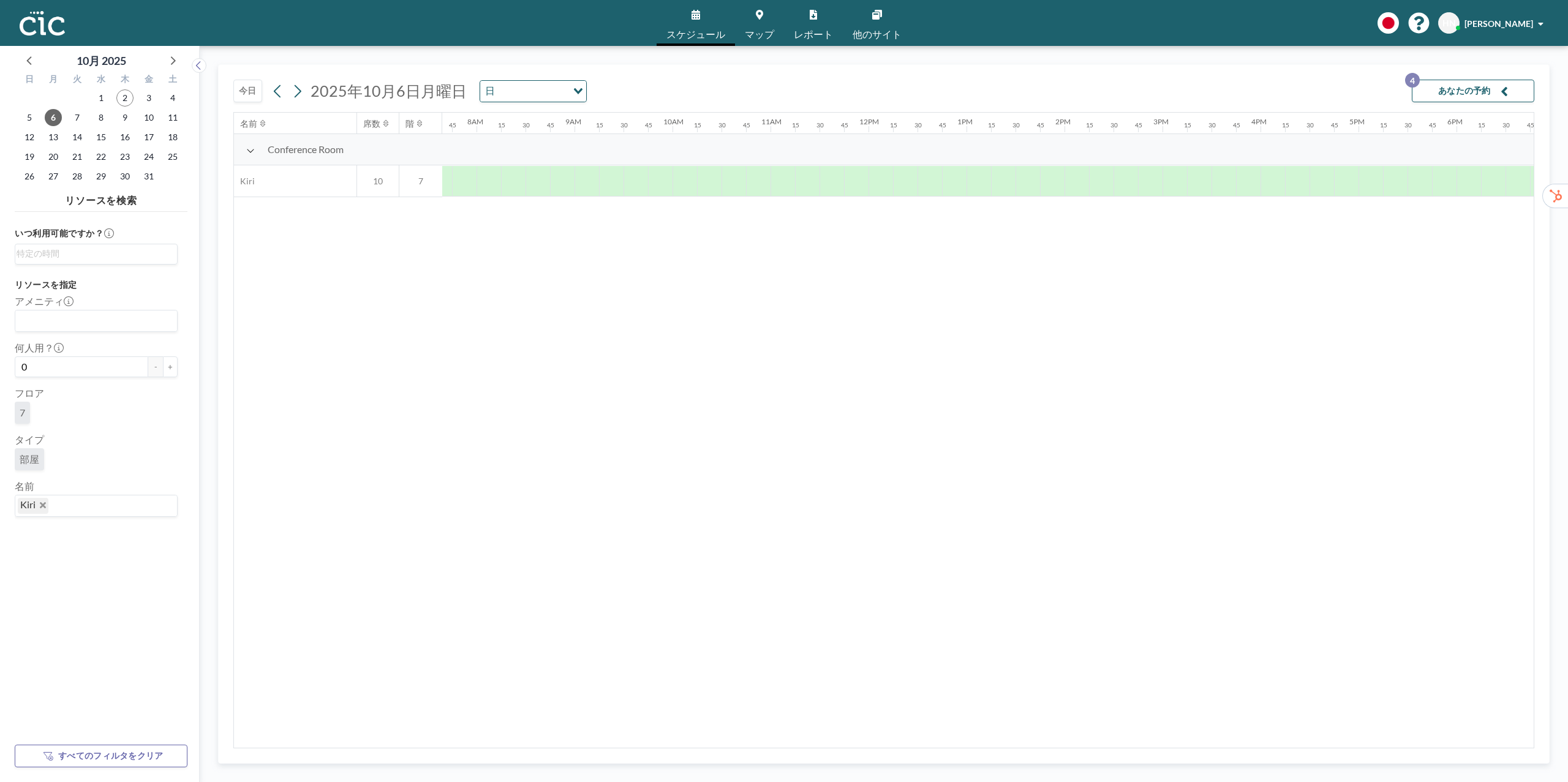
scroll to position [0, 760]
click at [770, 186] on div at bounding box center [847, 181] width 25 height 30
click at [770, 97] on div "今日 2025年10月6日月曜日 日 Loading... あなたの予約 4" at bounding box center [883, 88] width 1301 height 47
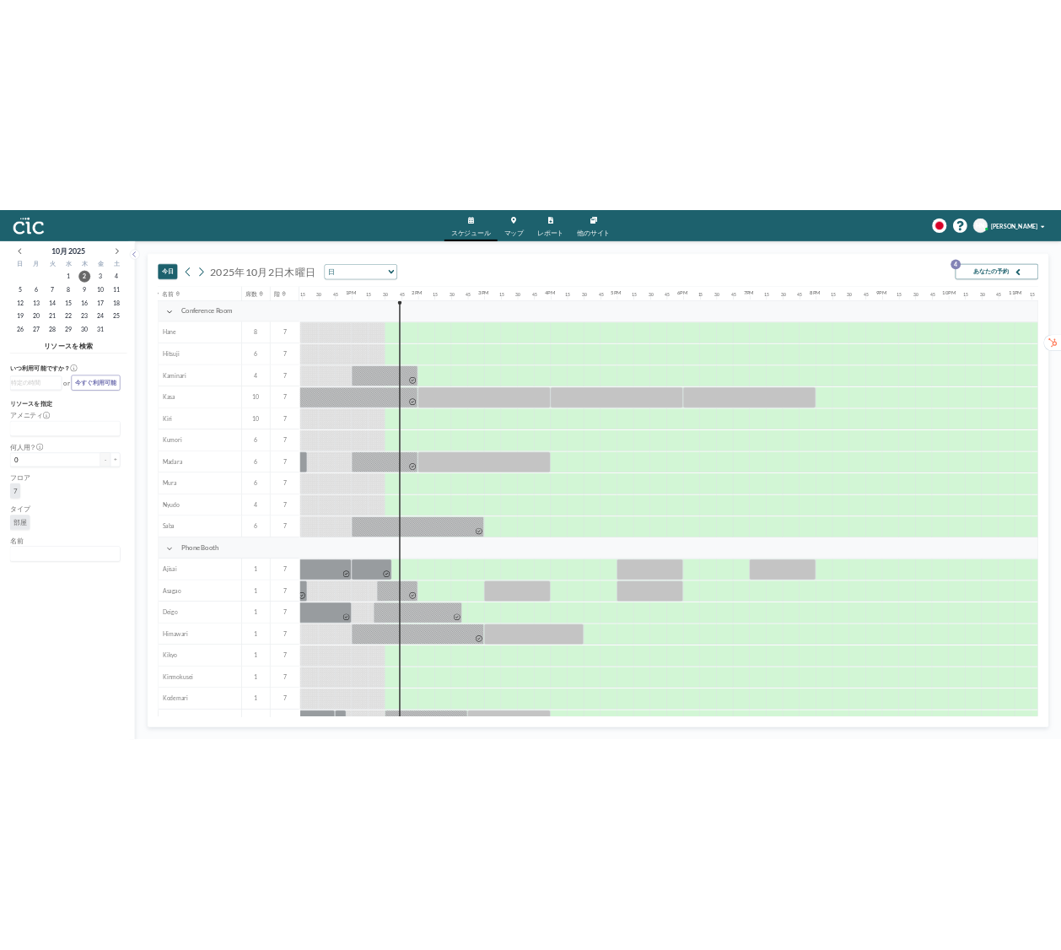
scroll to position [0, 1738]
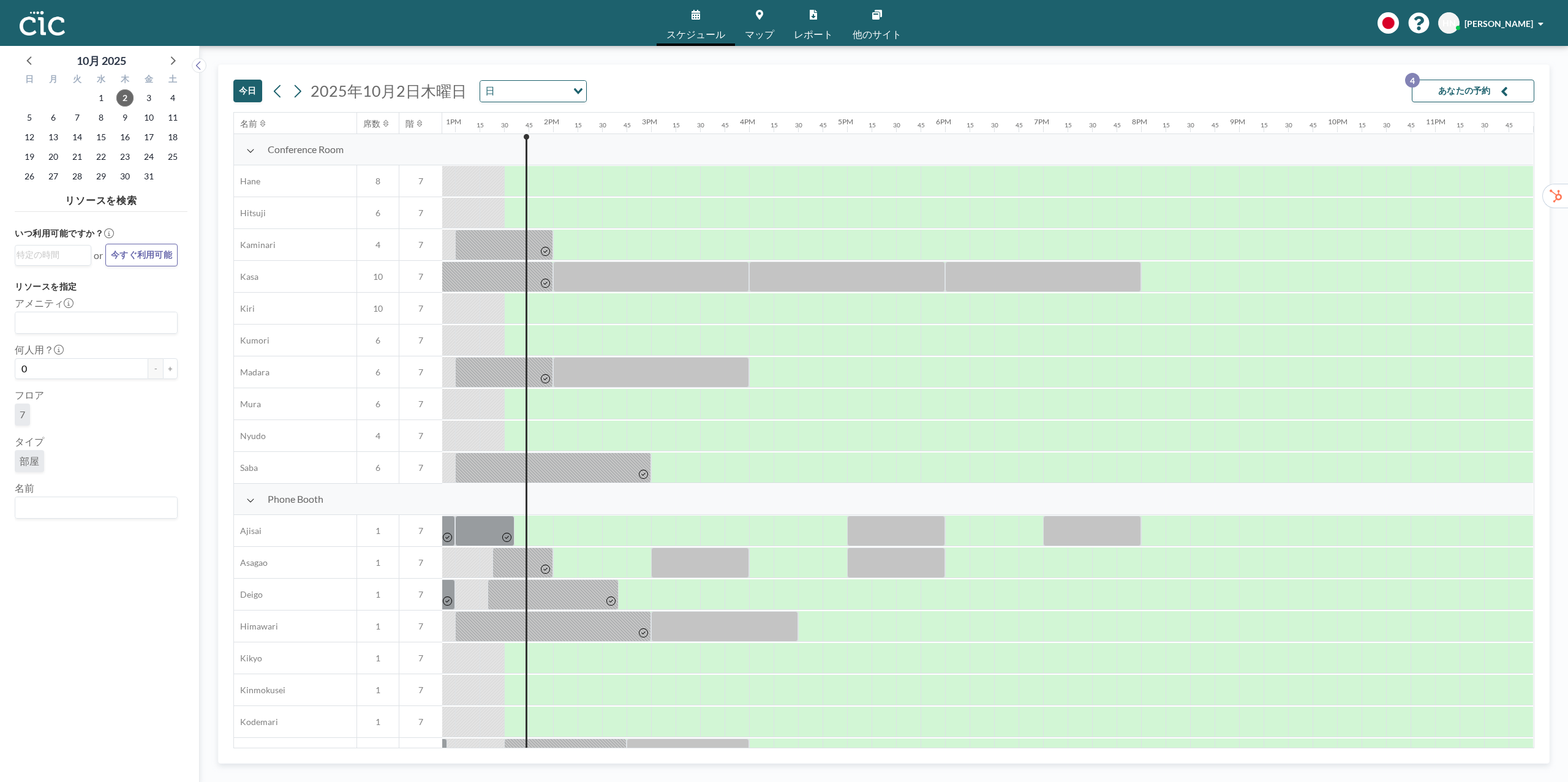
click at [803, 217] on div at bounding box center [811, 212] width 25 height 30
click at [1469, 96] on button "あなたの予約 4" at bounding box center [1473, 91] width 123 height 23
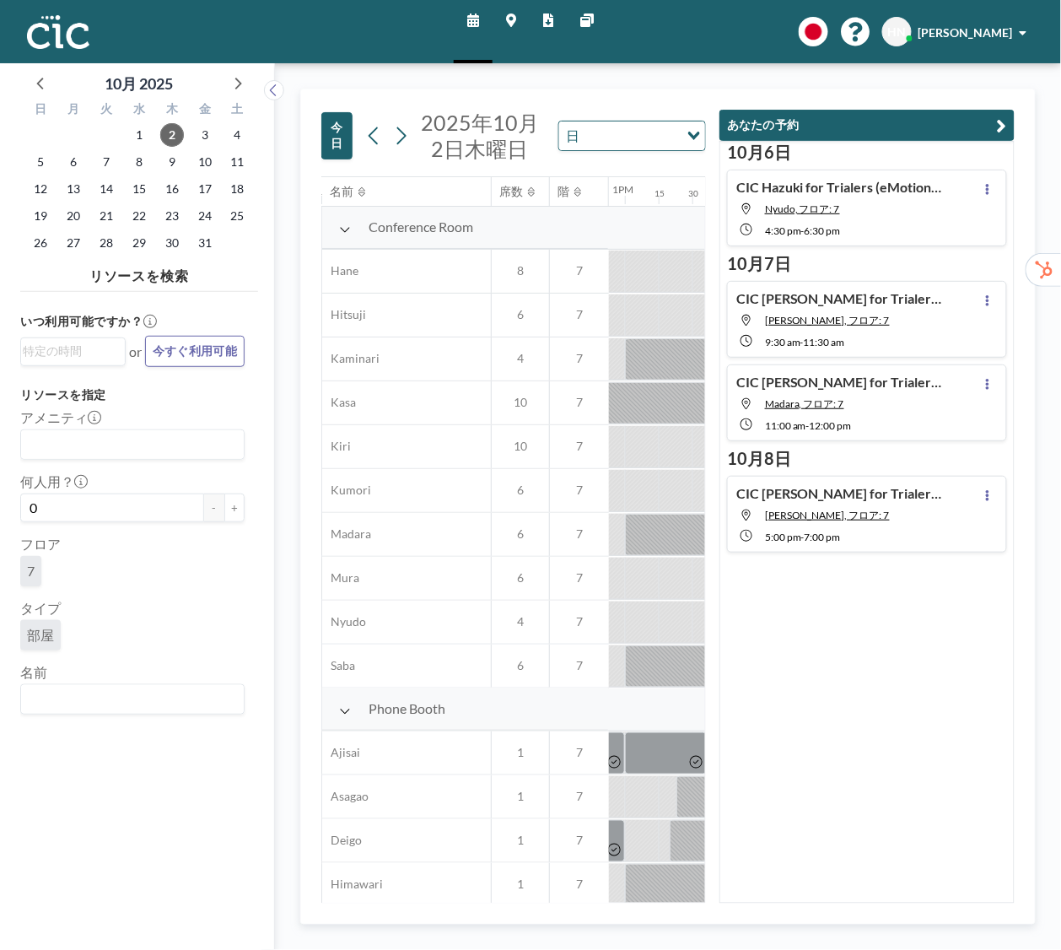
click at [847, 320] on span "Kumori, フロア: 7" at bounding box center [856, 320] width 182 height 13
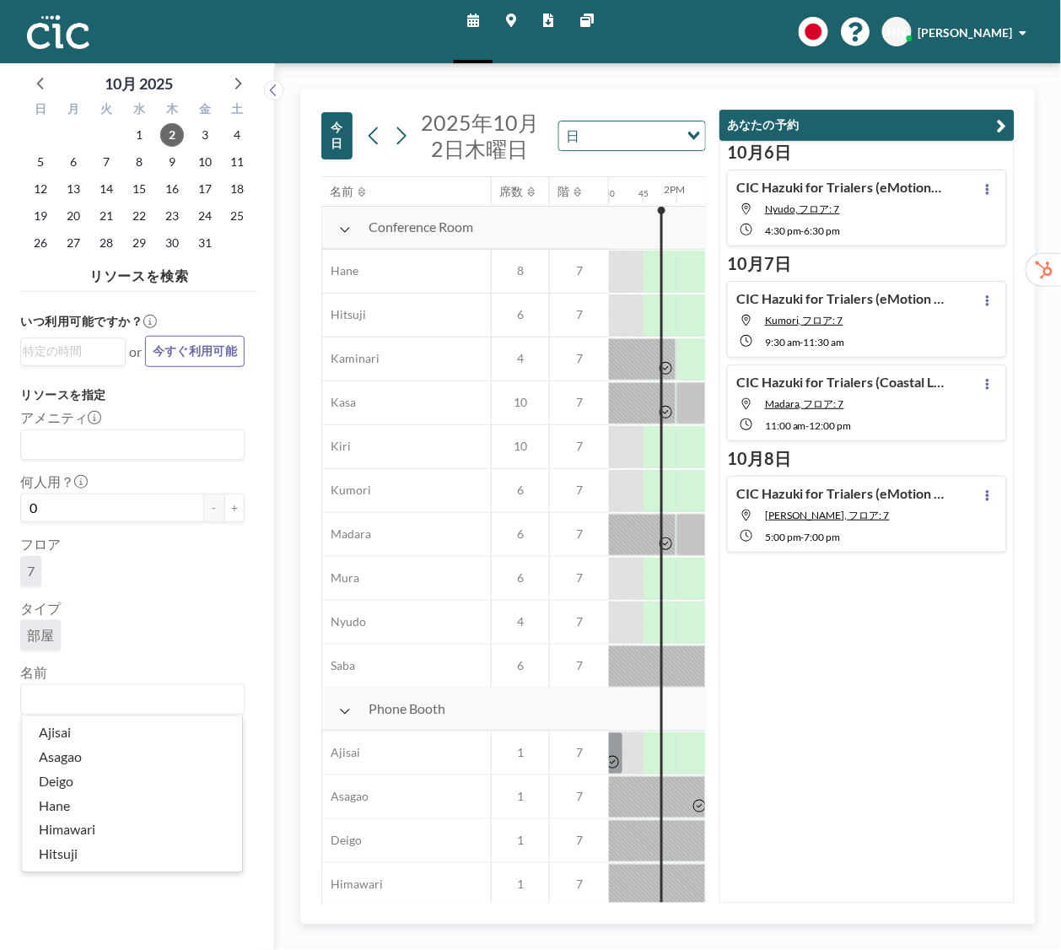
click at [100, 698] on input "Search for option" at bounding box center [129, 699] width 212 height 22
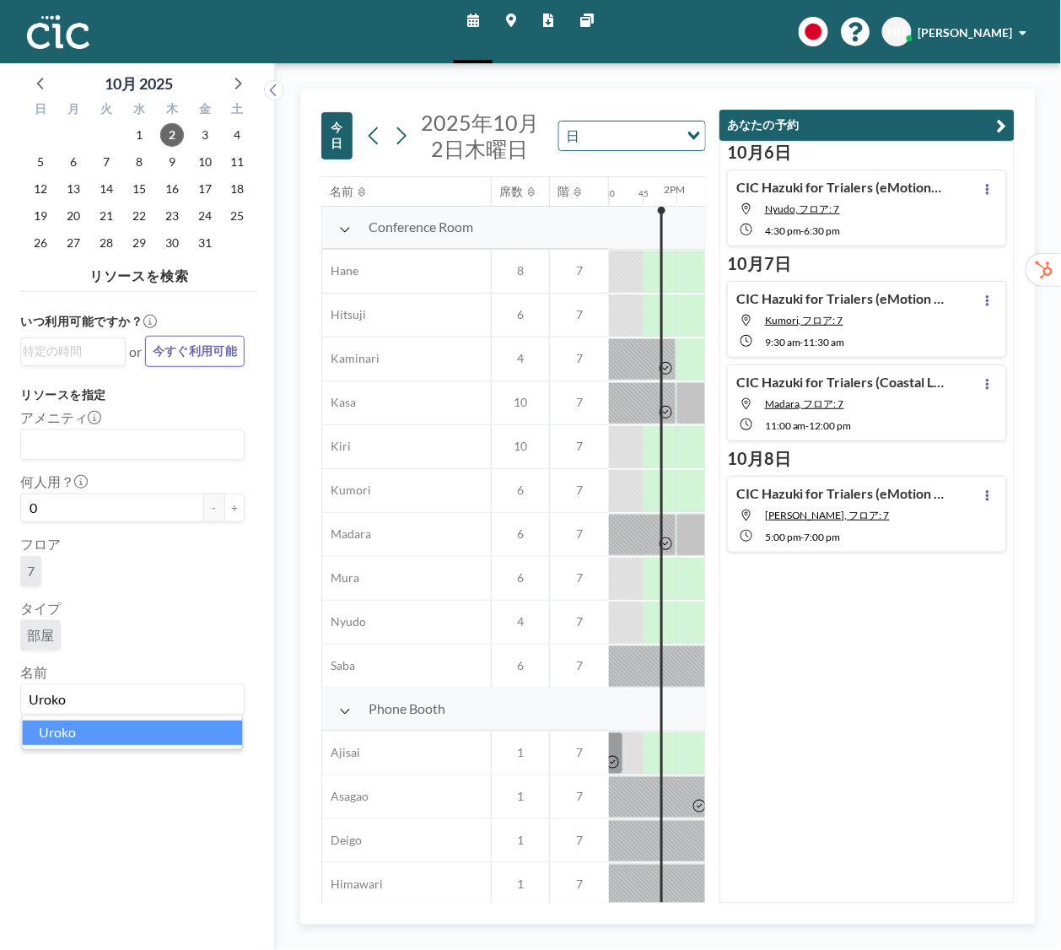
type input "Uroko"
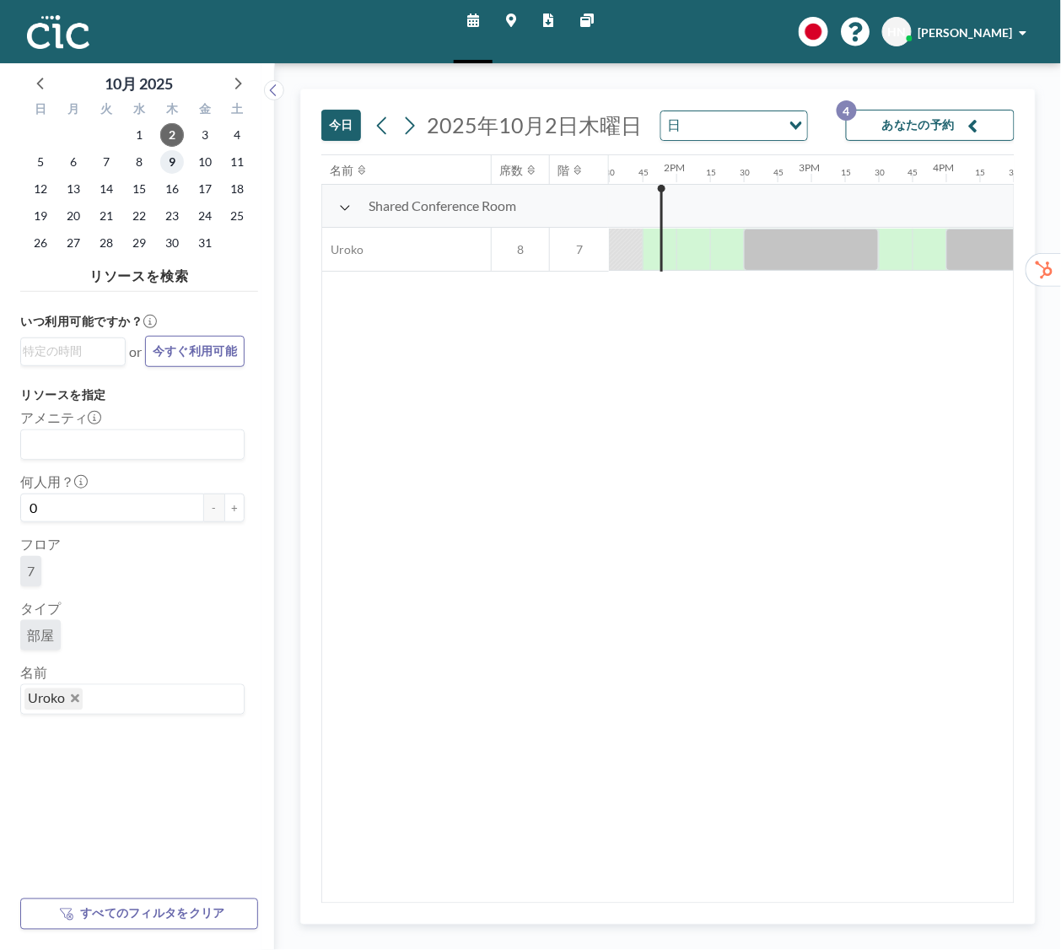
click at [179, 164] on span "9" at bounding box center [172, 162] width 24 height 24
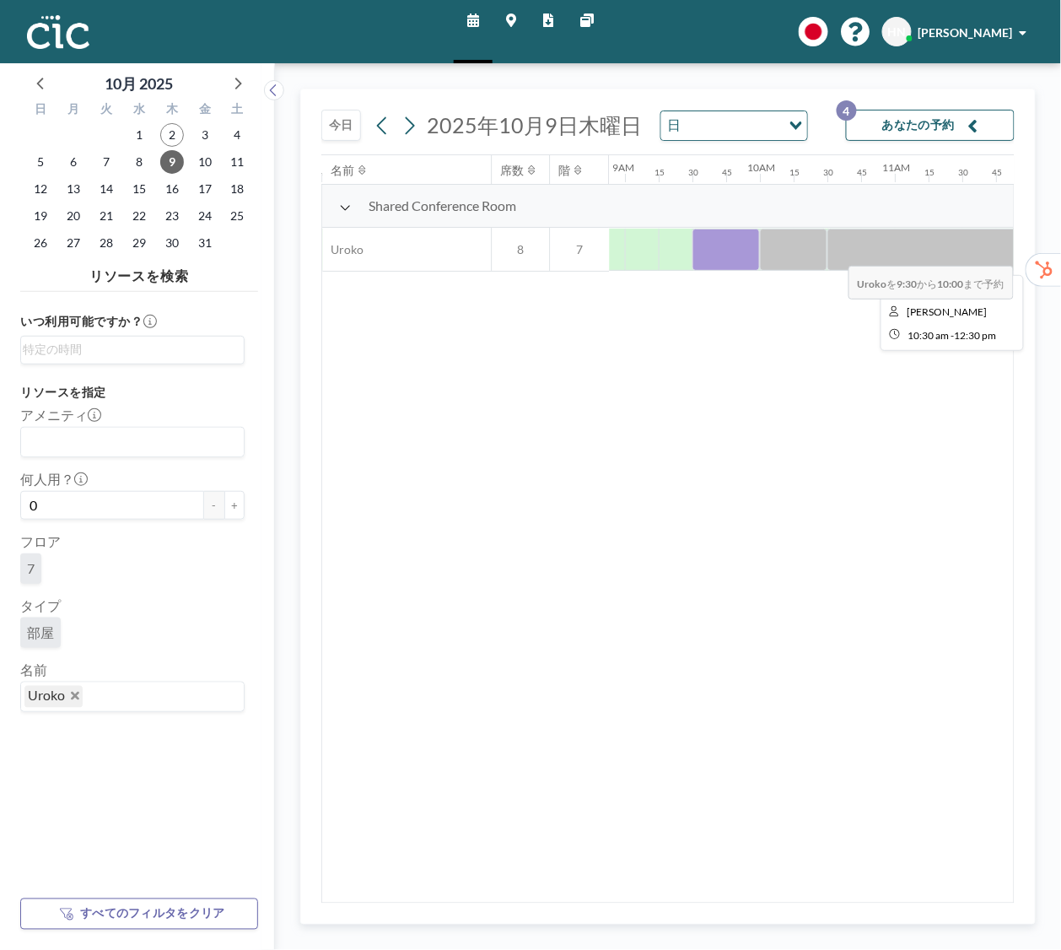
scroll to position [0, 1356]
click at [1005, 255] on div at bounding box center [875, 250] width 3238 height 44
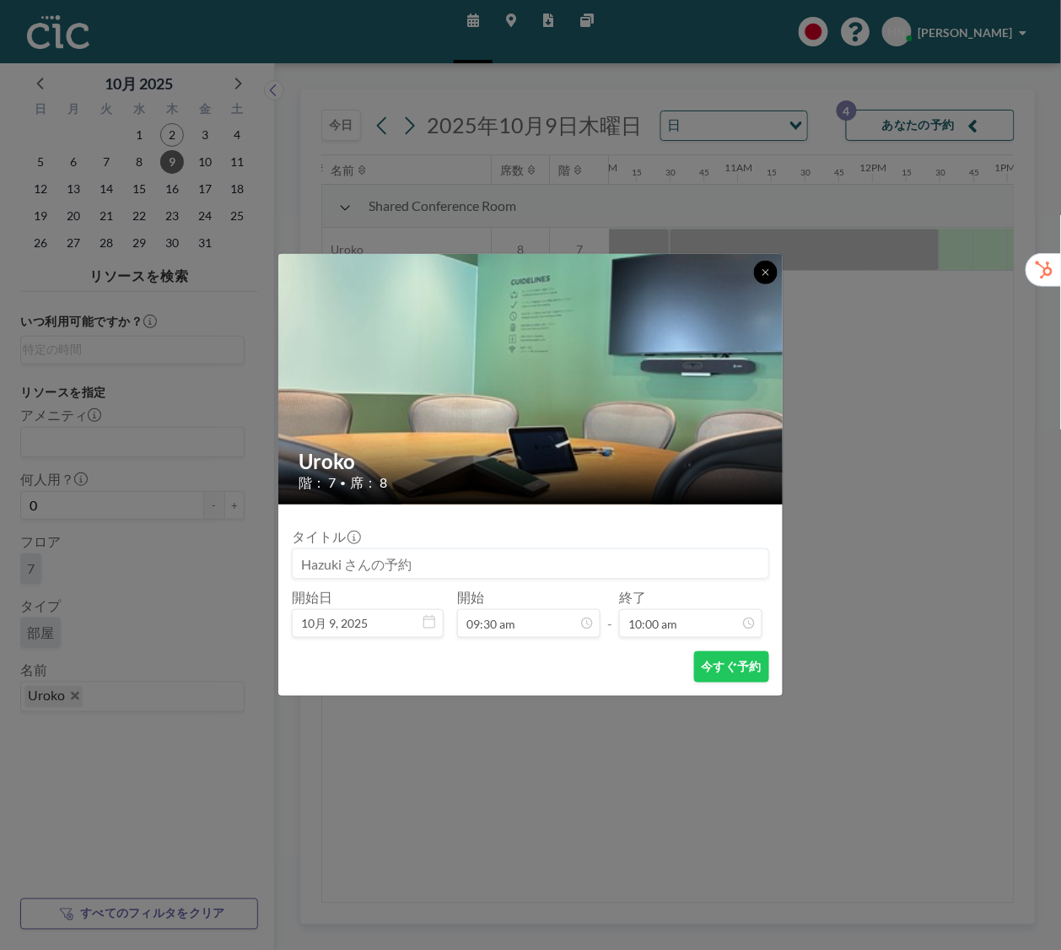
click at [764, 274] on icon at bounding box center [766, 272] width 10 height 10
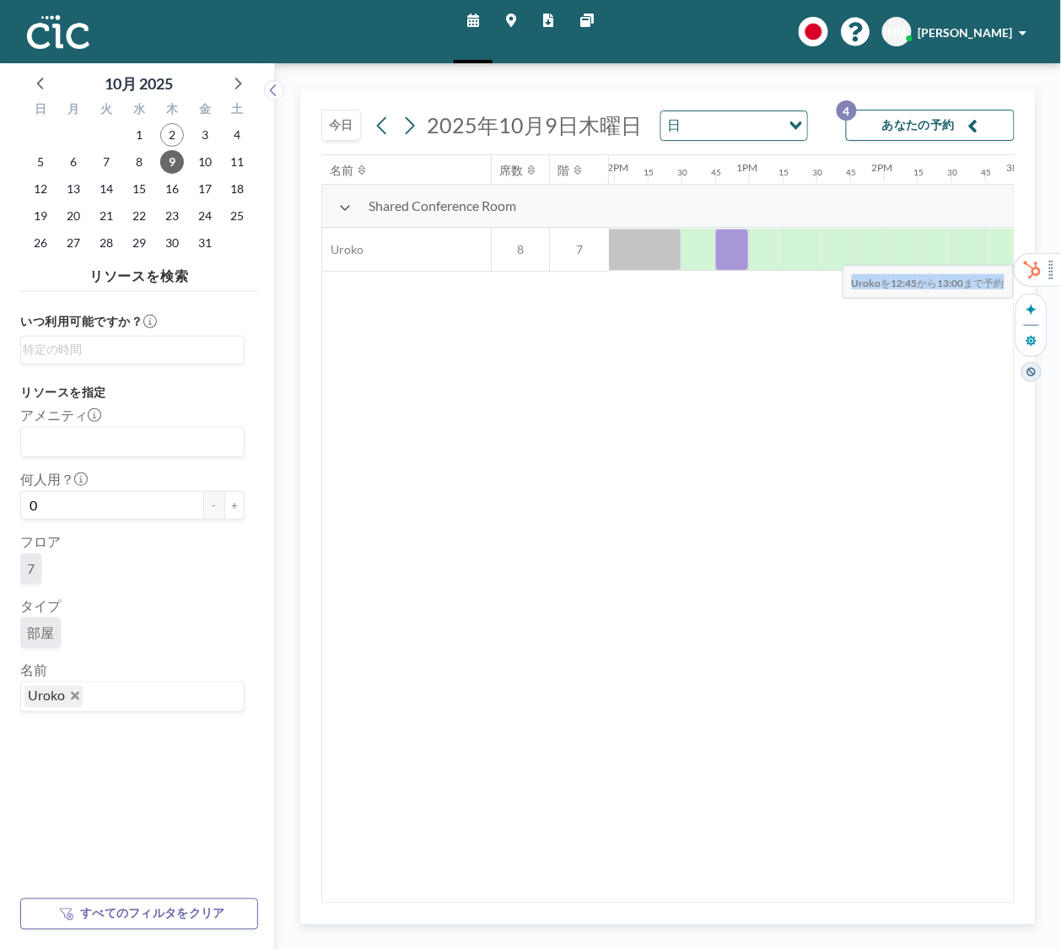
scroll to position [0, 1897]
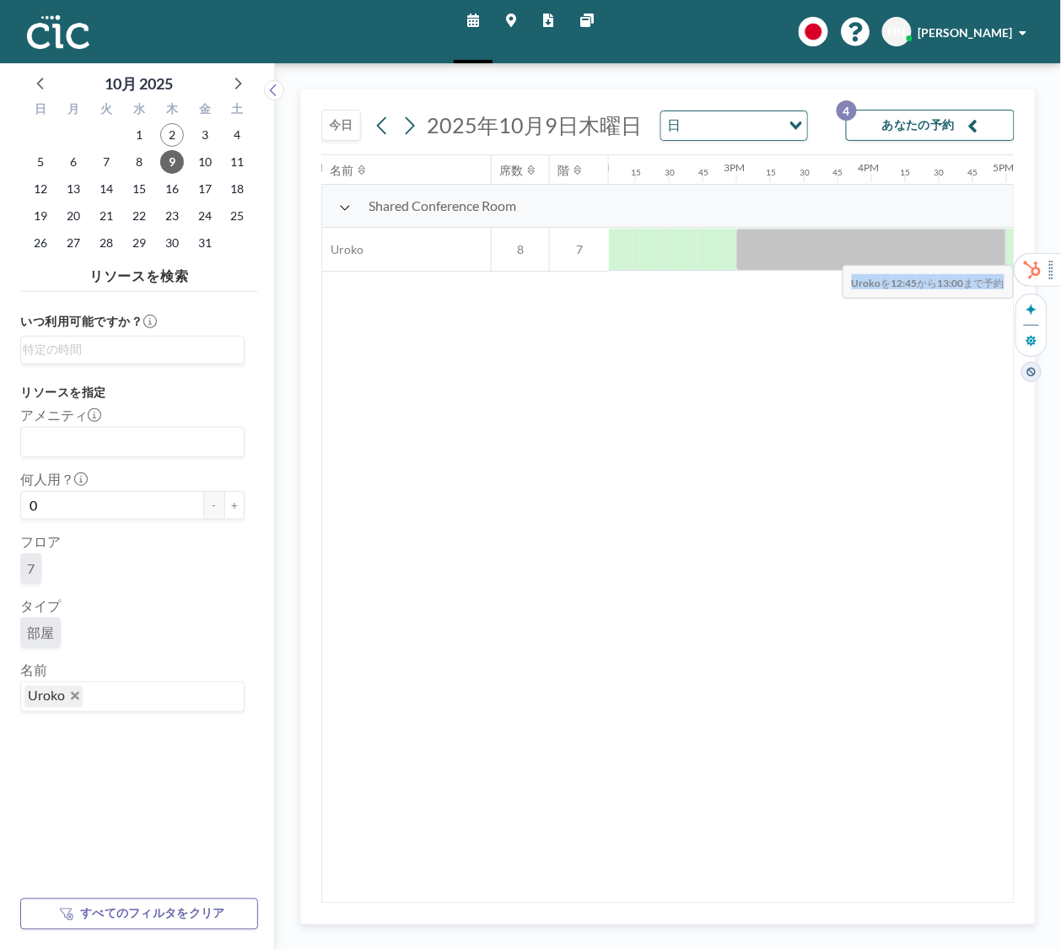
drag, startPoint x: 982, startPoint y: 258, endPoint x: 1036, endPoint y: 254, distance: 54.1
click at [1036, 254] on html "スケジュール マップ レポート 他のサイト English Polski 日本語 Española HN Hazuki Nakano 10月 2025 日 月…" at bounding box center [530, 475] width 1061 height 950
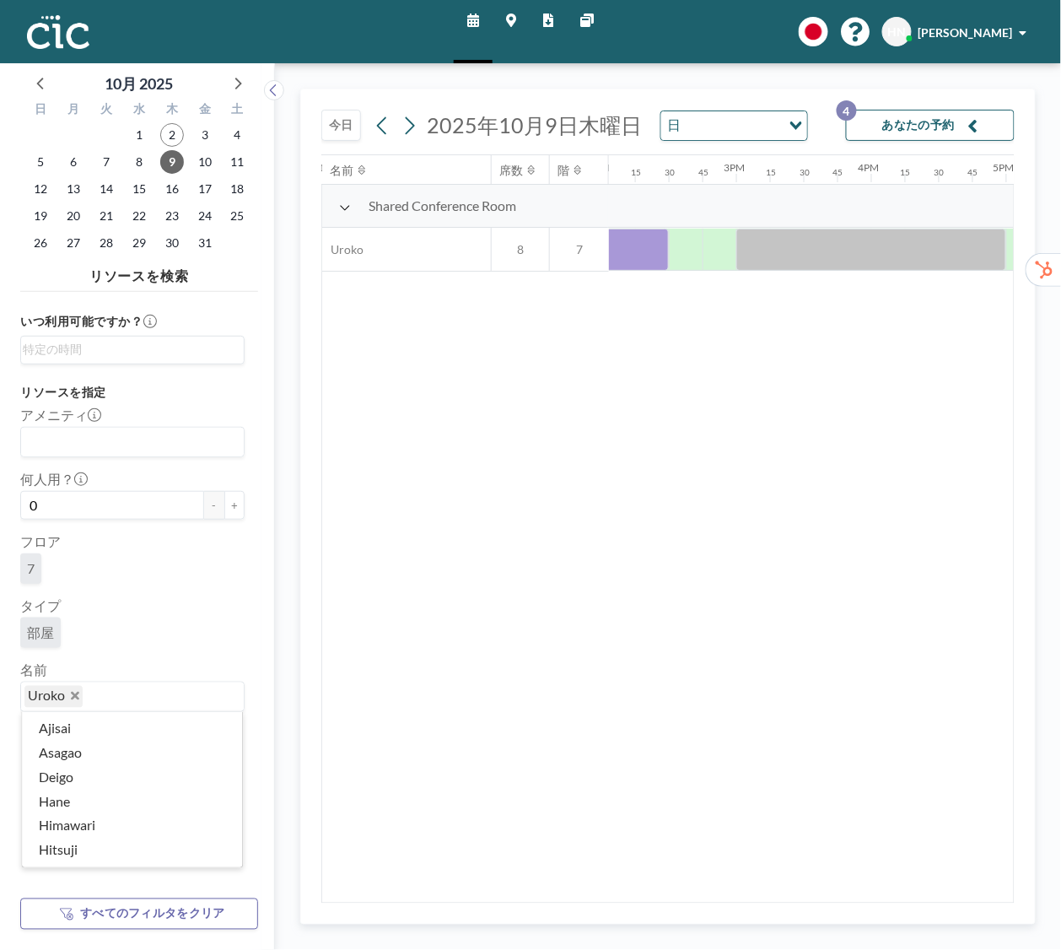
click at [89, 698] on input "Search for option" at bounding box center [159, 697] width 150 height 22
click at [73, 698] on icon "Deselect Uroko" at bounding box center [75, 696] width 8 height 8
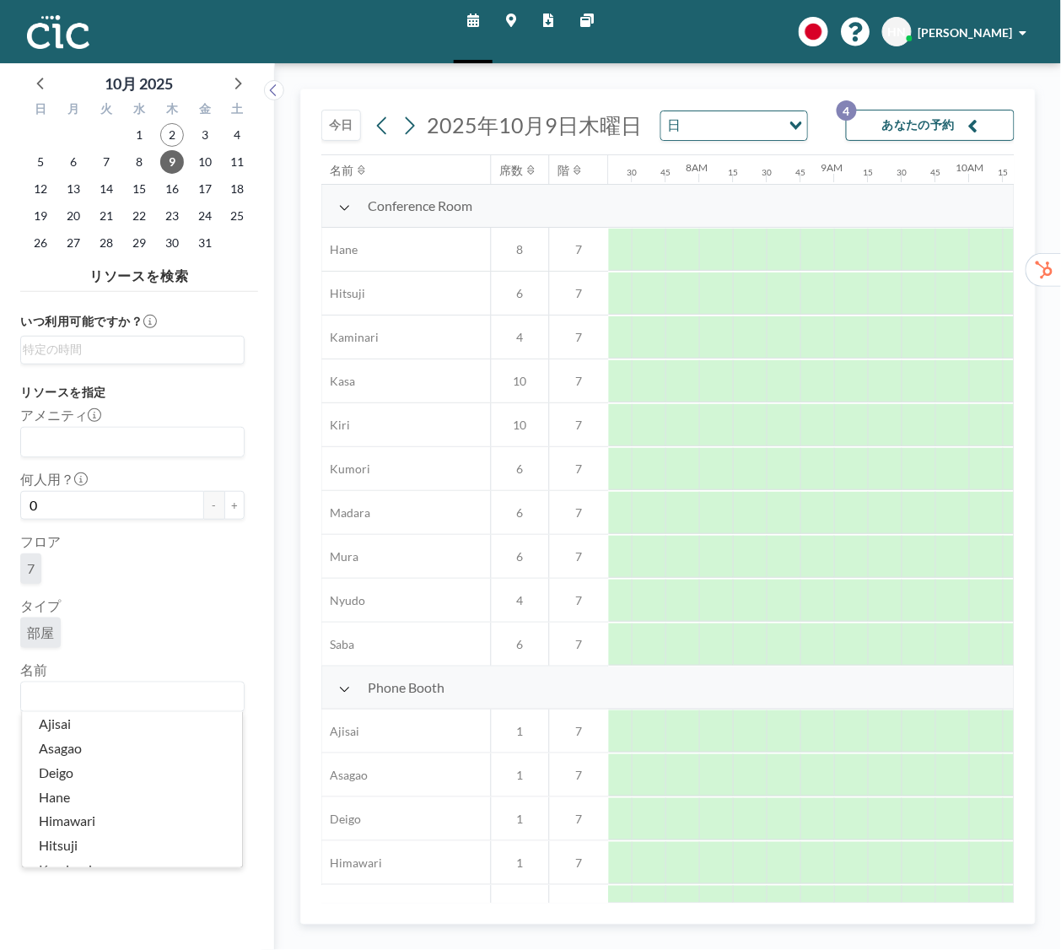
scroll to position [0, 1046]
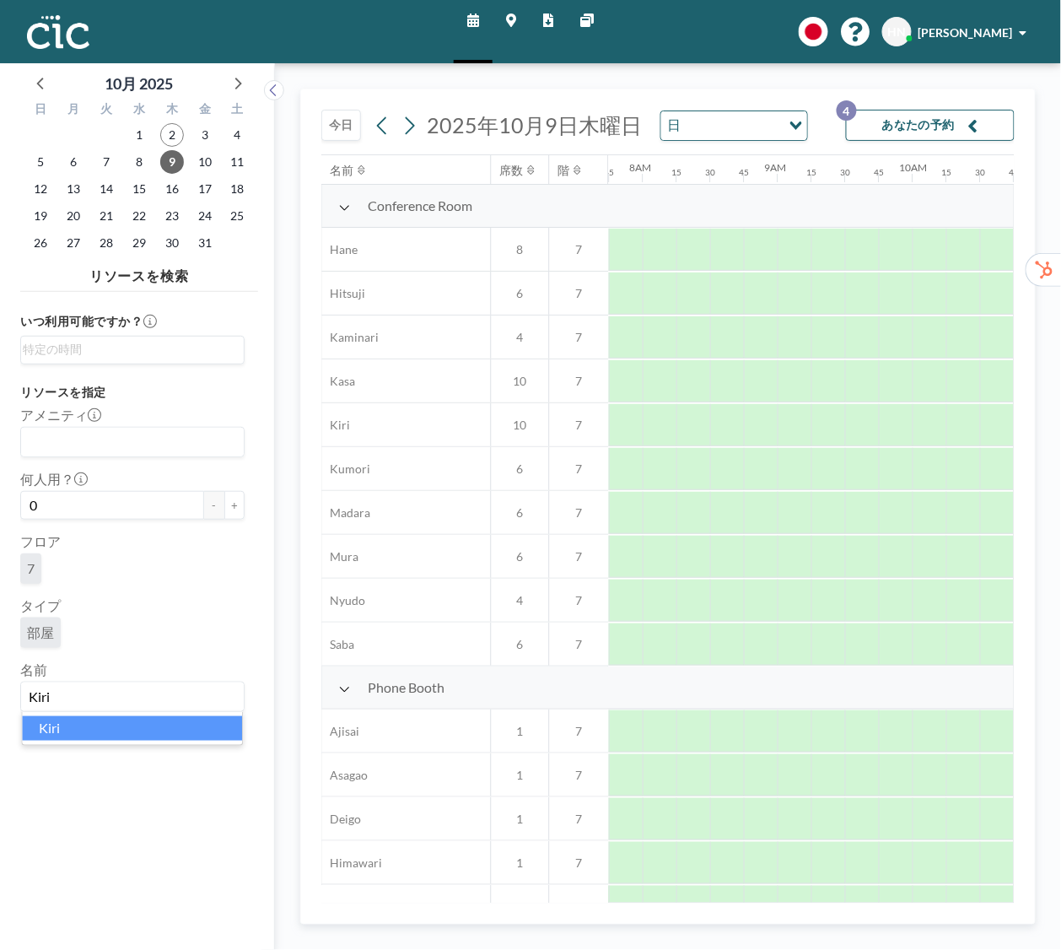
type input "Kiri"
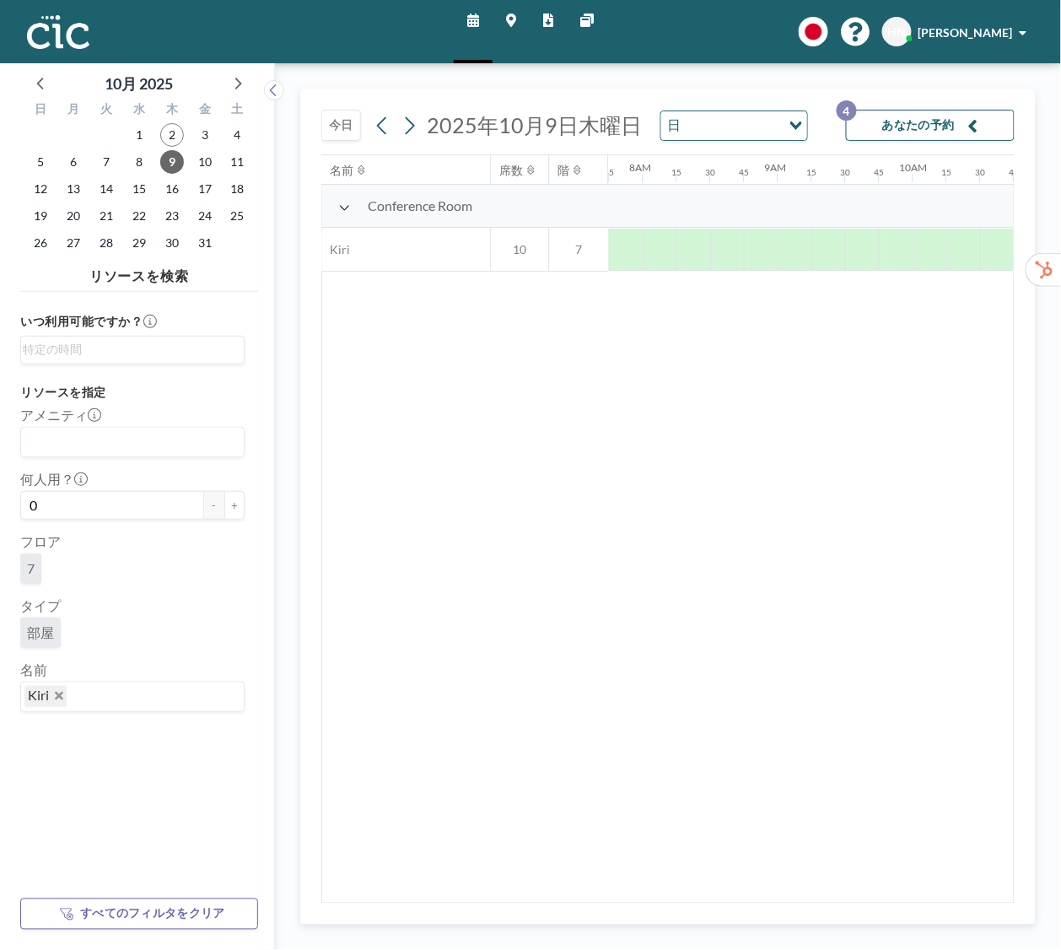
click at [927, 253] on div at bounding box center [929, 249] width 34 height 41
click at [927, 256] on div at bounding box center [929, 249] width 34 height 41
click at [74, 171] on span "6" at bounding box center [74, 162] width 24 height 24
click at [964, 126] on button "あなたの予約 4" at bounding box center [930, 125] width 169 height 31
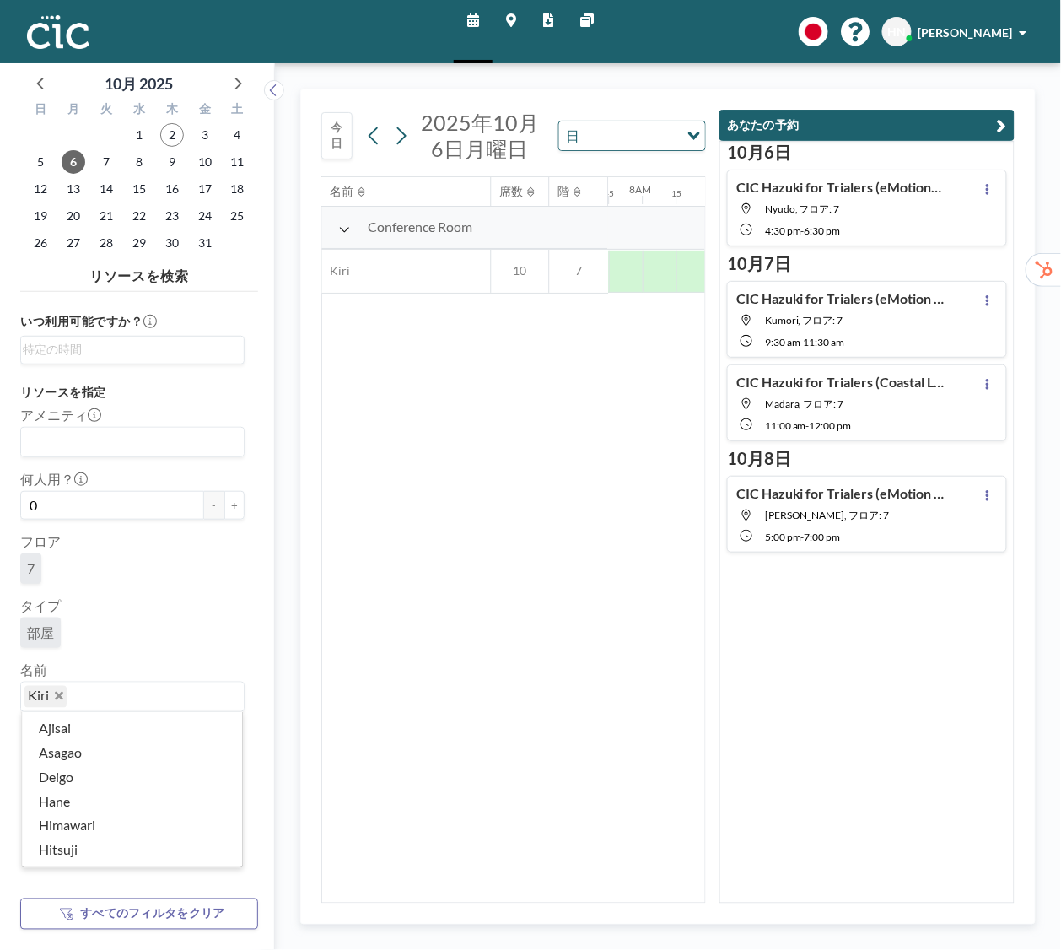
click at [119, 691] on input "Search for option" at bounding box center [151, 697] width 166 height 22
click at [57, 696] on icon "Deselect Kiri" at bounding box center [59, 696] width 8 height 8
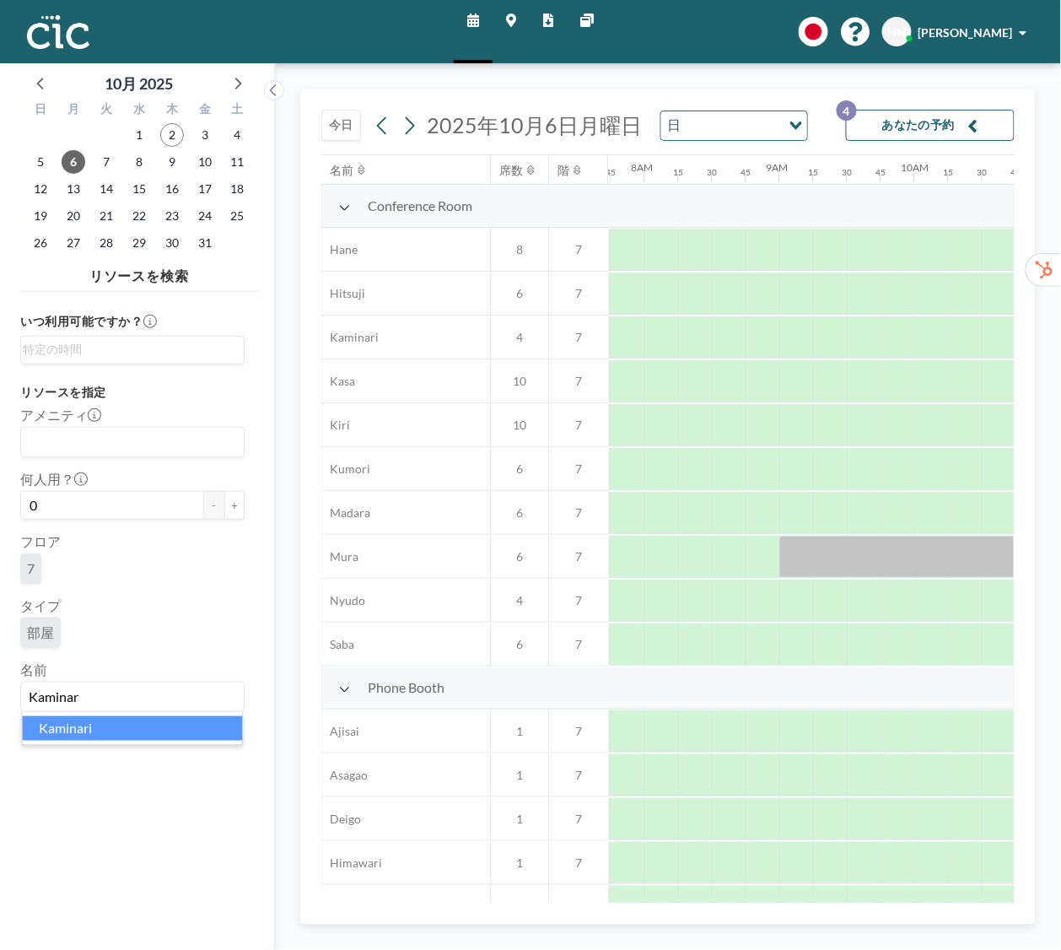
scroll to position [0, 1046]
type input "Kaminari"
click at [718, 479] on div at bounding box center [727, 468] width 34 height 41
click at [724, 478] on div at bounding box center [727, 468] width 34 height 41
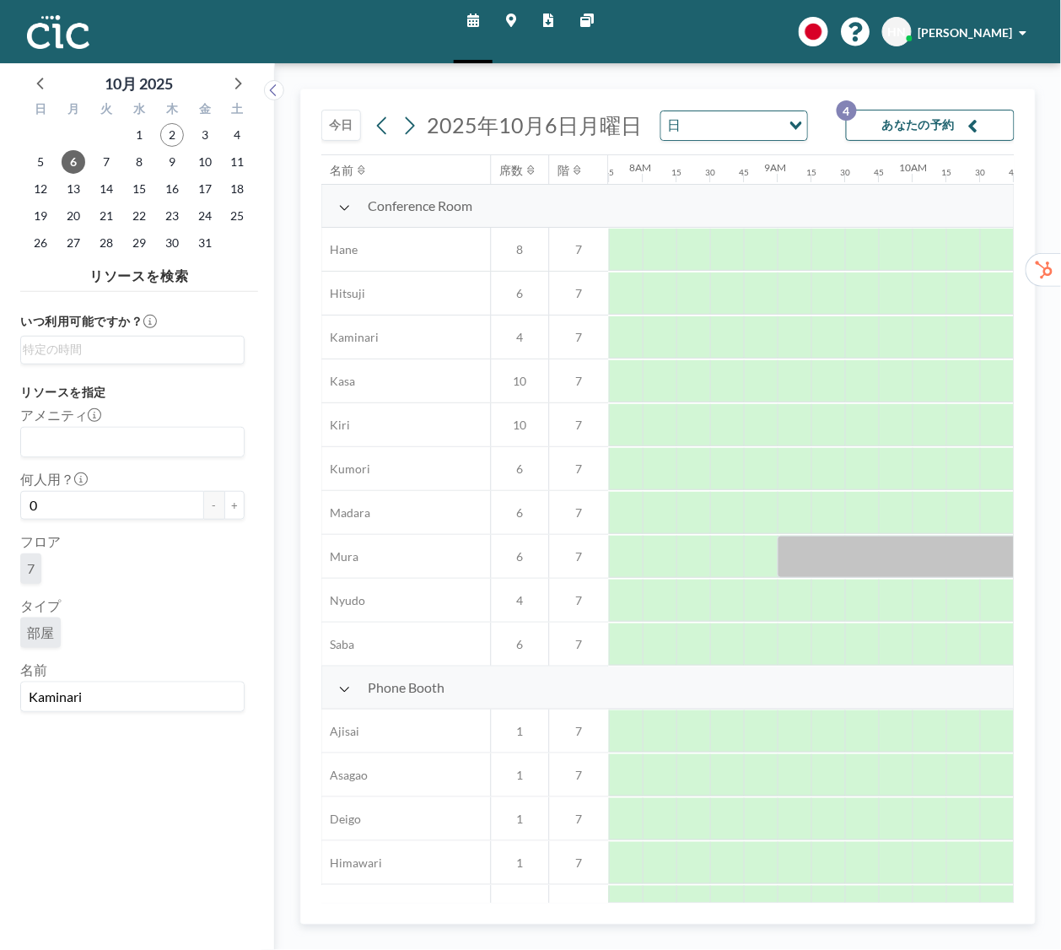
click at [723, 476] on div at bounding box center [727, 468] width 34 height 41
click at [778, 436] on div at bounding box center [795, 424] width 34 height 41
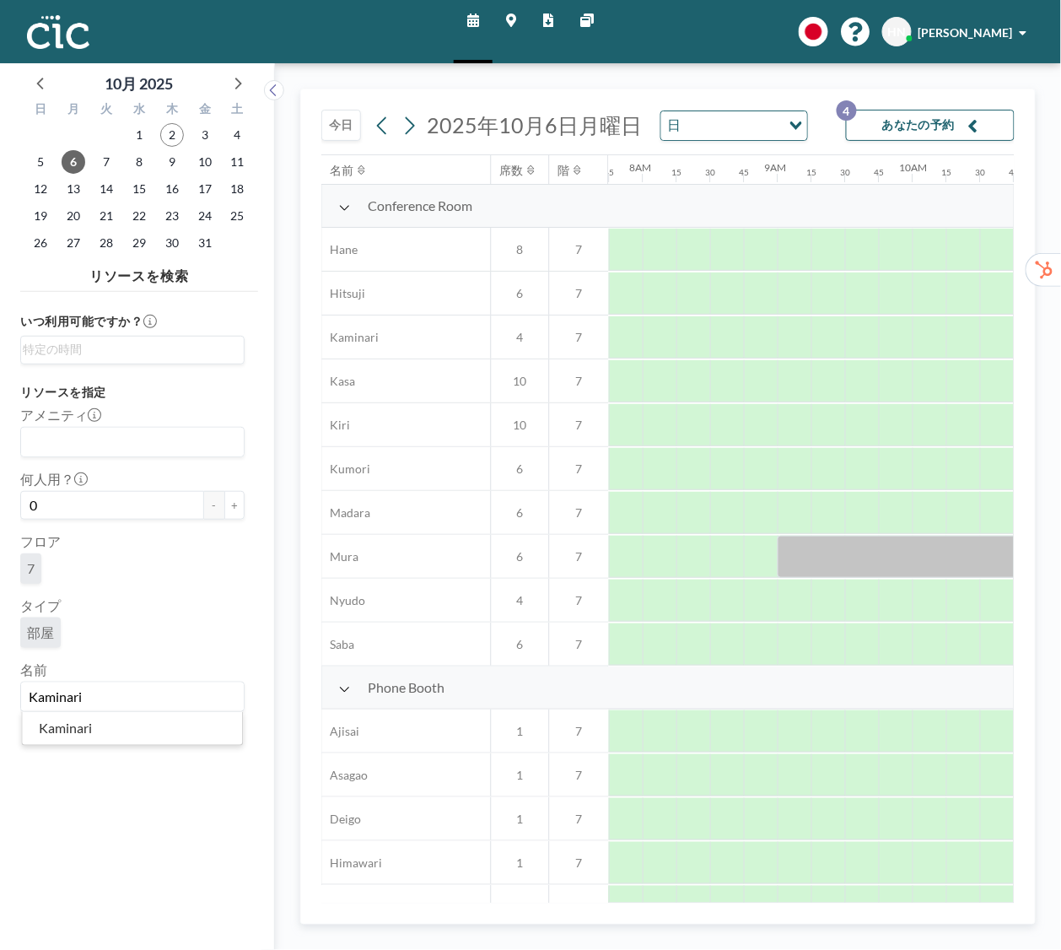
drag, startPoint x: 186, startPoint y: 692, endPoint x: 19, endPoint y: 681, distance: 167.3
click at [20, 681] on div "Kaminari Loading..." at bounding box center [132, 696] width 224 height 30
type input "[PERSON_NAME]"
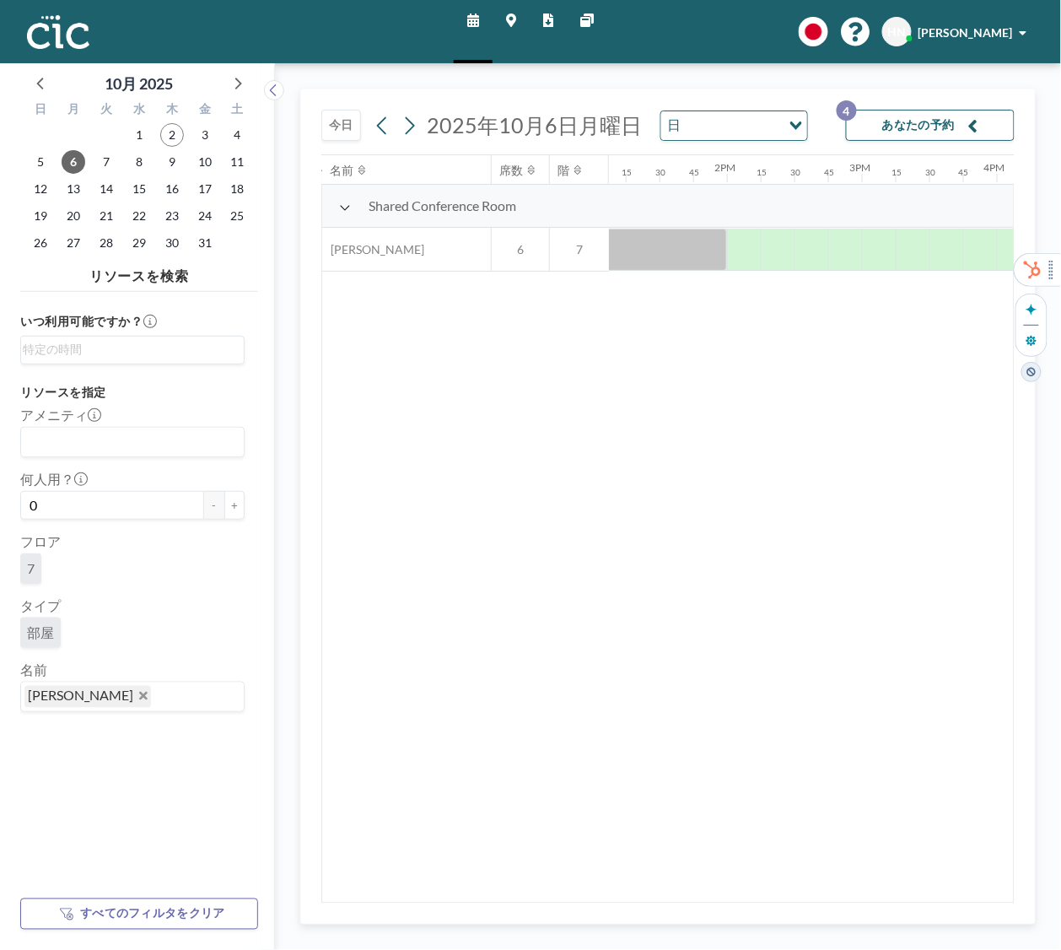
drag, startPoint x: 956, startPoint y: 253, endPoint x: 1013, endPoint y: 258, distance: 57.6
click at [1013, 258] on html "スケジュール マップ レポート 他のサイト English Polski 日本語 Española HN Hazuki Nakano 10月 2025 日 月…" at bounding box center [530, 475] width 1061 height 950
click at [110, 161] on span "7" at bounding box center [106, 162] width 24 height 24
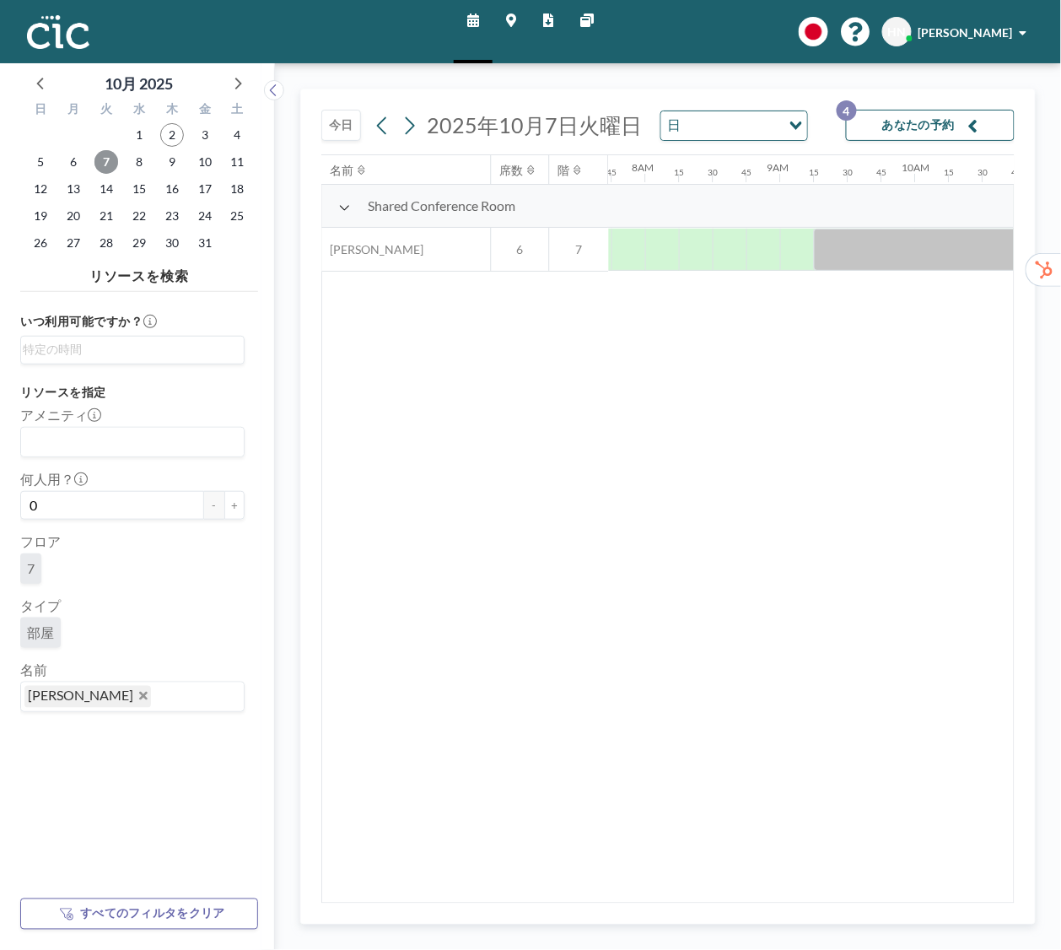
scroll to position [0, 1046]
click at [797, 247] on div at bounding box center [795, 249] width 34 height 41
click at [927, 137] on button "あなたの予約 4" at bounding box center [930, 125] width 169 height 31
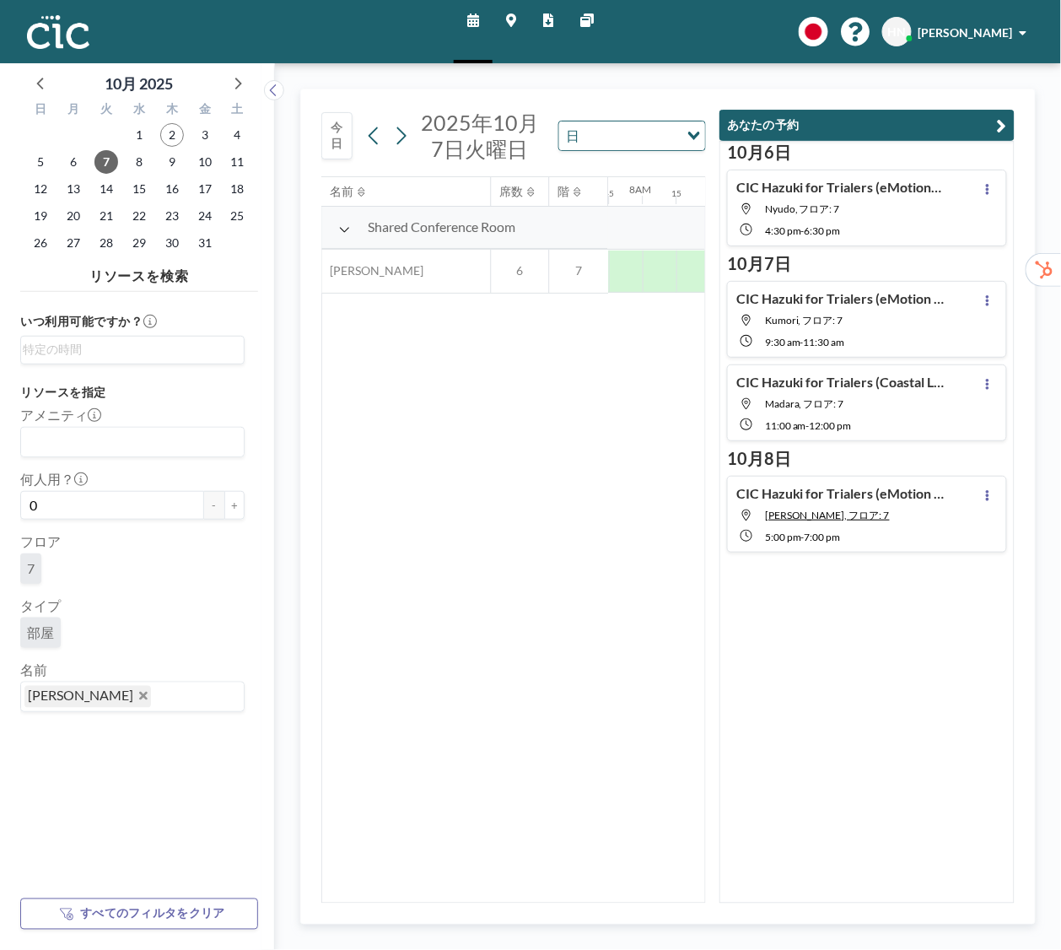
click at [628, 286] on div at bounding box center [626, 270] width 34 height 41
click at [667, 280] on div at bounding box center [660, 270] width 34 height 41
click at [1002, 125] on icon "button" at bounding box center [1002, 126] width 10 height 20
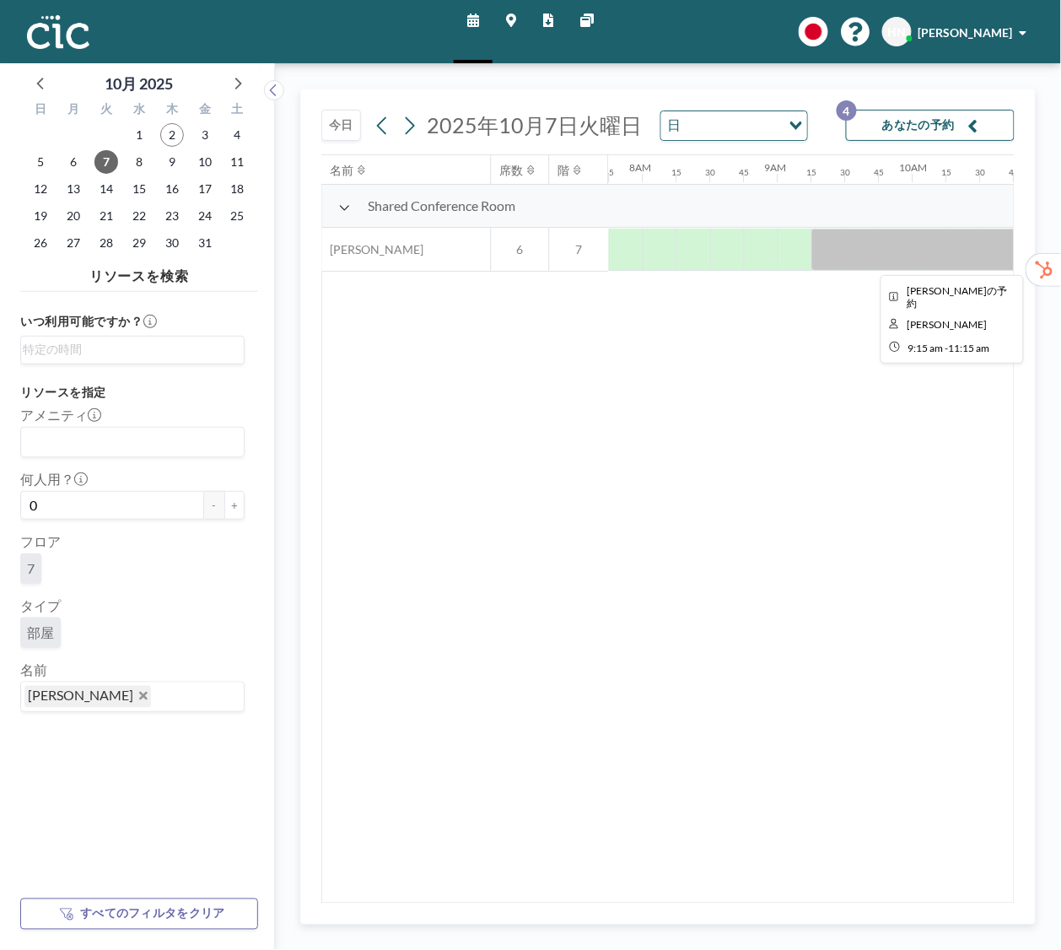
click at [874, 257] on div at bounding box center [946, 250] width 270 height 42
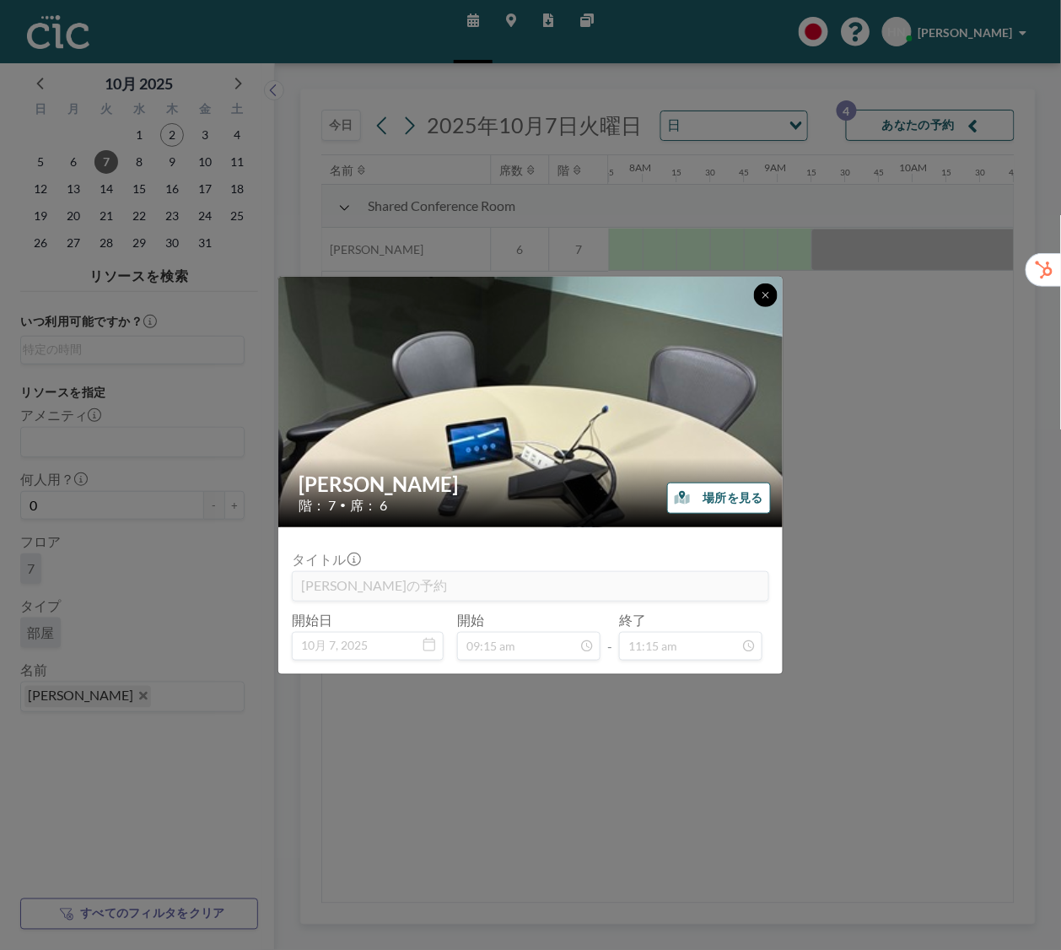
click at [763, 295] on icon at bounding box center [766, 295] width 10 height 10
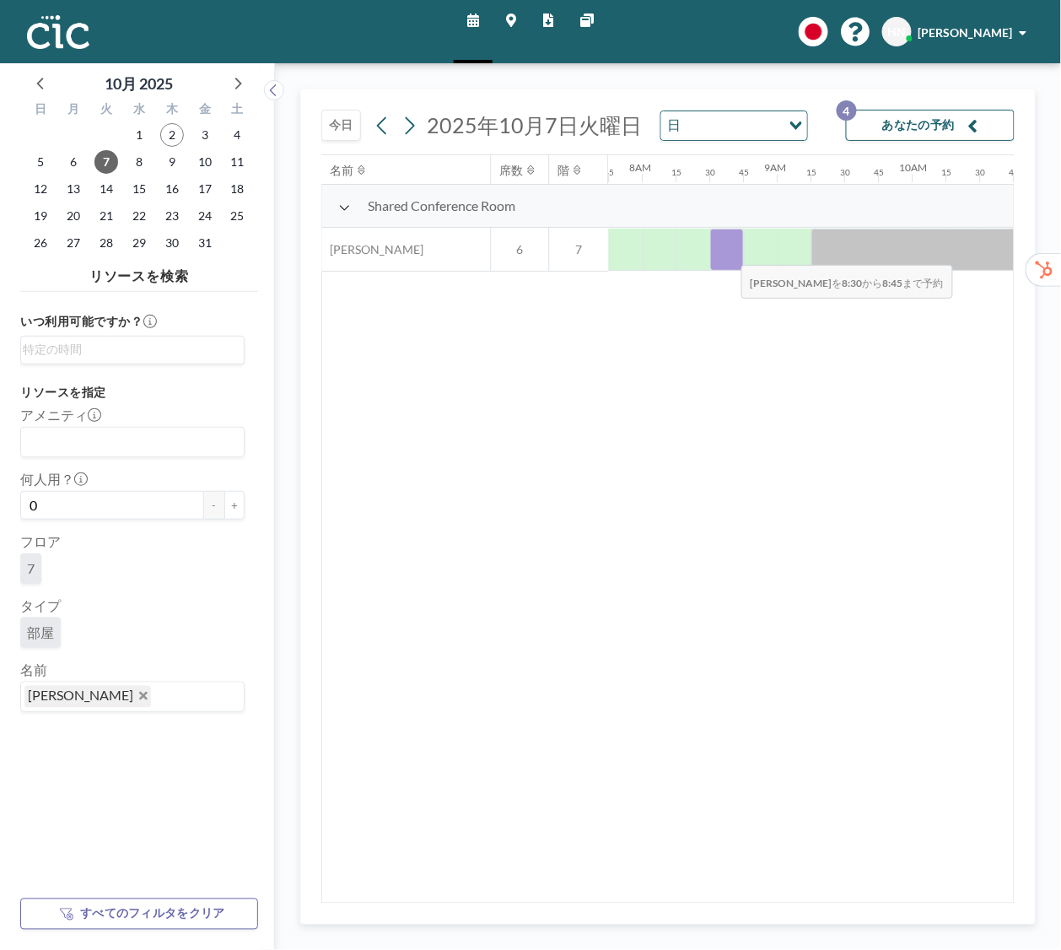
click at [728, 254] on div at bounding box center [727, 250] width 34 height 42
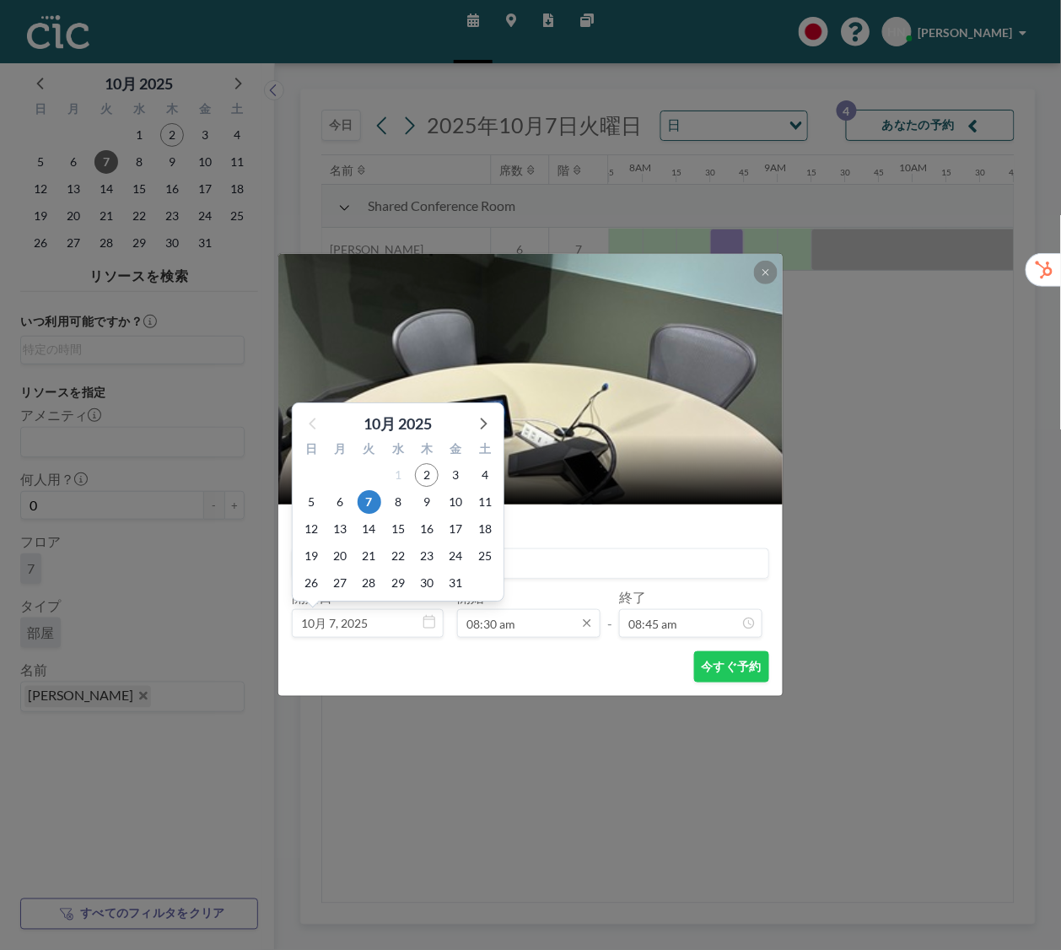
scroll to position [1020, 0]
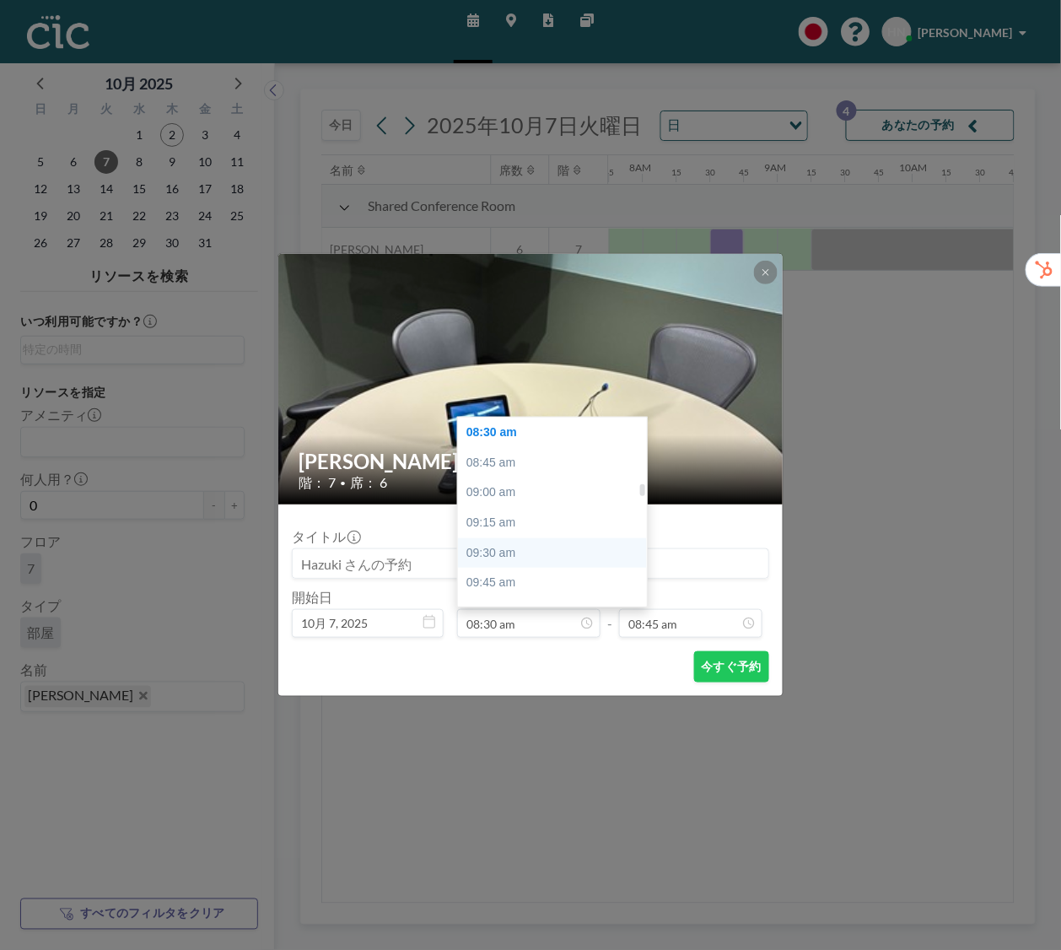
click at [580, 555] on div "09:30 am" at bounding box center [552, 553] width 189 height 30
type input "09:30 am"
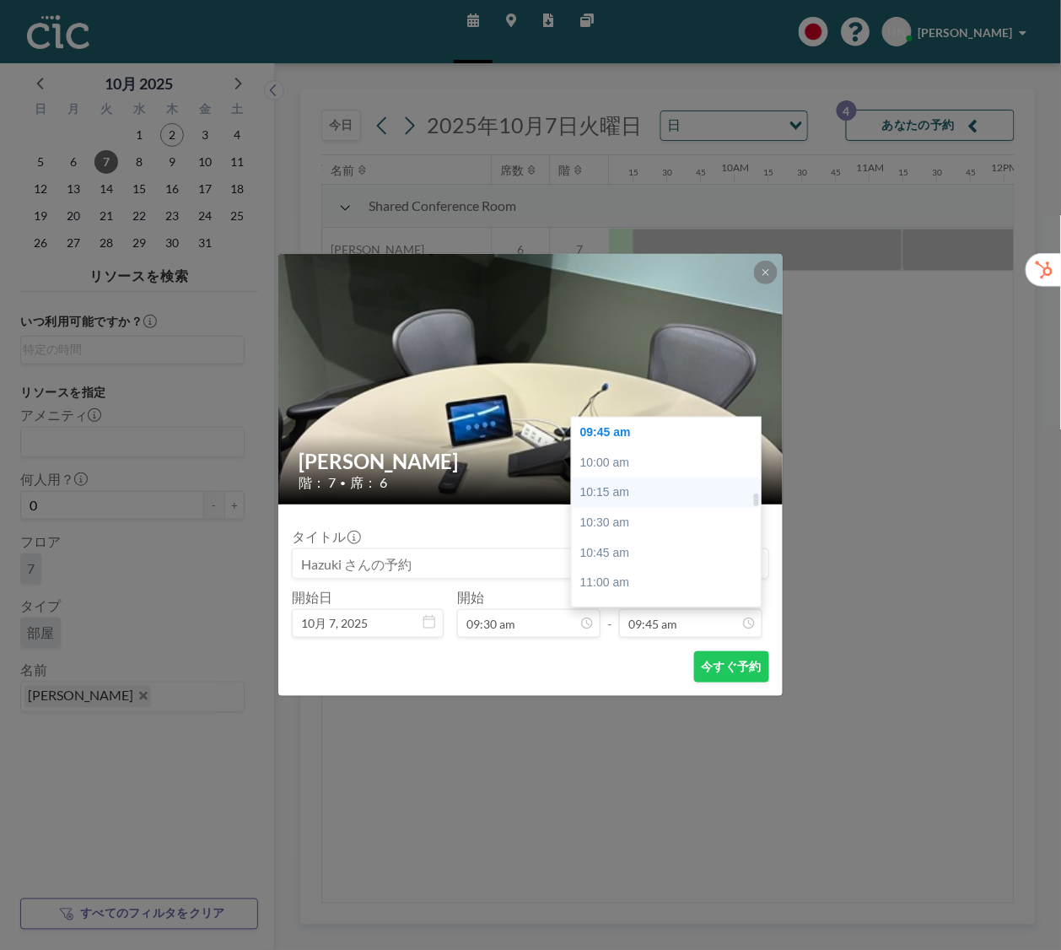
scroll to position [0, 1248]
click at [669, 464] on div "10:00 am" at bounding box center [666, 463] width 189 height 30
type input "10:00 am"
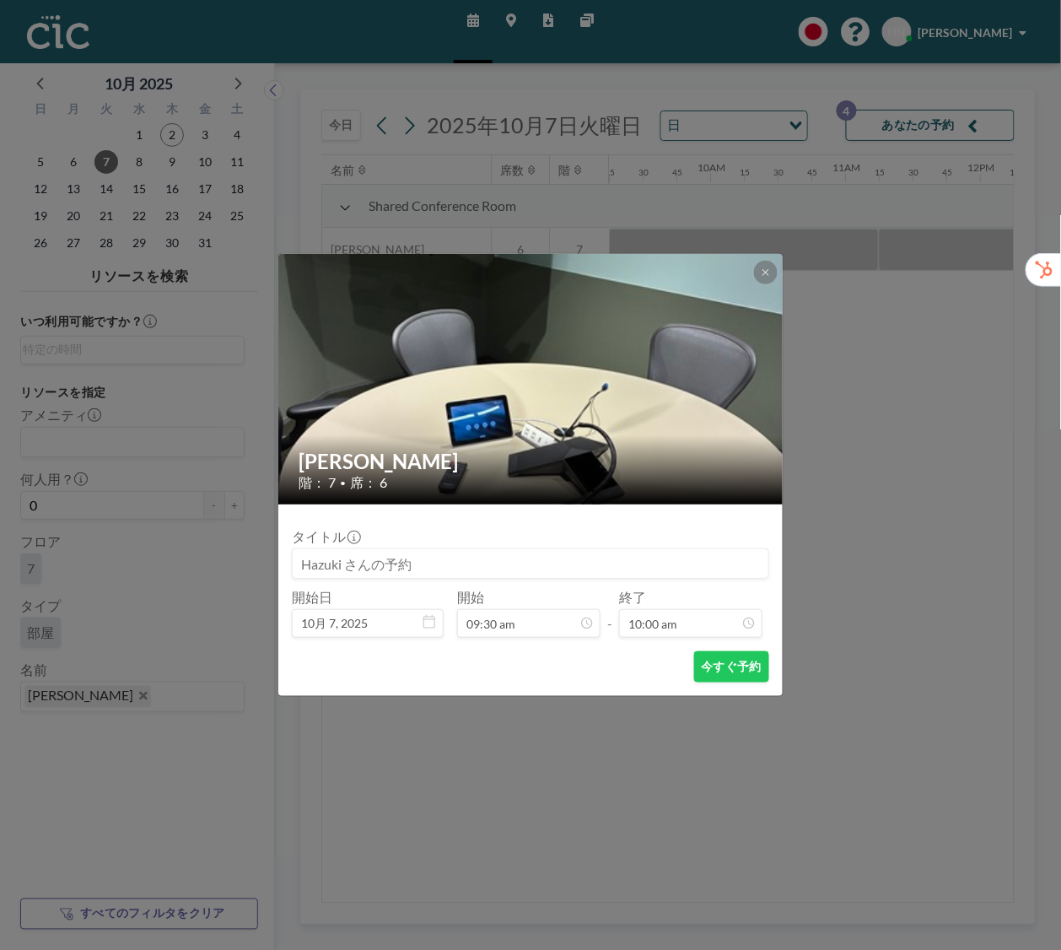
click at [599, 664] on div "今すぐ予約" at bounding box center [530, 666] width 477 height 31
click at [765, 279] on button at bounding box center [766, 273] width 24 height 24
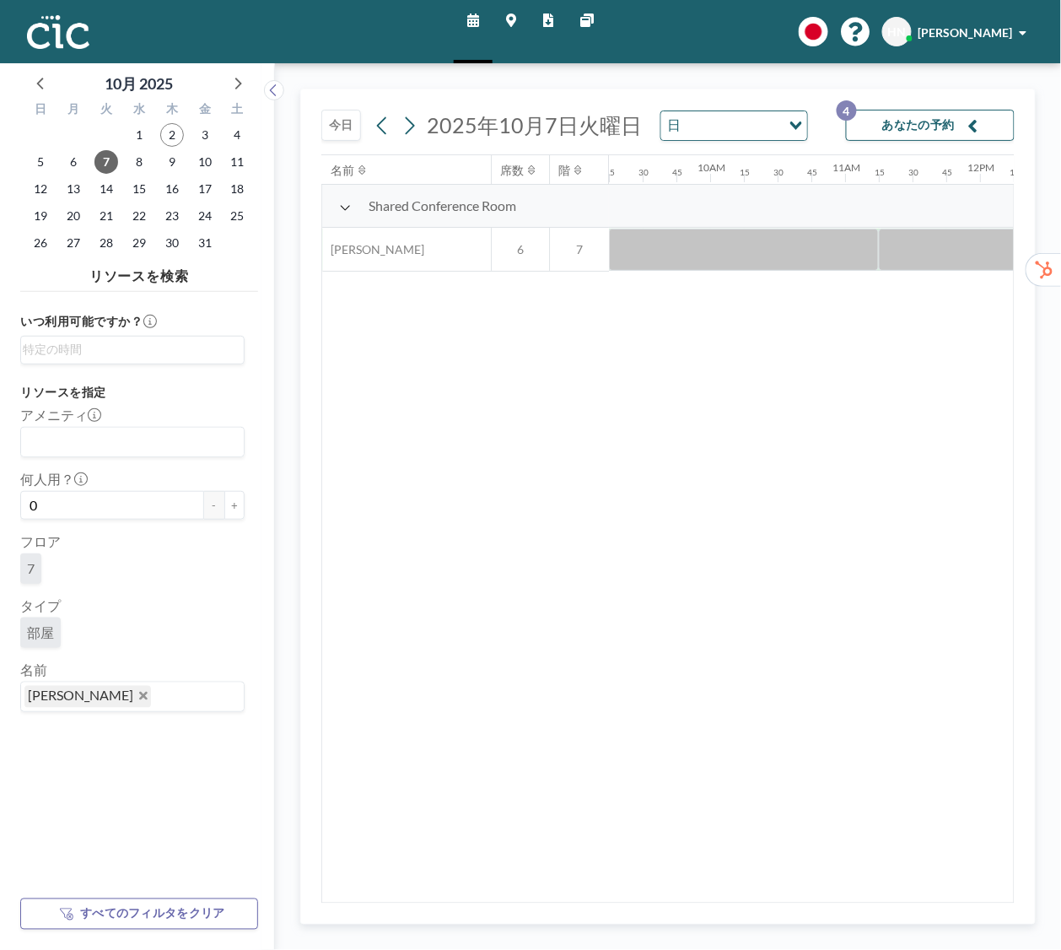
click at [132, 711] on div "Yuki Loading..." at bounding box center [132, 696] width 223 height 29
click at [139, 699] on icon "Deselect Yuki" at bounding box center [143, 696] width 8 height 8
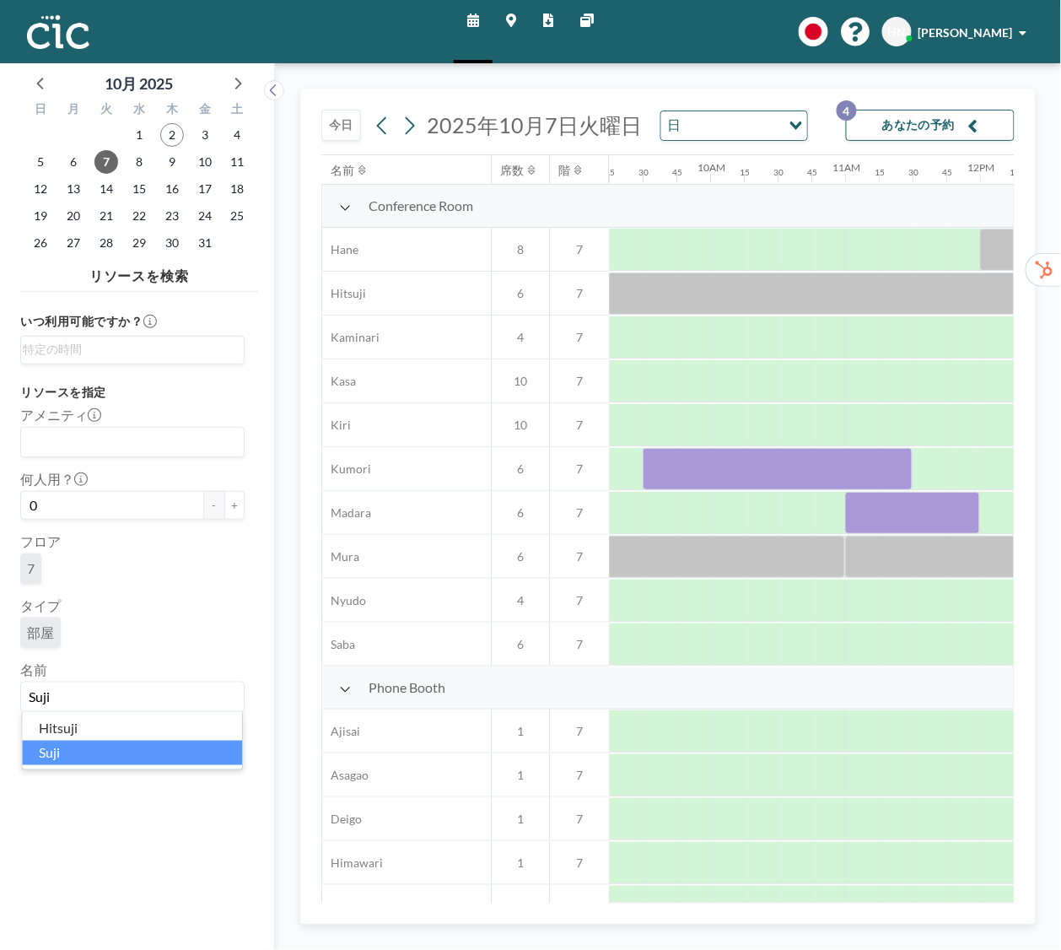
click at [198, 751] on li "Suji" at bounding box center [132, 752] width 220 height 24
type input "Suji"
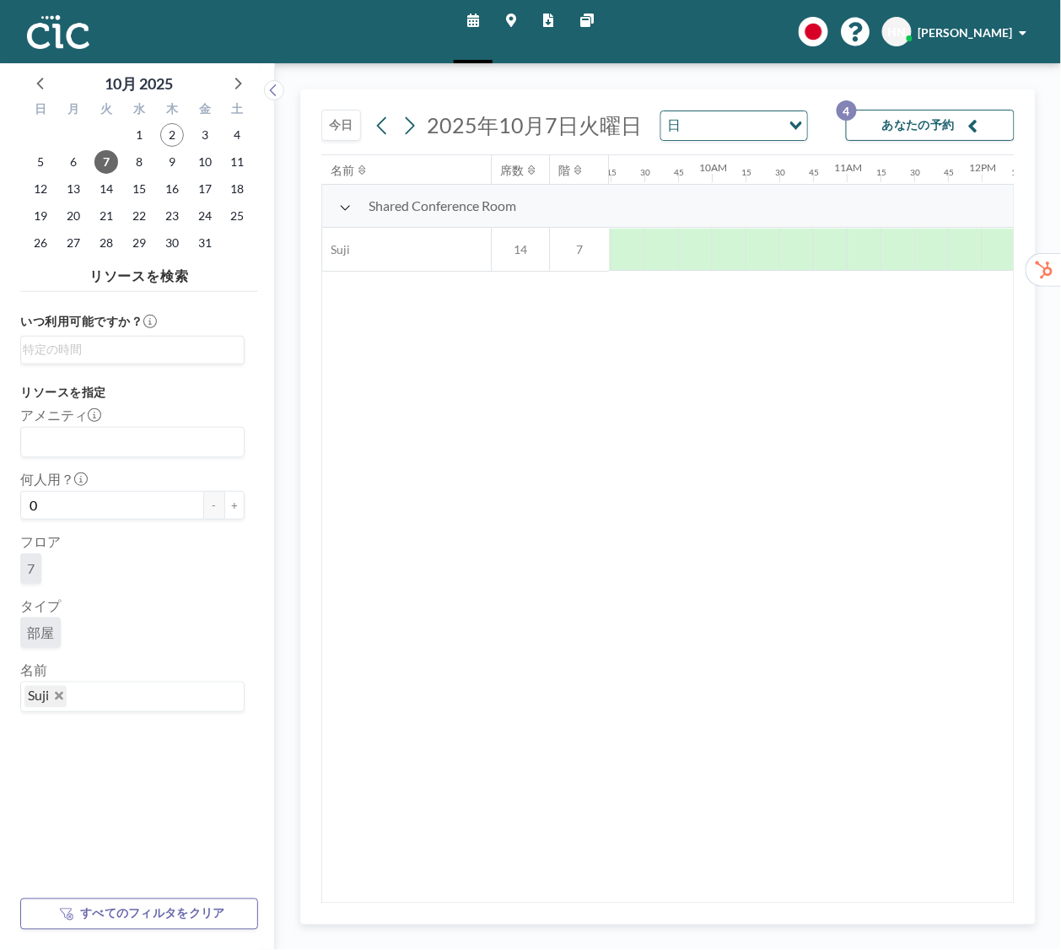
scroll to position [0, 1248]
click at [666, 251] on div at bounding box center [660, 250] width 34 height 42
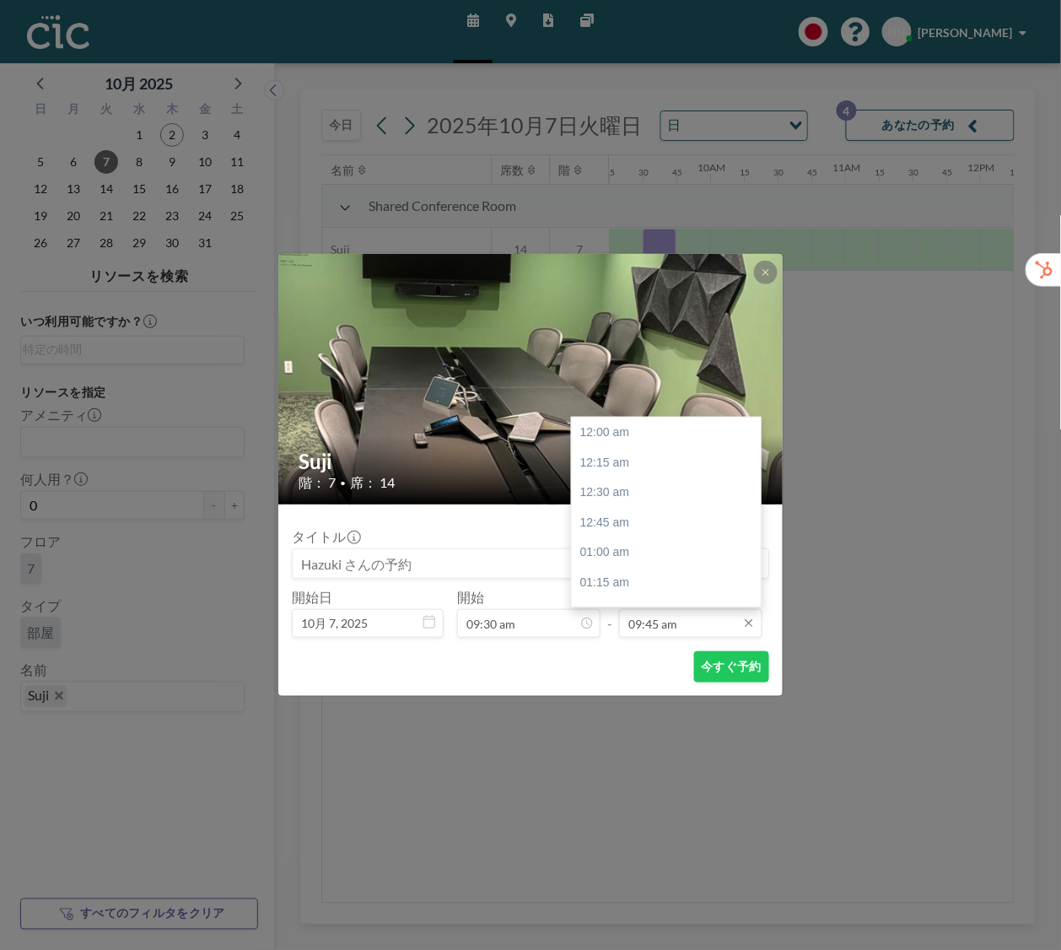
scroll to position [1171, 0]
click at [717, 623] on input "09:45 am" at bounding box center [690, 623] width 143 height 29
click at [679, 454] on div "10:00 am" at bounding box center [666, 463] width 189 height 30
type input "10:00 am"
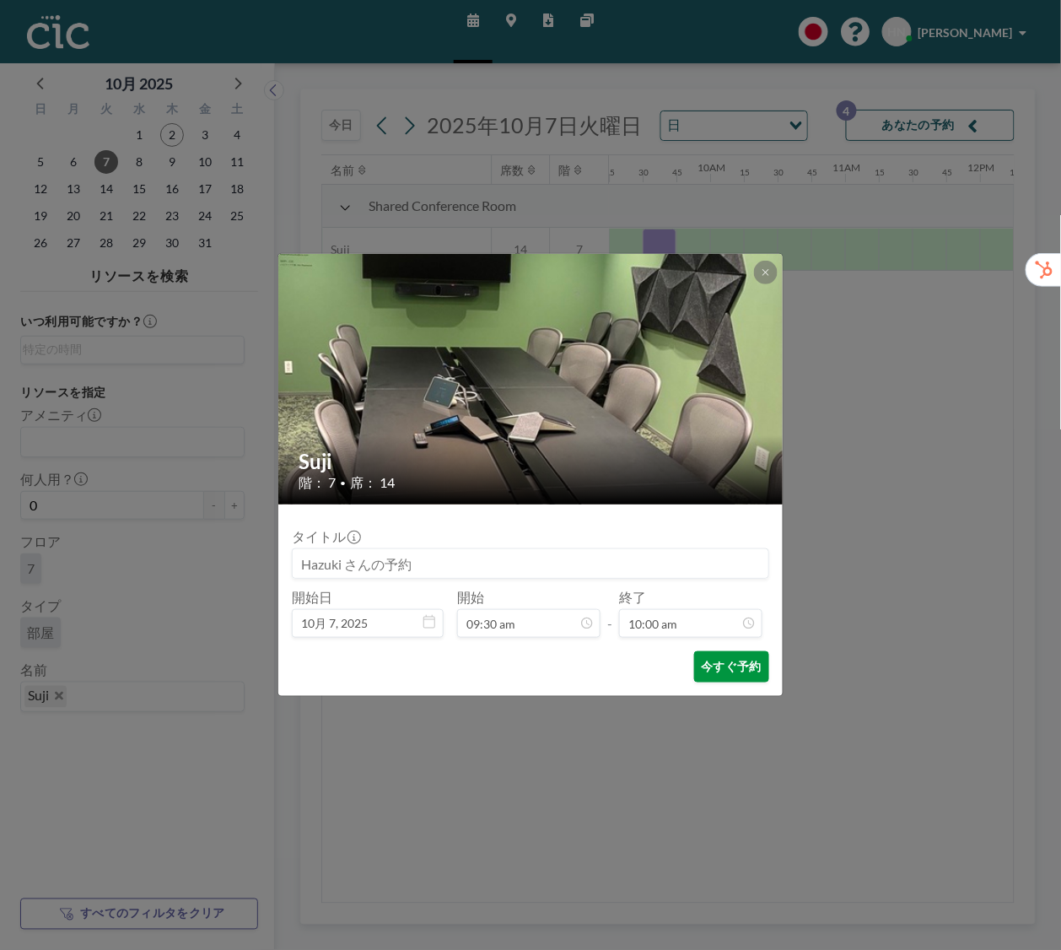
click at [731, 666] on button "今すぐ予約" at bounding box center [731, 666] width 75 height 31
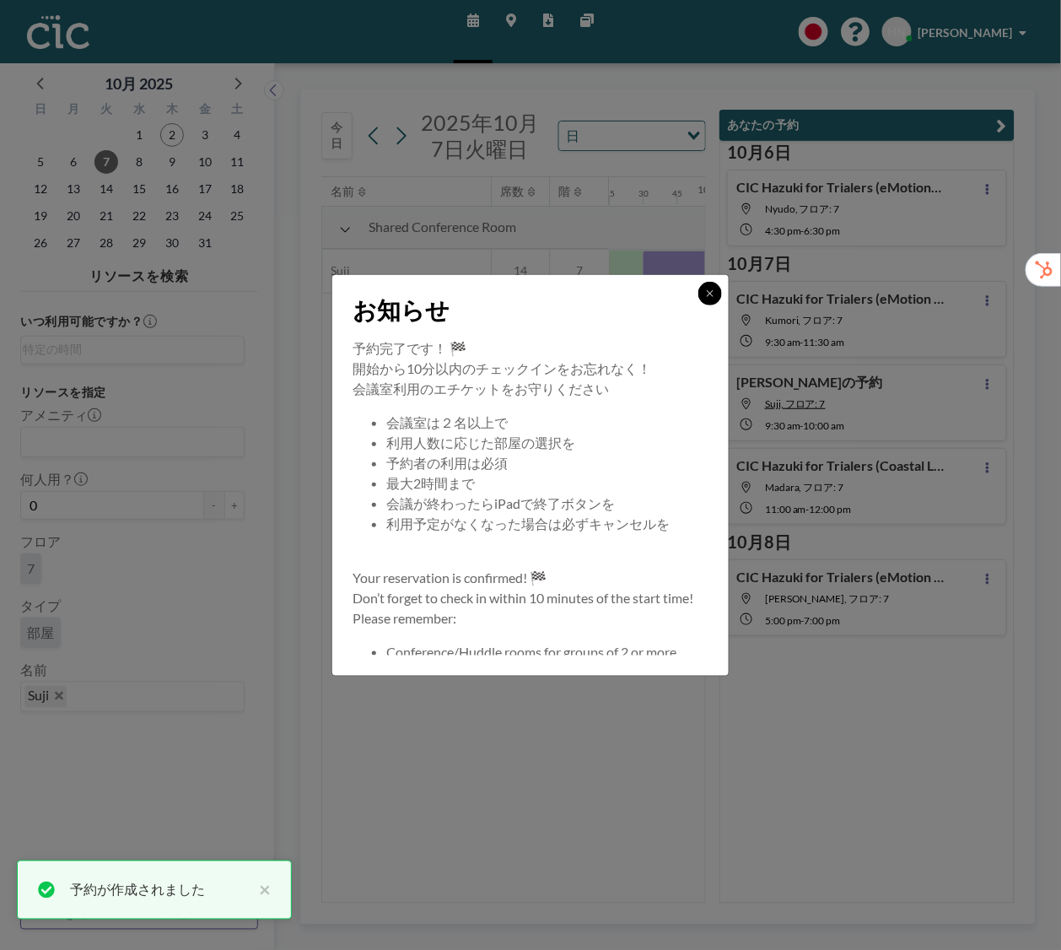
click at [714, 292] on icon at bounding box center [710, 293] width 10 height 10
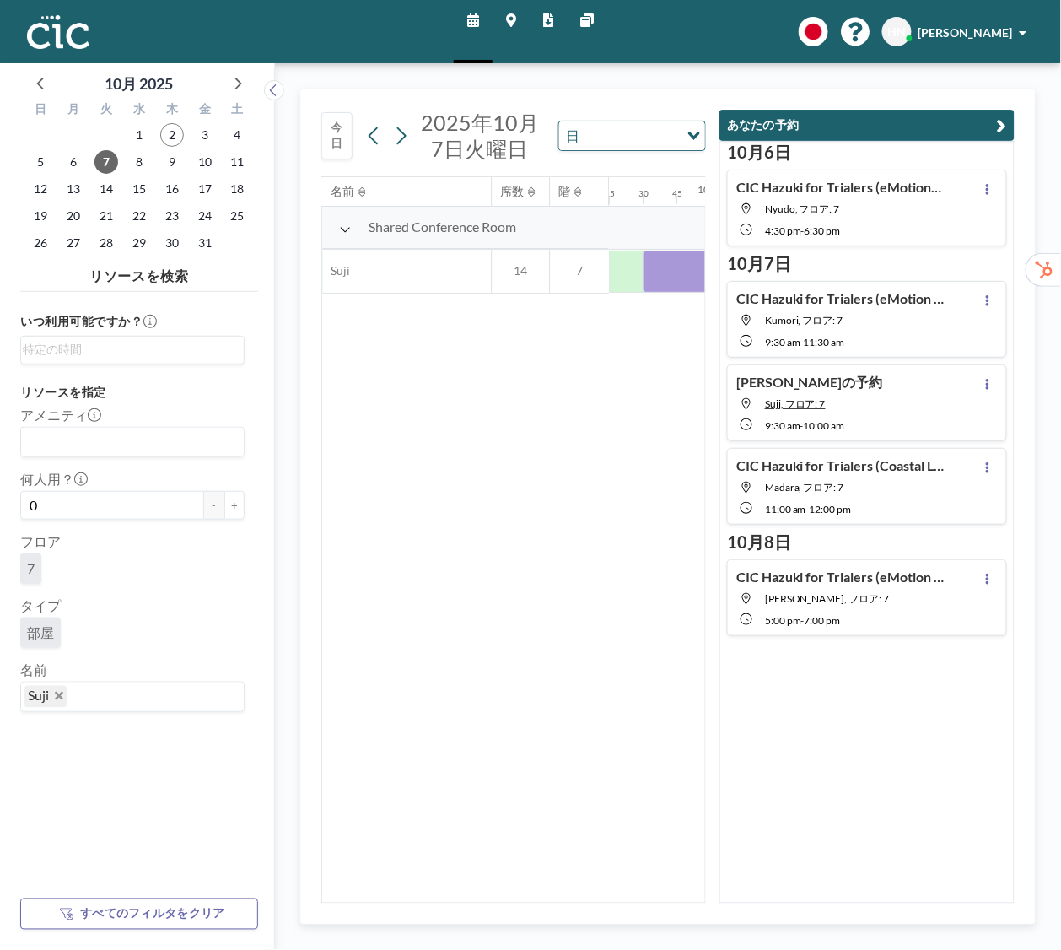
click at [902, 406] on div "Hazuki さんの予約 Suji, フロア: 7 9:30 AM - 10:00 AM" at bounding box center [867, 402] width 280 height 77
click at [986, 385] on icon at bounding box center [987, 384] width 7 height 11
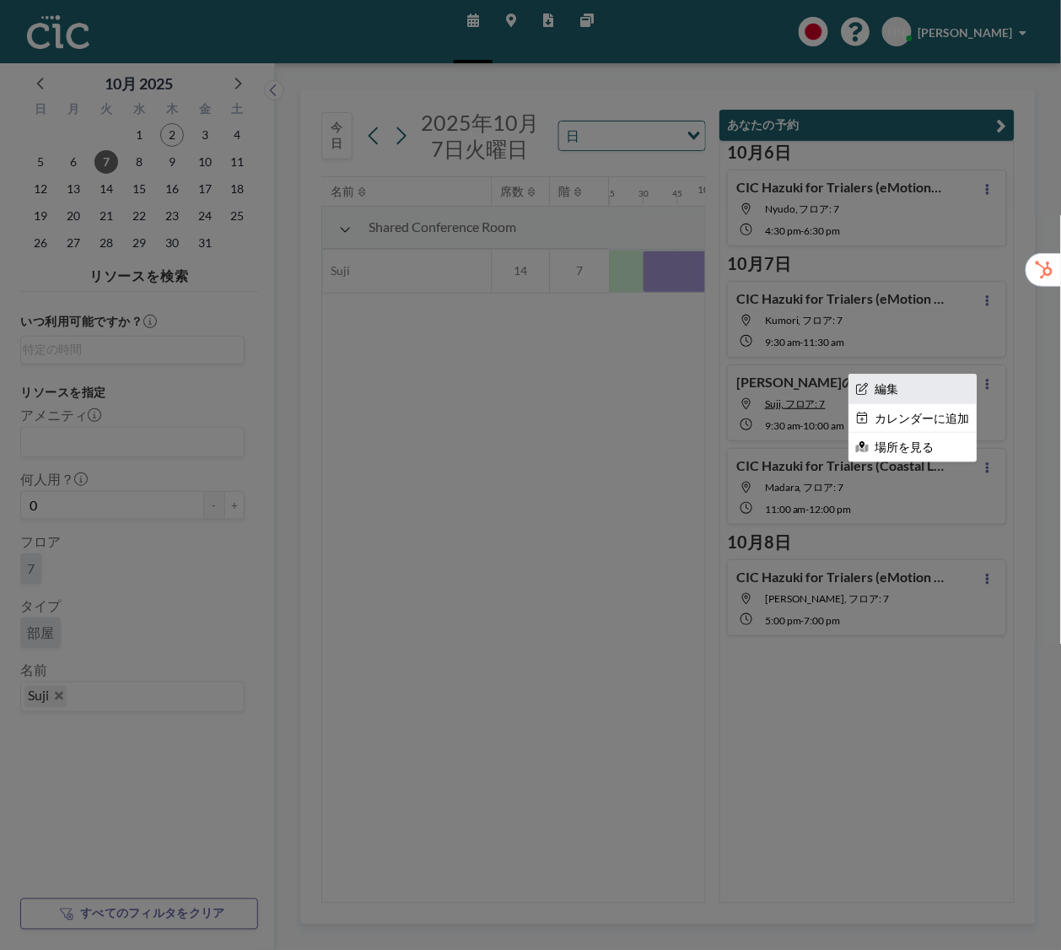
click at [956, 388] on li "編集" at bounding box center [912, 388] width 127 height 29
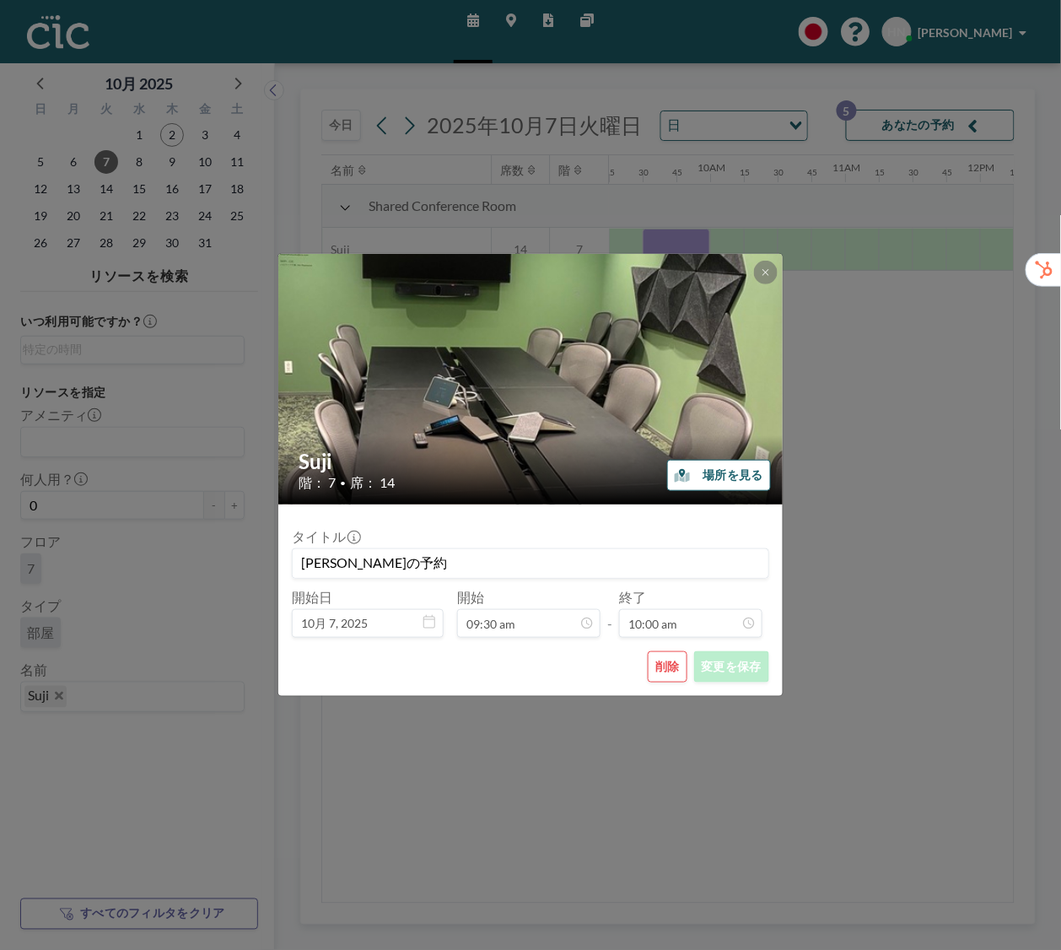
drag, startPoint x: 372, startPoint y: 570, endPoint x: 275, endPoint y: 567, distance: 97.0
click at [275, 567] on div "Suji 階： 7 • 席： 14 場所を見る タイトル Hazuki さんの予約 開始日 10月 7, 2025 開始 09:30 am - 終了 10:0…" at bounding box center [530, 475] width 1061 height 950
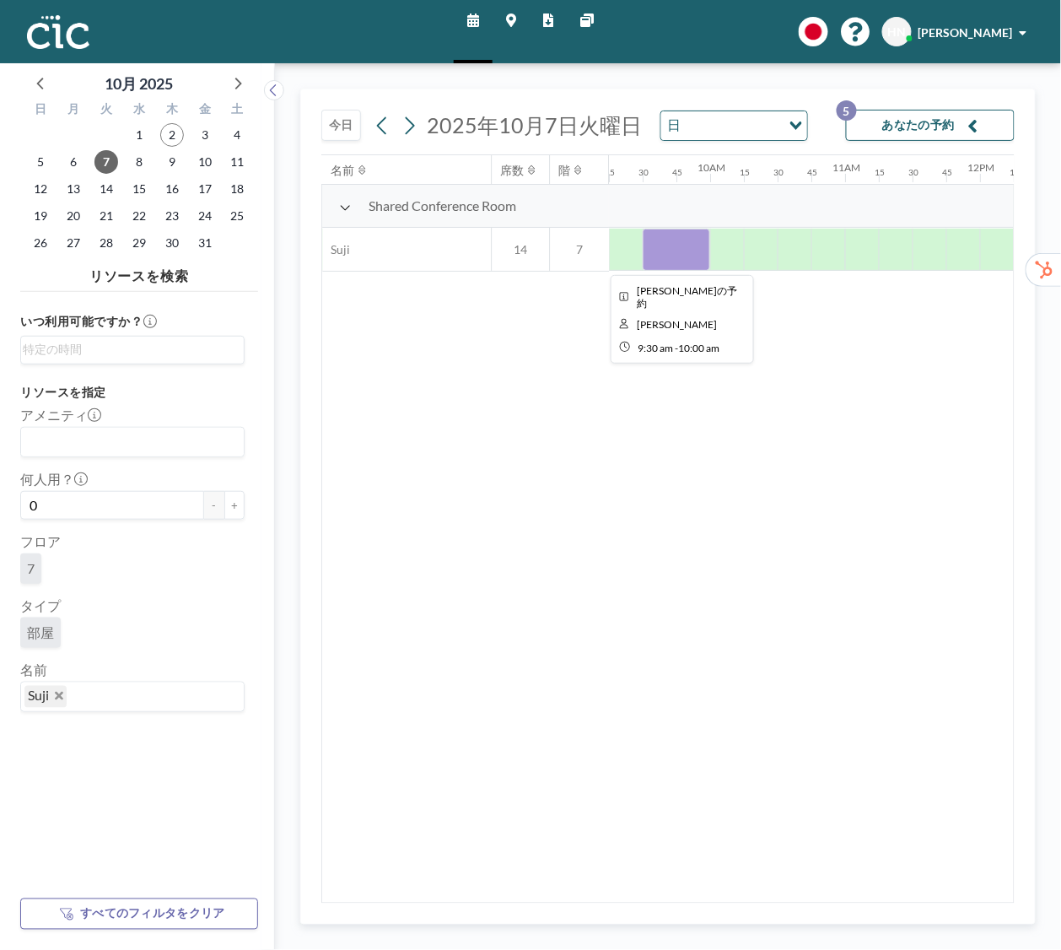
click at [665, 245] on div at bounding box center [676, 250] width 67 height 42
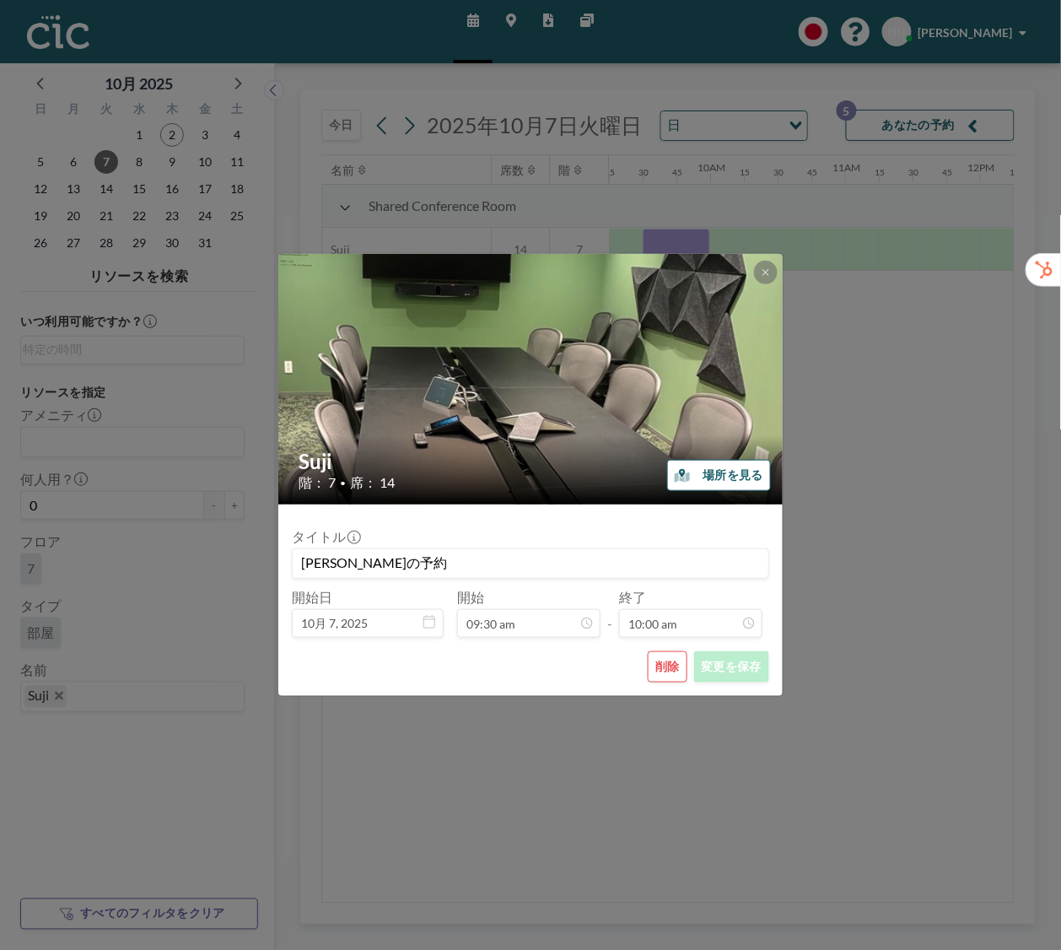
scroll to position [1140, 0]
click at [468, 569] on input "[PERSON_NAME]の予約" at bounding box center [531, 563] width 476 height 29
drag, startPoint x: 370, startPoint y: 564, endPoint x: 293, endPoint y: 552, distance: 78.6
click at [297, 560] on input "[PERSON_NAME]の予約" at bounding box center [531, 563] width 476 height 29
paste input "CIC Hazuki for Trialers (フューチャー様)"
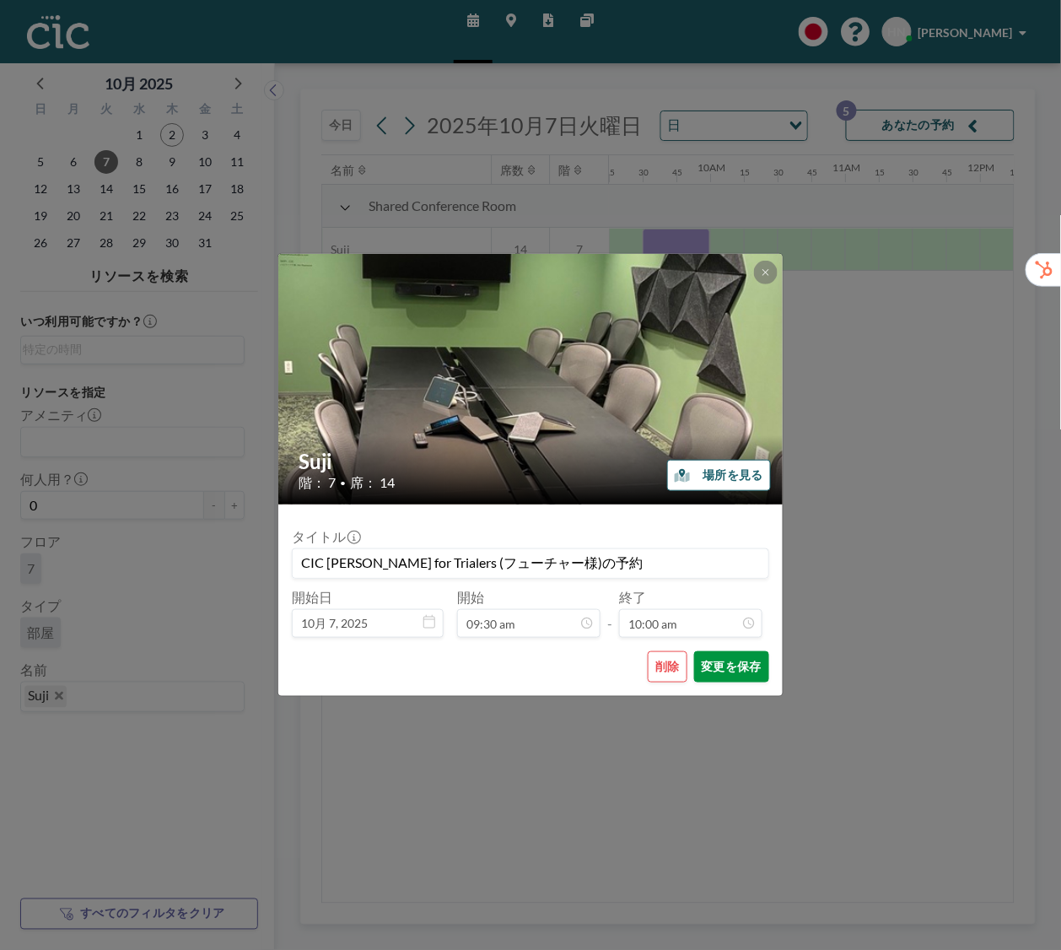
type input "CIC [PERSON_NAME] for Trialers (フューチャー様)の予約"
click at [719, 661] on button "変更を保存" at bounding box center [731, 666] width 75 height 31
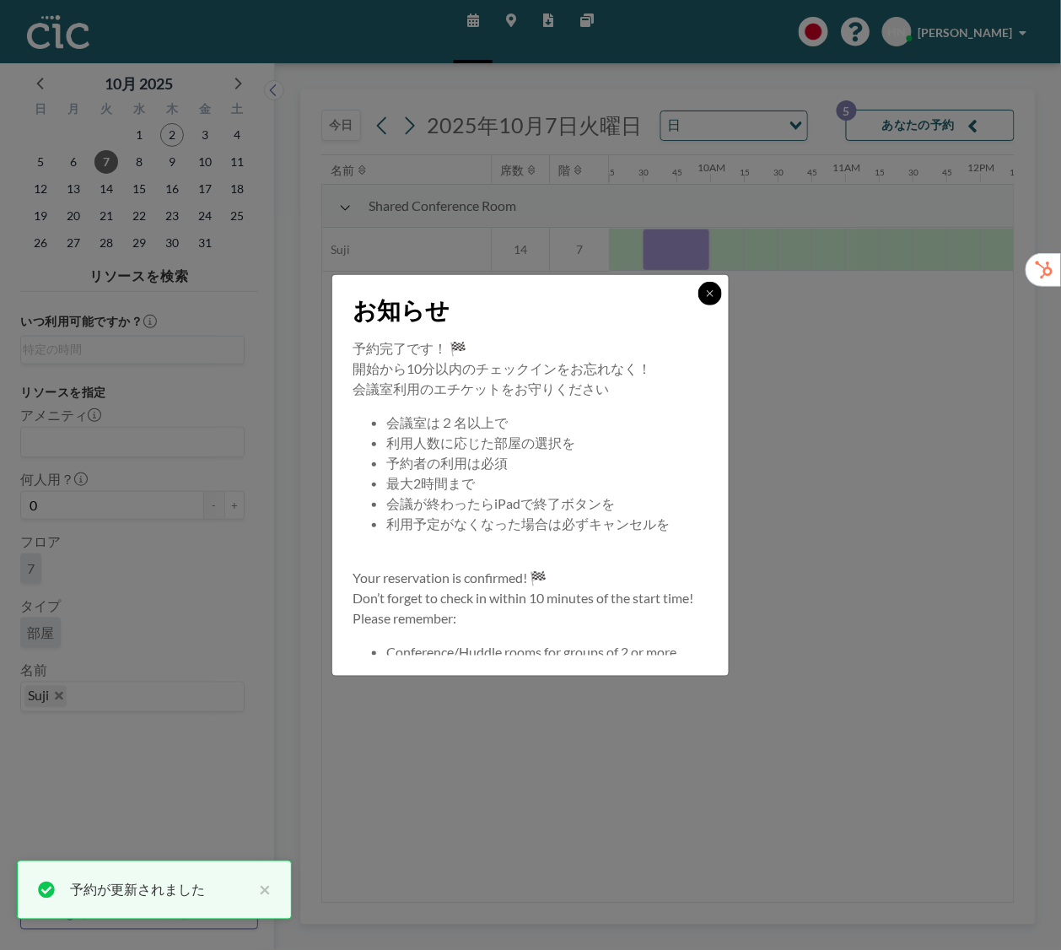
click at [713, 290] on icon at bounding box center [710, 293] width 10 height 10
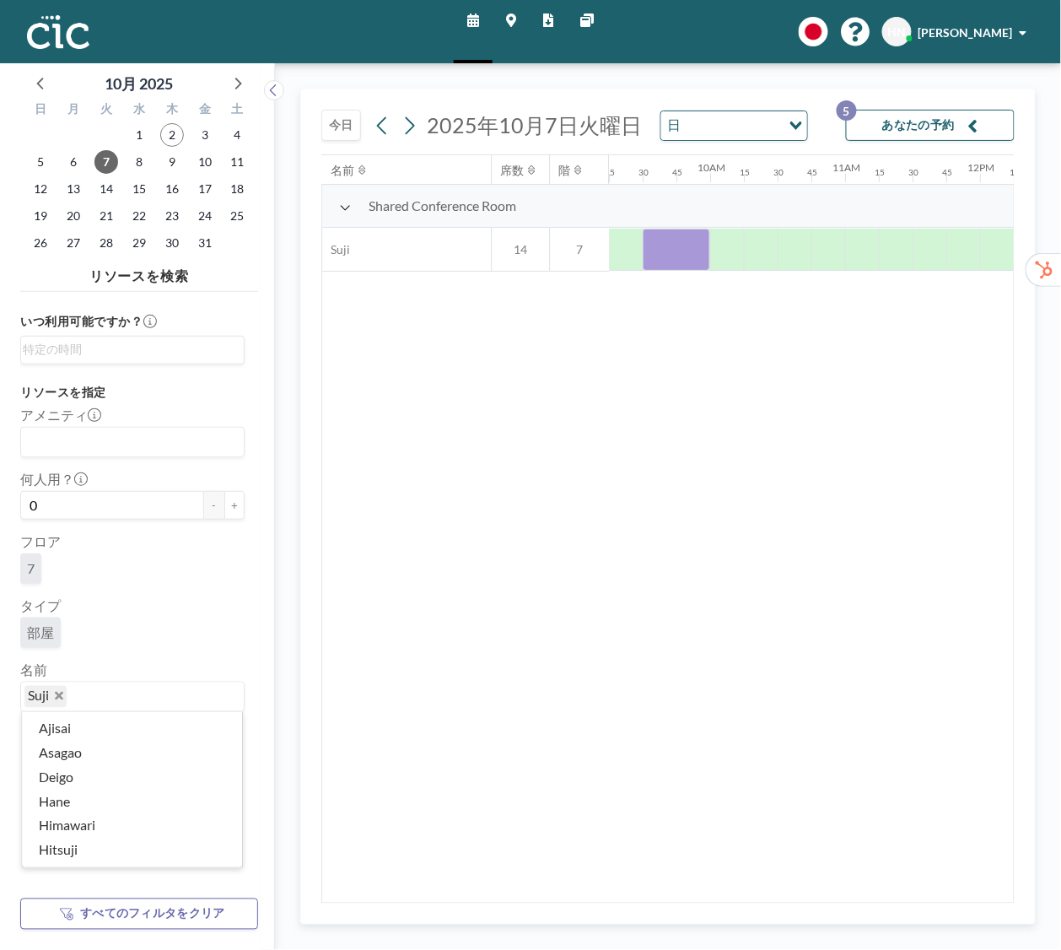
click at [110, 700] on input "Search for option" at bounding box center [151, 697] width 166 height 22
click at [57, 696] on icon "Deselect Suji" at bounding box center [59, 696] width 8 height 8
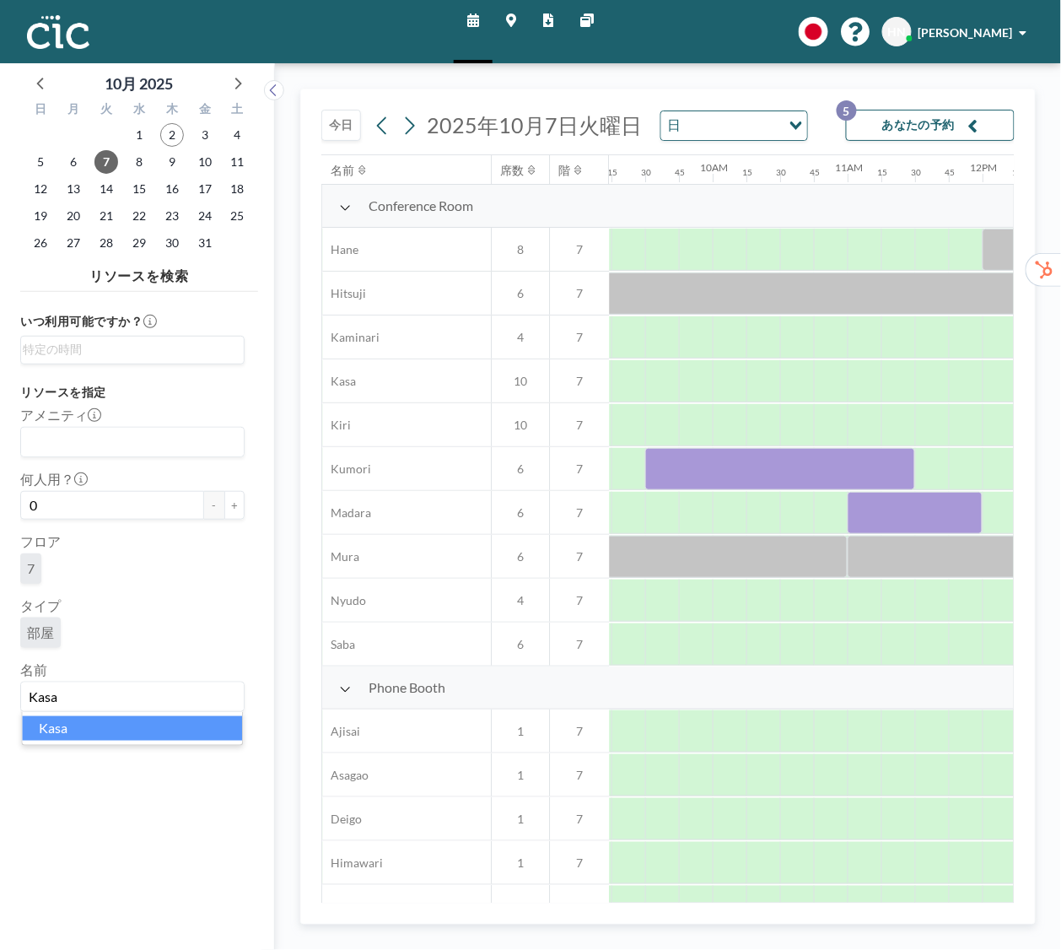
scroll to position [0, 1248]
click at [89, 730] on li "Kasa" at bounding box center [132, 728] width 220 height 24
type input "Kasa"
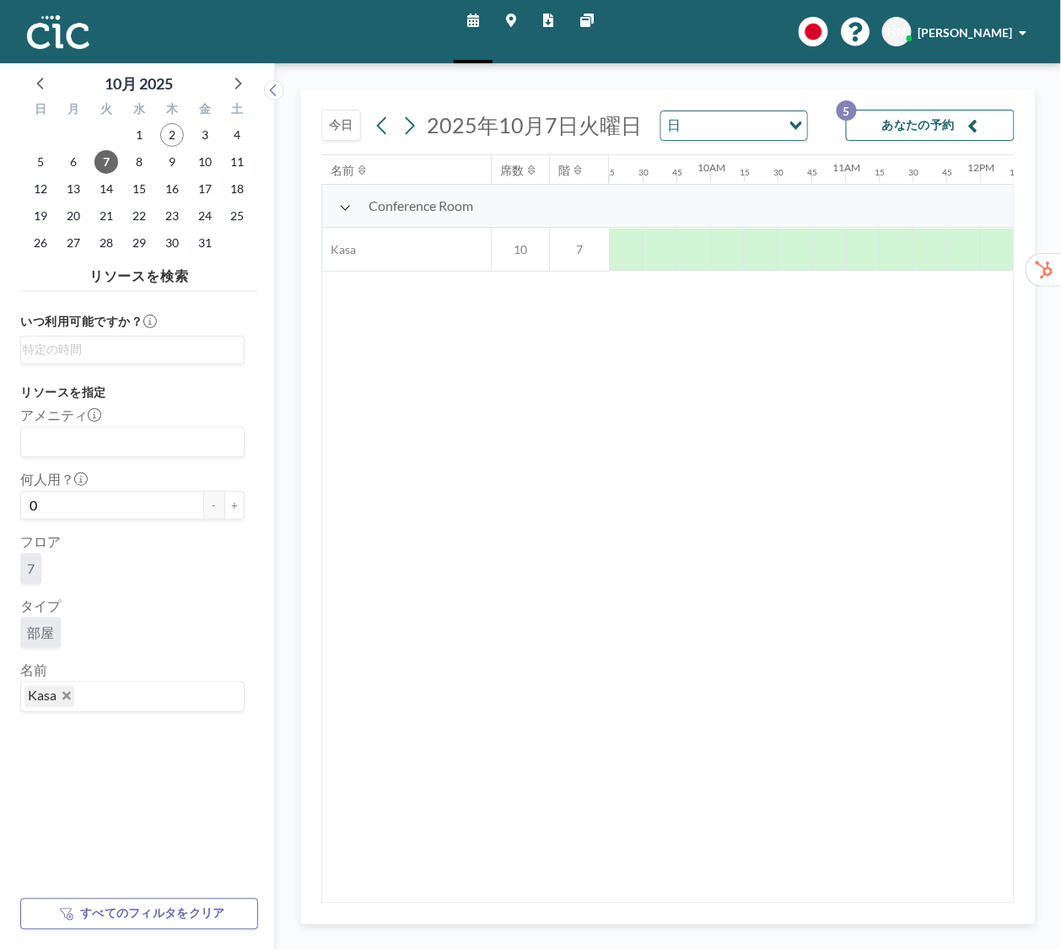
click at [110, 685] on div "Kasa" at bounding box center [128, 694] width 215 height 25
click at [68, 697] on icon "Deselect Kasa" at bounding box center [66, 696] width 8 height 8
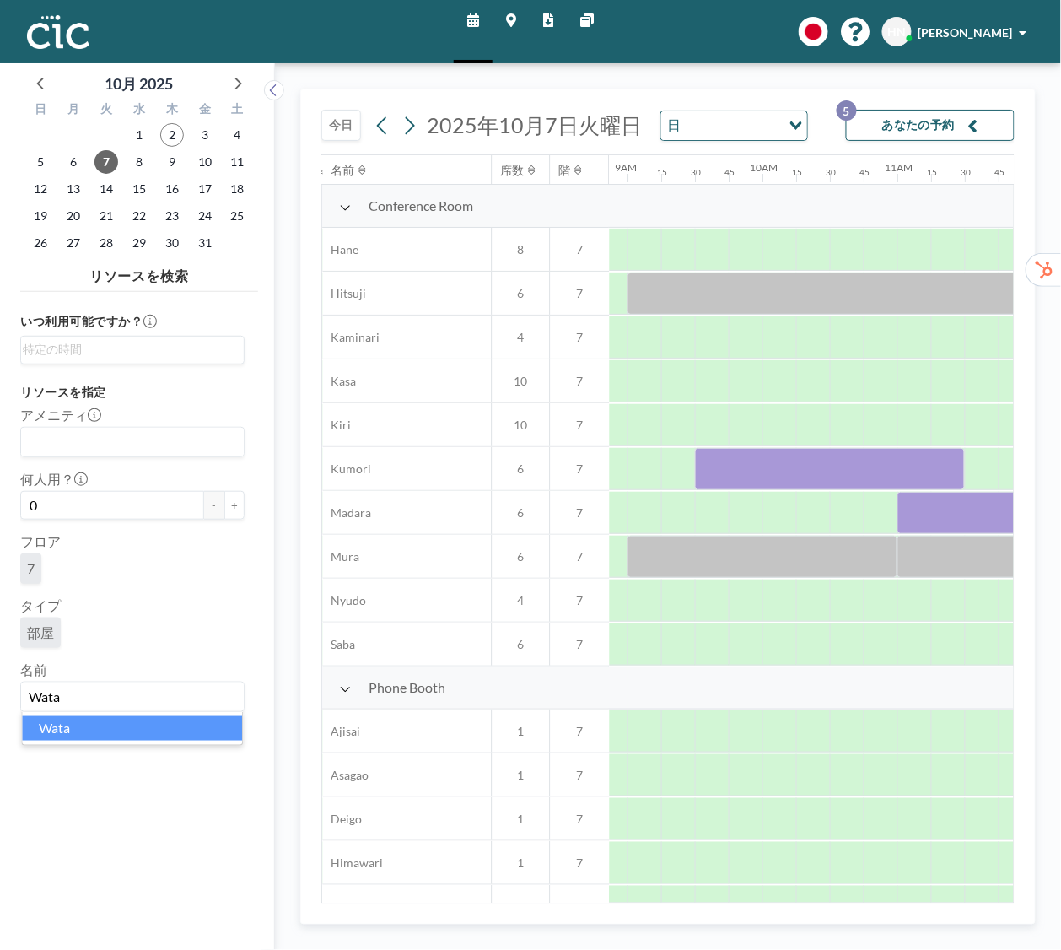
scroll to position [0, 1248]
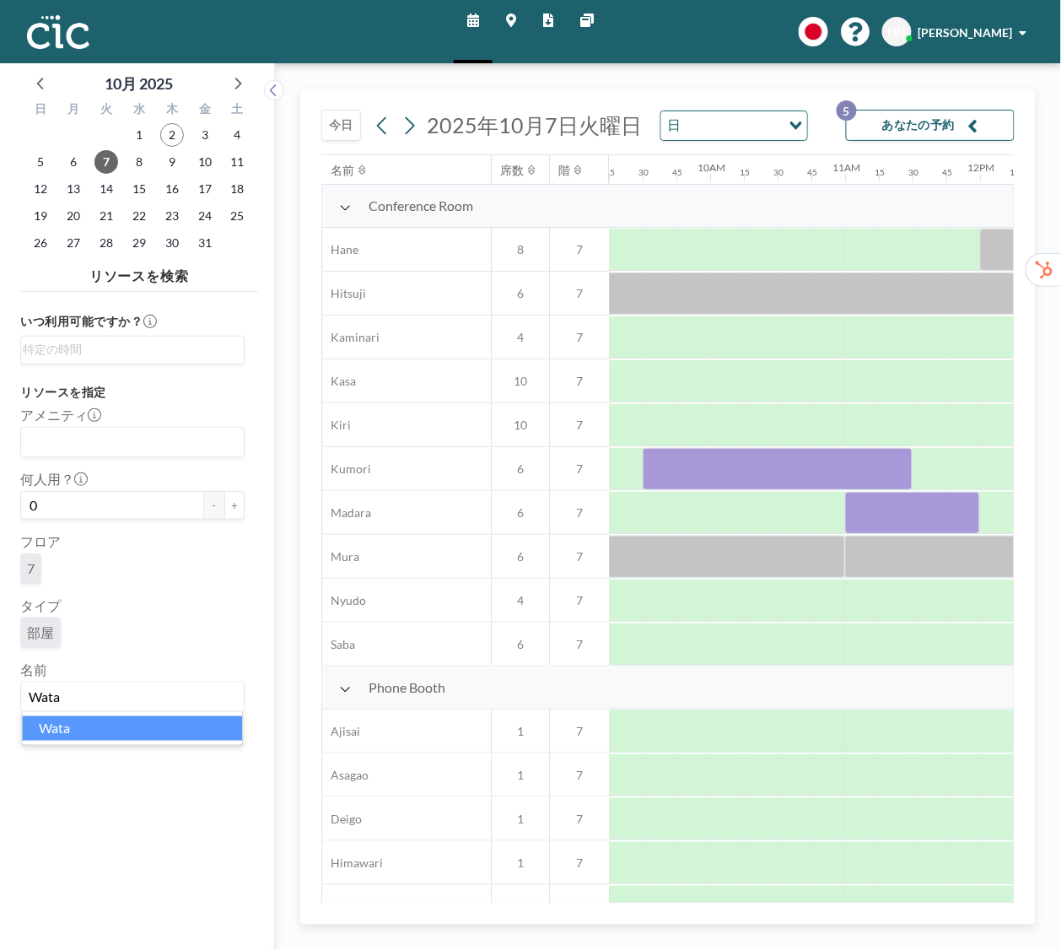
type input "Wata"
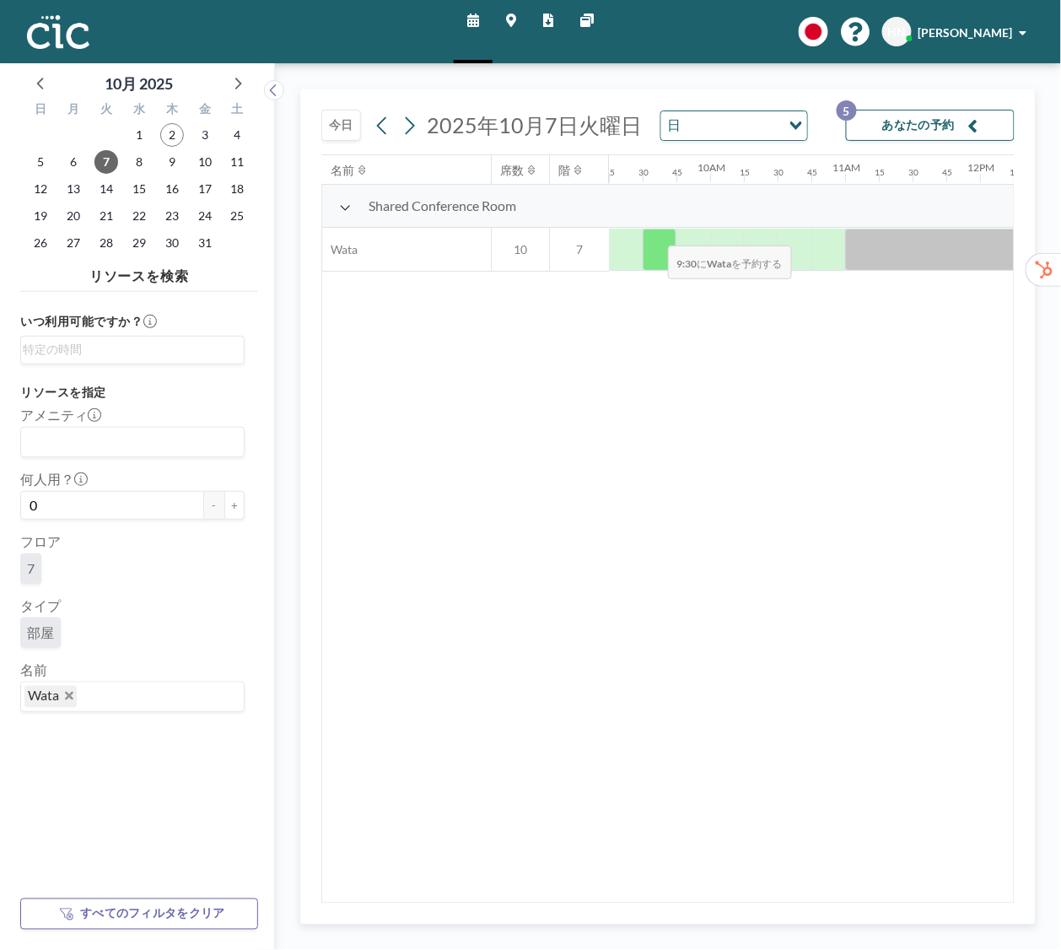
click at [654, 234] on div at bounding box center [660, 250] width 34 height 42
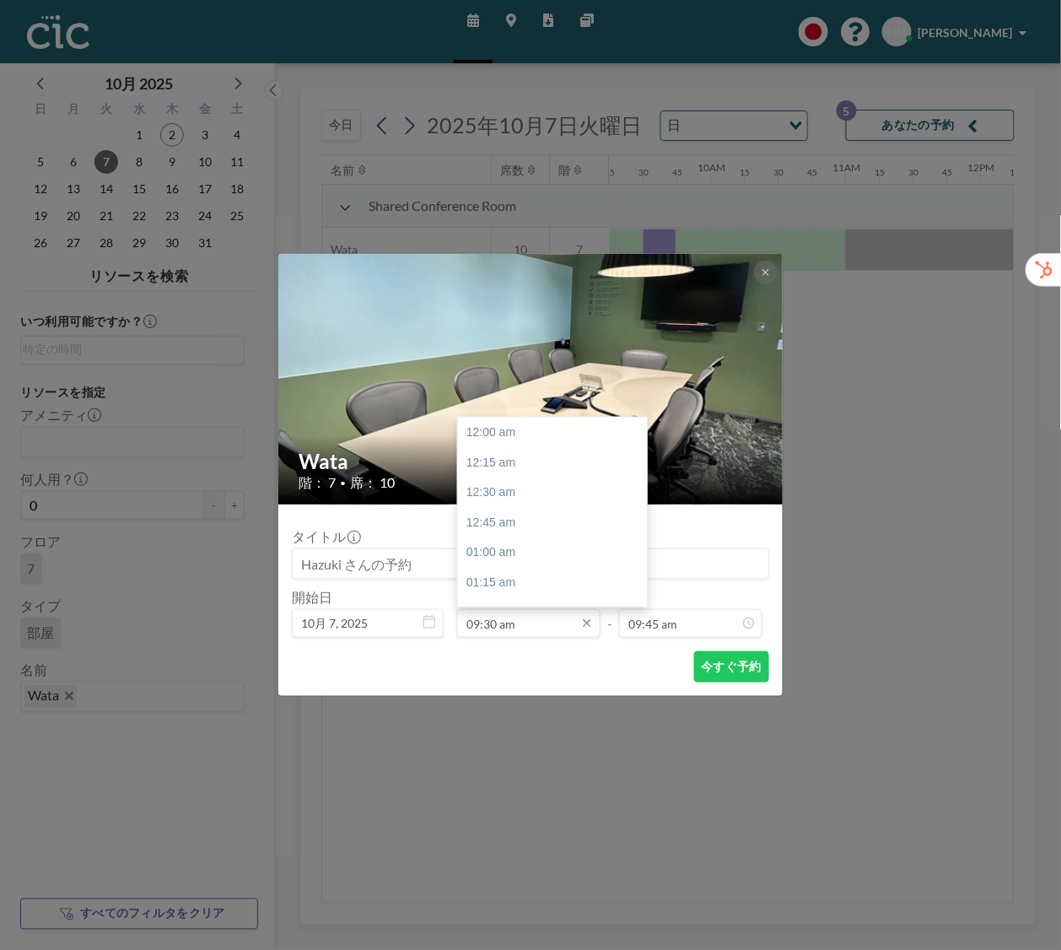
scroll to position [1140, 0]
click at [500, 622] on input "09:30 am" at bounding box center [528, 623] width 143 height 29
drag, startPoint x: 643, startPoint y: 497, endPoint x: 647, endPoint y: 536, distance: 39.9
click at [647, 536] on div "12:00 am 12:15 am 12:30 am 12:45 am 01:00 am 01:15 am 01:30 am 01:45 am 02:00 a…" at bounding box center [552, 511] width 189 height 189
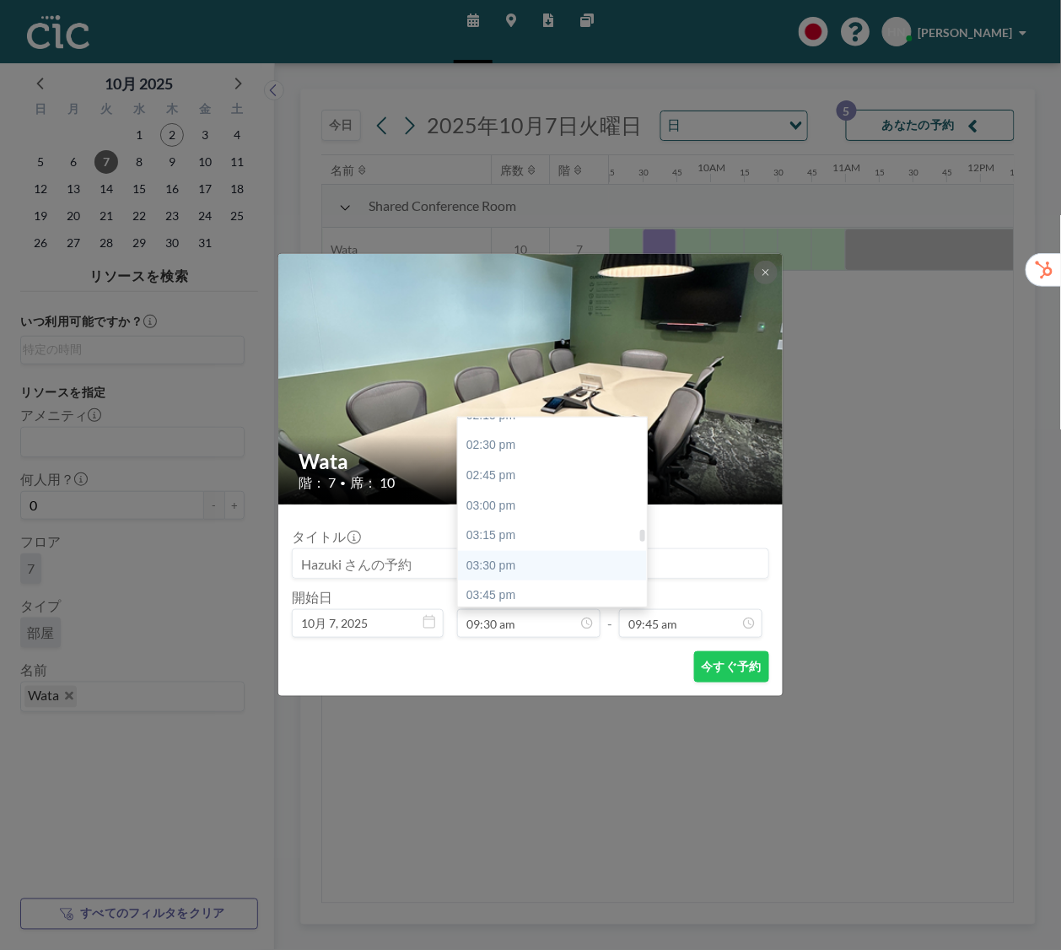
click at [579, 574] on div "03:30 pm" at bounding box center [552, 566] width 189 height 30
type input "03:30 pm"
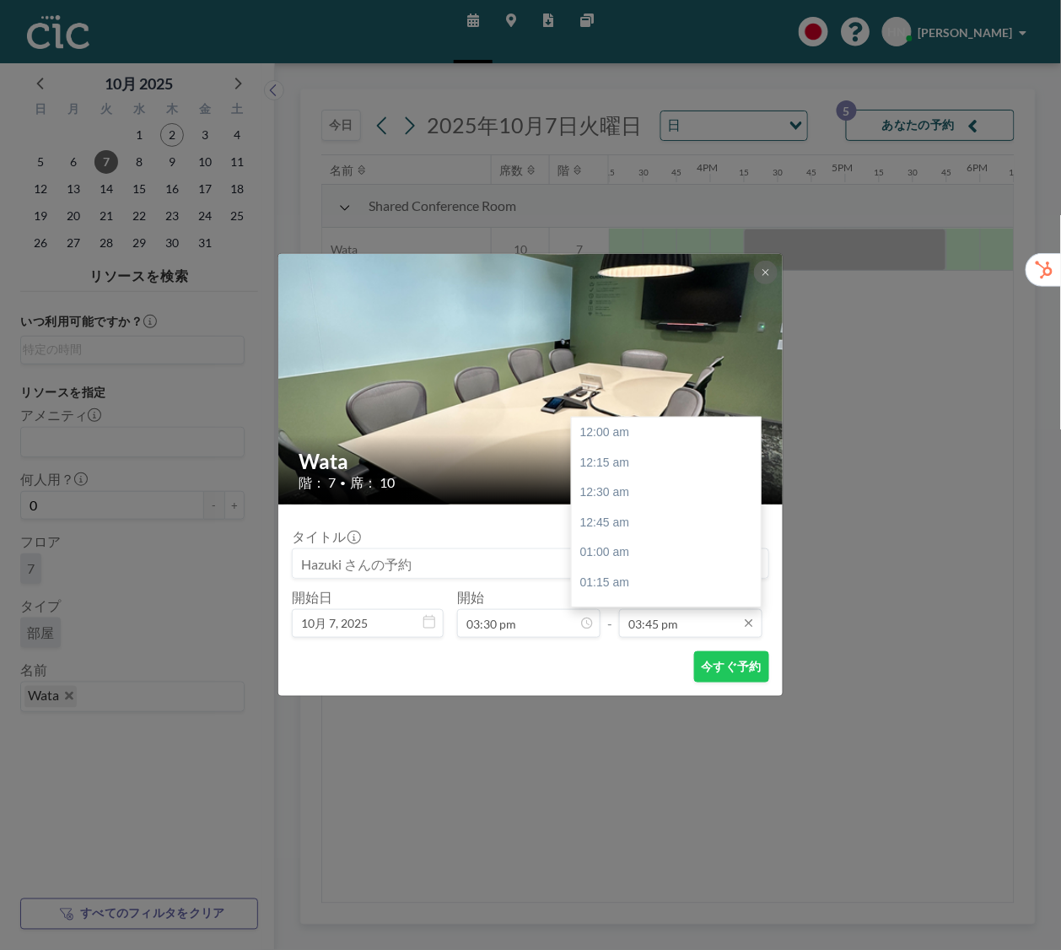
scroll to position [1891, 0]
click at [693, 628] on input "03:45 pm" at bounding box center [690, 623] width 143 height 29
click at [665, 471] on div "04:00 pm" at bounding box center [666, 463] width 189 height 30
type input "04:00 pm"
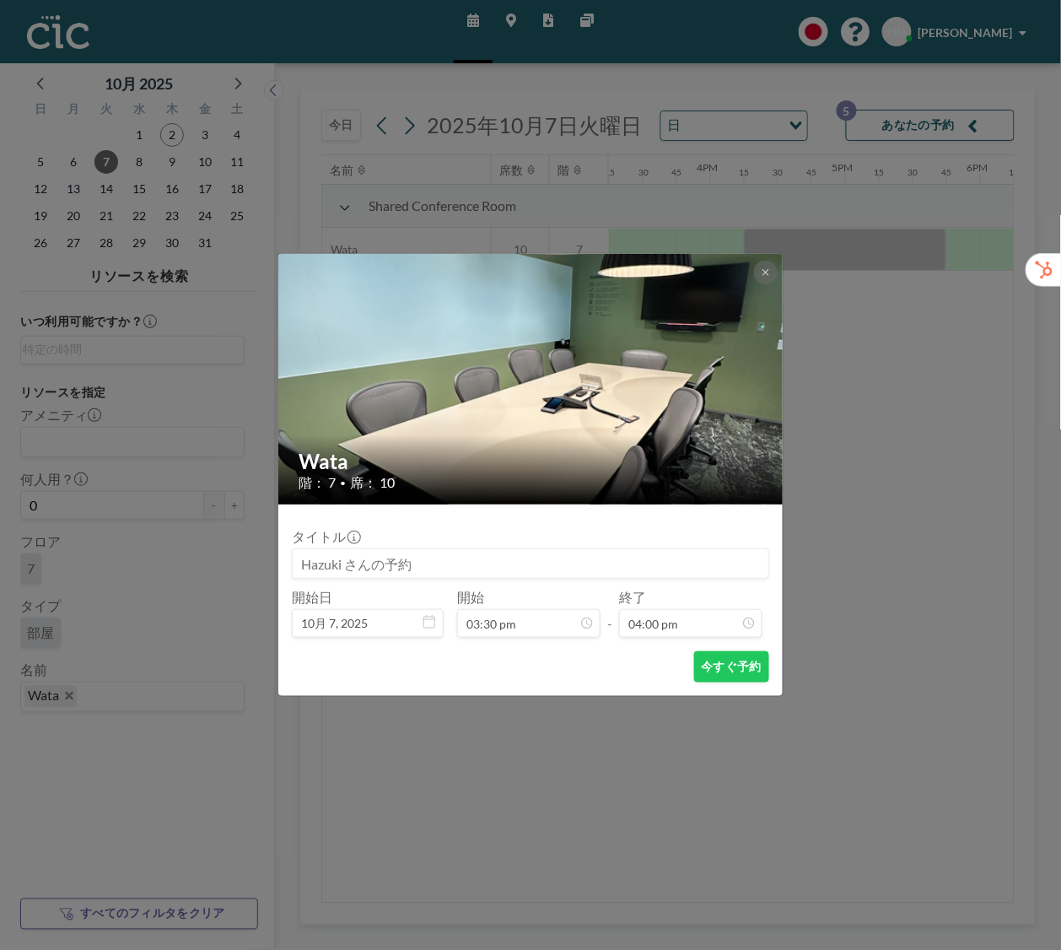
scroll to position [1920, 0]
click at [570, 675] on div "今すぐ予約" at bounding box center [530, 666] width 477 height 31
click at [712, 670] on button "今すぐ予約" at bounding box center [731, 666] width 75 height 31
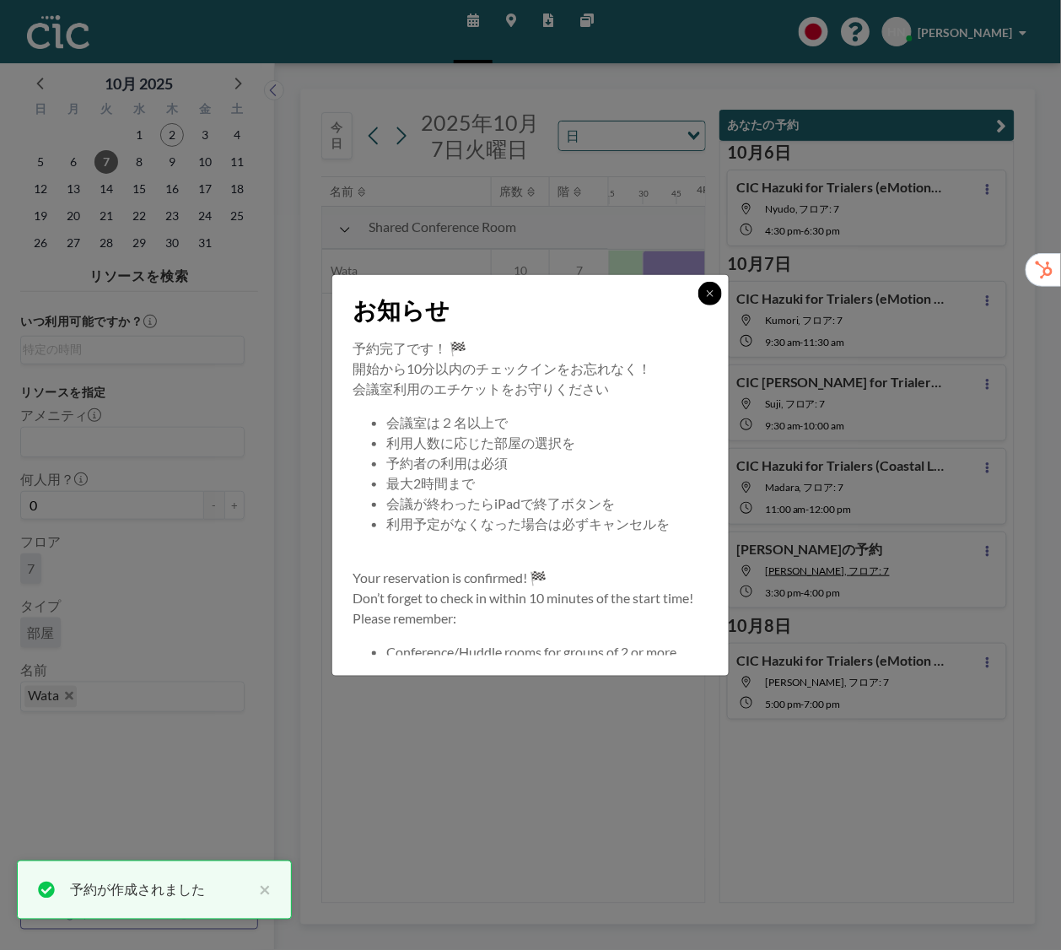
click at [710, 289] on icon at bounding box center [710, 293] width 10 height 10
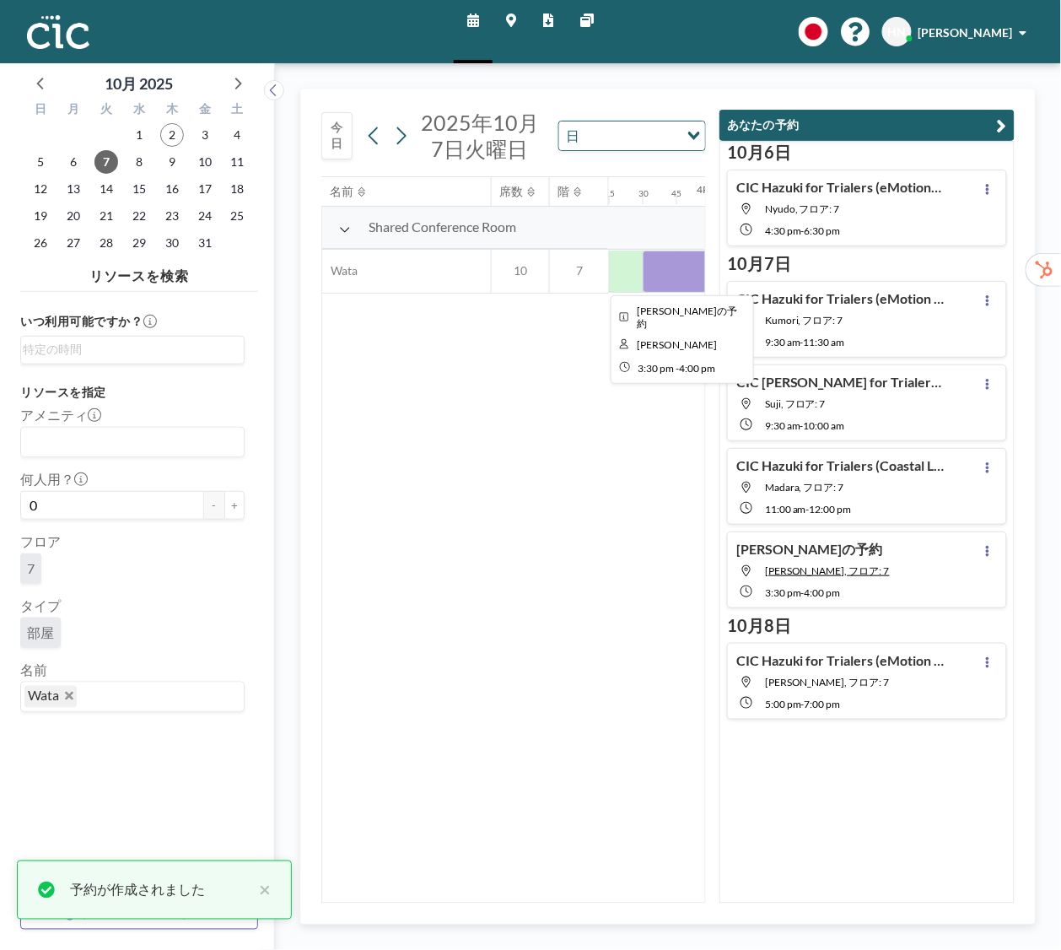
click at [676, 273] on div at bounding box center [676, 271] width 67 height 42
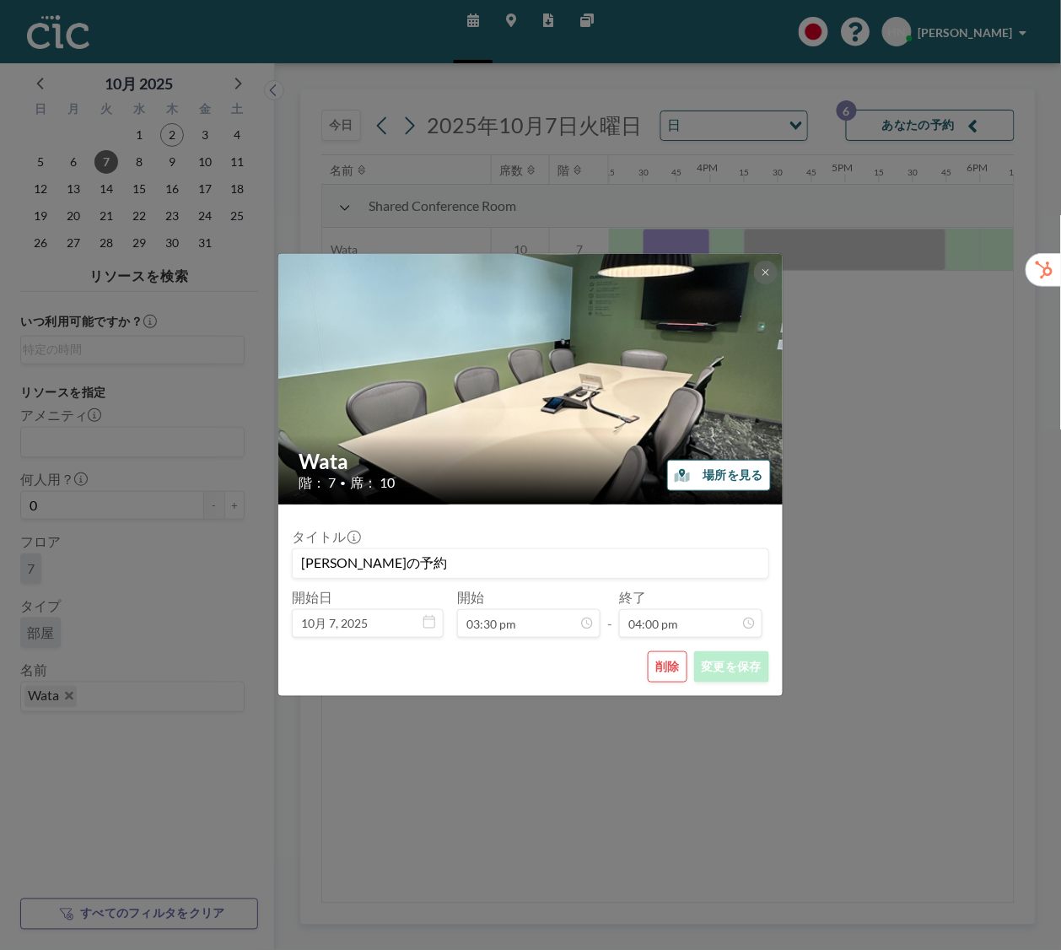
scroll to position [1860, 0]
click at [584, 559] on input "[PERSON_NAME]の予約" at bounding box center [531, 563] width 476 height 29
drag, startPoint x: 374, startPoint y: 565, endPoint x: 304, endPoint y: 562, distance: 69.2
click at [304, 562] on input "[PERSON_NAME]の予約" at bounding box center [531, 563] width 476 height 29
paste input "CIC Hazuki for Trialers (フューチャー様)"
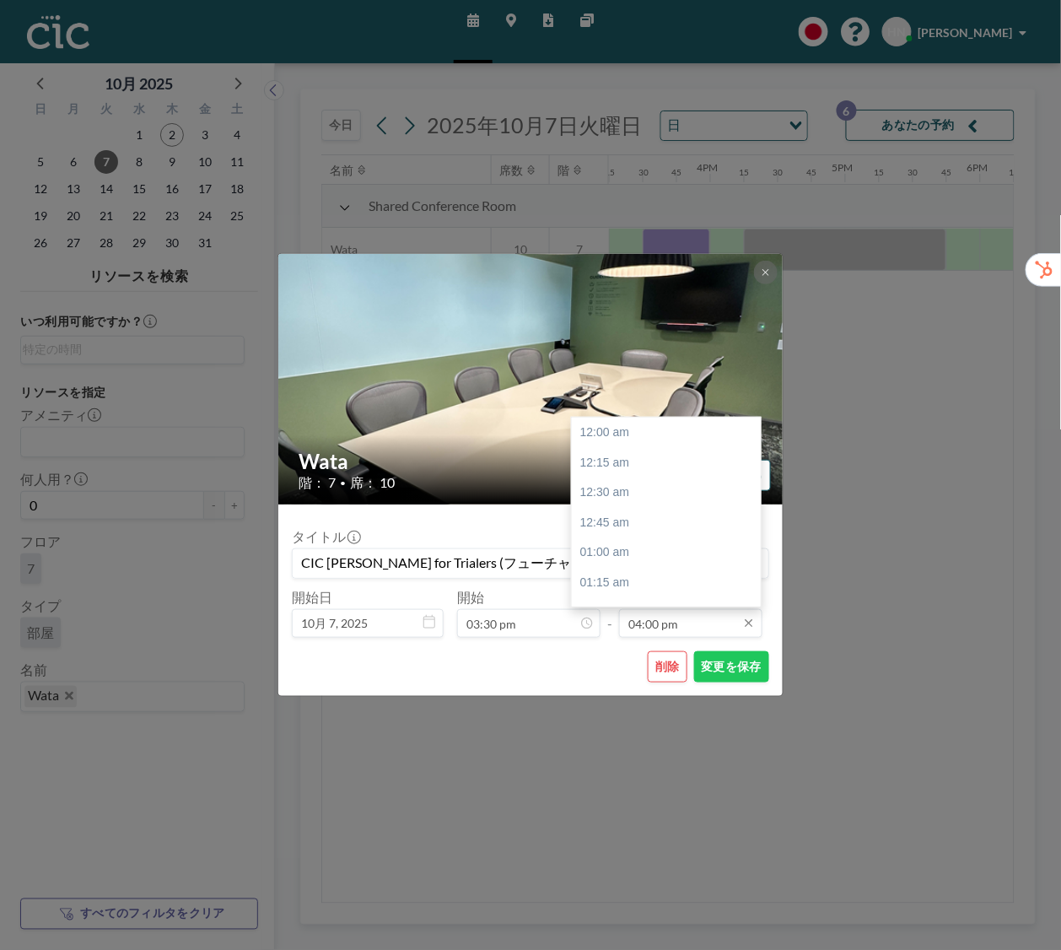
scroll to position [1920, 0]
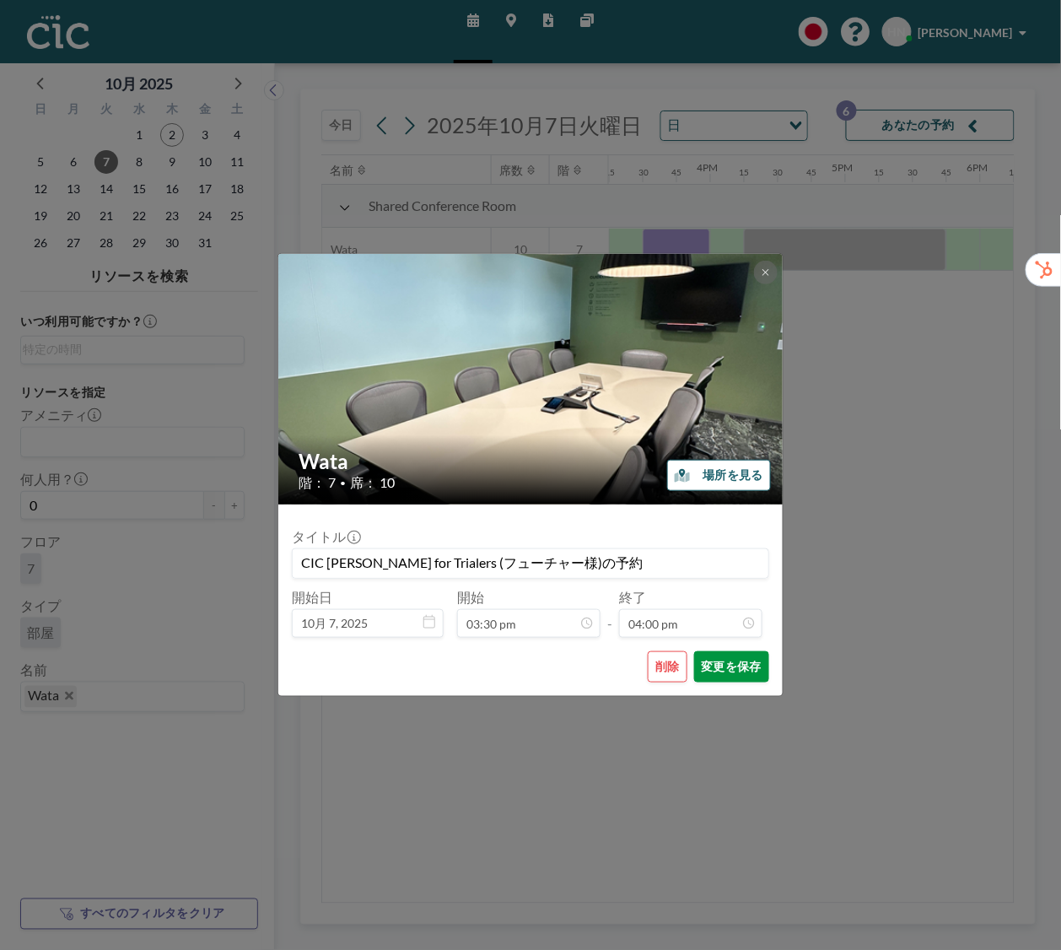
type input "CIC [PERSON_NAME] for Trialers (フューチャー様)の予約"
click at [756, 673] on button "変更を保存" at bounding box center [731, 666] width 75 height 31
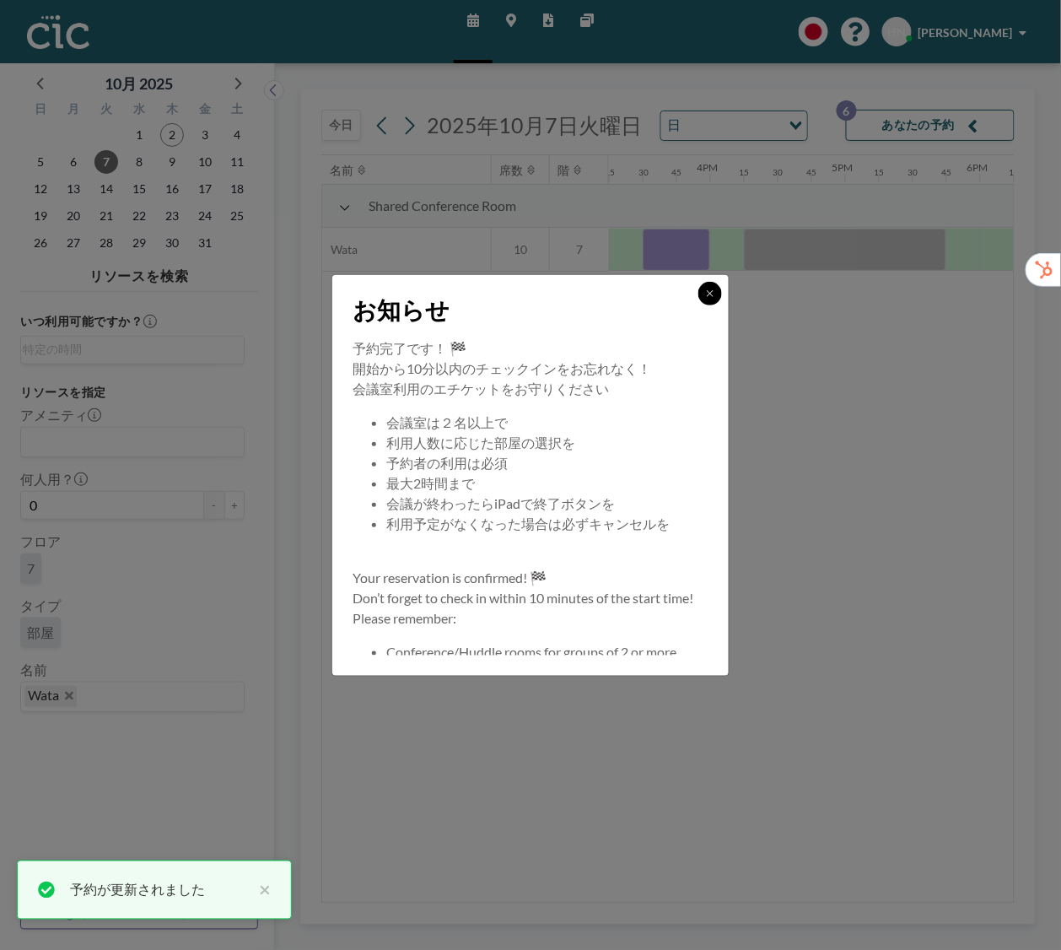
click at [709, 302] on button at bounding box center [710, 294] width 24 height 24
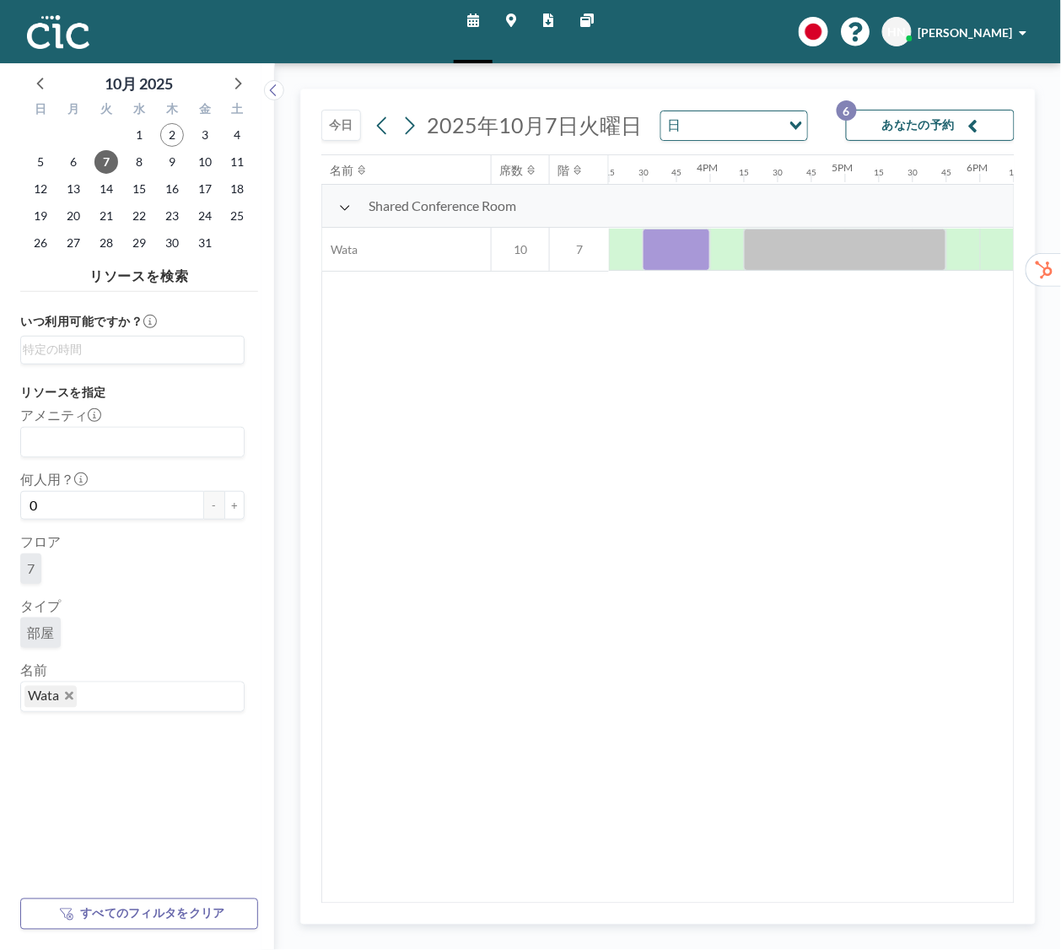
click at [67, 696] on icon "Deselect Wata" at bounding box center [69, 696] width 8 height 8
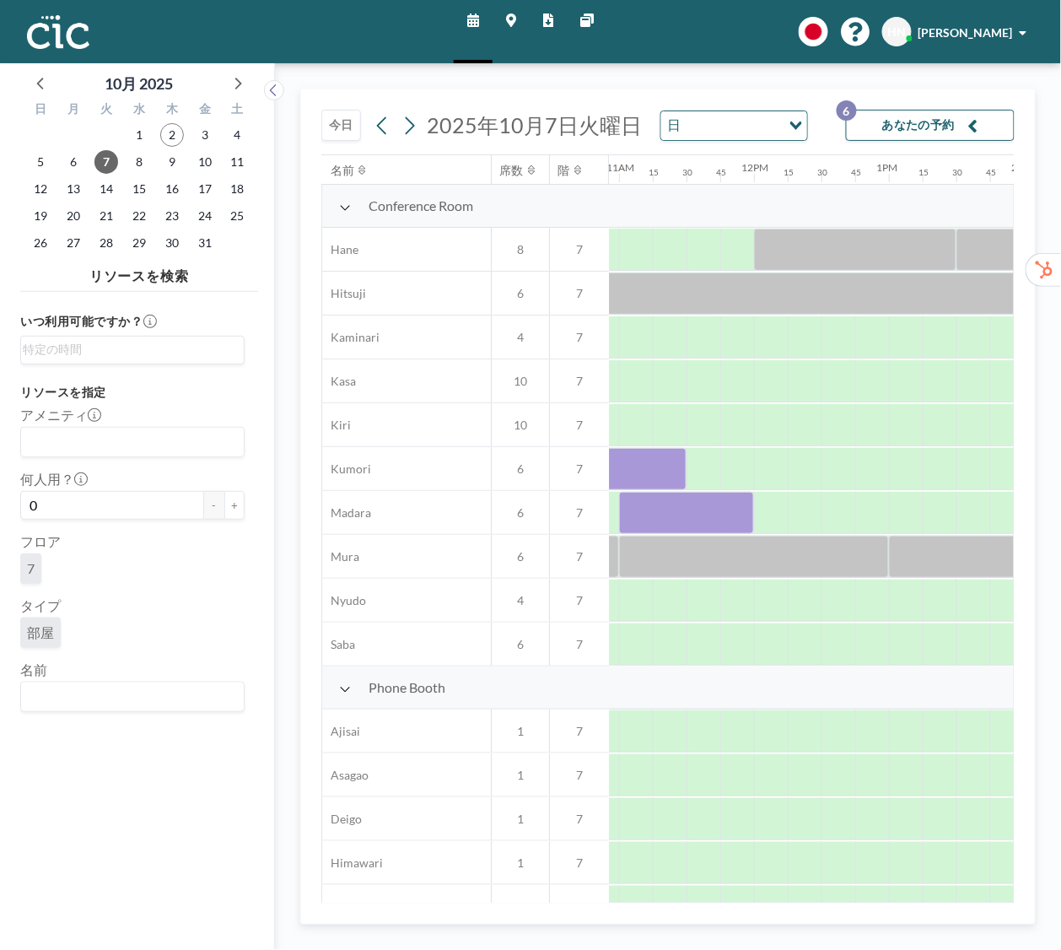
click at [67, 696] on input "Search for option" at bounding box center [129, 697] width 212 height 22
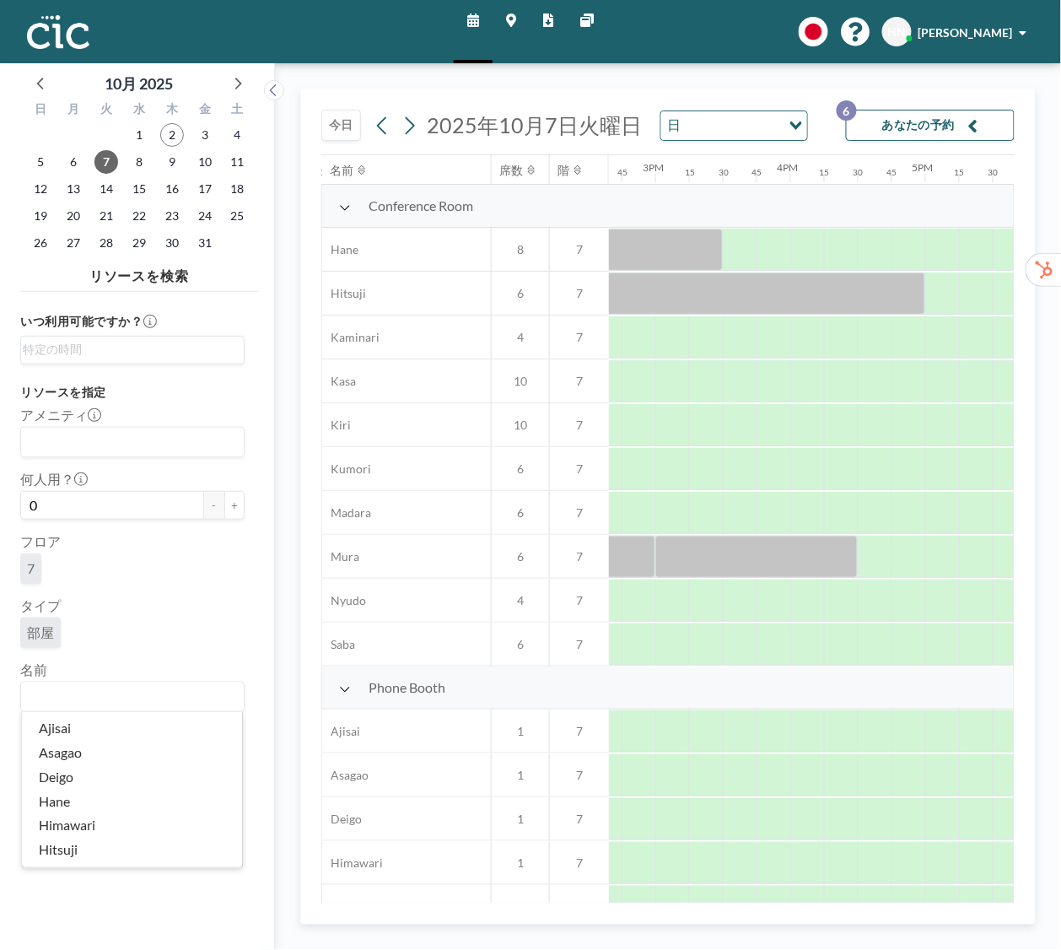
scroll to position [0, 2058]
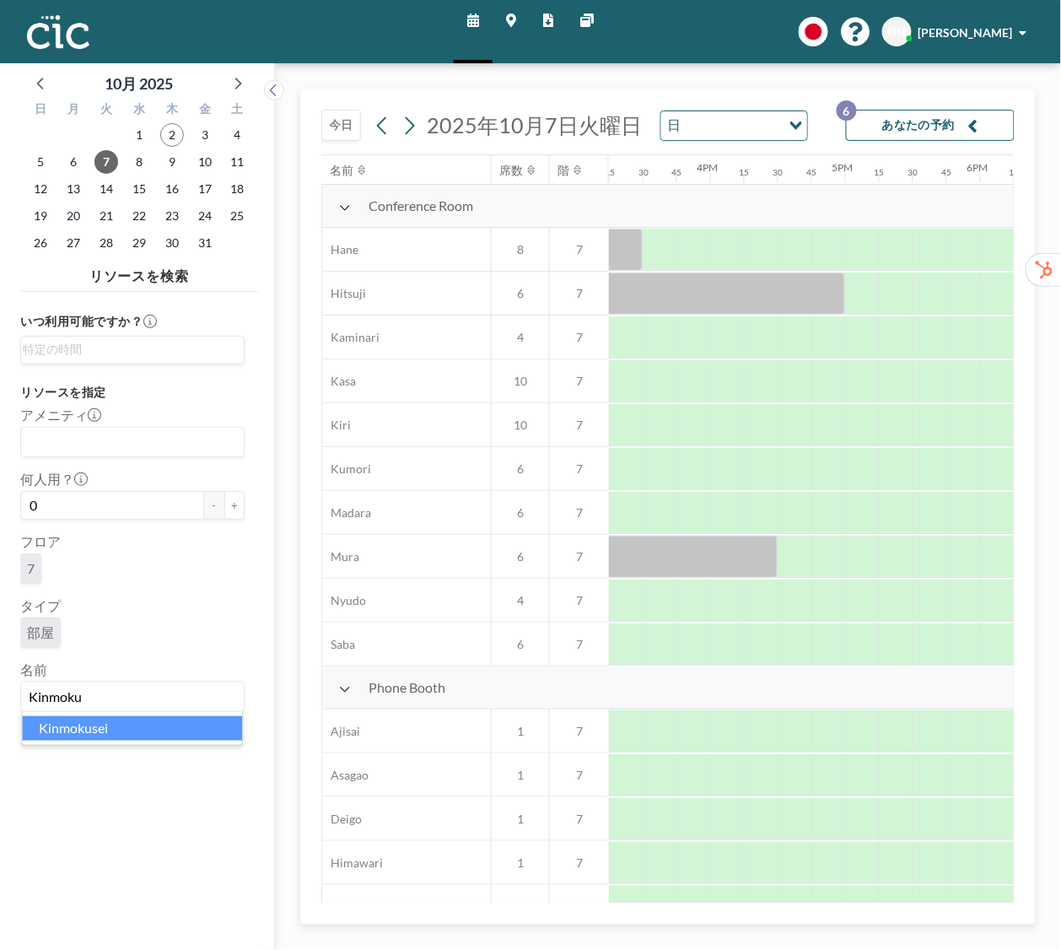
click at [122, 727] on li "Kinmokusei" at bounding box center [132, 728] width 220 height 24
type input "Kinmoku"
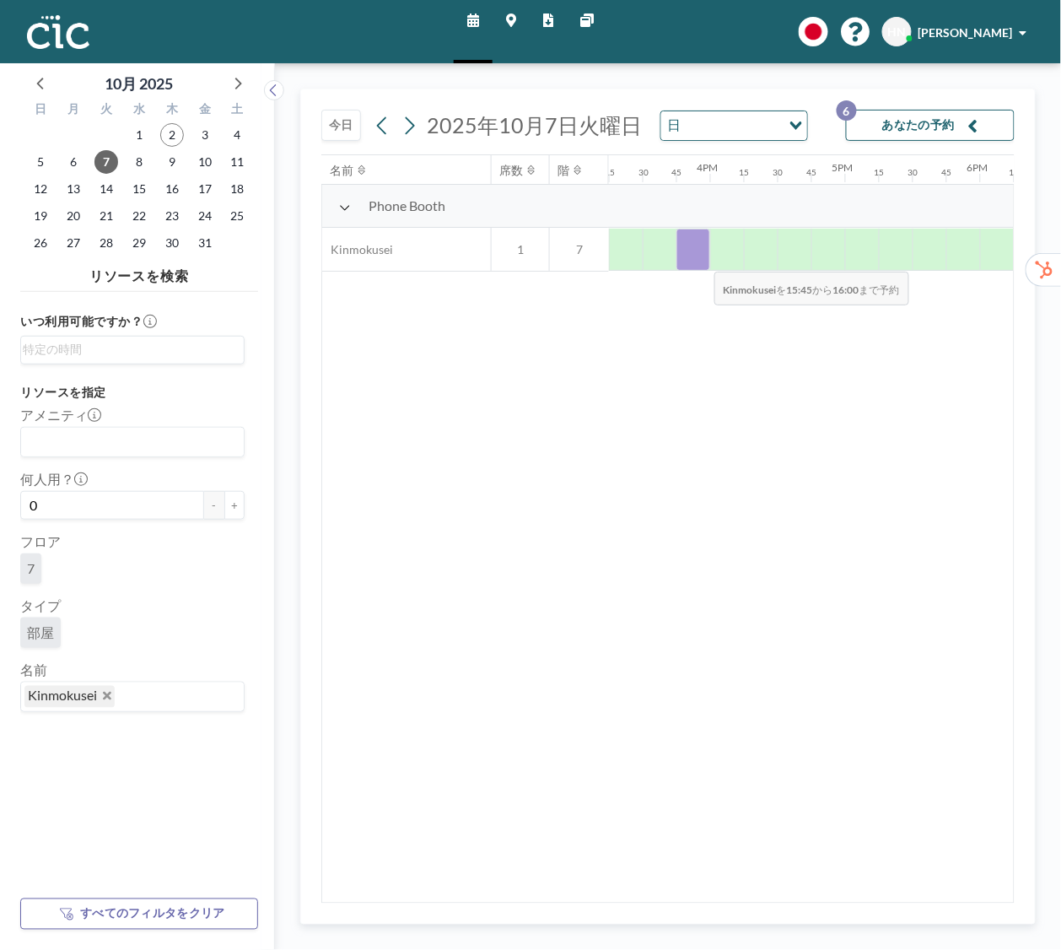
click at [701, 261] on div at bounding box center [693, 250] width 34 height 42
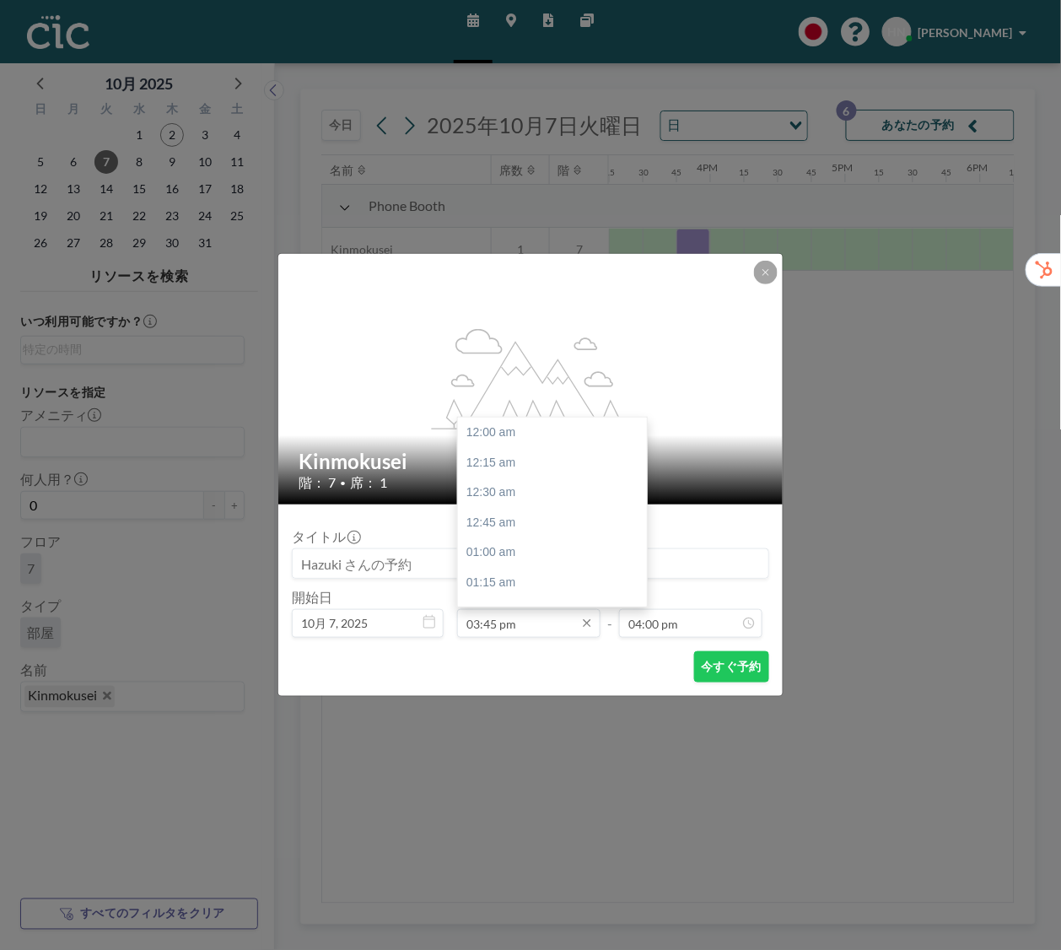
scroll to position [1891, 0]
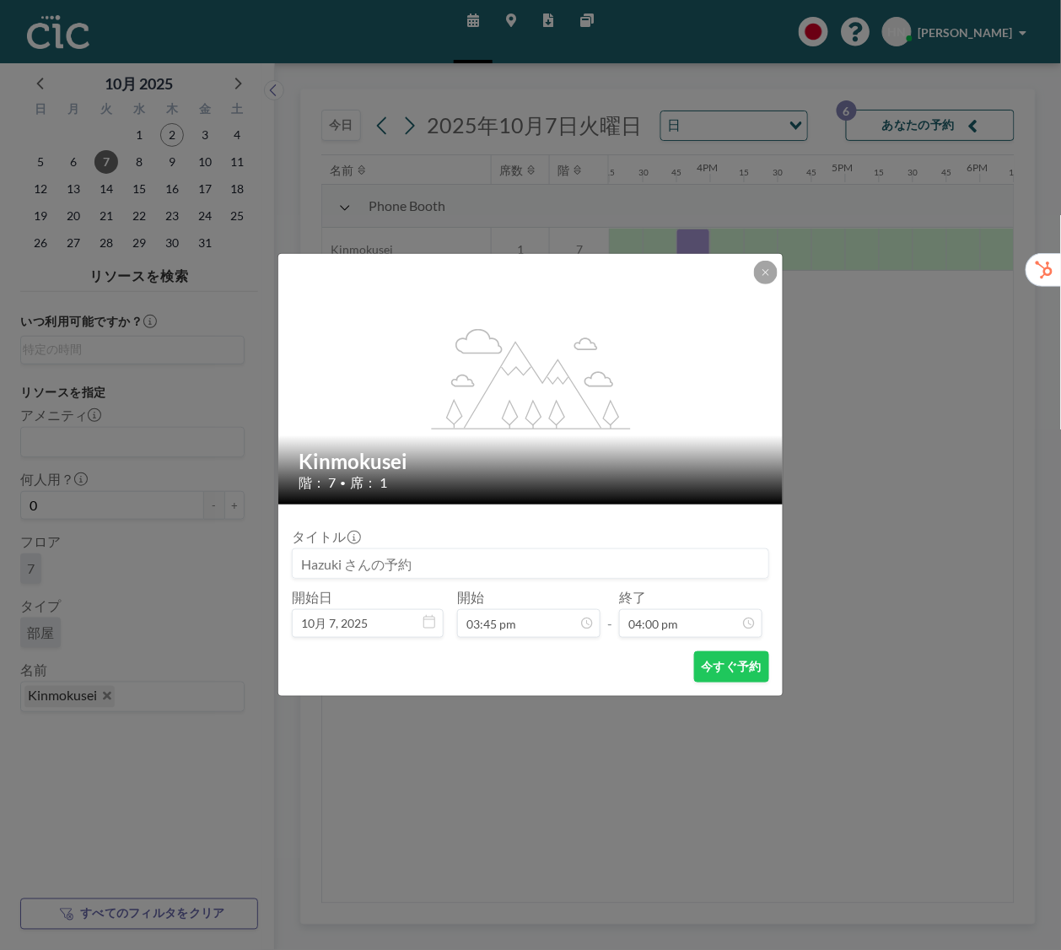
drag, startPoint x: 584, startPoint y: 485, endPoint x: 577, endPoint y: 403, distance: 82.2
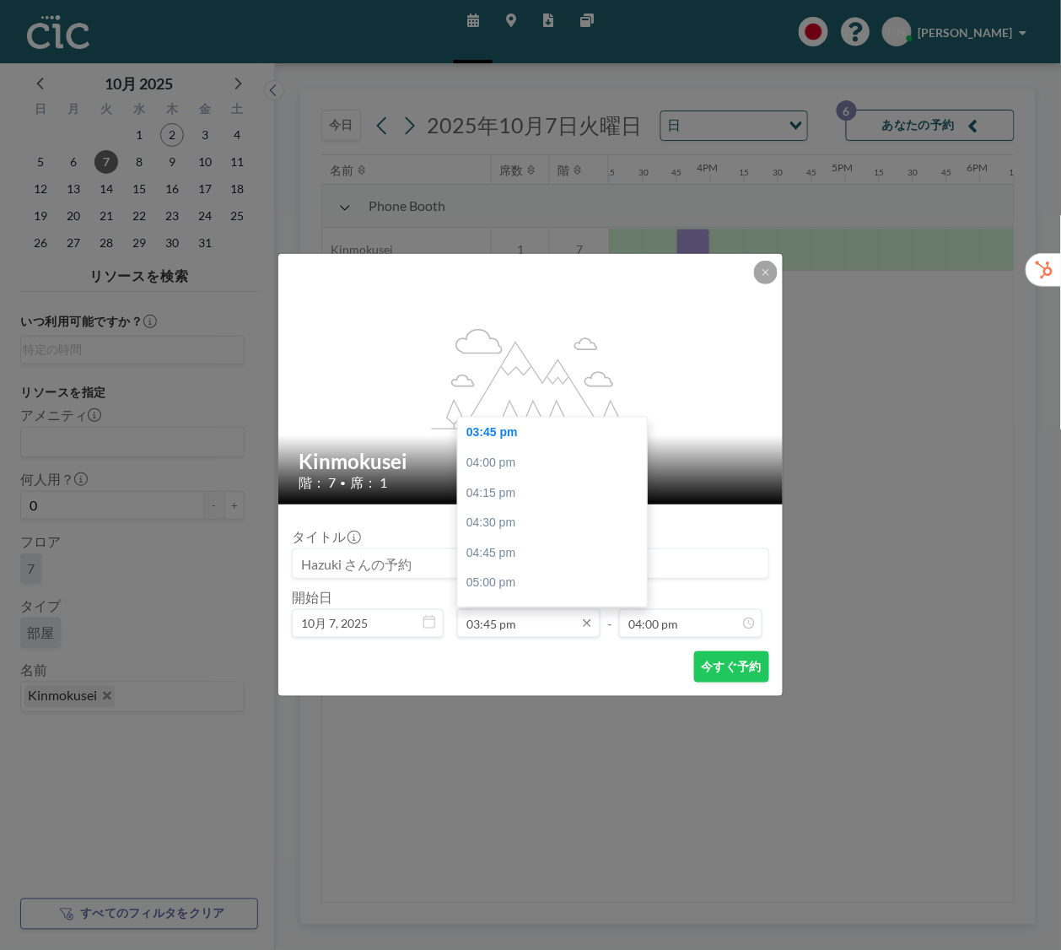
click at [552, 609] on input "03:45 pm" at bounding box center [528, 623] width 143 height 29
click at [556, 624] on input "03:45 pm" at bounding box center [528, 623] width 143 height 29
drag, startPoint x: 639, startPoint y: 546, endPoint x: 621, endPoint y: 505, distance: 44.5
click at [621, 504] on div "12:00 am 12:15 am 12:30 am 12:45 am 01:00 am 01:15 am 01:30 am 01:45 am 02:00 a…" at bounding box center [552, 511] width 189 height 189
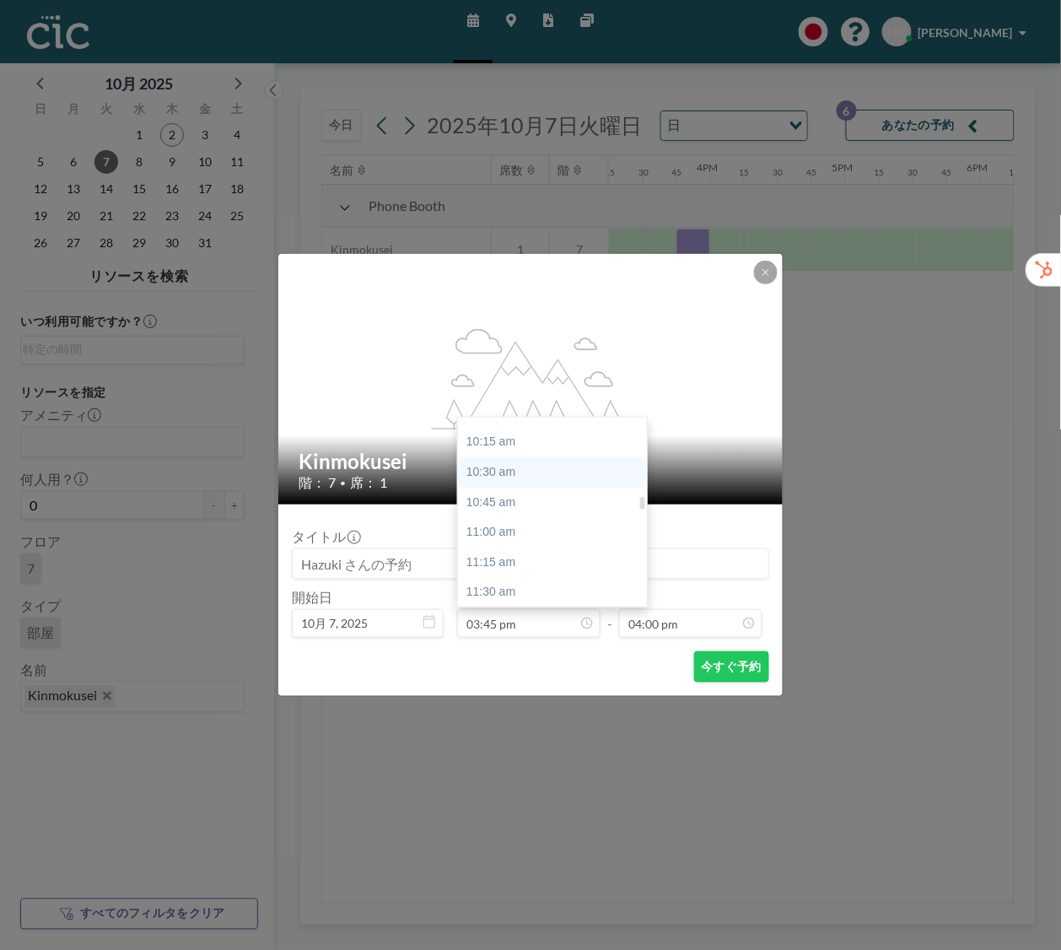
click at [583, 477] on div "10:30 am" at bounding box center [552, 472] width 189 height 30
type input "10:30 am"
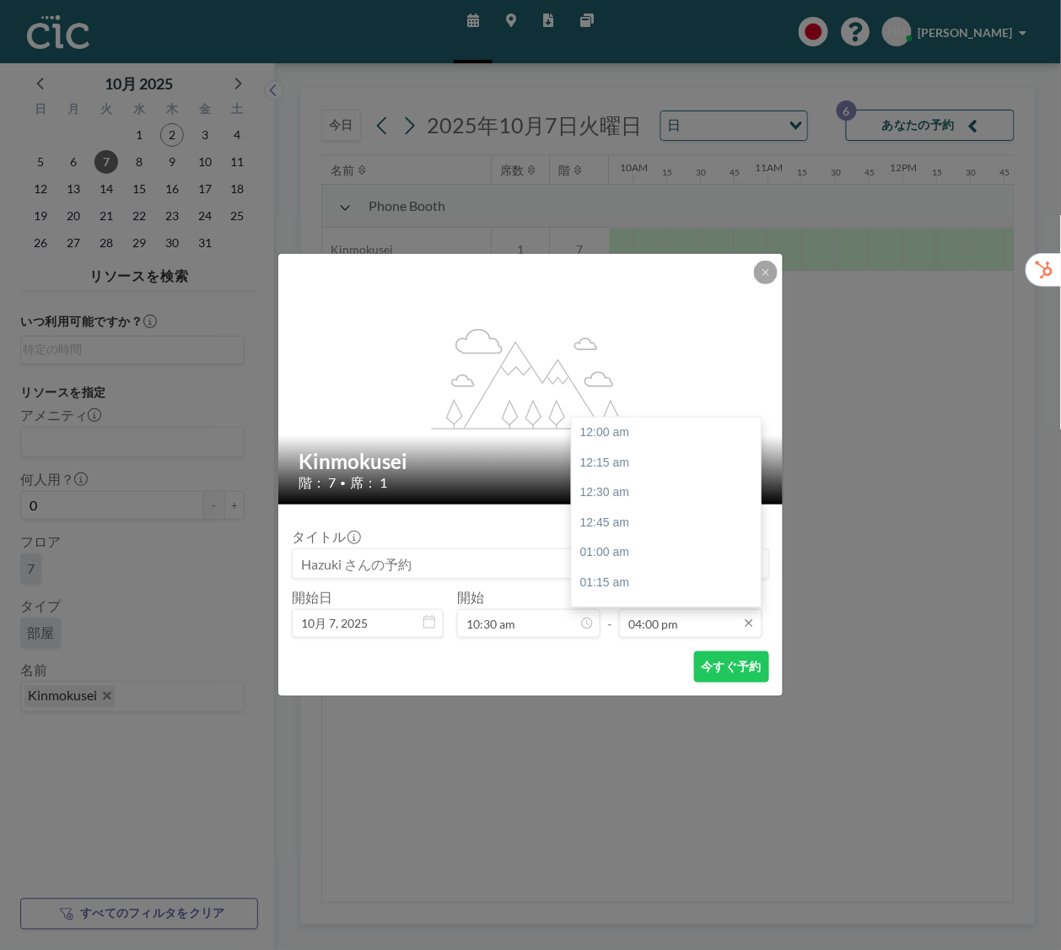
scroll to position [1920, 0]
click at [679, 625] on input "04:00 pm" at bounding box center [690, 623] width 143 height 29
click at [672, 614] on input "04:00 pm" at bounding box center [690, 623] width 143 height 29
drag, startPoint x: 758, startPoint y: 549, endPoint x: 754, endPoint y: 512, distance: 37.3
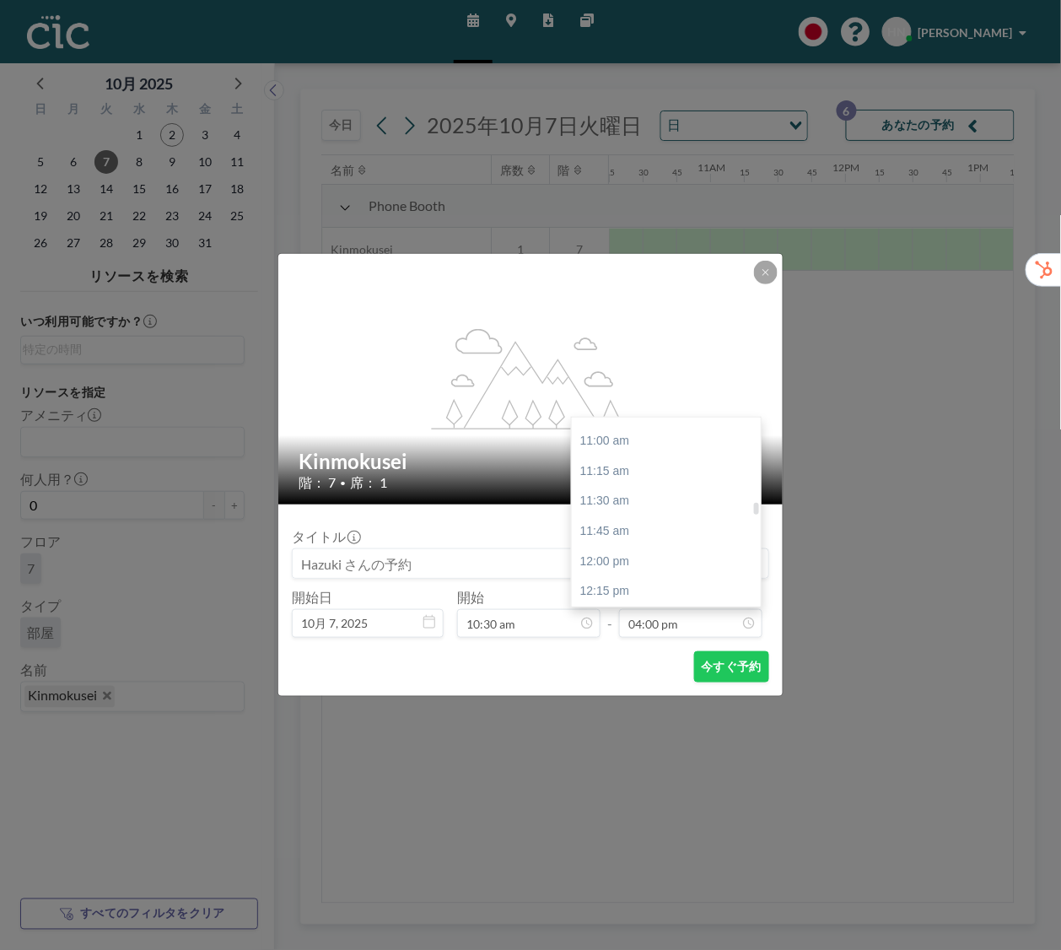
click at [754, 512] on div at bounding box center [756, 509] width 5 height 12
click at [669, 440] on div "11:00 am" at bounding box center [666, 441] width 189 height 30
type input "11:00 am"
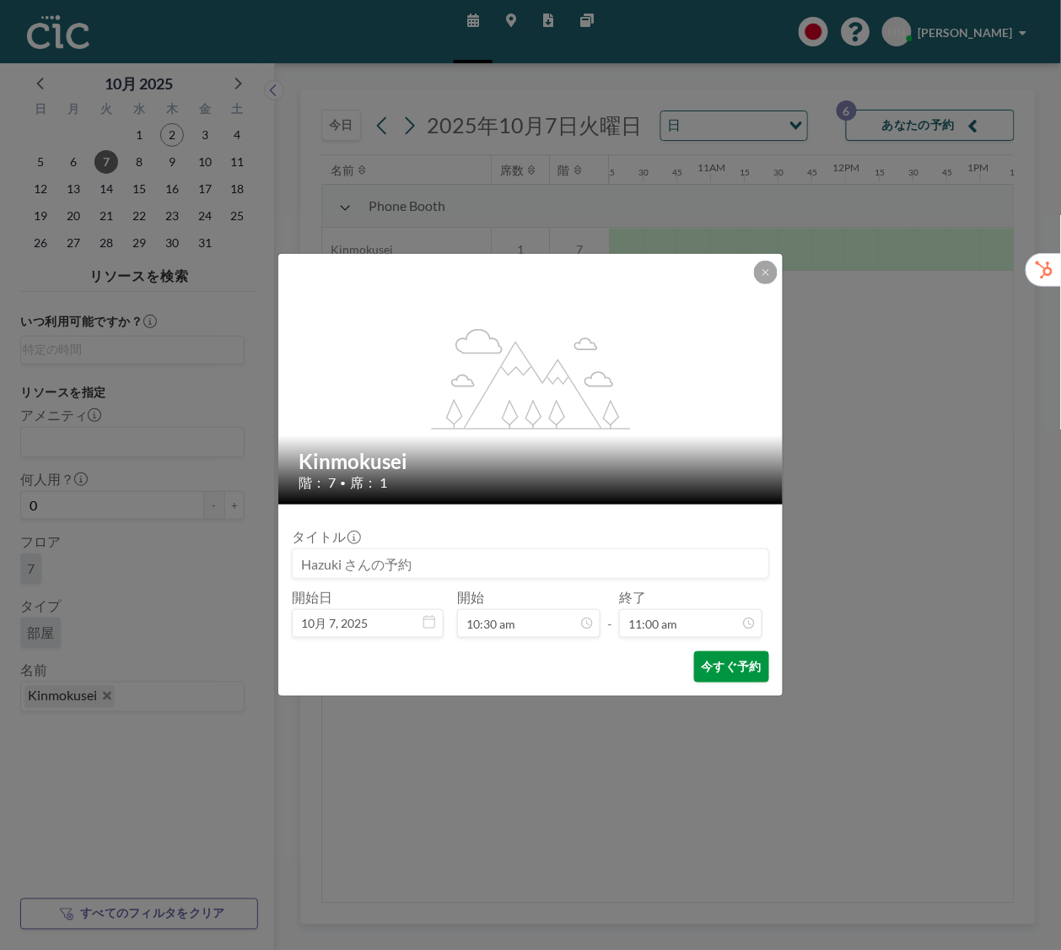
click at [726, 652] on button "今すぐ予約" at bounding box center [731, 666] width 75 height 31
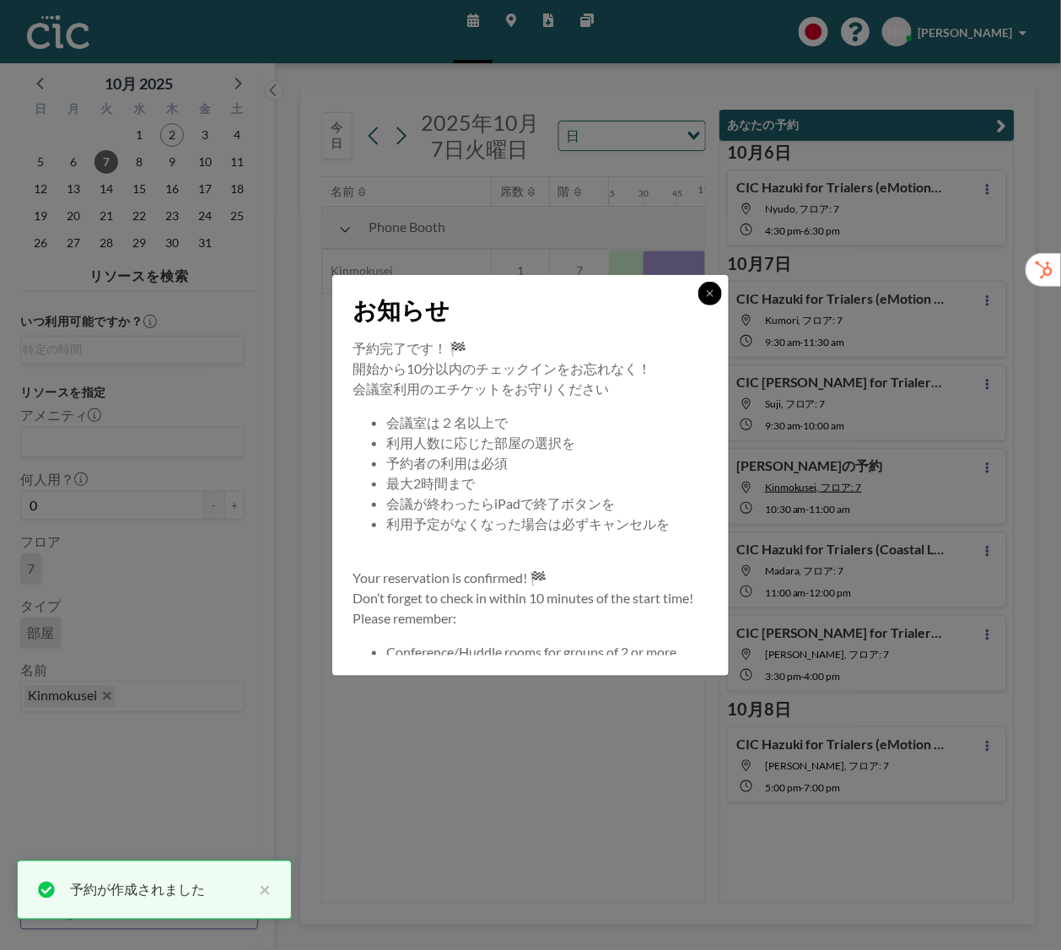
click at [709, 290] on icon at bounding box center [710, 293] width 10 height 10
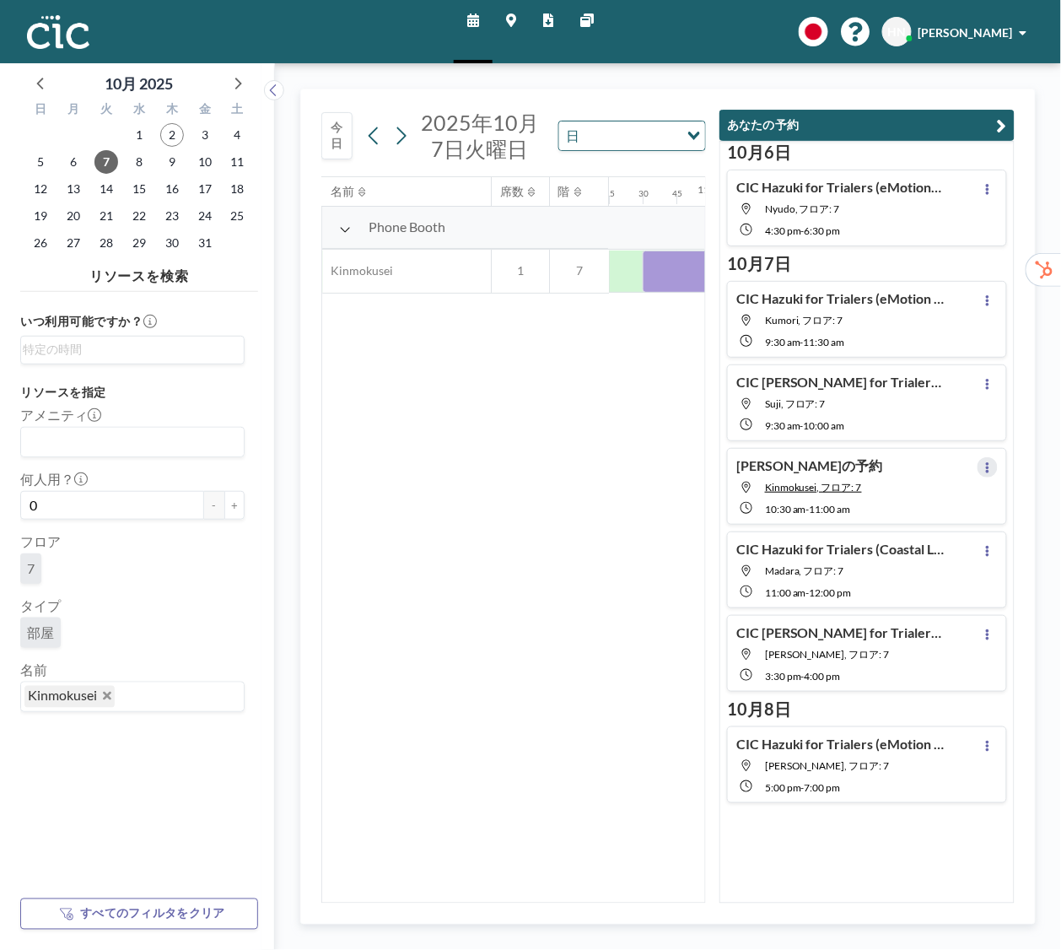
click at [982, 473] on button at bounding box center [987, 467] width 20 height 20
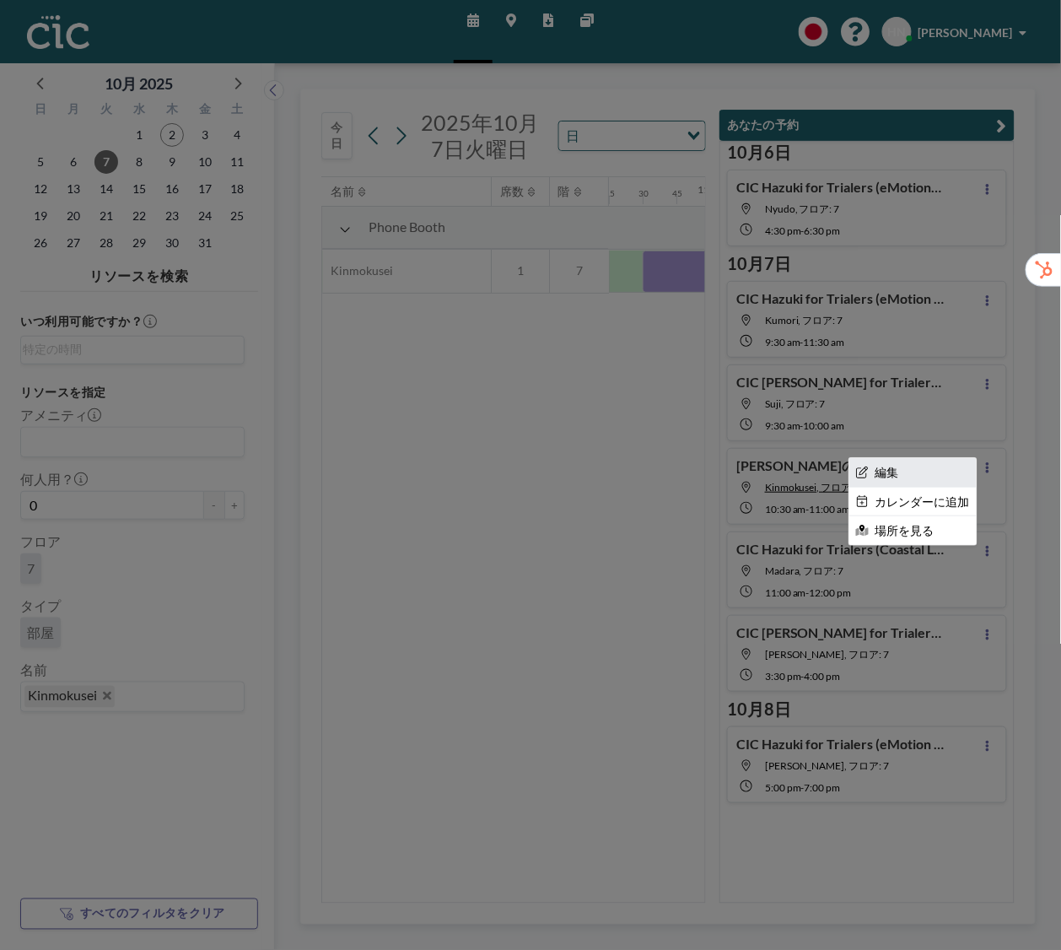
click at [955, 472] on li "編集" at bounding box center [912, 472] width 127 height 29
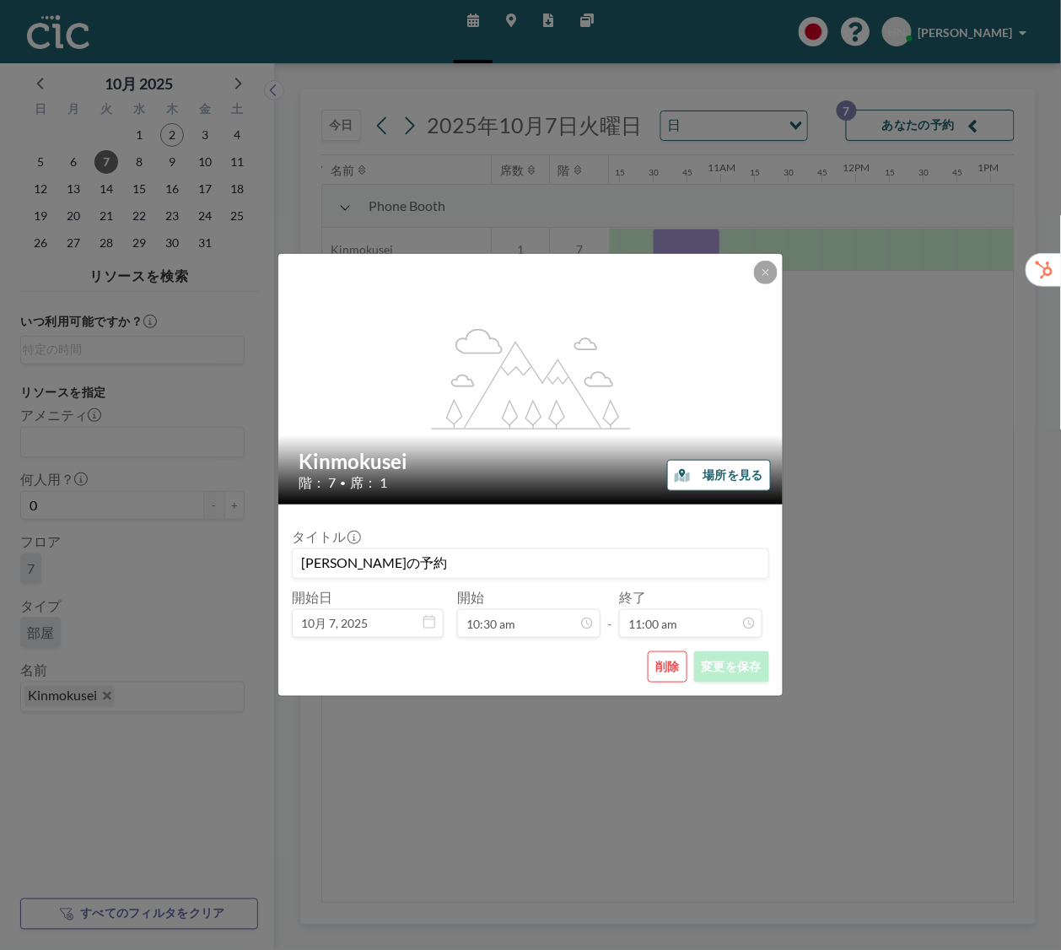
scroll to position [0, 1383]
click at [351, 564] on input "[PERSON_NAME]の予約" at bounding box center [531, 563] width 476 height 29
drag, startPoint x: 371, startPoint y: 563, endPoint x: 245, endPoint y: 559, distance: 125.7
click at [245, 559] on div "flex-grow: 1.2; Kinmokusei 階： 7 • 席： 1 場所を見る タイトル Hazuki さんの予約 開始日 10月 7, 2025 …" at bounding box center [530, 475] width 1061 height 950
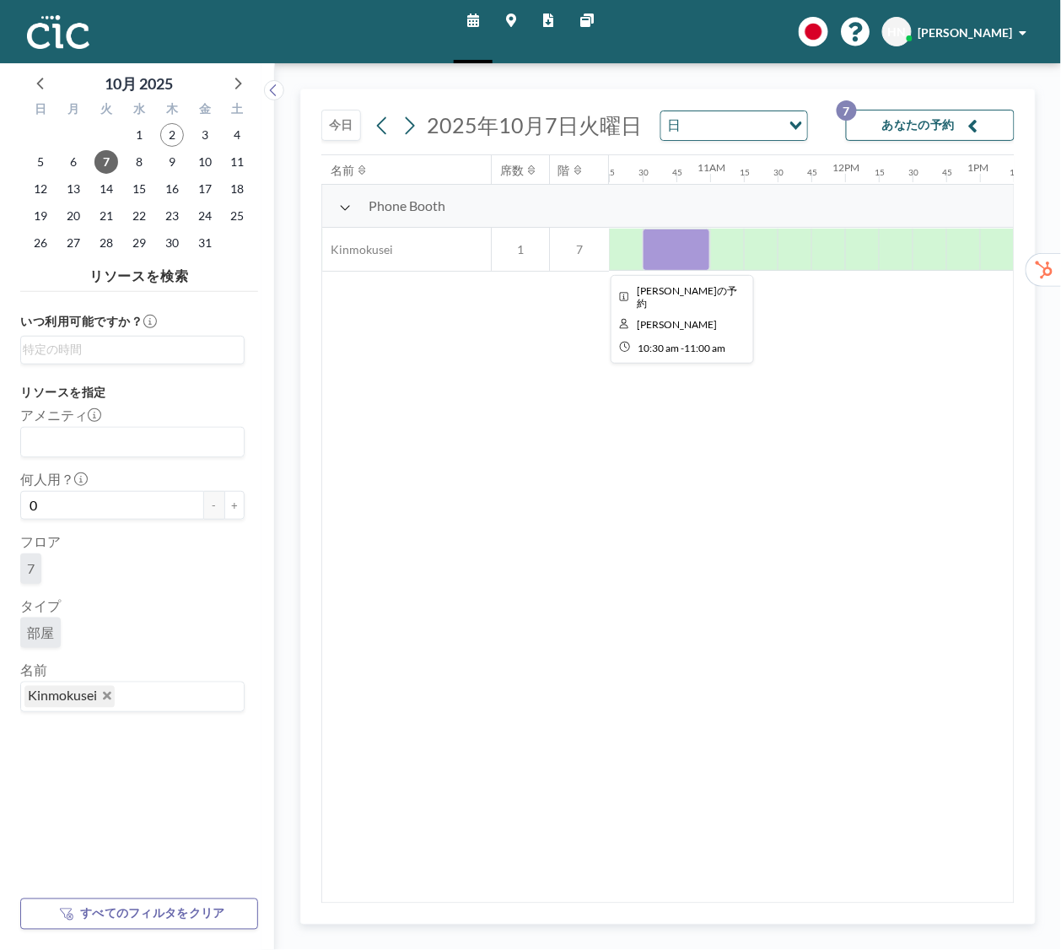
click at [698, 250] on div at bounding box center [676, 250] width 67 height 42
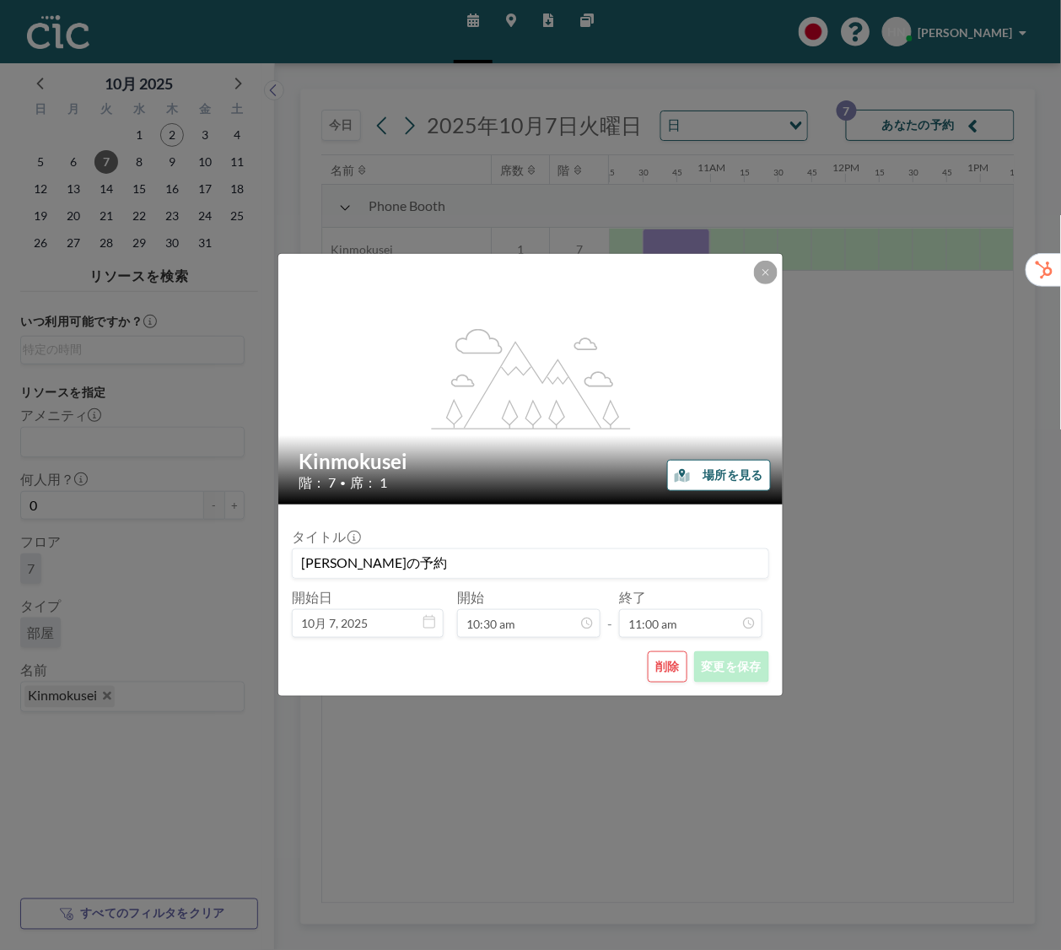
scroll to position [1321, 0]
drag, startPoint x: 372, startPoint y: 566, endPoint x: 263, endPoint y: 570, distance: 108.9
click at [263, 570] on div "flex-grow: 1.2; Kinmokusei 階： 7 • 席： 1 場所を見る タイトル Hazuki さんの予約 開始日 10月 7, 2025 …" at bounding box center [530, 475] width 1061 height 950
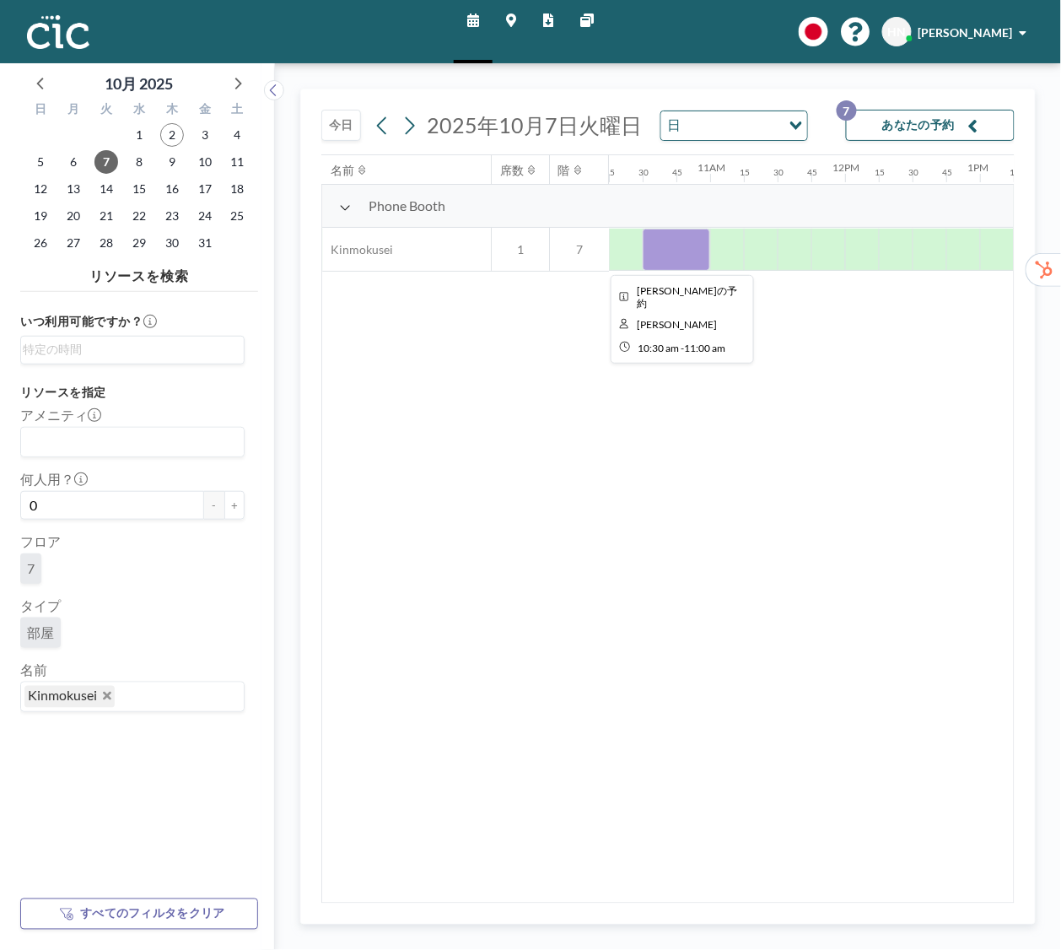
click at [683, 252] on div at bounding box center [676, 250] width 67 height 42
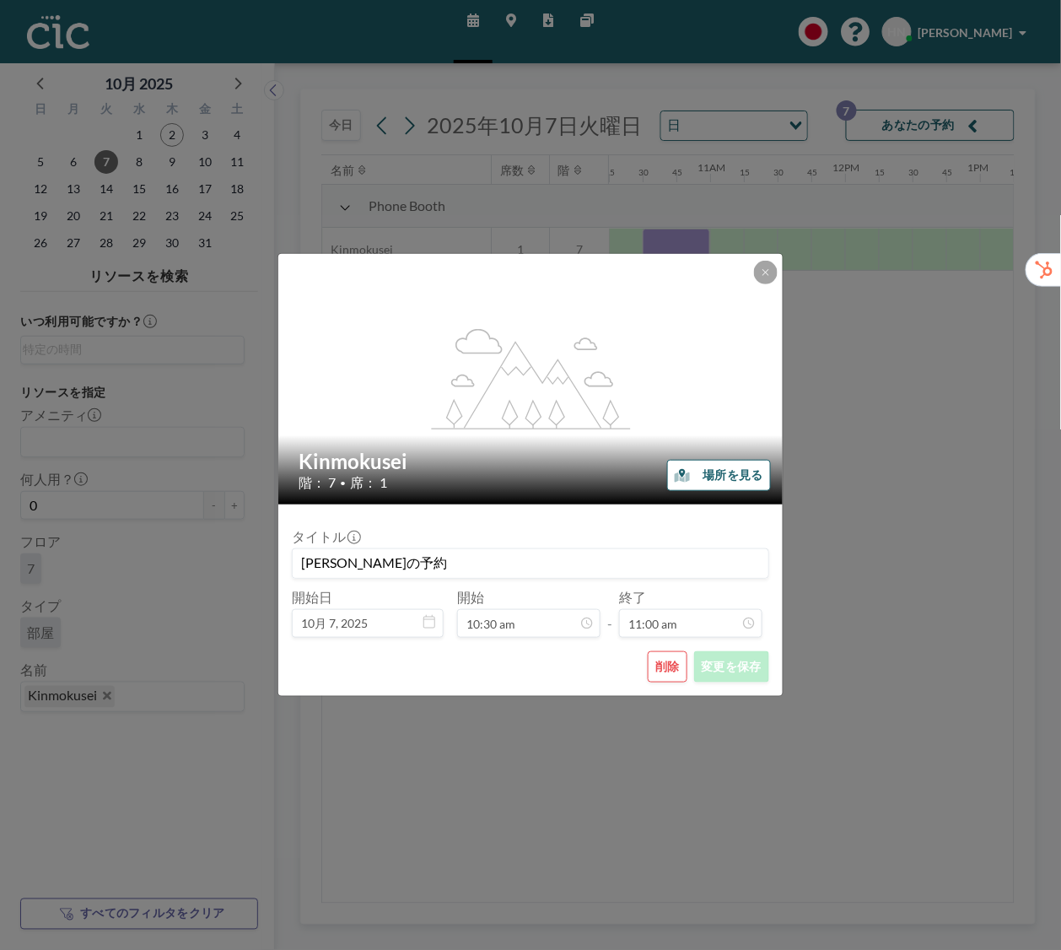
click at [378, 563] on input "[PERSON_NAME]の予約" at bounding box center [531, 563] width 476 height 29
paste input "CIC Hazuki for Trialers (フューチャー様)"
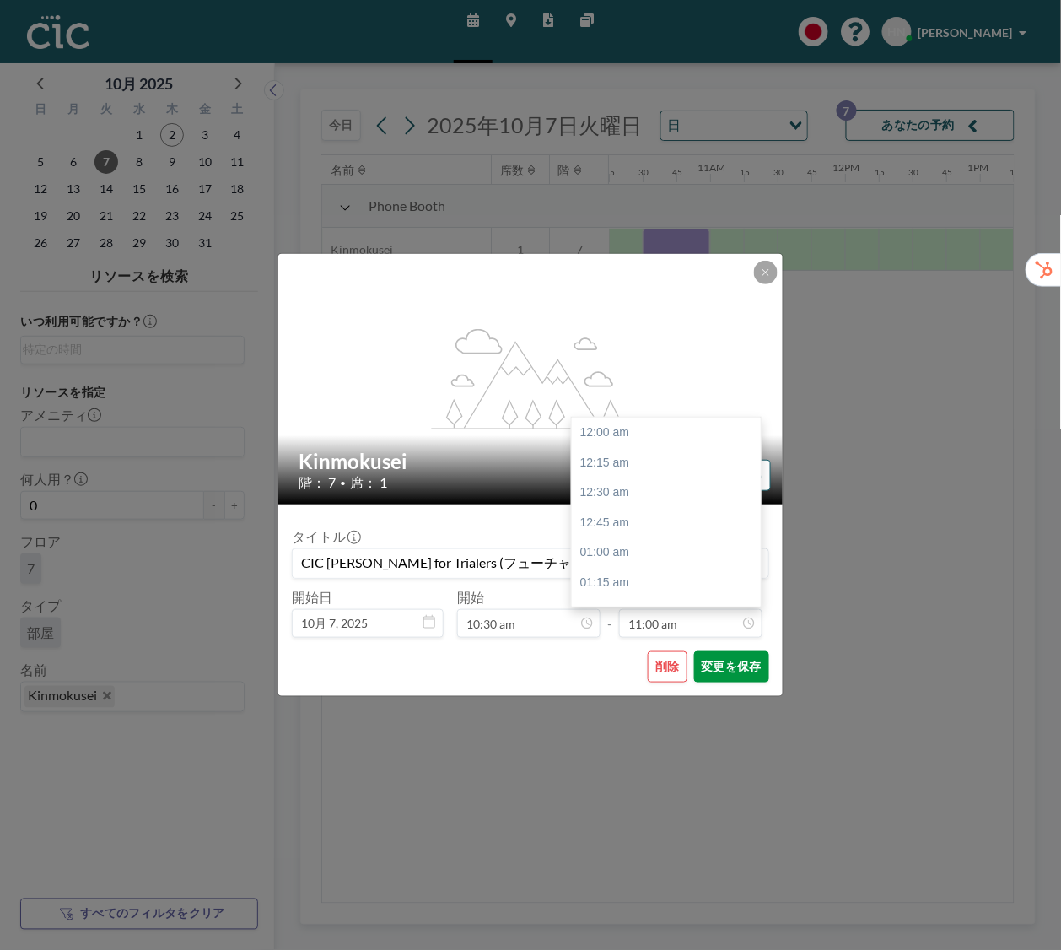
scroll to position [1321, 0]
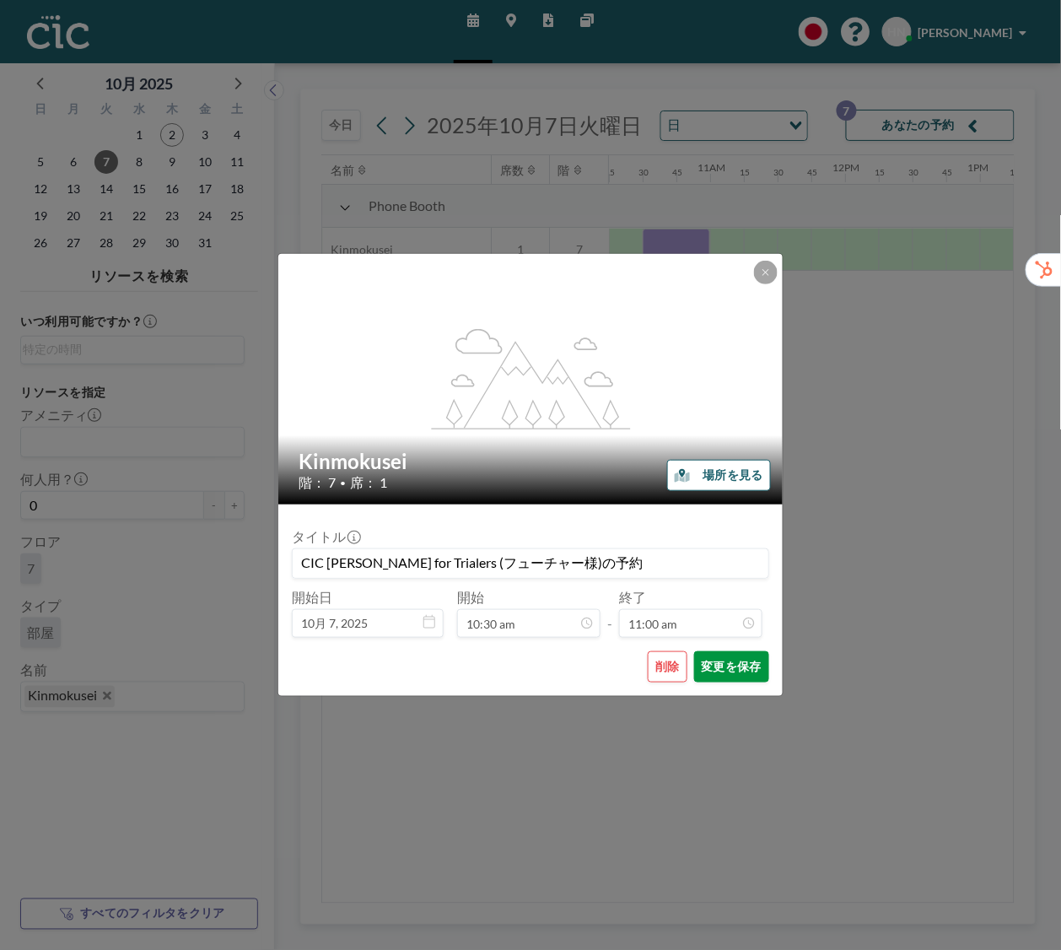
type input "CIC [PERSON_NAME] for Trialers (フューチャー様)の予約"
click at [738, 657] on button "変更を保存" at bounding box center [731, 666] width 75 height 31
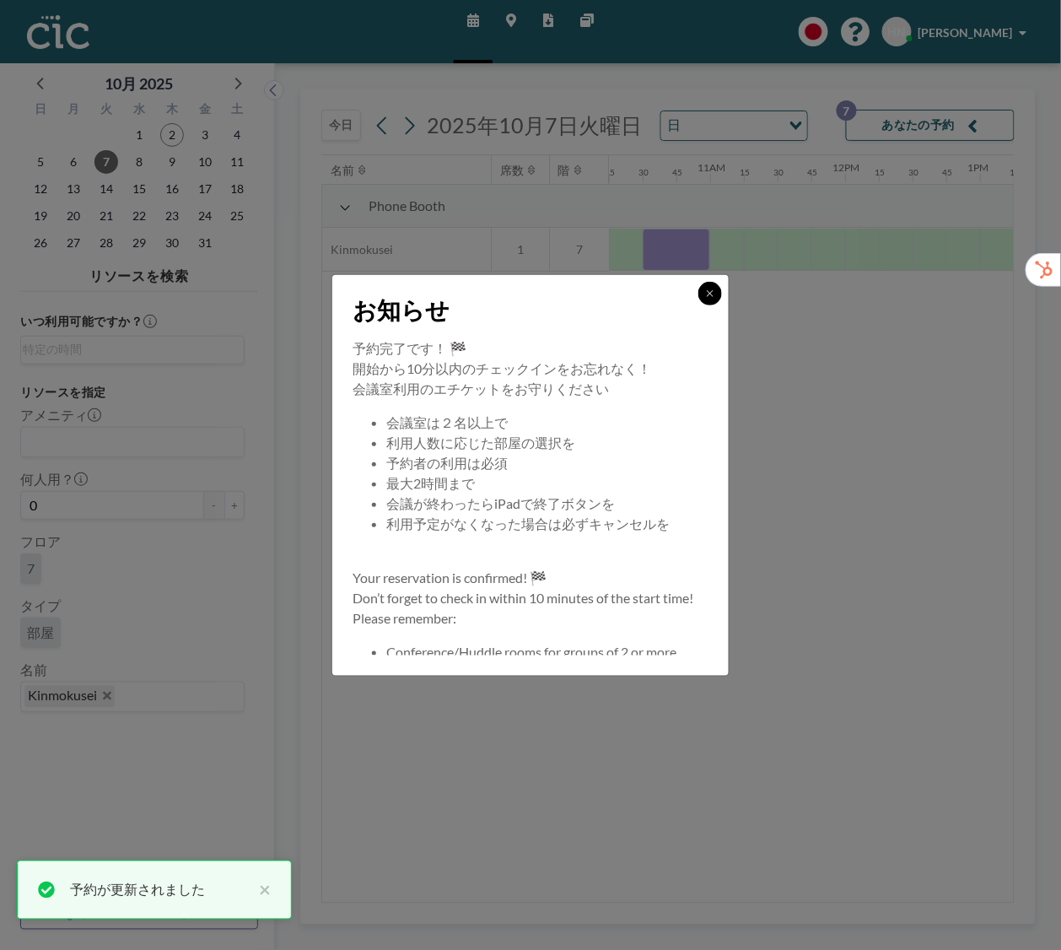
click at [710, 298] on button at bounding box center [710, 294] width 24 height 24
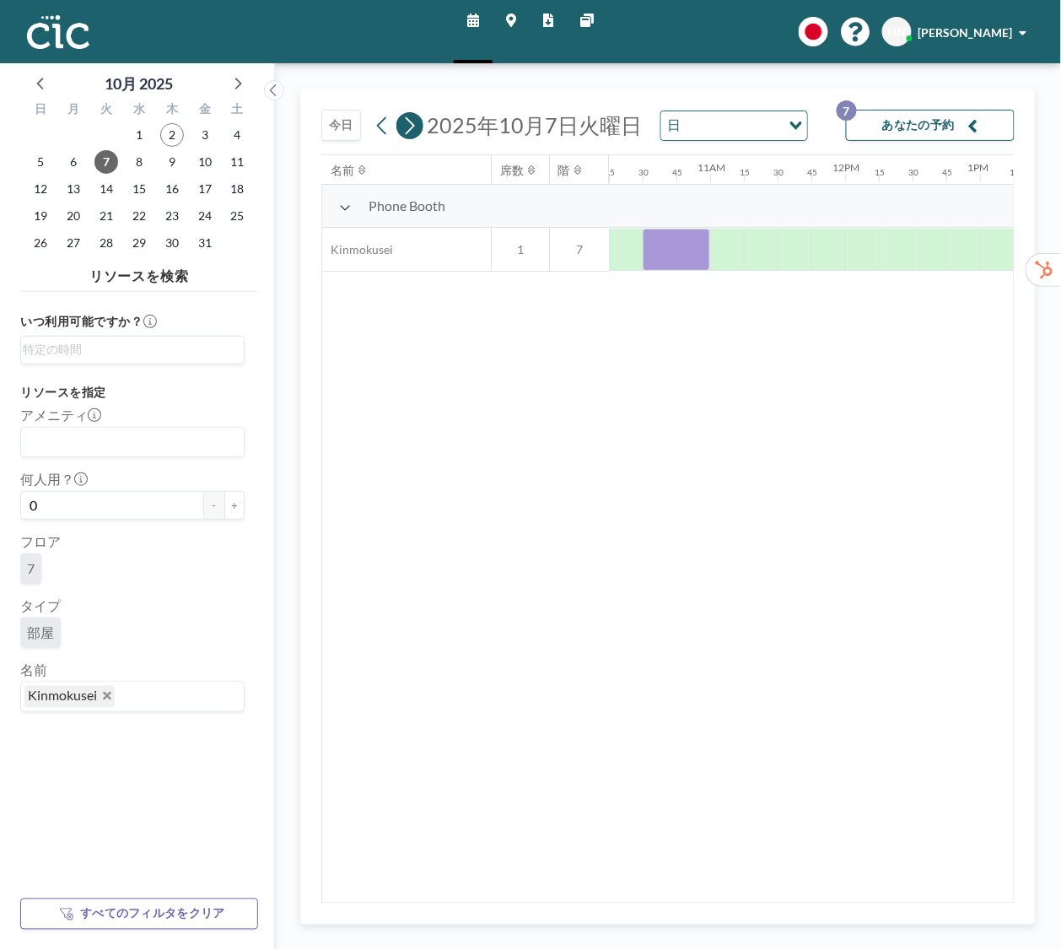
click at [418, 130] on button at bounding box center [409, 125] width 27 height 27
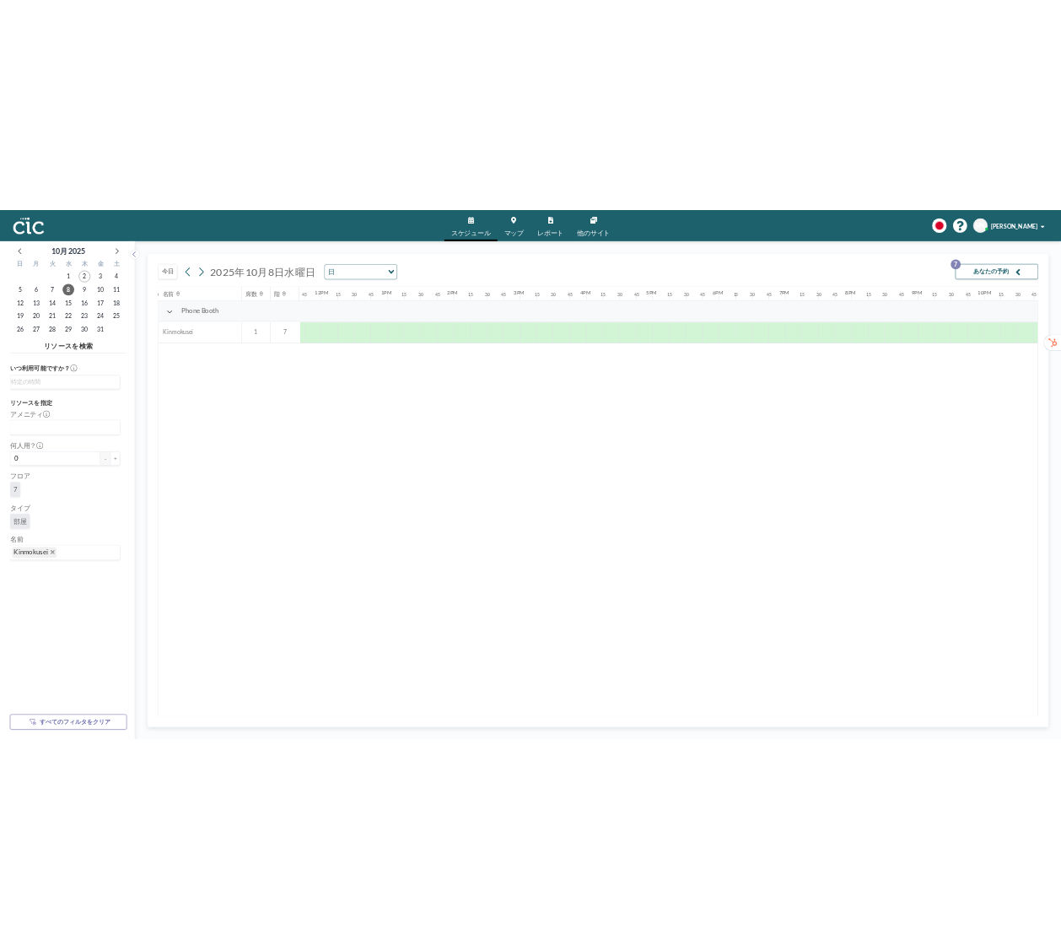
scroll to position [0, 1738]
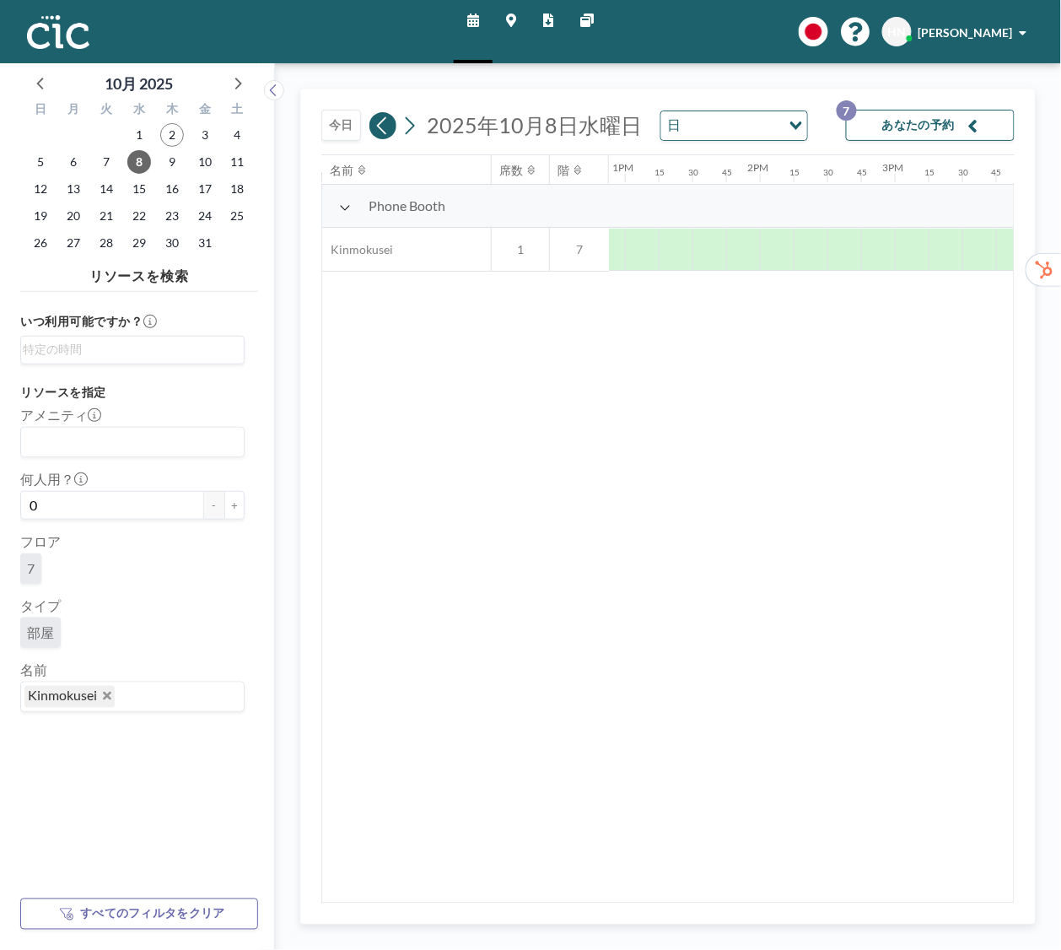
click at [385, 126] on icon at bounding box center [382, 125] width 16 height 25
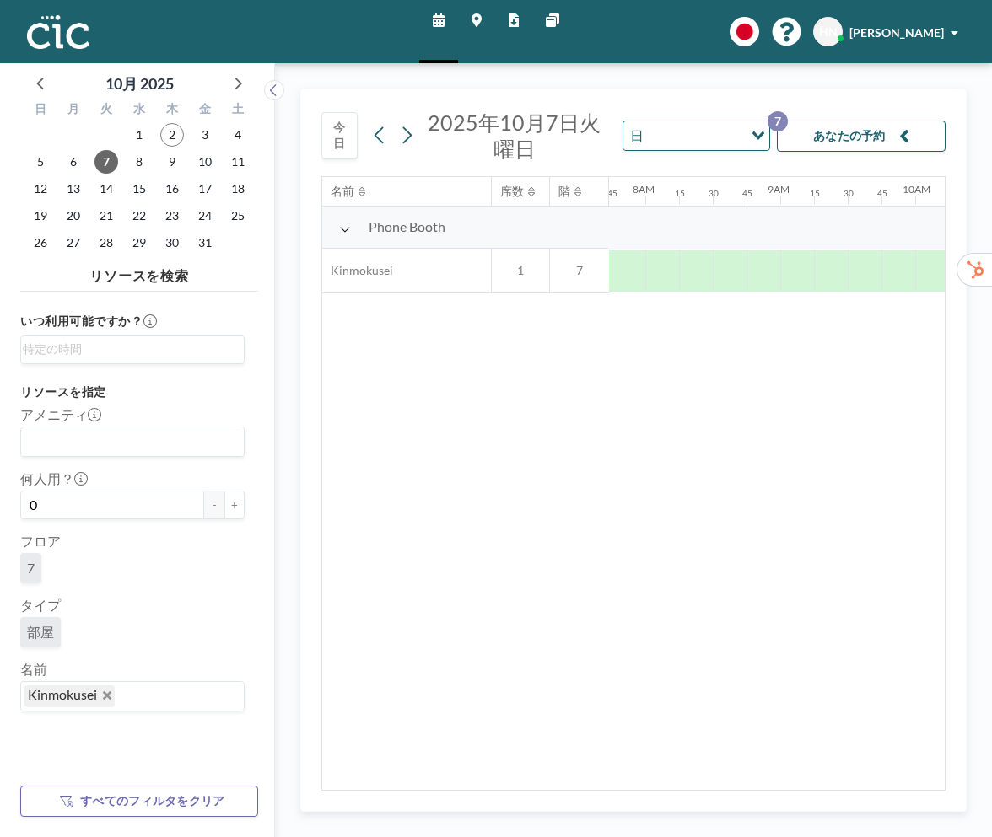
scroll to position [0, 1046]
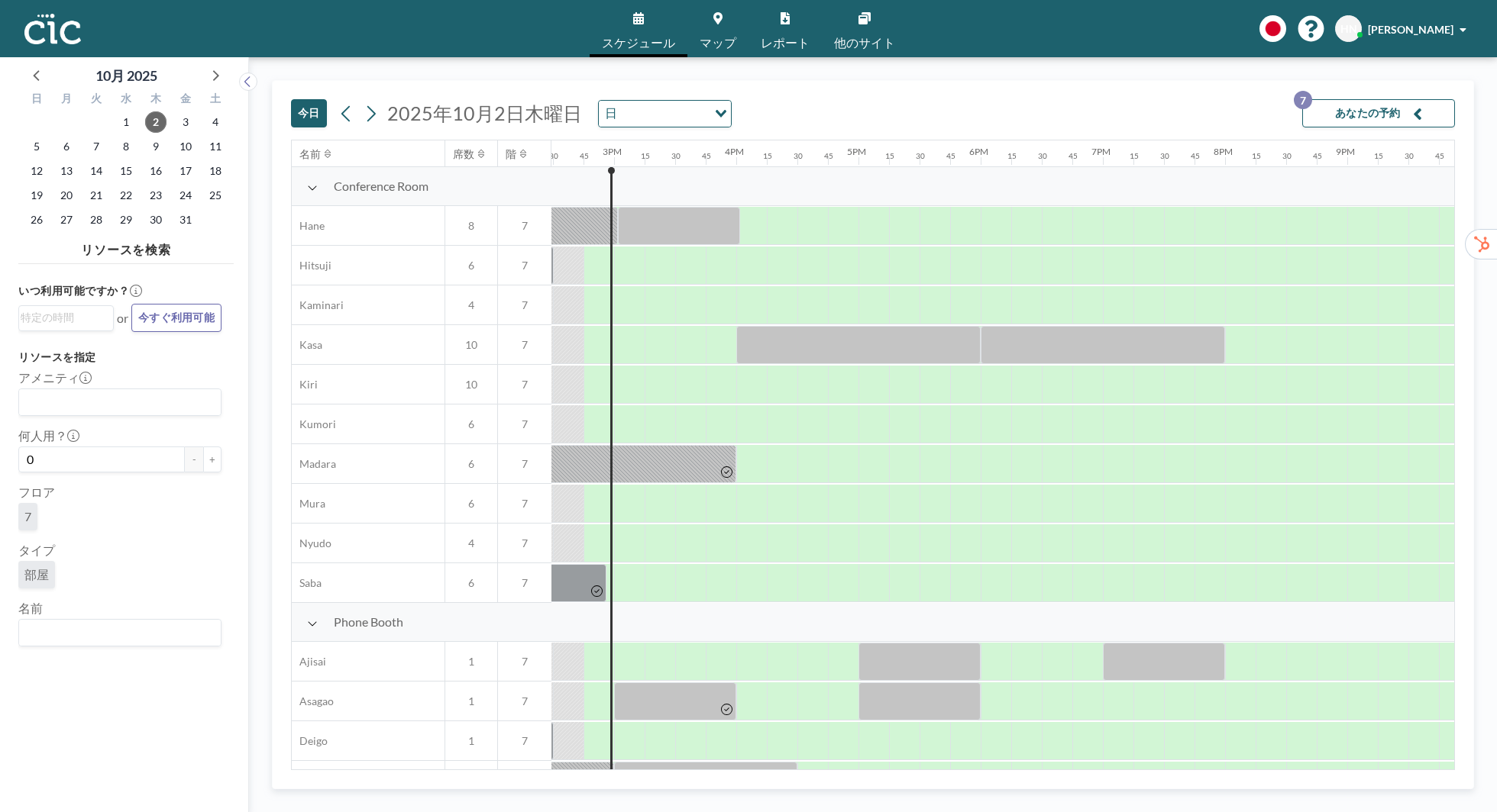
click at [128, 646] on div "いつ利用可能ですか？ Loading... or 今すぐ利用可能 リソースを指定 アメニティ Loading... 何人用？ 0 - + フロア 7 タイプ …" at bounding box center [126, 526] width 216 height 511
click at [109, 635] on input "Search for option" at bounding box center [117, 633] width 192 height 20
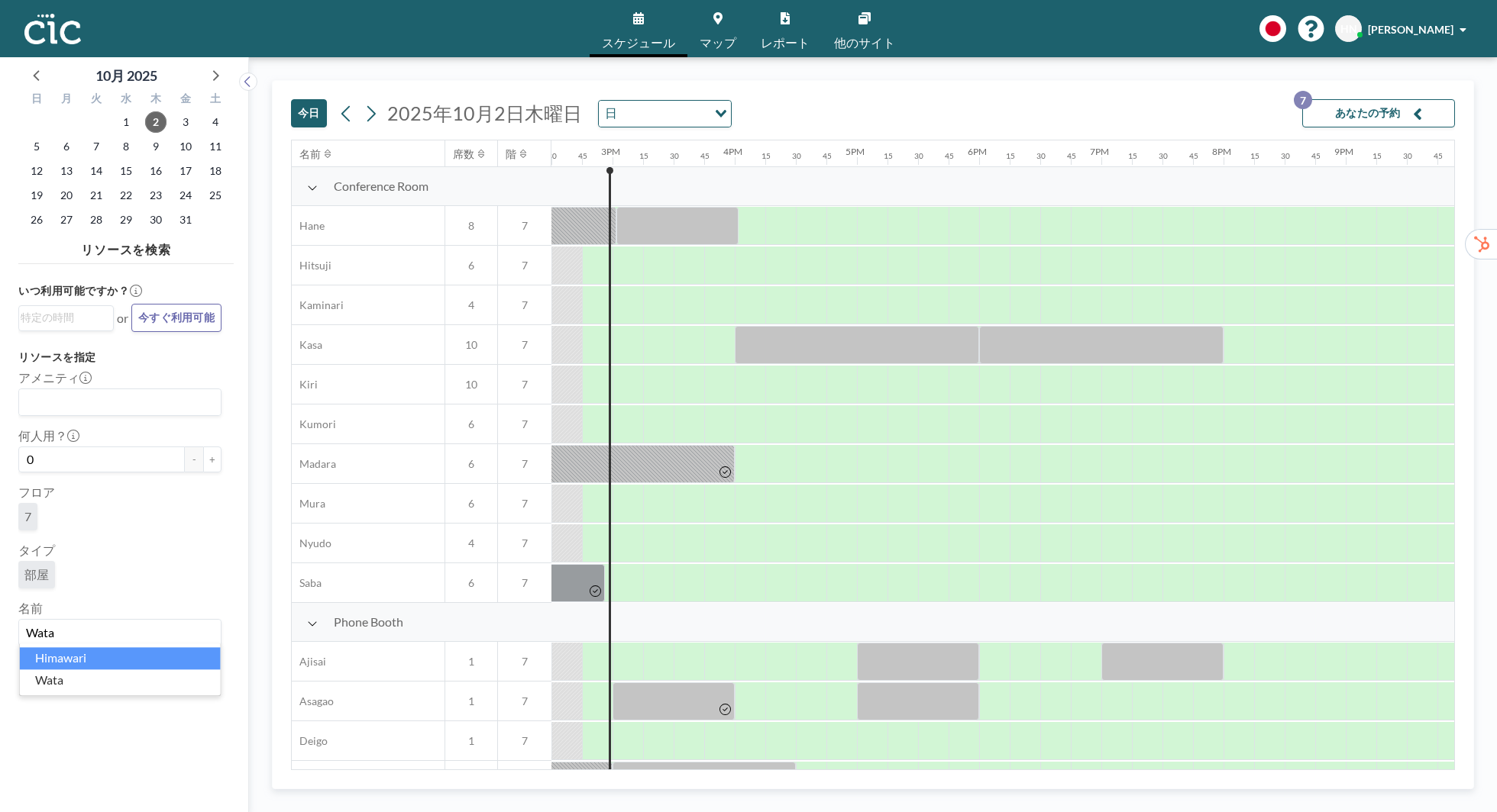
type input "Wata"
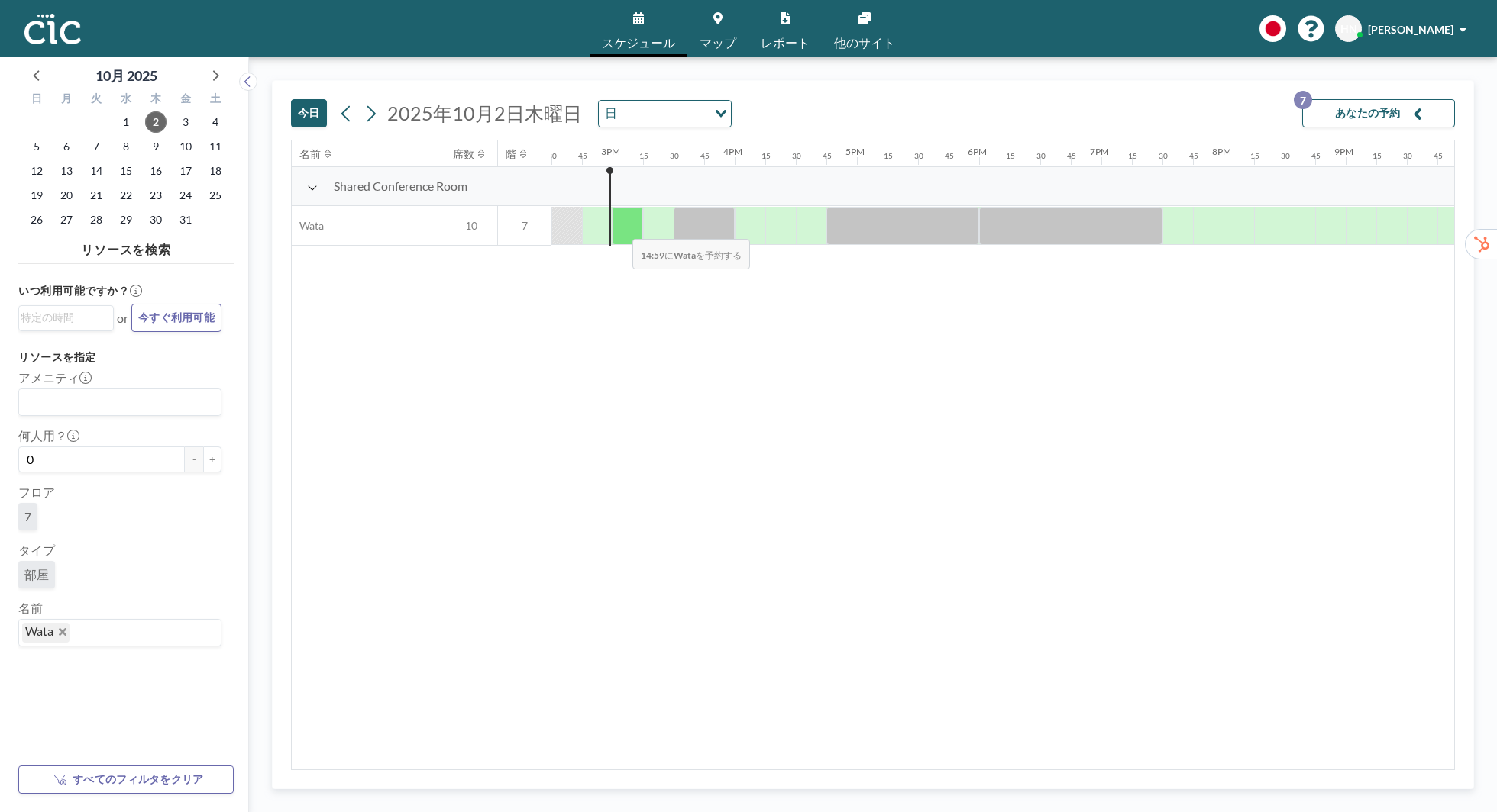
click at [620, 228] on div at bounding box center [628, 226] width 32 height 38
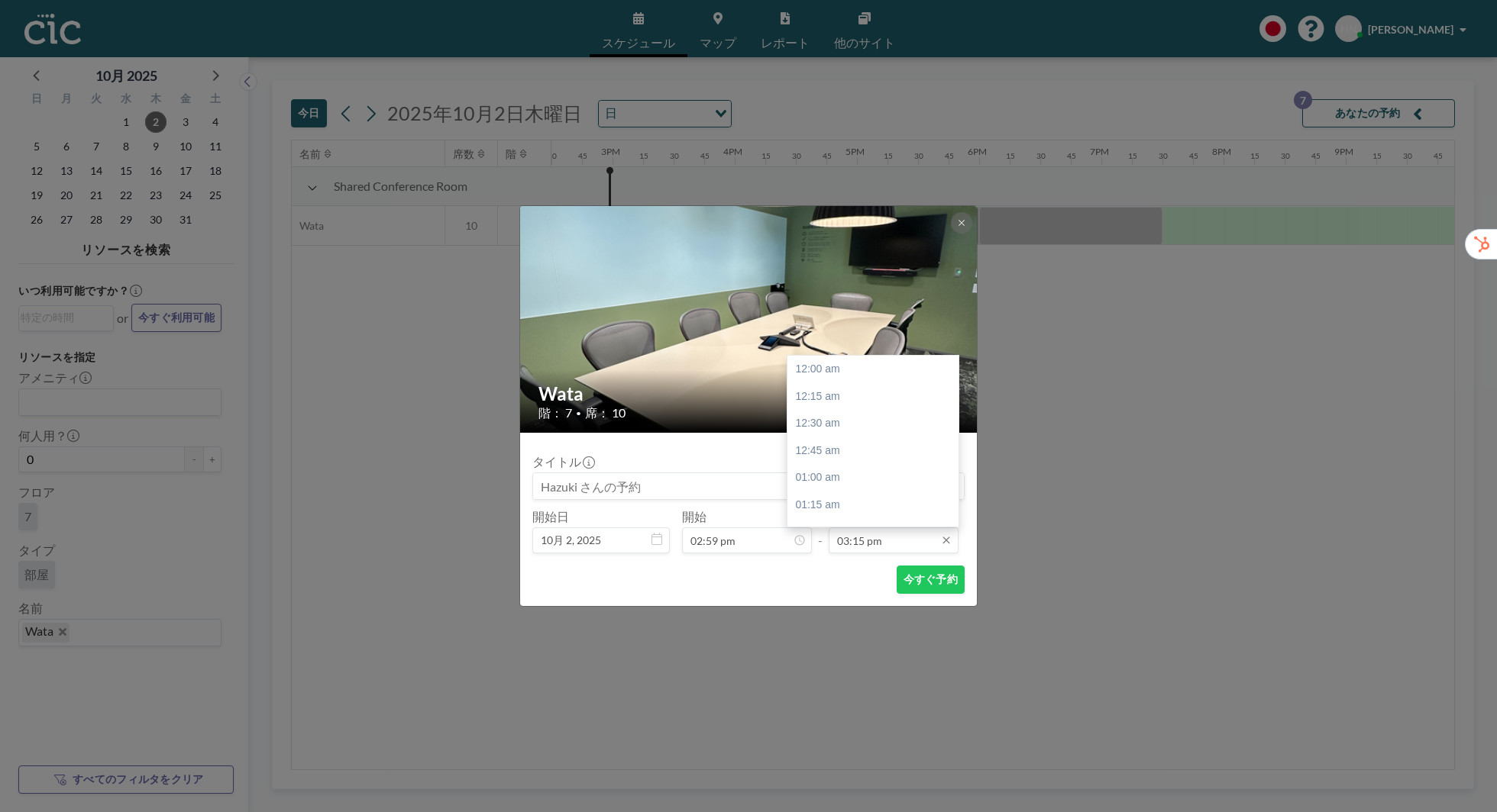
scroll to position [1657, 0]
click at [899, 423] on div "03:45 pm" at bounding box center [872, 424] width 171 height 27
type input "03:45 pm"
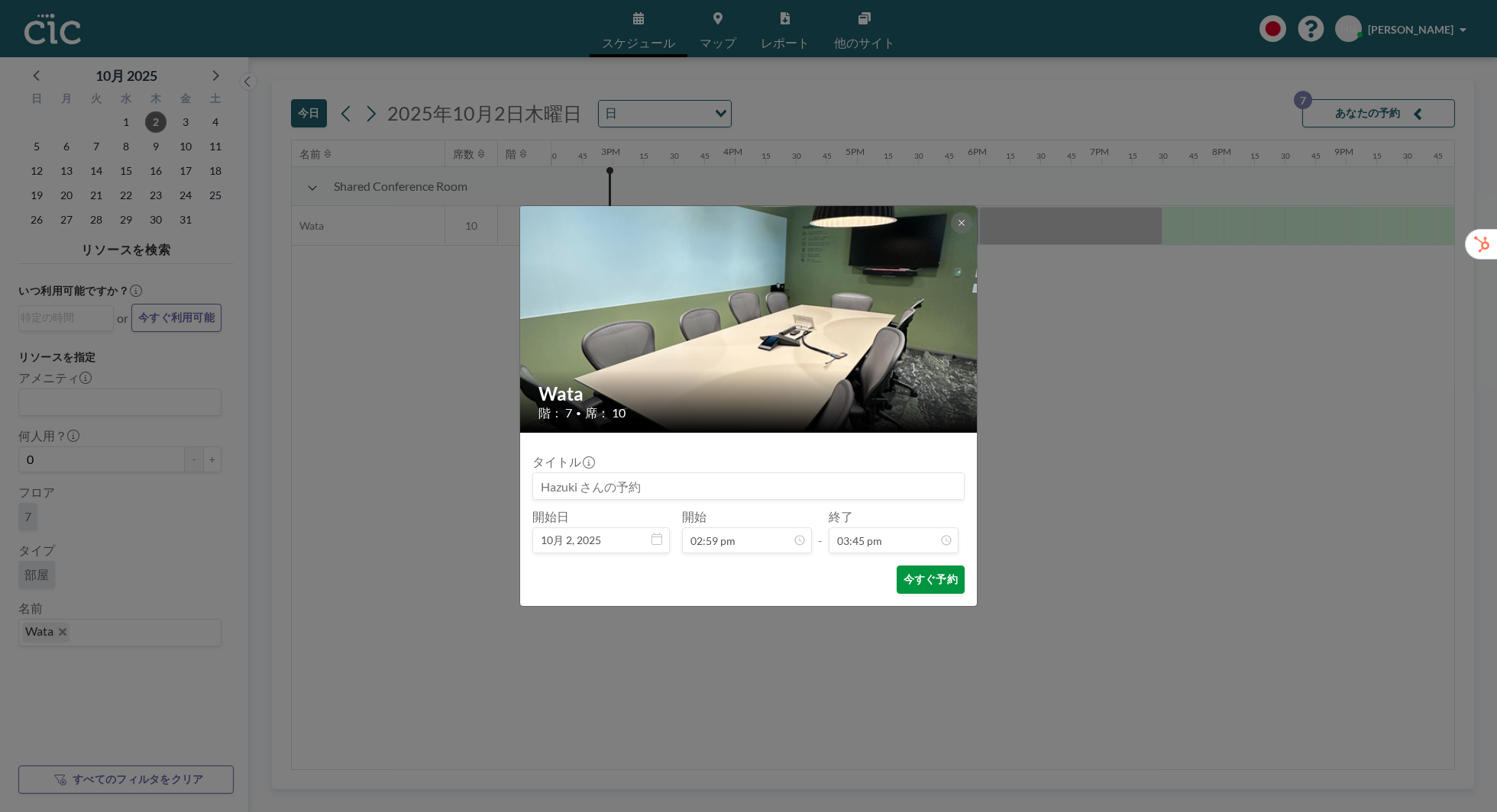
click at [932, 585] on button "今すぐ予約" at bounding box center [930, 579] width 68 height 28
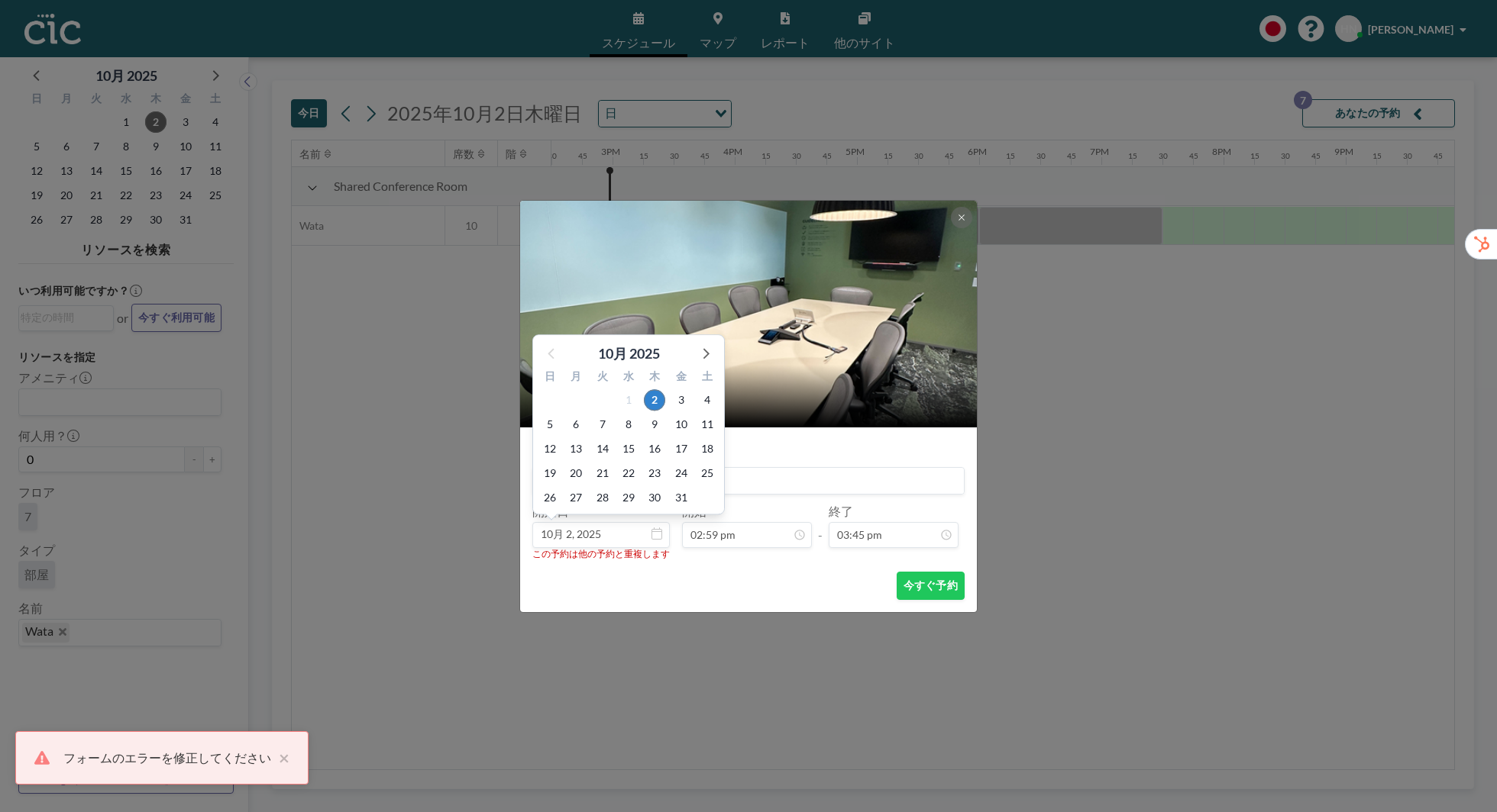
click at [618, 527] on input "10月 2, 2025" at bounding box center [601, 535] width 138 height 26
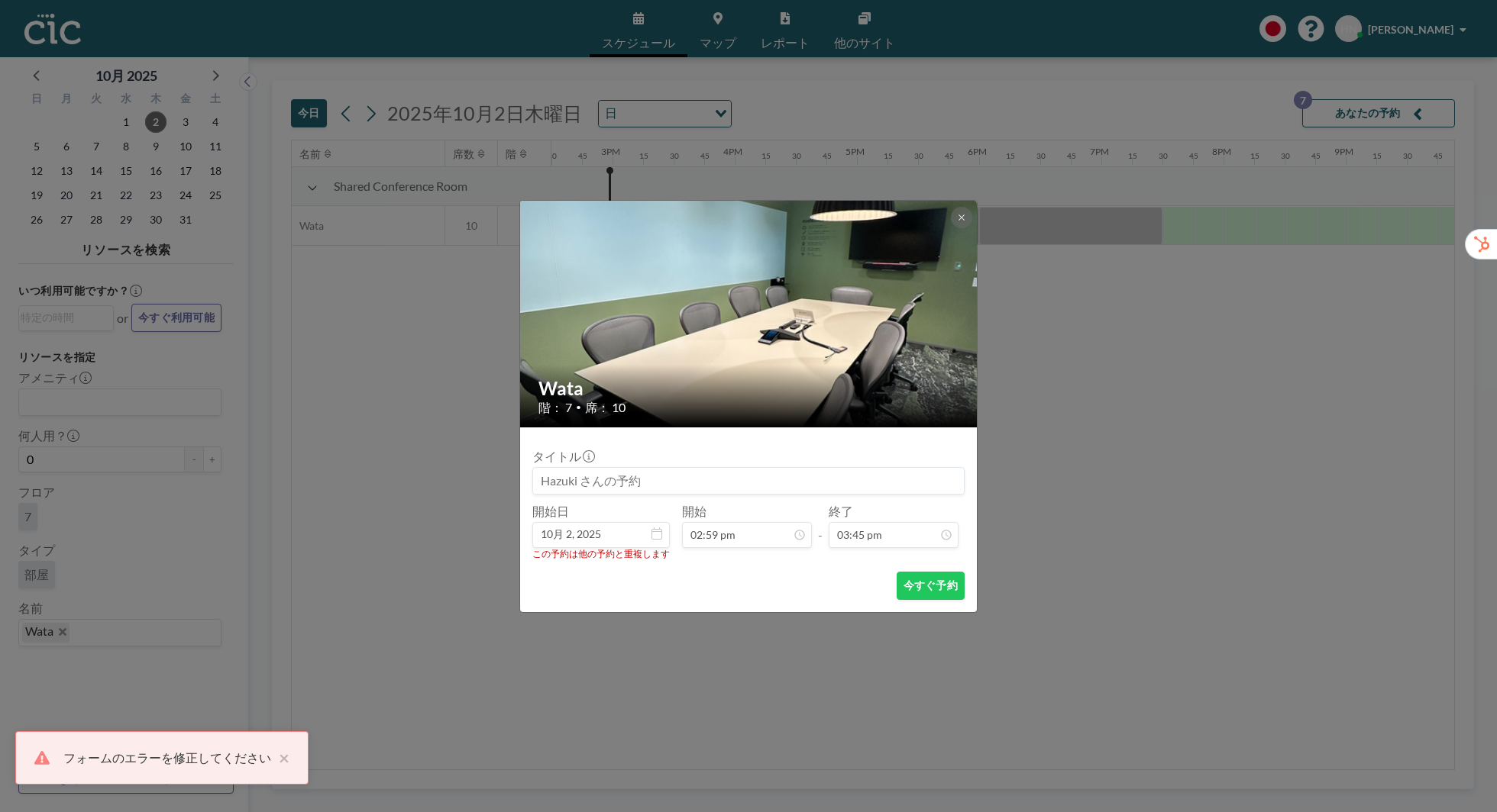
click at [685, 568] on form "タイトル 開始日 10月 2, [DATE] 10月 [DATE] 日 月 火 [PERSON_NAME] 金 土 28 29 30 1 2 3 4 5 6 …" at bounding box center [748, 520] width 456 height 185
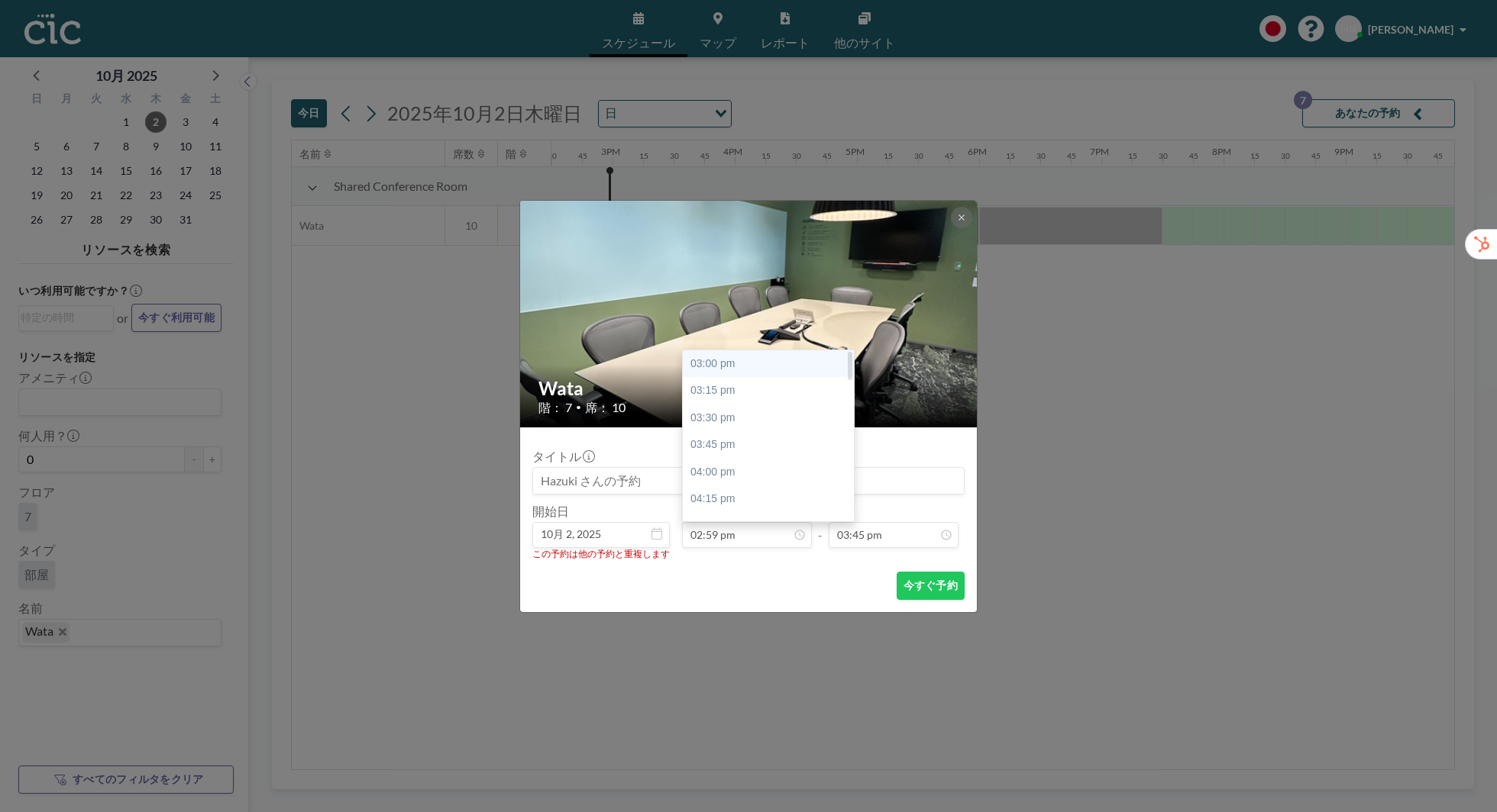
click at [725, 363] on div "03:00 pm" at bounding box center [768, 364] width 171 height 27
type input "03:00 pm"
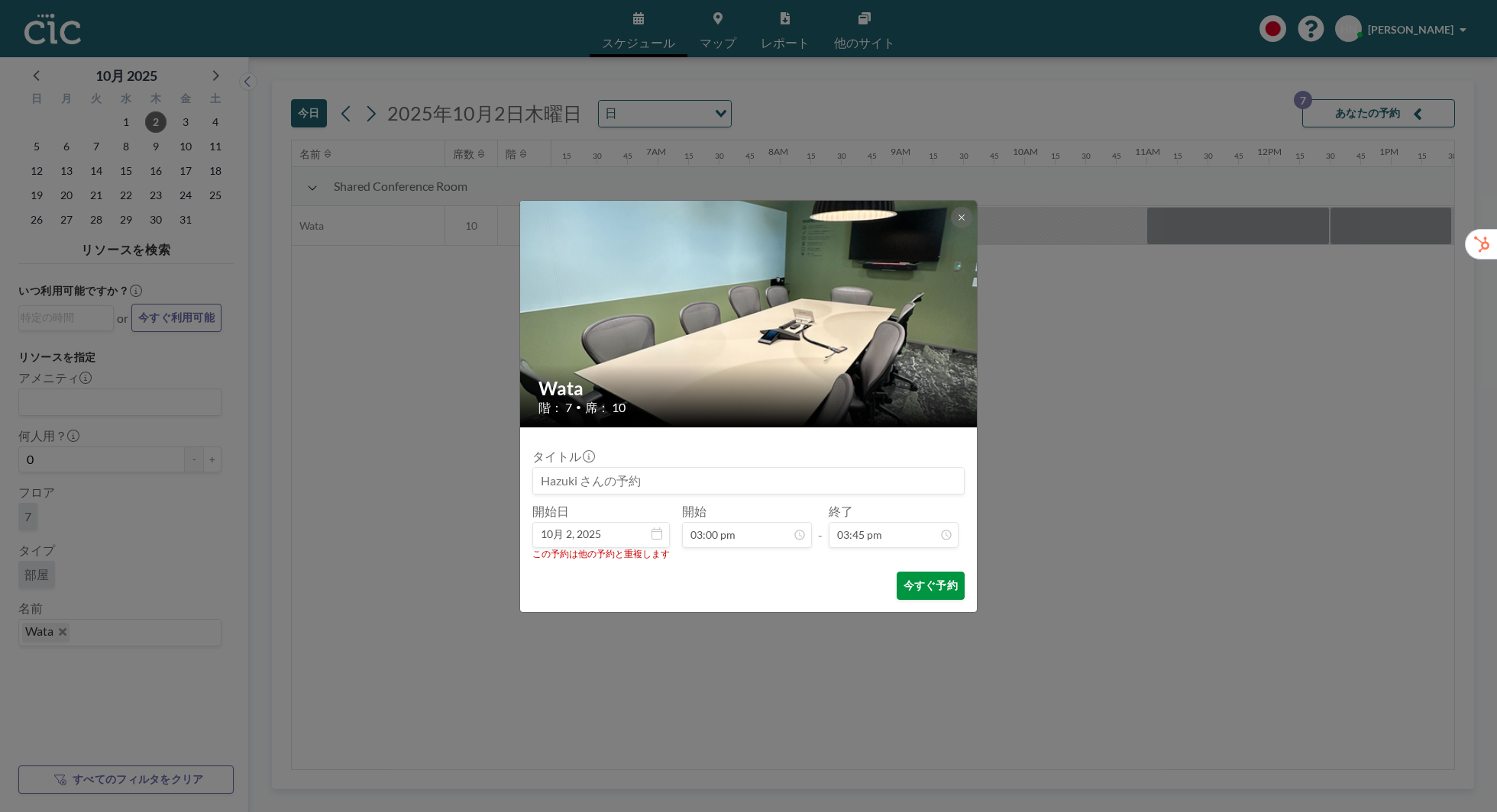
click at [914, 588] on button "今すぐ予約" at bounding box center [930, 586] width 68 height 28
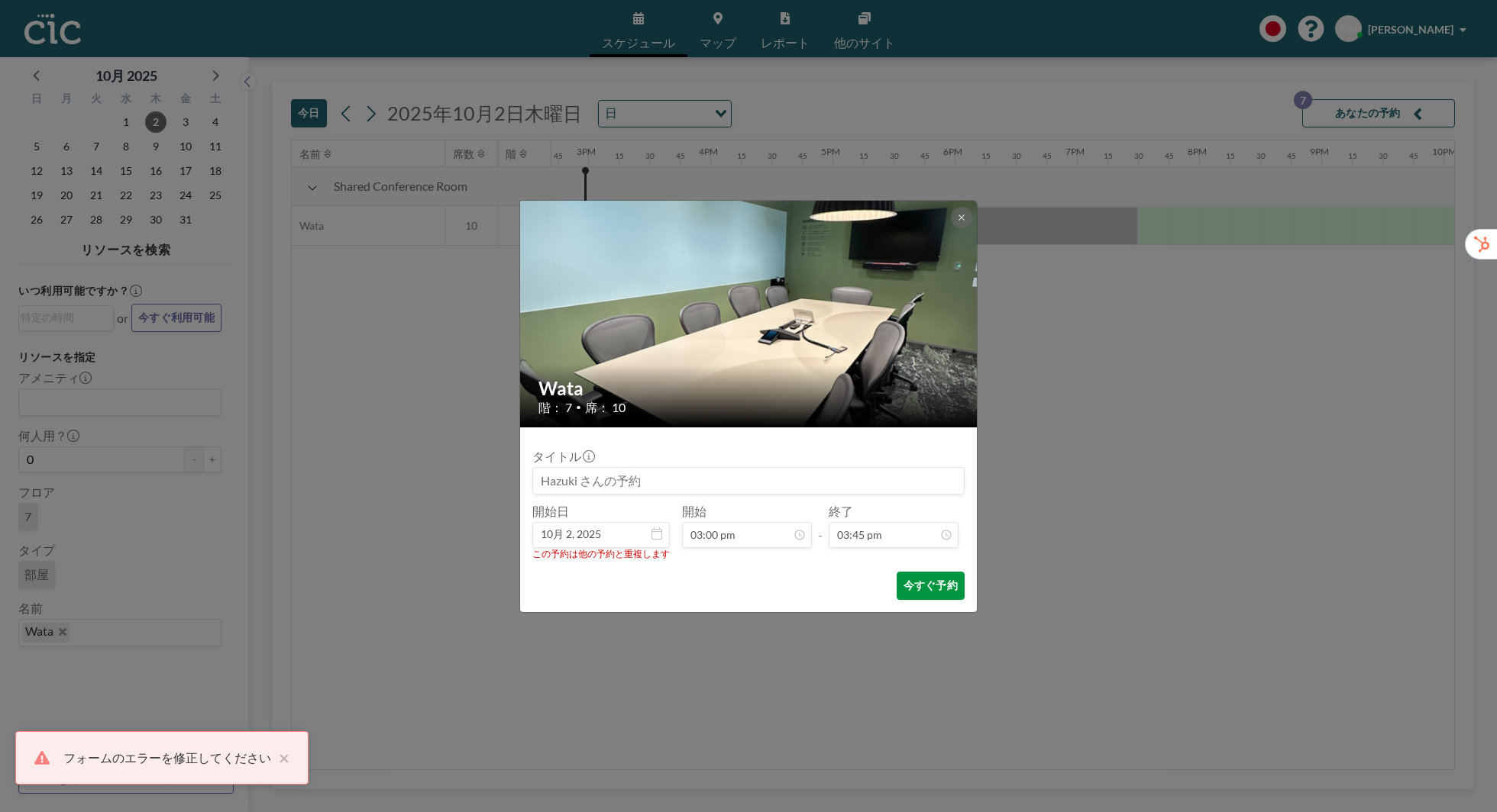
scroll to position [0, 1802]
click at [914, 588] on button "今すぐ予約" at bounding box center [930, 586] width 68 height 28
click at [963, 218] on icon at bounding box center [961, 217] width 5 height 5
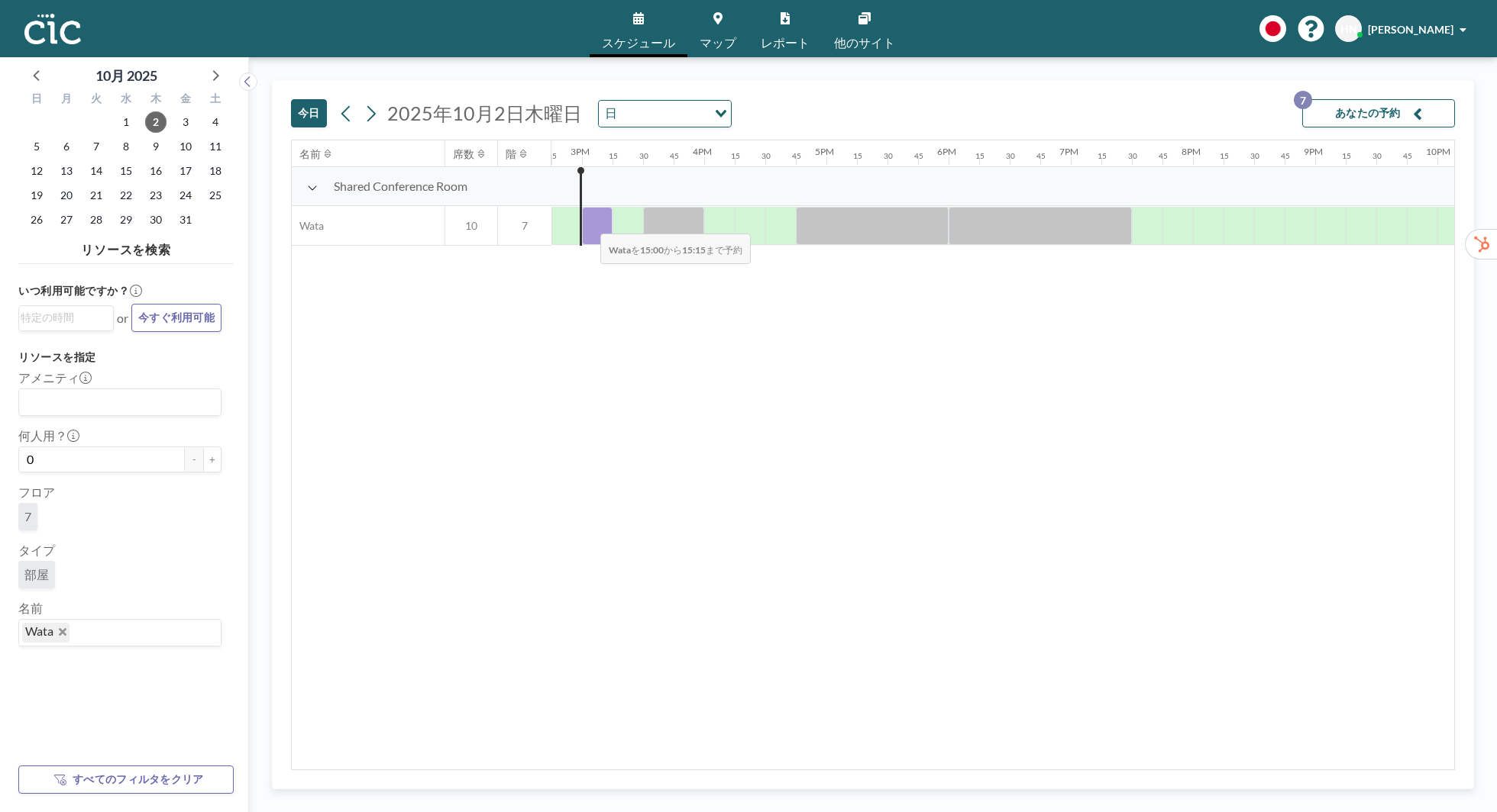
click at [588, 223] on div at bounding box center [598, 226] width 31 height 38
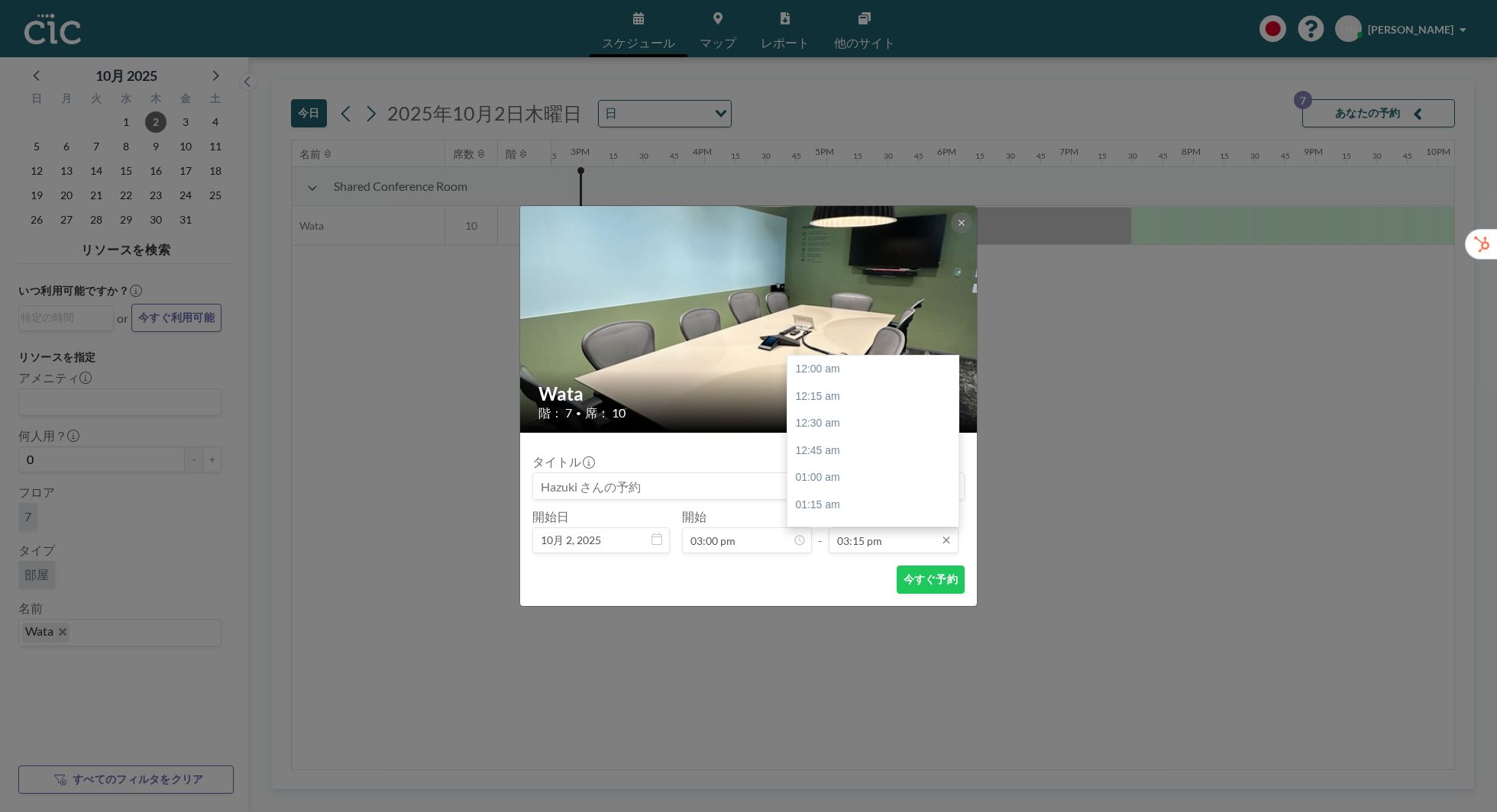
scroll to position [1657, 0]
click at [886, 387] on div "03:30 pm" at bounding box center [872, 396] width 171 height 27
type input "03:30 pm"
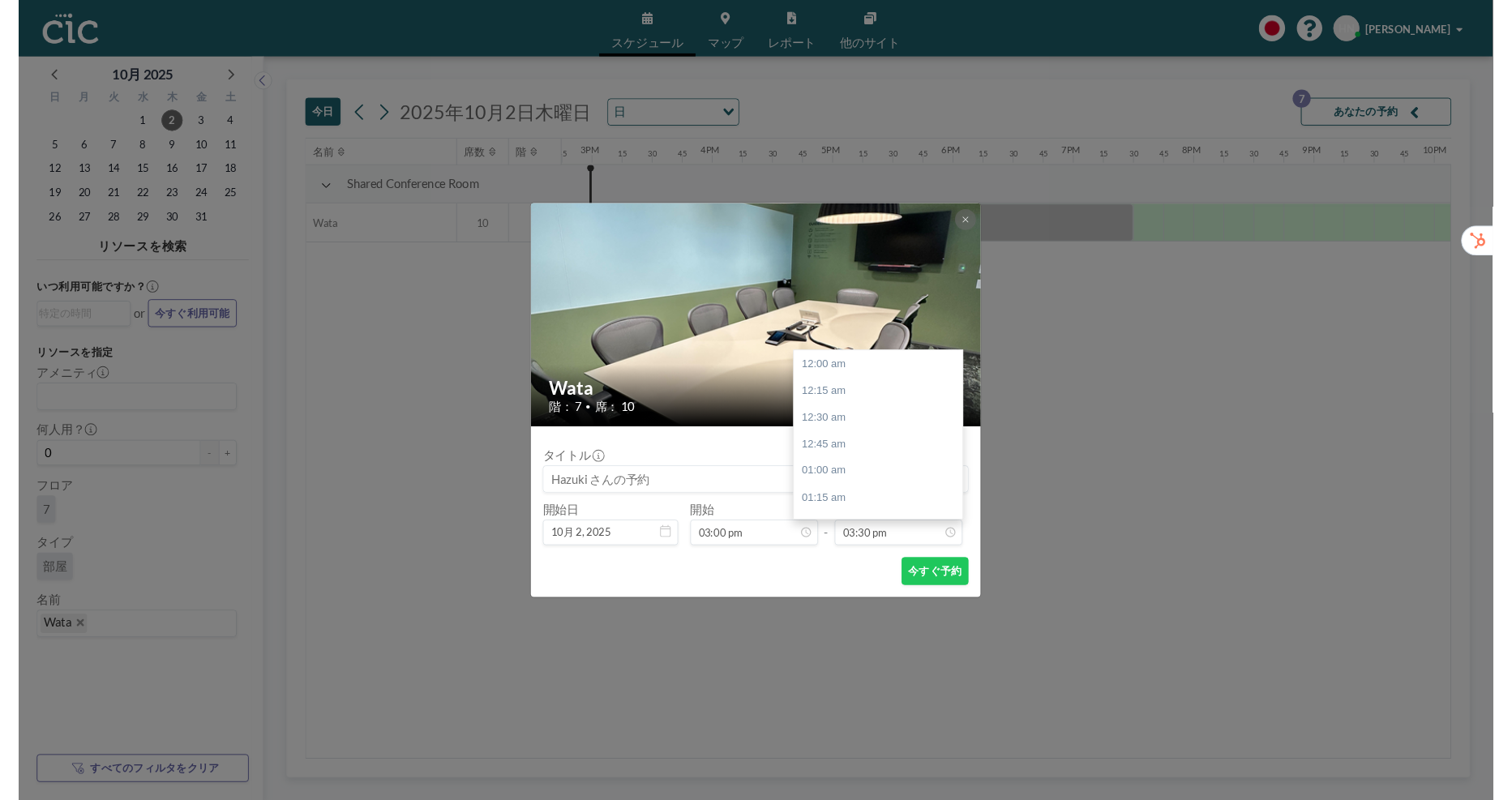
scroll to position [1789, 0]
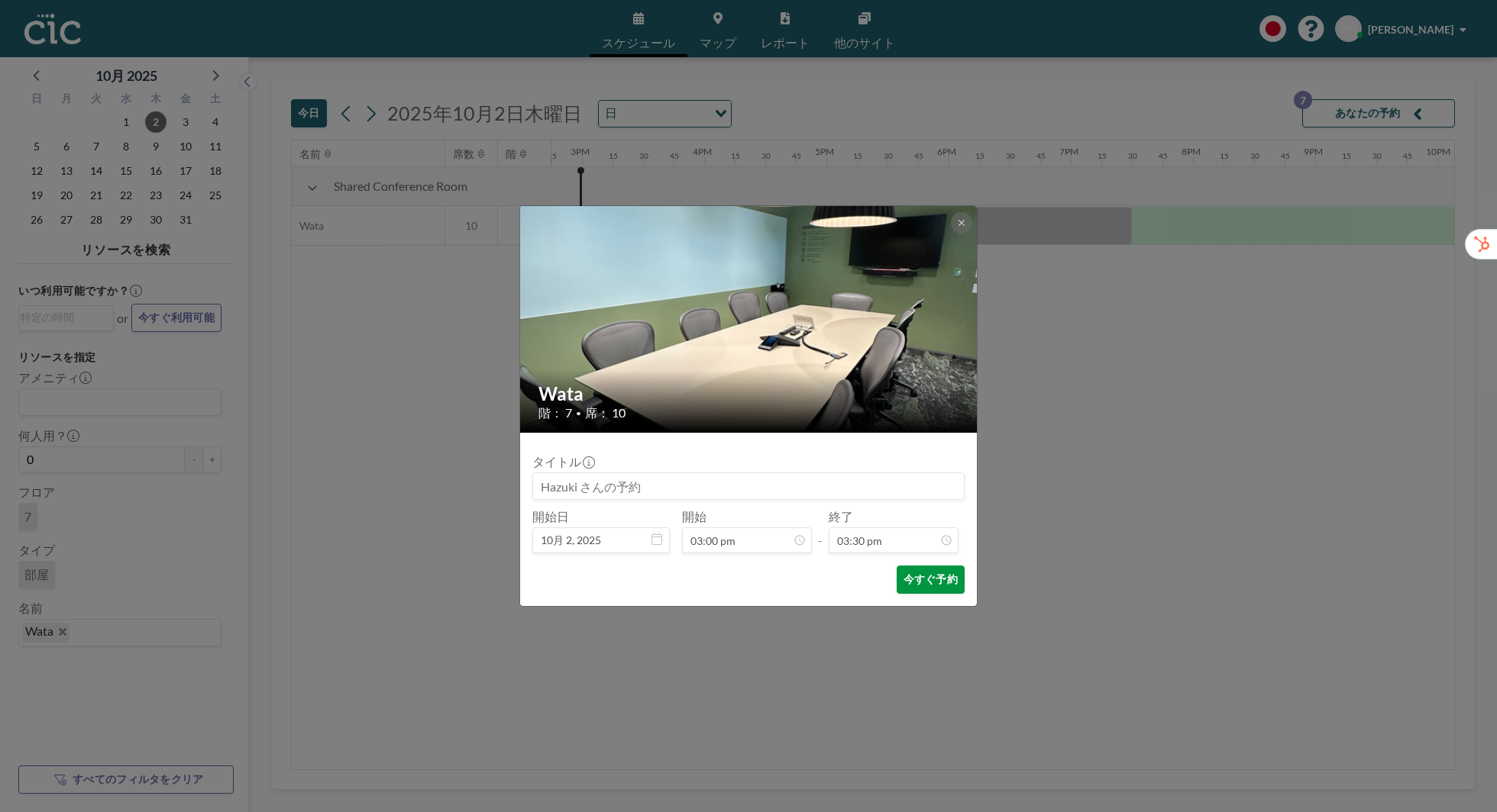
click at [914, 584] on button "今すぐ予約" at bounding box center [930, 579] width 68 height 28
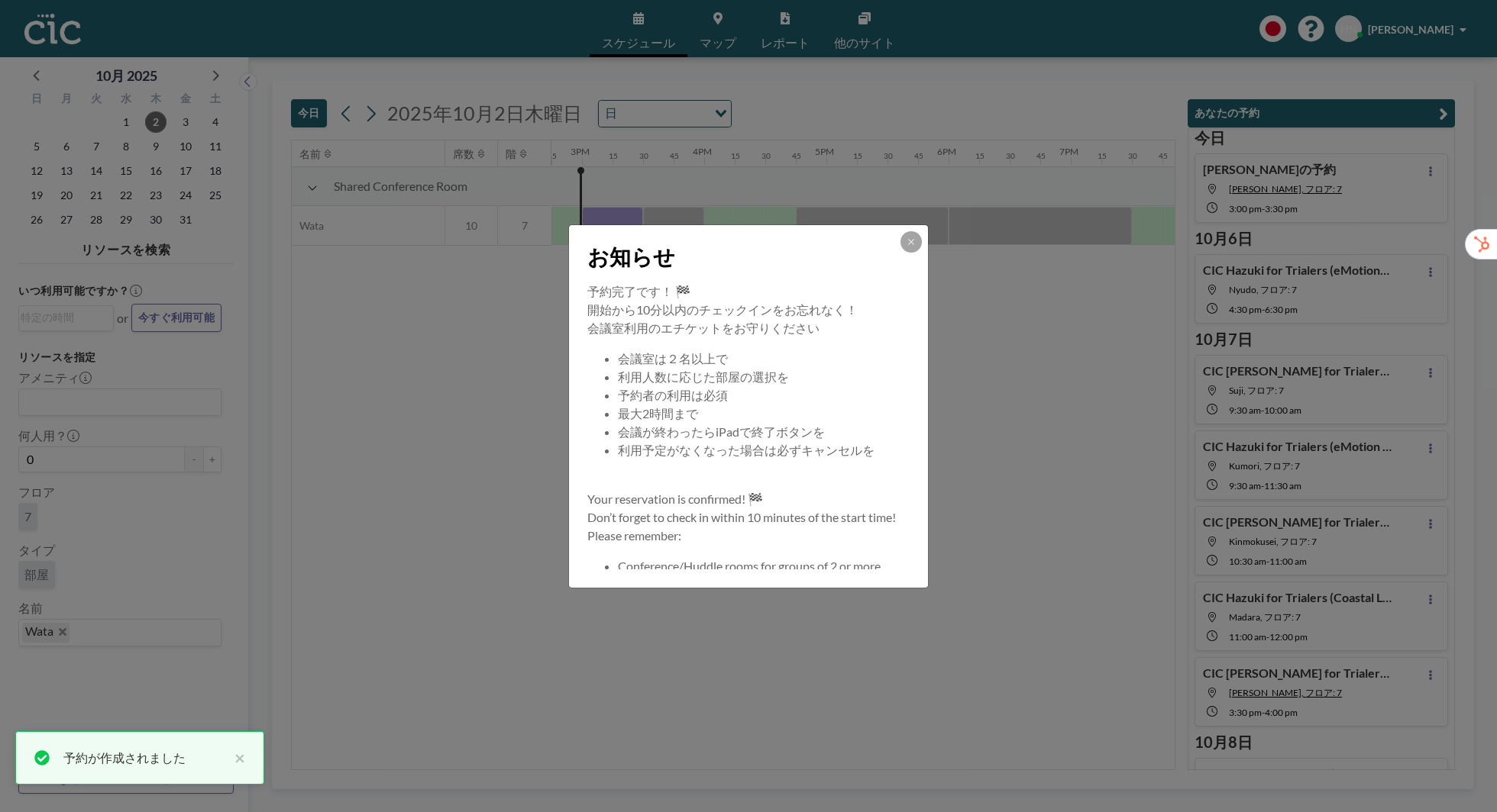
click at [912, 230] on div "お知らせ" at bounding box center [748, 253] width 359 height 57
click at [915, 243] on icon at bounding box center [911, 242] width 9 height 9
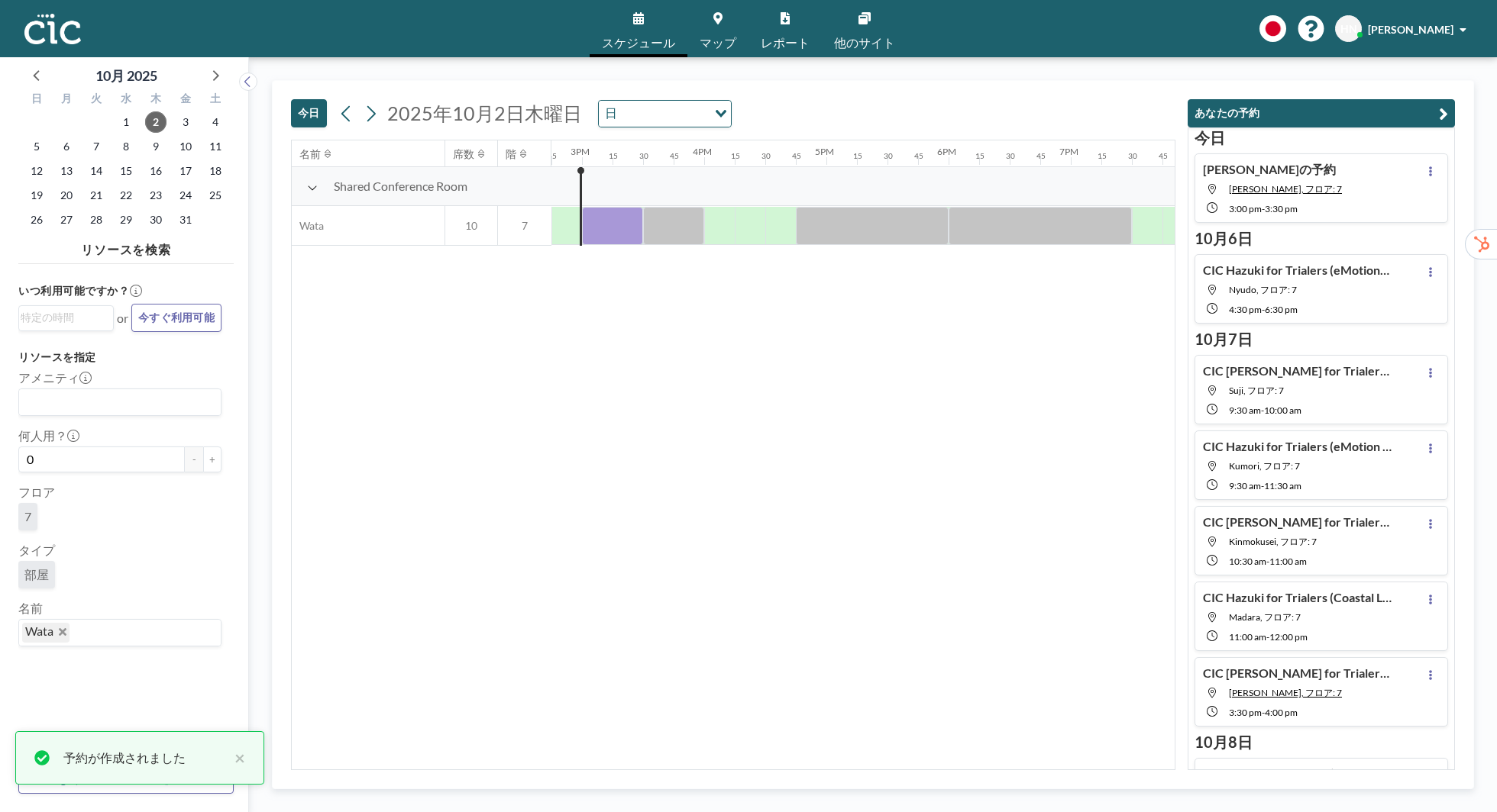
click at [756, 641] on div "名前 席数 階 12AM 15 30 45 1AM 15 30 45 2AM 15 30 45 3AM 15 30 45 4AM 15 30 45 5AM 1…" at bounding box center [733, 454] width 883 height 629
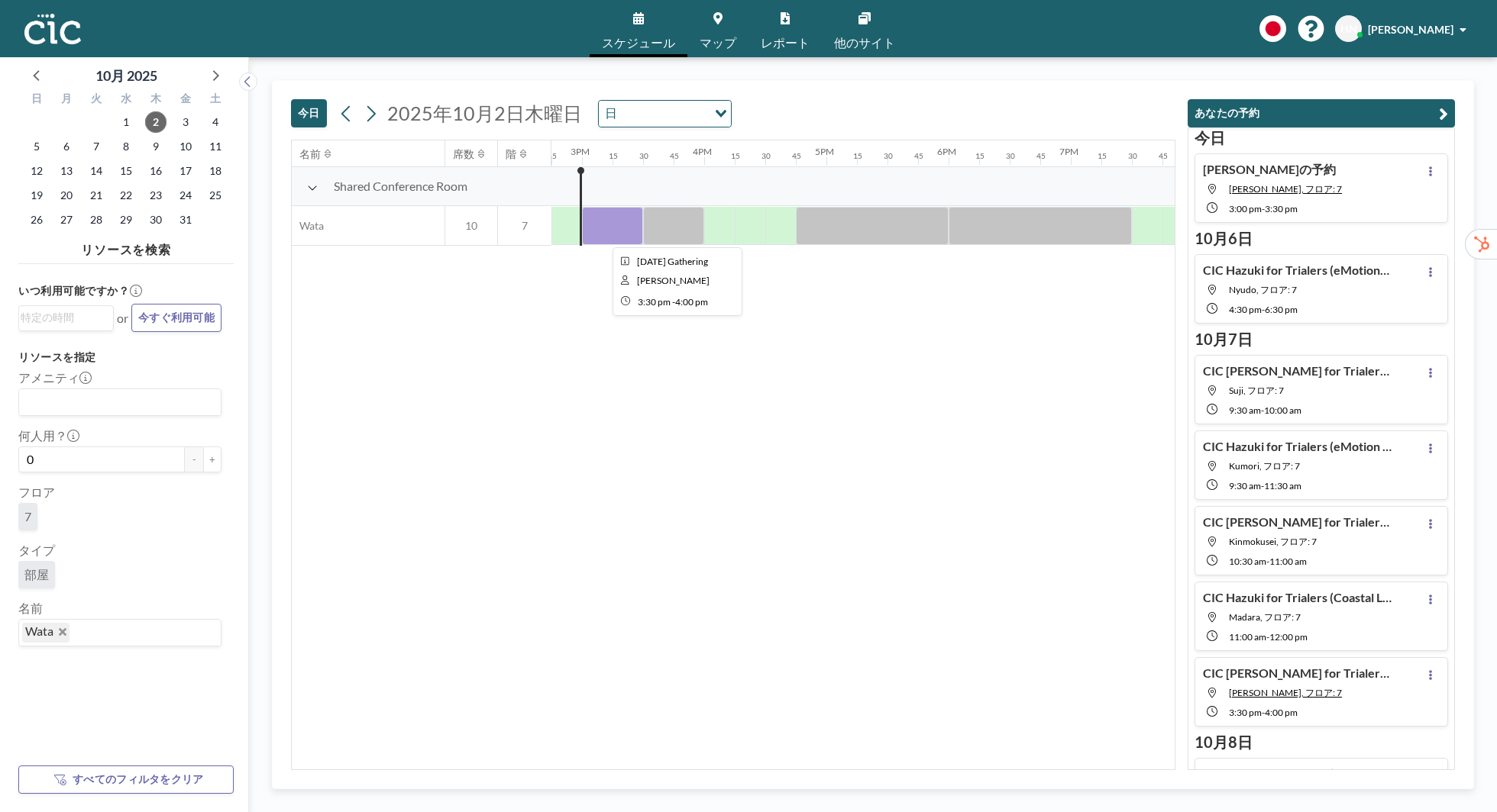
click at [675, 231] on div at bounding box center [673, 226] width 61 height 38
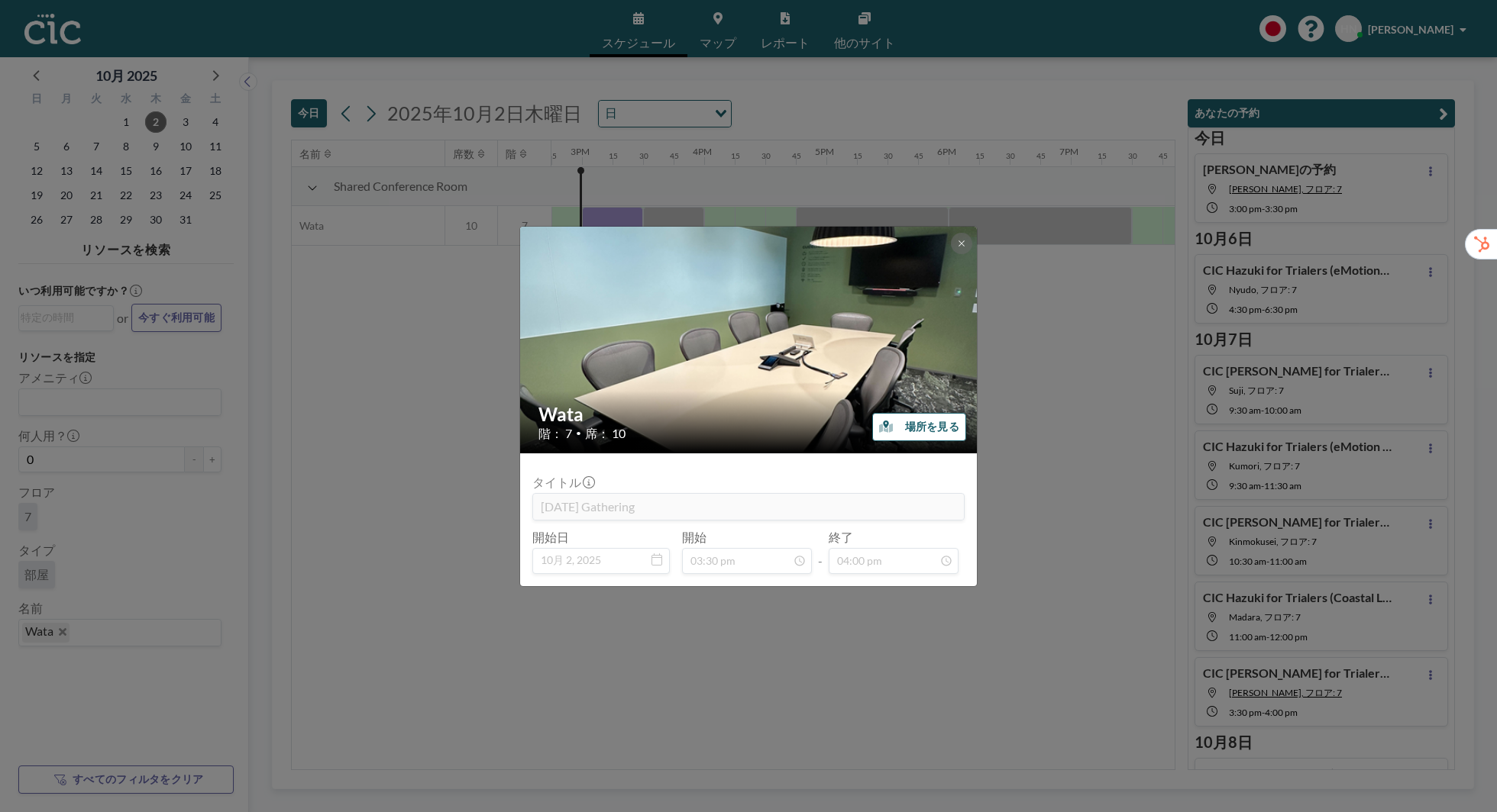
click at [444, 422] on div "[PERSON_NAME] 階： 7 • 席： 10 場所を見る タイトル [DATE] Gathering 開始日 10月 2, [DATE] 開始 03:…" at bounding box center [748, 406] width 1497 height 812
